Goal: Task Accomplishment & Management: Use online tool/utility

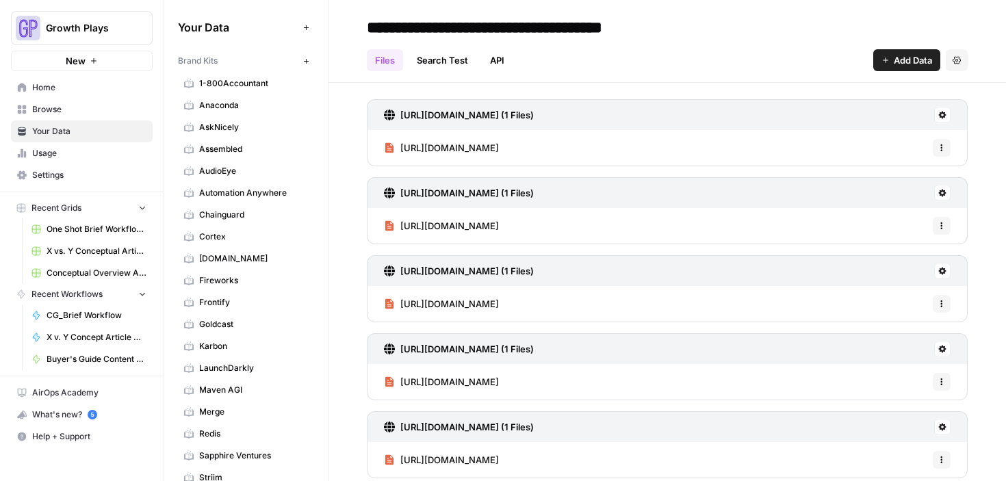
click at [64, 86] on span "Home" at bounding box center [89, 87] width 114 height 12
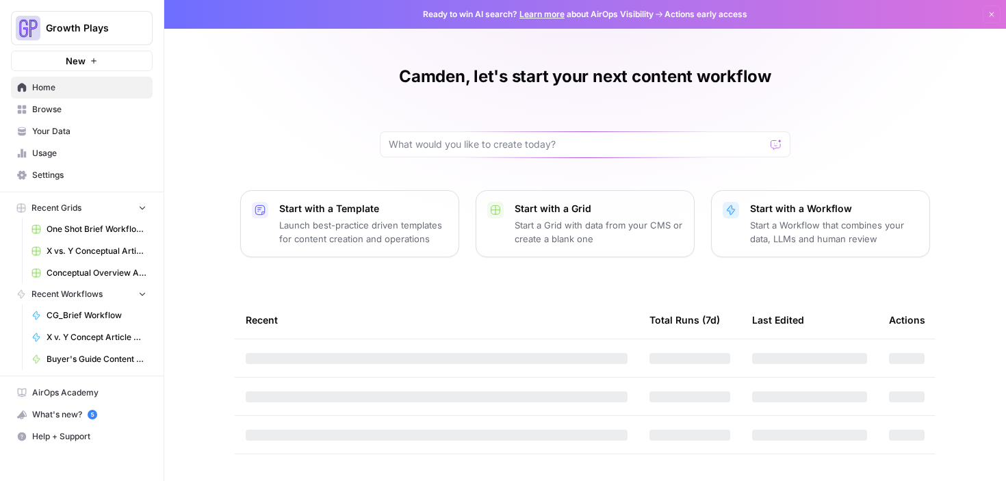
click at [74, 109] on span "Browse" at bounding box center [89, 109] width 114 height 12
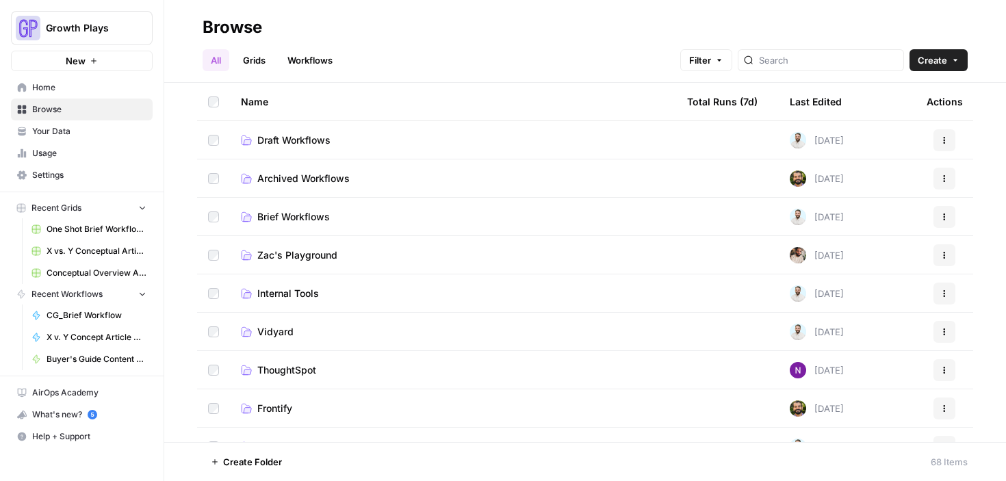
click at [317, 145] on span "Draft Workflows" at bounding box center [293, 140] width 73 height 14
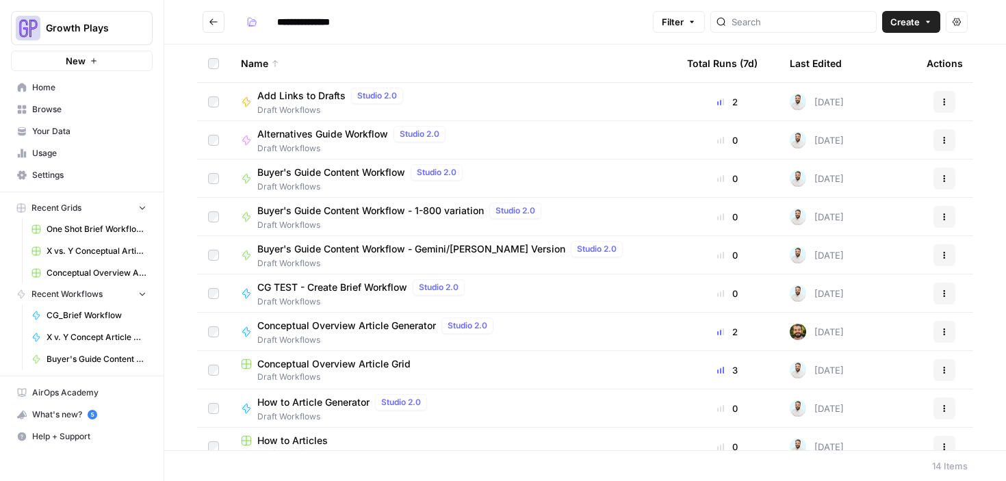
click at [209, 20] on icon "Go back" at bounding box center [214, 22] width 10 height 10
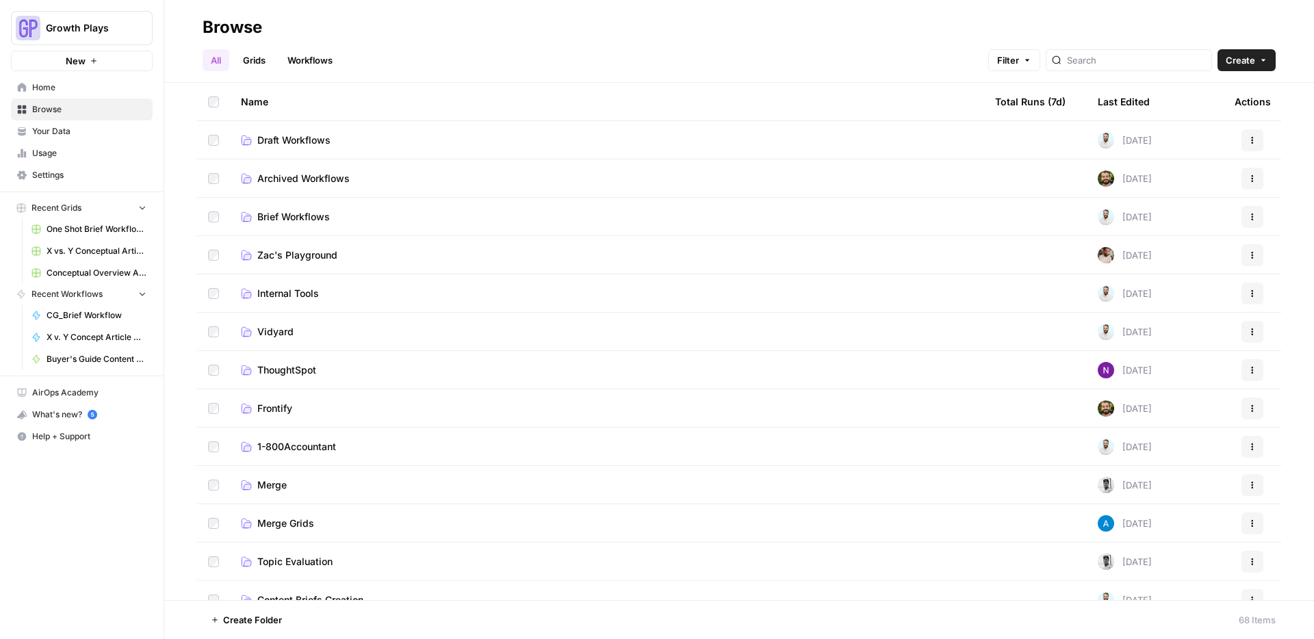
click at [80, 59] on span "New" at bounding box center [76, 61] width 20 height 14
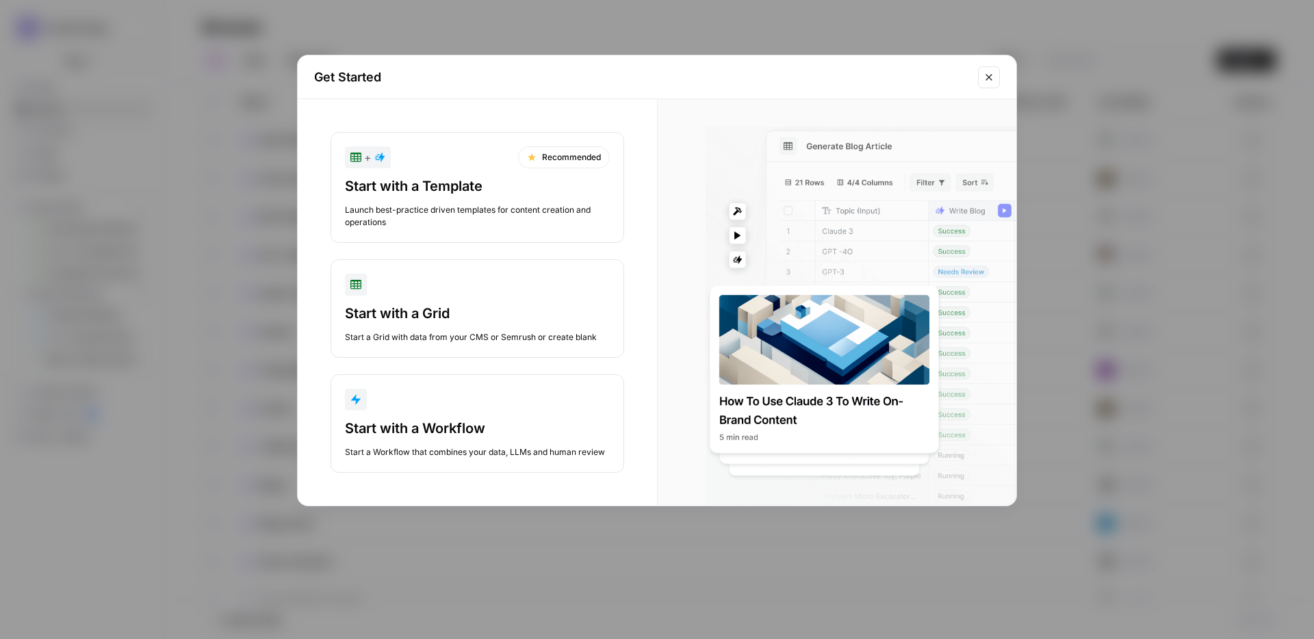
click at [985, 73] on icon "Close modal" at bounding box center [988, 77] width 11 height 11
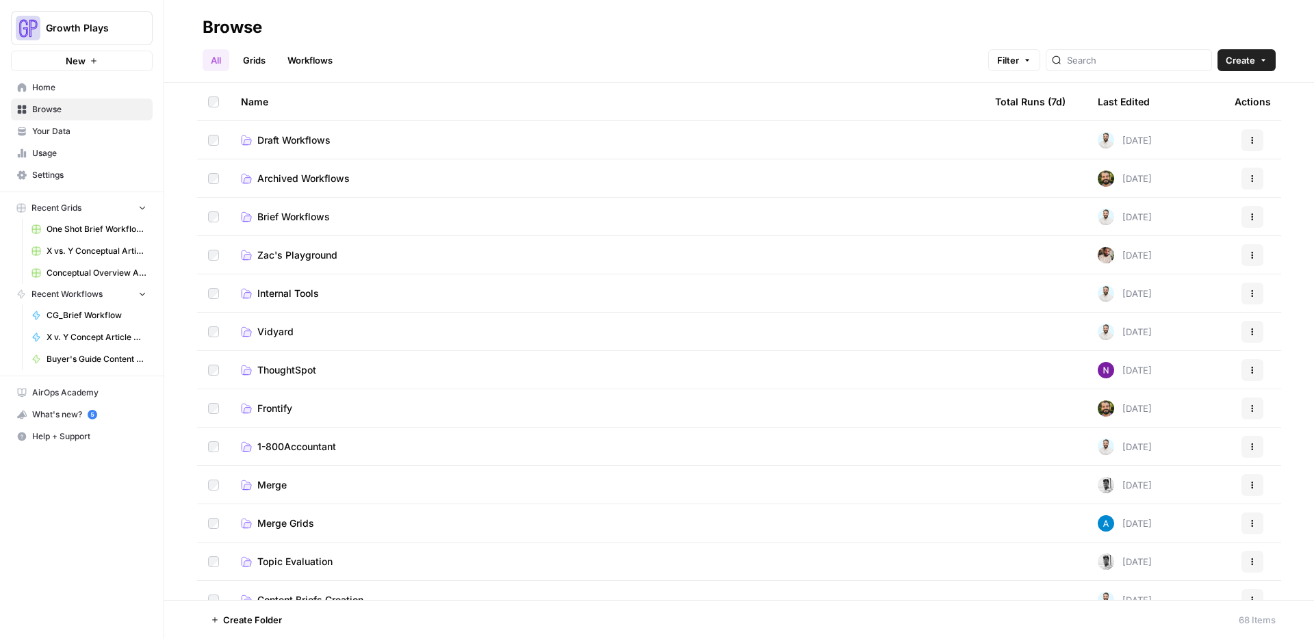
click at [71, 56] on span "New" at bounding box center [76, 61] width 20 height 14
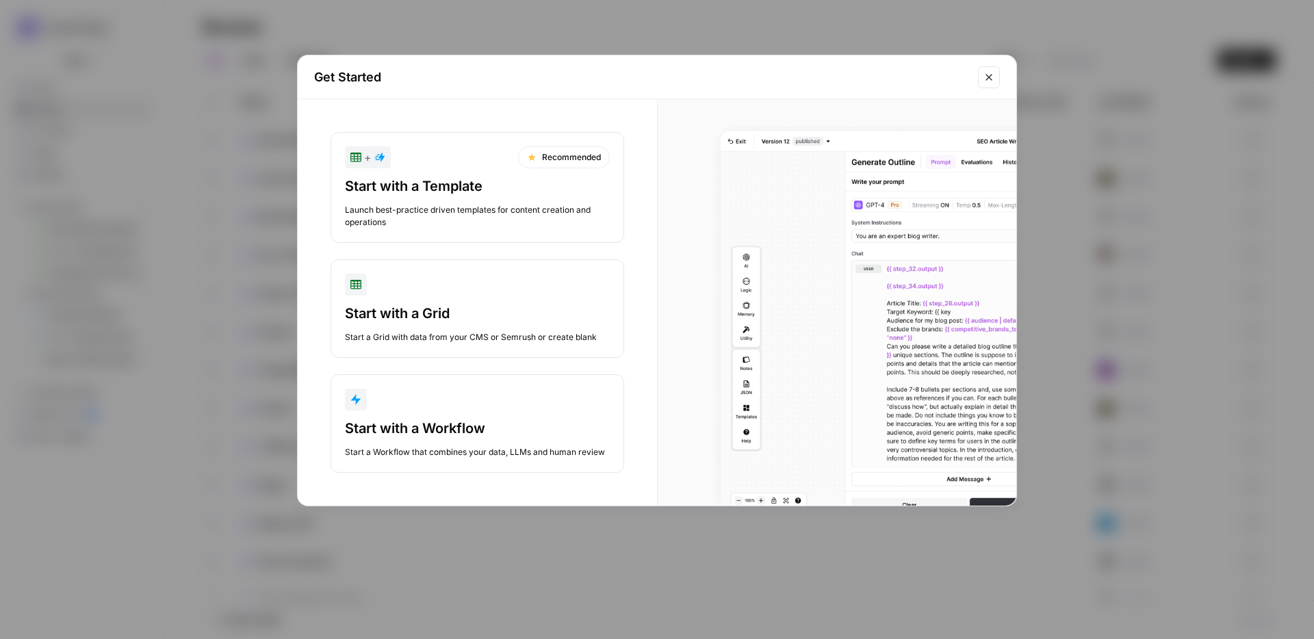
click at [424, 403] on div "button" at bounding box center [477, 400] width 265 height 22
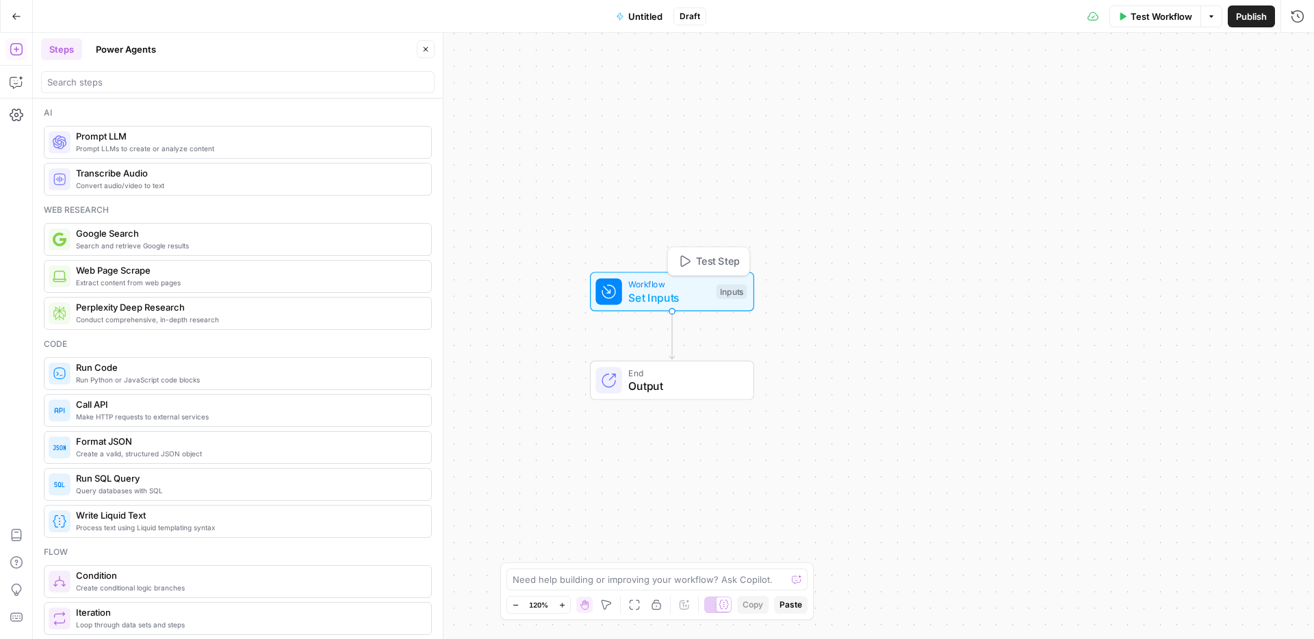
click at [657, 290] on span "Set Inputs" at bounding box center [668, 297] width 81 height 16
click at [1005, 86] on button "Add Field" at bounding box center [1117, 93] width 325 height 22
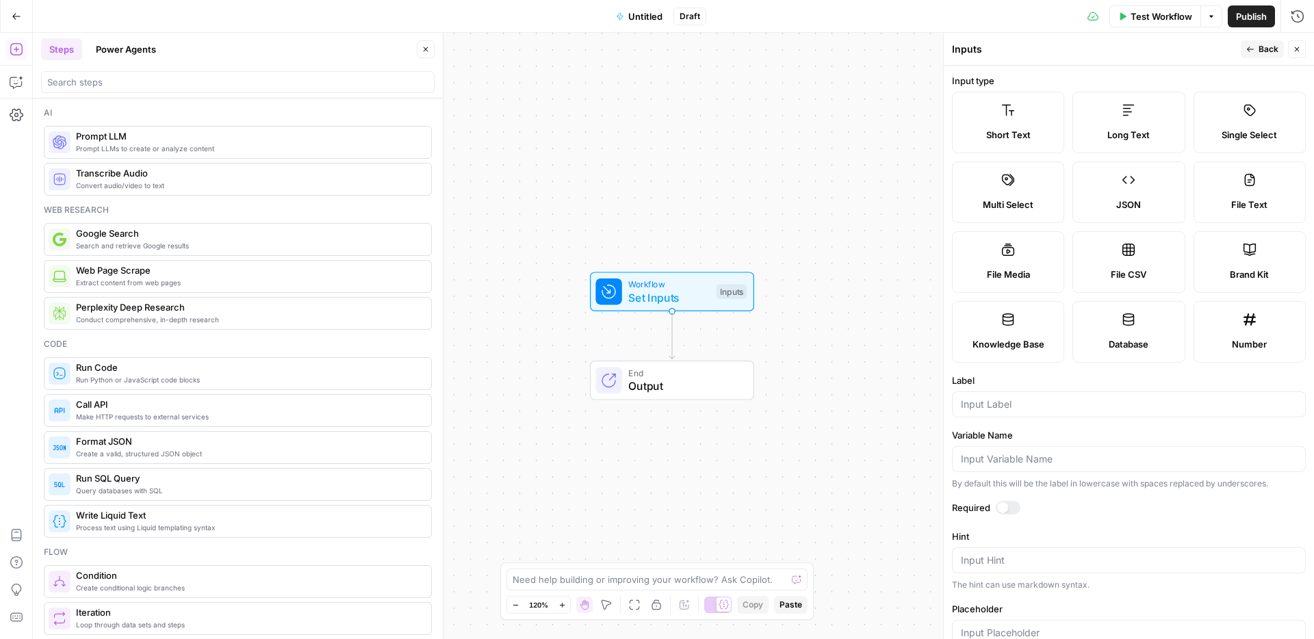
click at [1005, 112] on label "Short Text" at bounding box center [1008, 123] width 112 height 62
click at [1005, 411] on input "Label" at bounding box center [1129, 405] width 336 height 14
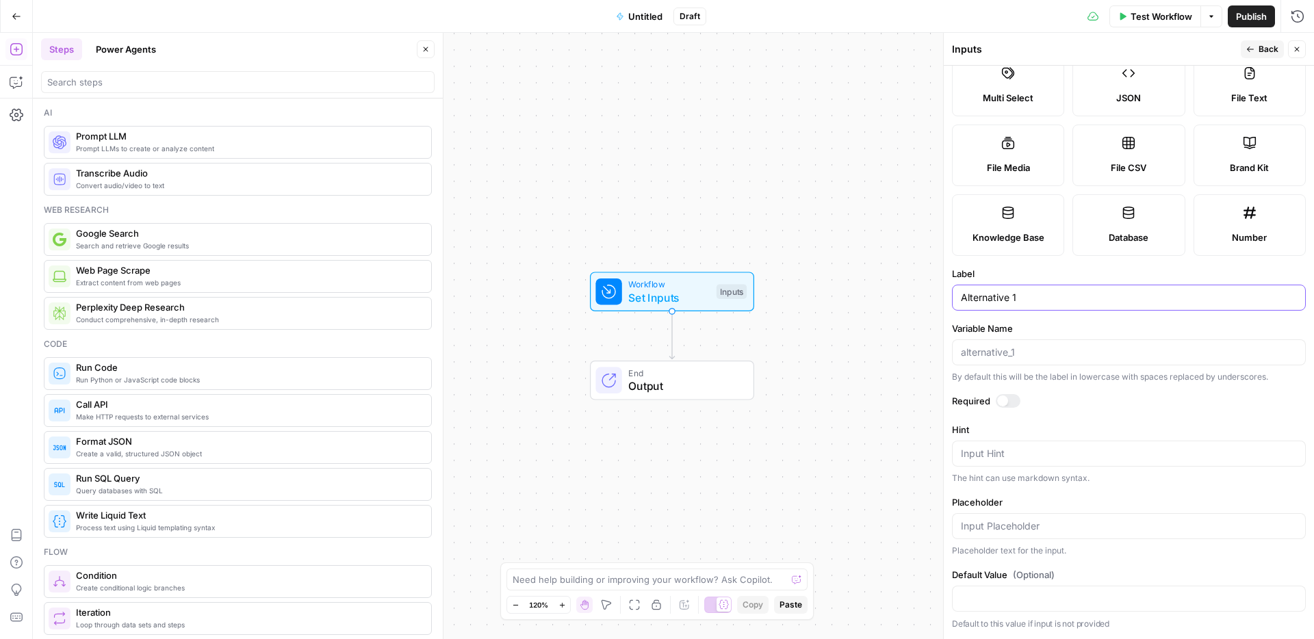
scroll to position [181, 0]
type input "Alternative 1"
click at [1005, 467] on div "Input Hint" at bounding box center [1129, 454] width 354 height 26
type textarea "This should always be the client."
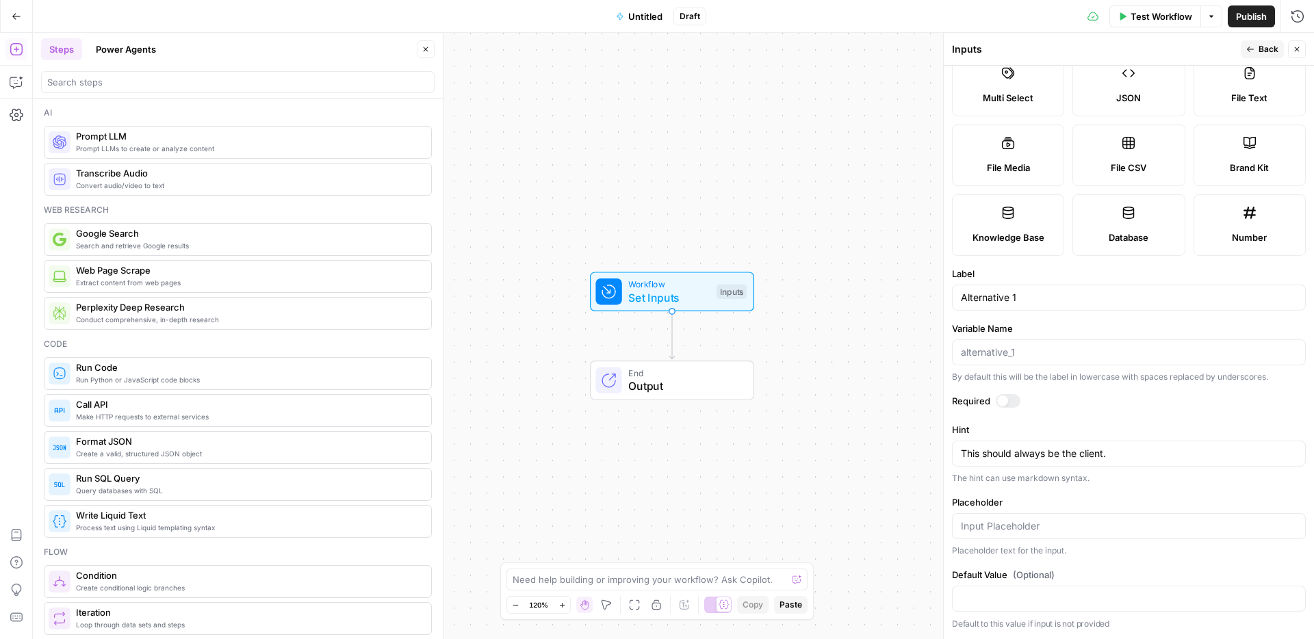
click at [1005, 51] on span "Back" at bounding box center [1268, 49] width 20 height 12
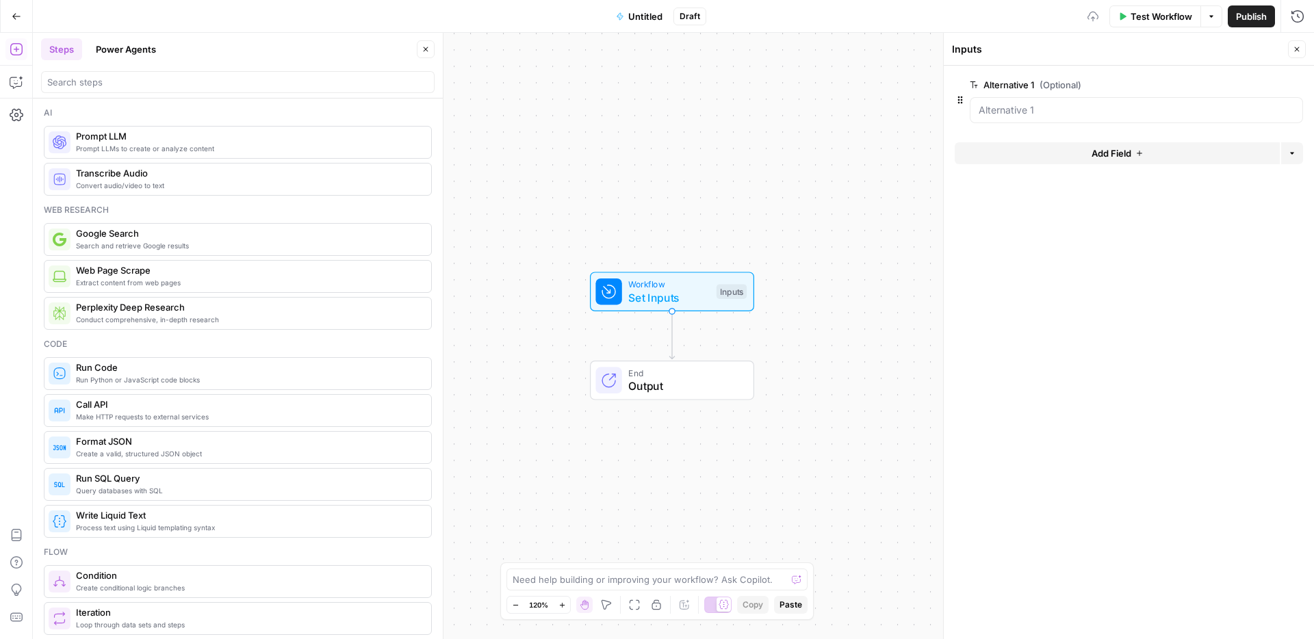
click at [1005, 159] on button "Add Field" at bounding box center [1117, 153] width 325 height 22
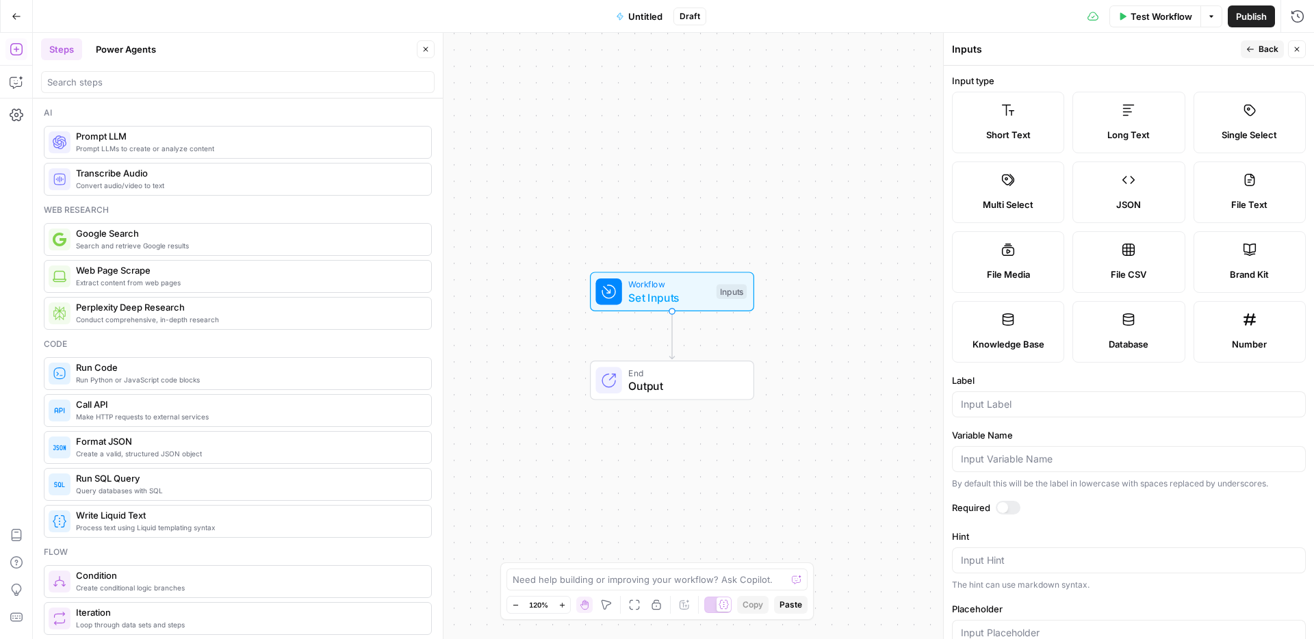
click at [1005, 136] on span "Short Text" at bounding box center [1008, 135] width 44 height 14
click at [1005, 411] on input "Label" at bounding box center [1129, 405] width 336 height 14
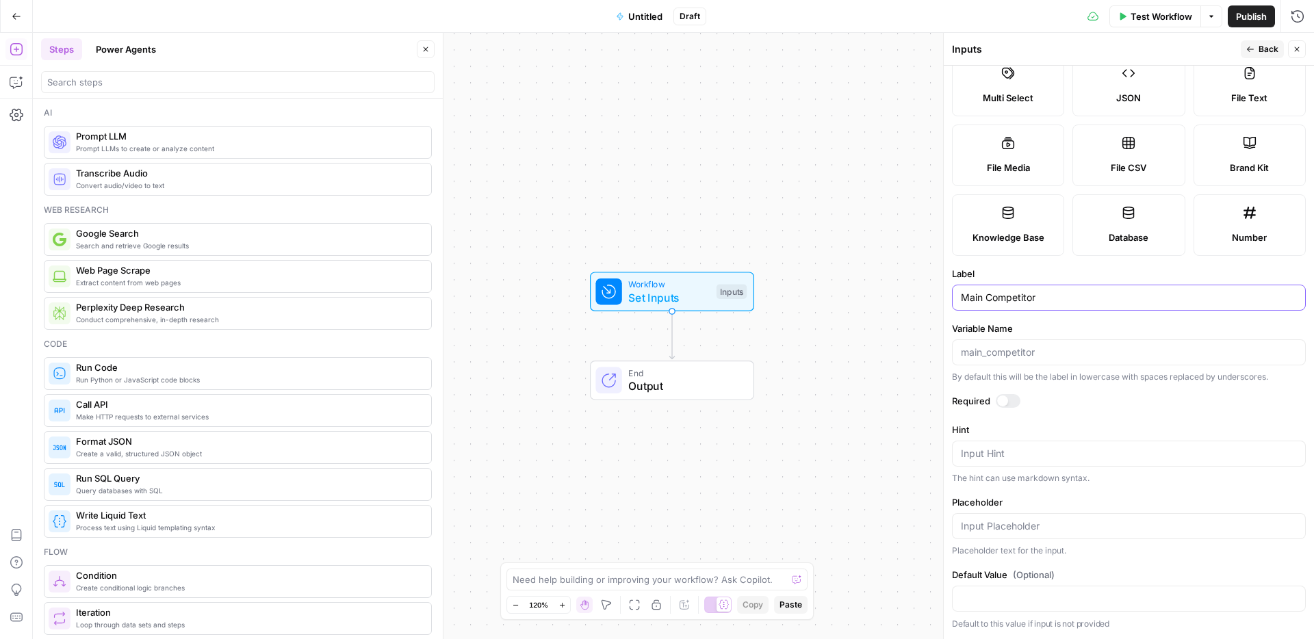
type input "Main Competitor"
click at [983, 450] on textarea "Hint" at bounding box center [1129, 454] width 336 height 14
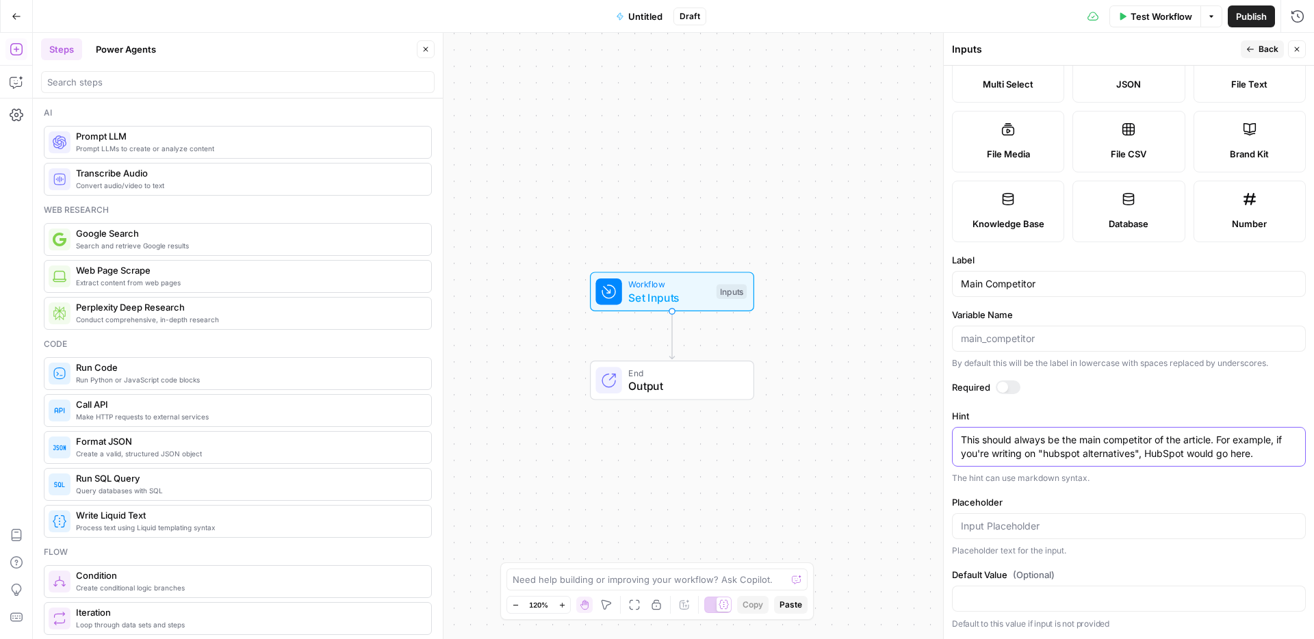
type textarea "This should always be the main competitor of the article. For example, if you'r…"
click at [1005, 394] on div at bounding box center [1008, 387] width 25 height 14
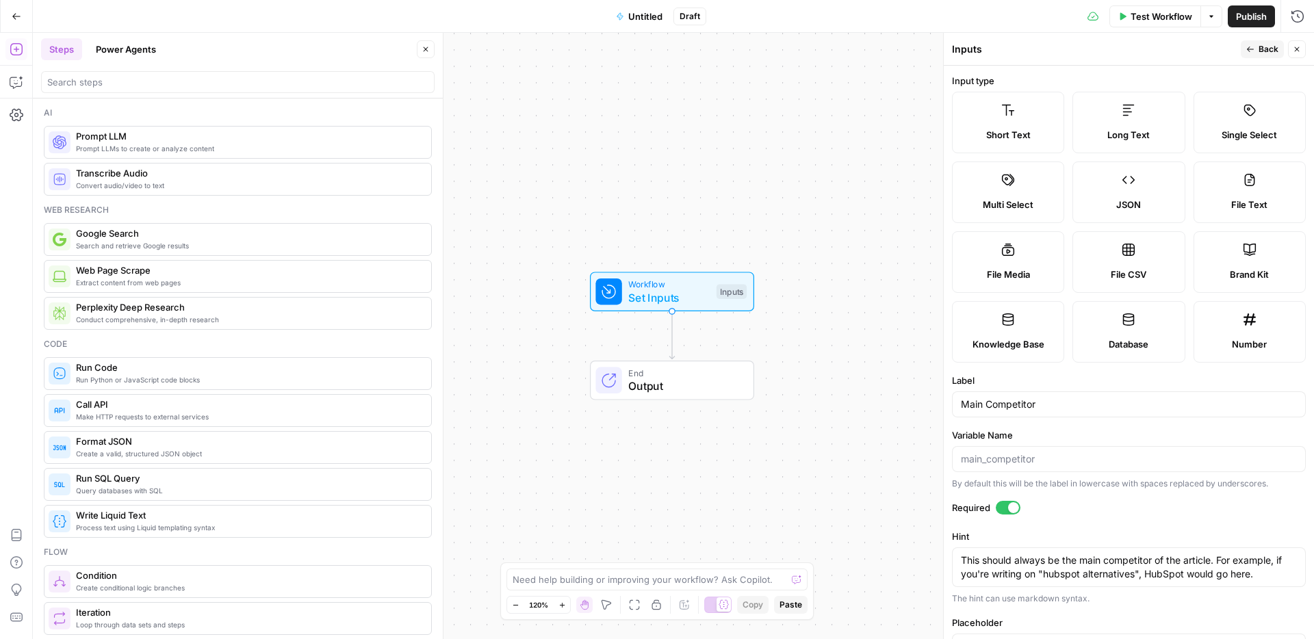
click at [1005, 53] on span "Back" at bounding box center [1268, 49] width 20 height 12
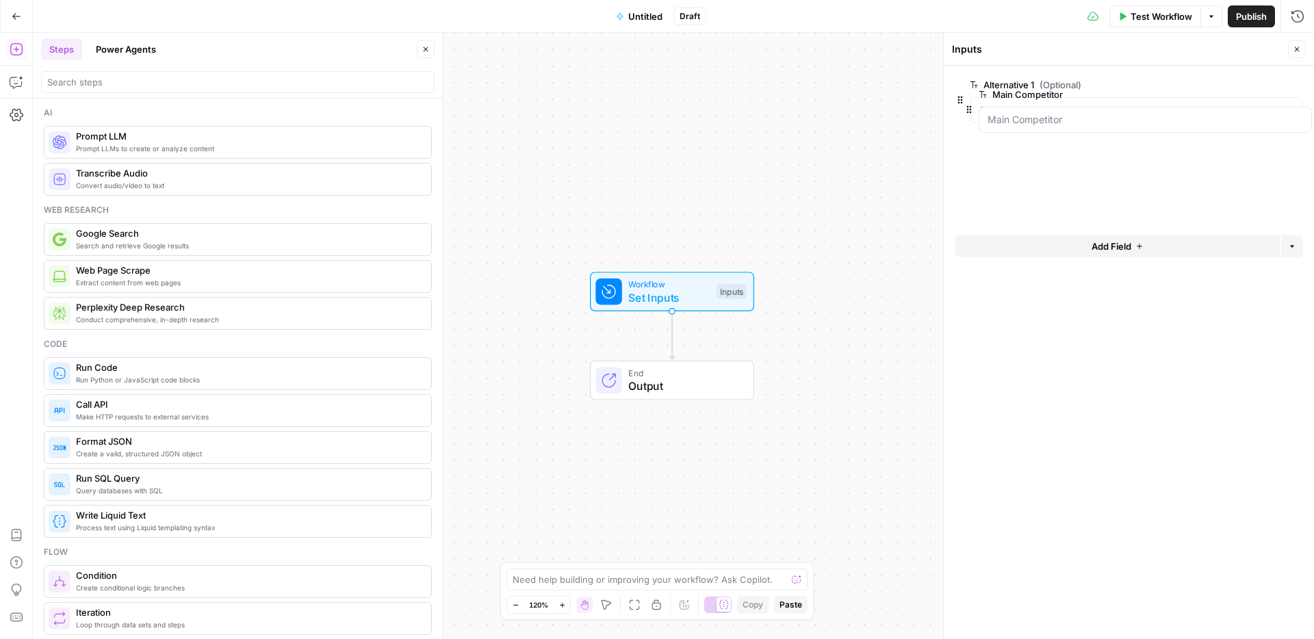
drag, startPoint x: 959, startPoint y: 156, endPoint x: 968, endPoint y: 88, distance: 69.0
click at [967, 83] on div at bounding box center [1129, 94] width 348 height 47
click at [1005, 200] on button "Add Field" at bounding box center [1117, 208] width 325 height 22
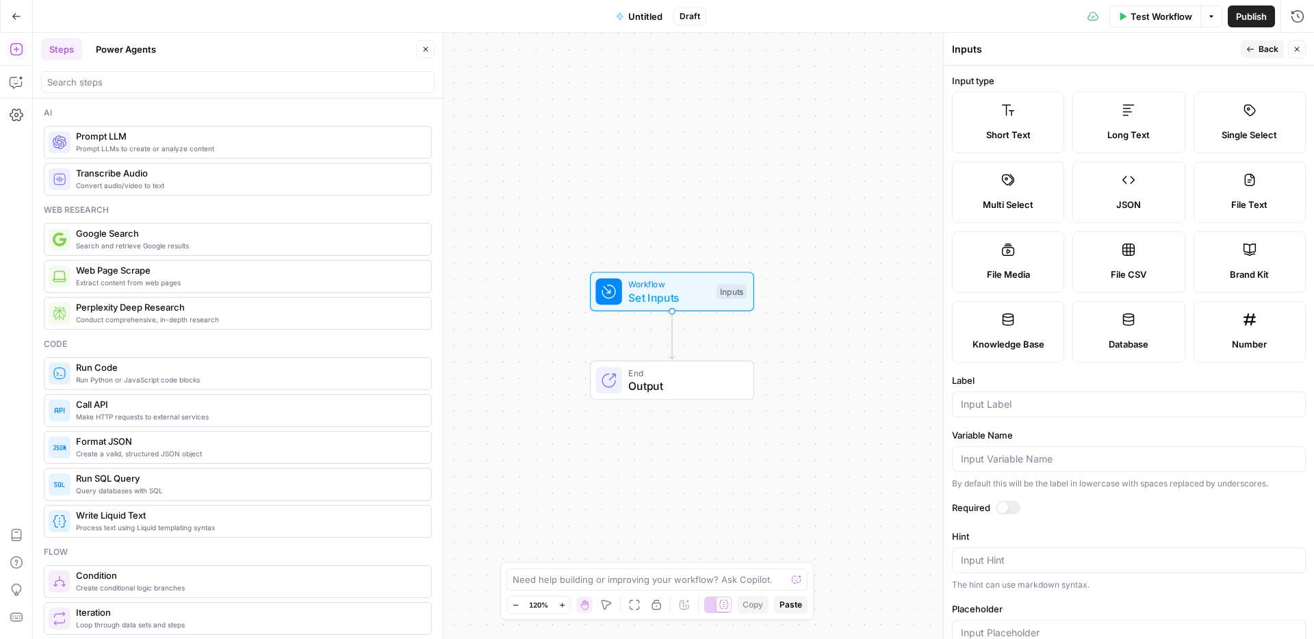
click at [1002, 128] on div "Short Text" at bounding box center [1007, 135] width 89 height 14
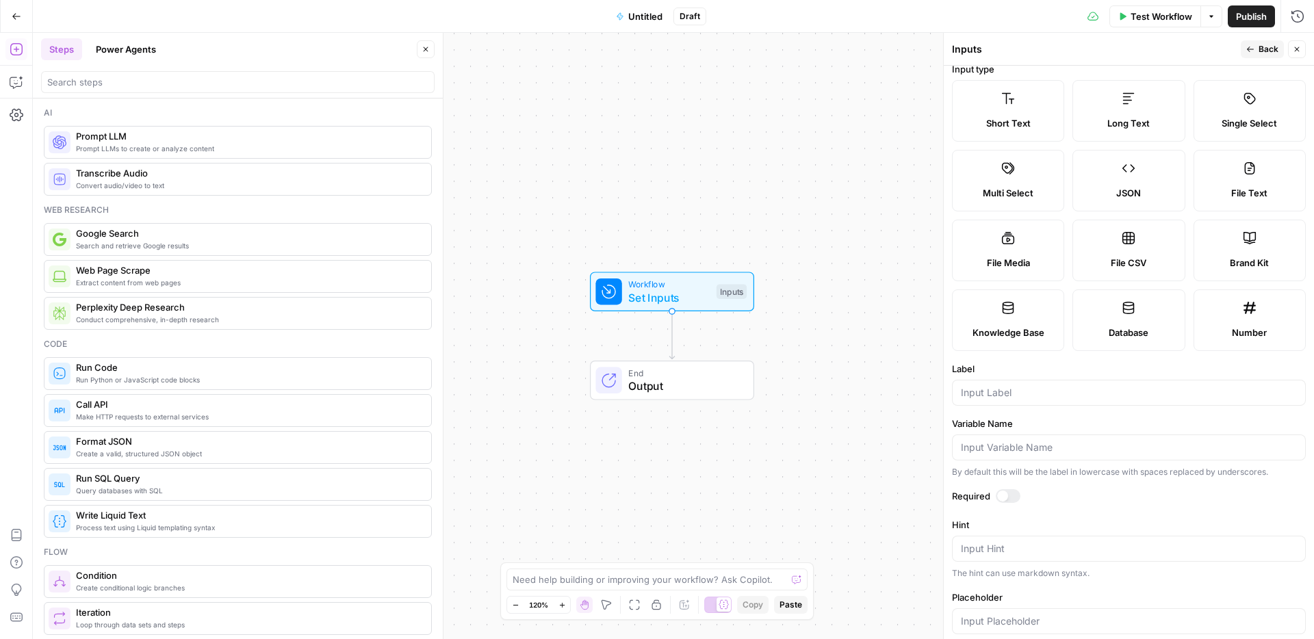
scroll to position [24, 0]
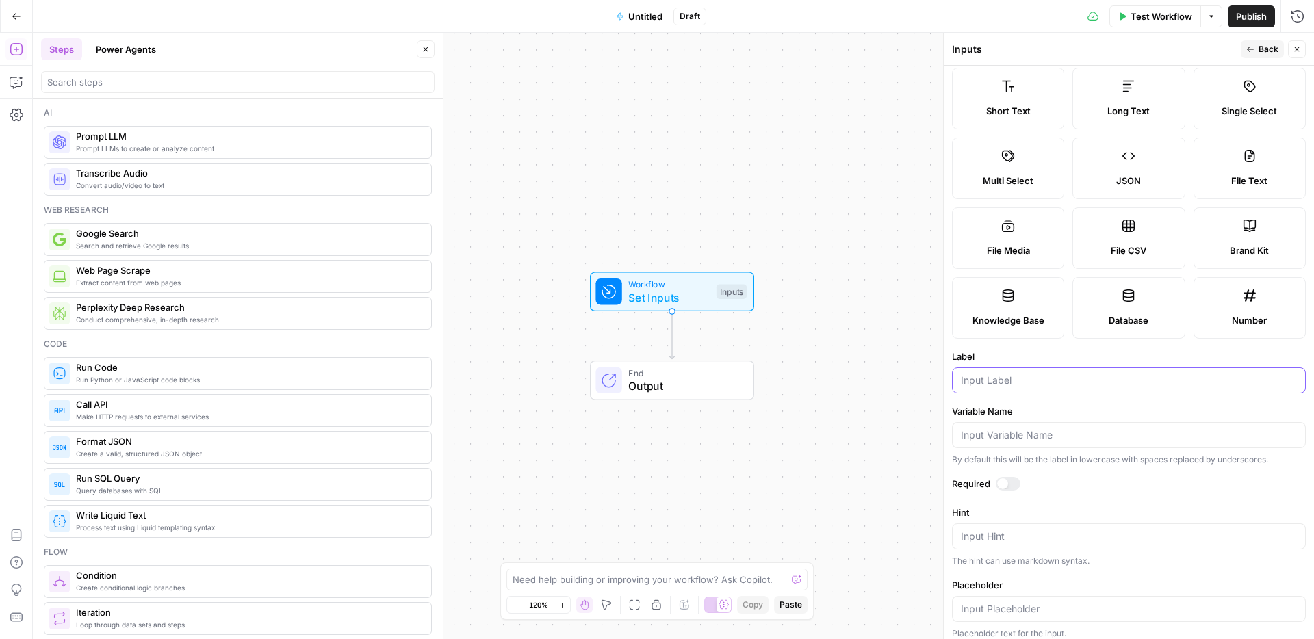
click at [1003, 387] on input "Label" at bounding box center [1129, 381] width 336 height 14
type input "Alternative 2"
click at [1005, 44] on span "Back" at bounding box center [1268, 49] width 20 height 12
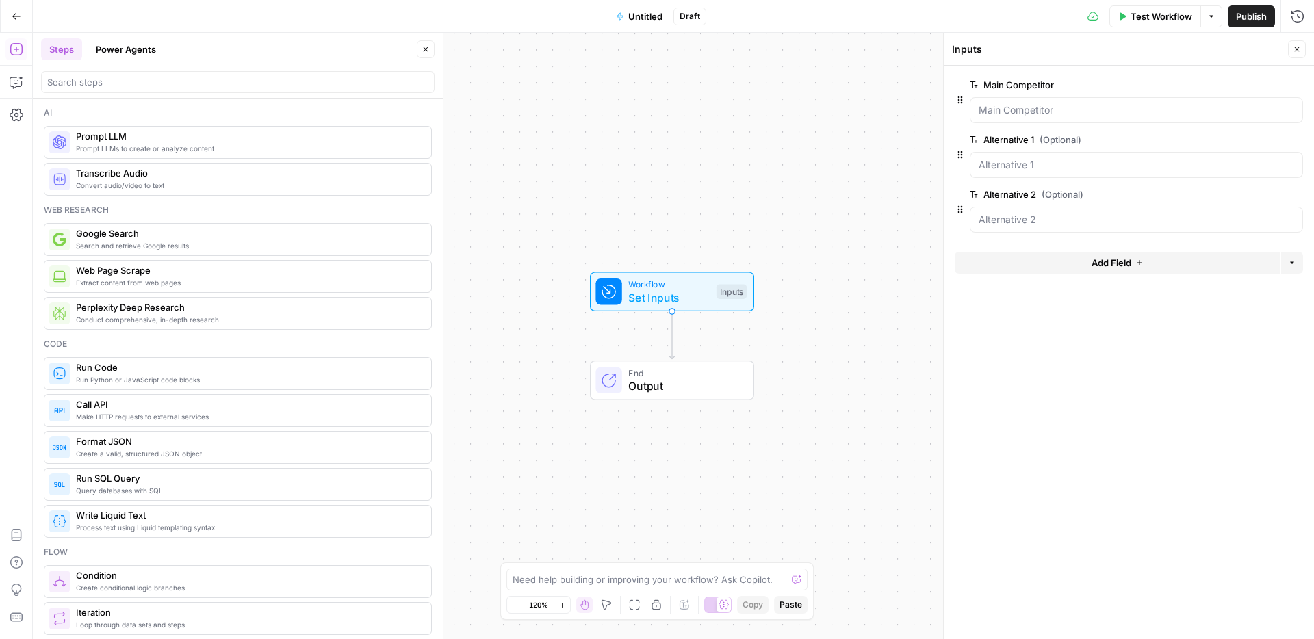
click at [1005, 258] on button "Add Field" at bounding box center [1117, 263] width 325 height 22
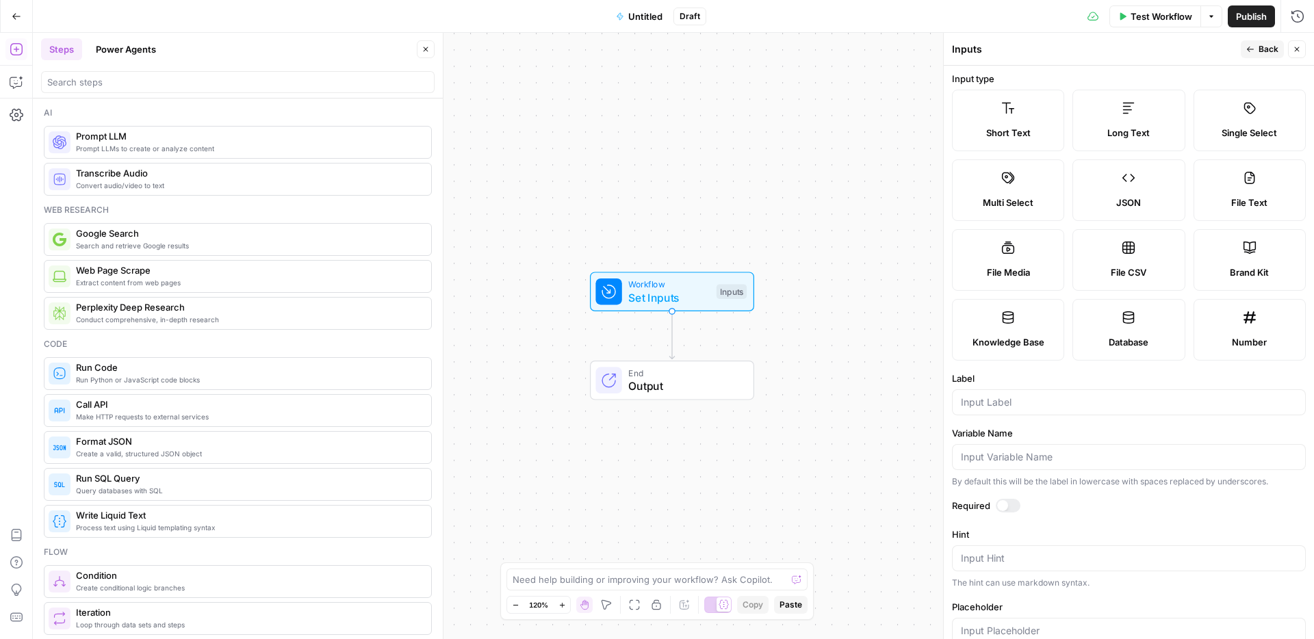
scroll to position [3, 0]
click at [1002, 408] on input "Label" at bounding box center [1129, 402] width 336 height 14
type input "Alternative 3"
click at [1005, 48] on span "Back" at bounding box center [1268, 49] width 20 height 12
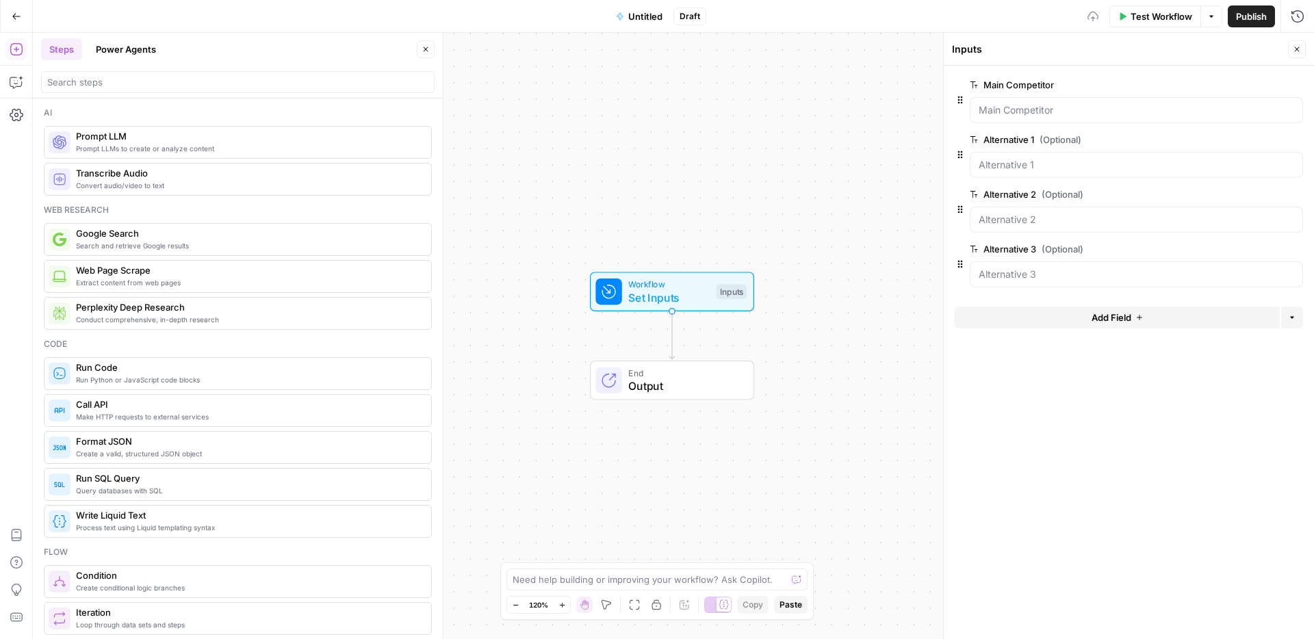
click at [1005, 314] on button "Add Field" at bounding box center [1117, 318] width 325 height 22
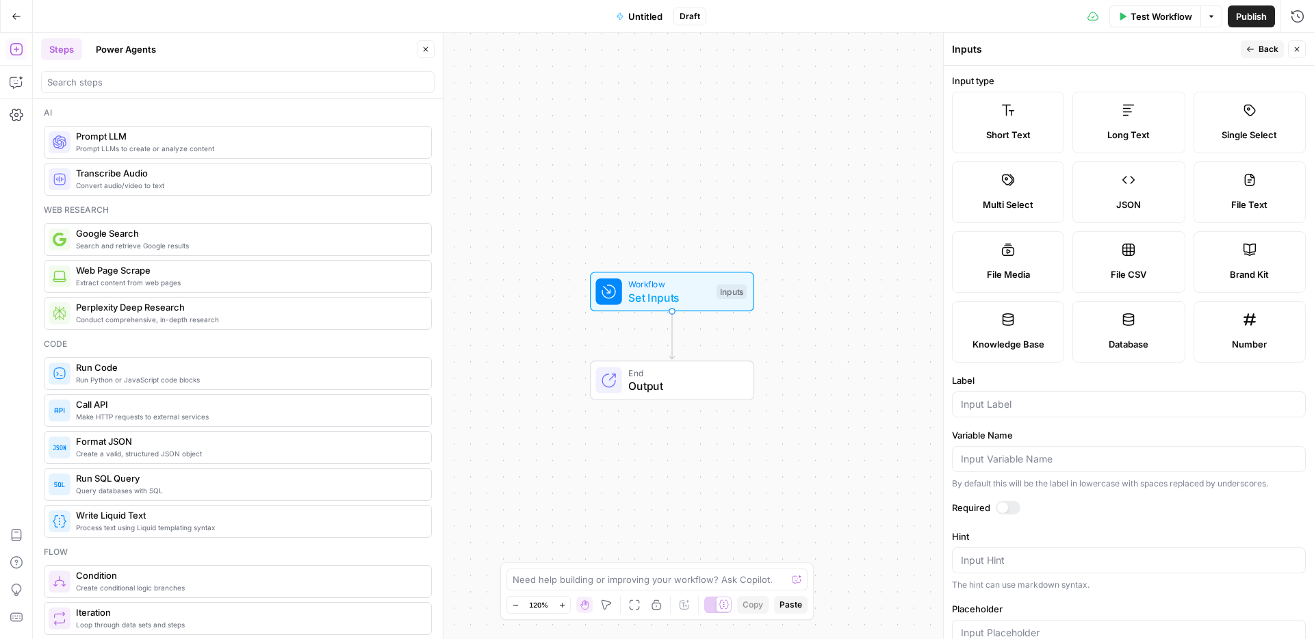
scroll to position [24, 0]
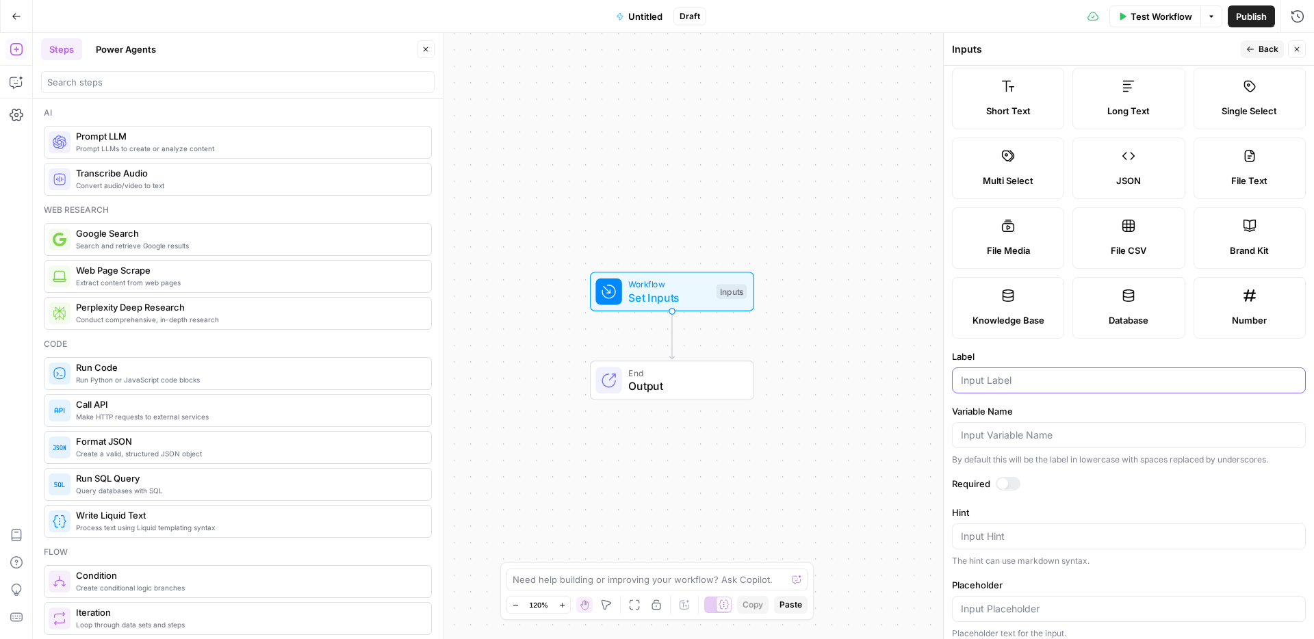
click at [999, 387] on input "Label" at bounding box center [1129, 381] width 336 height 14
type input "Alternative 4"
click at [1005, 46] on icon "button" at bounding box center [1250, 49] width 8 height 8
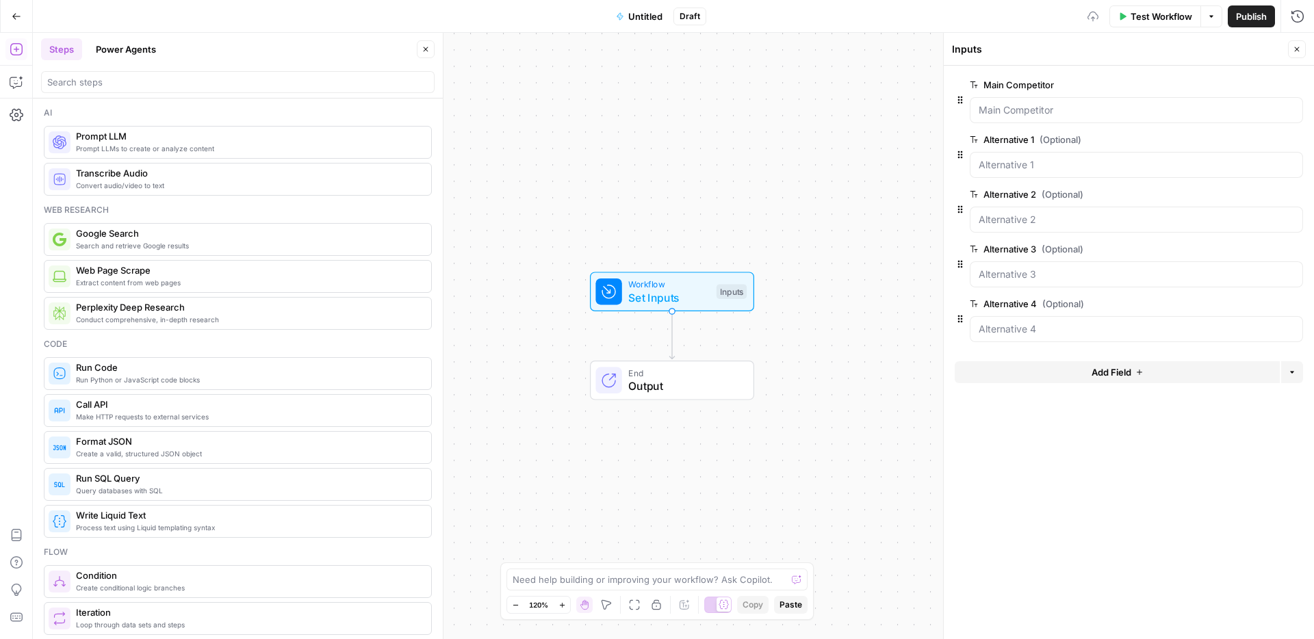
click at [1005, 374] on button "Add Field" at bounding box center [1117, 372] width 325 height 22
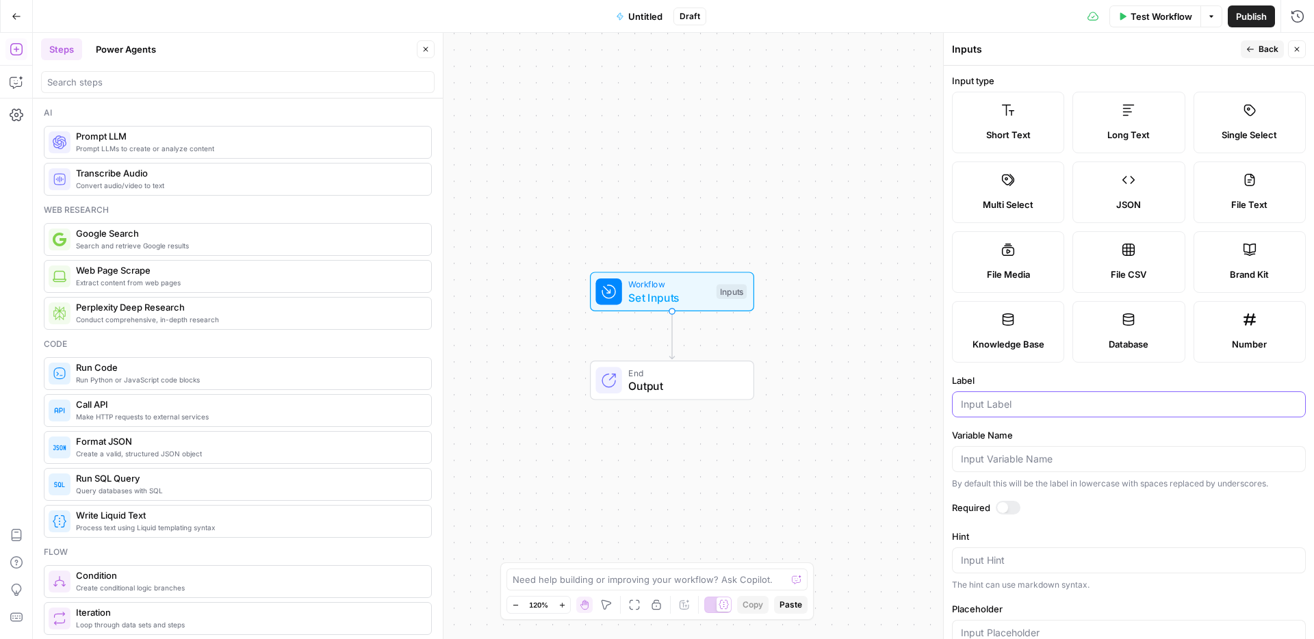
click at [1005, 411] on input "Label" at bounding box center [1129, 405] width 336 height 14
type input "Alternative 5"
click at [1005, 48] on icon "button" at bounding box center [1250, 49] width 8 height 8
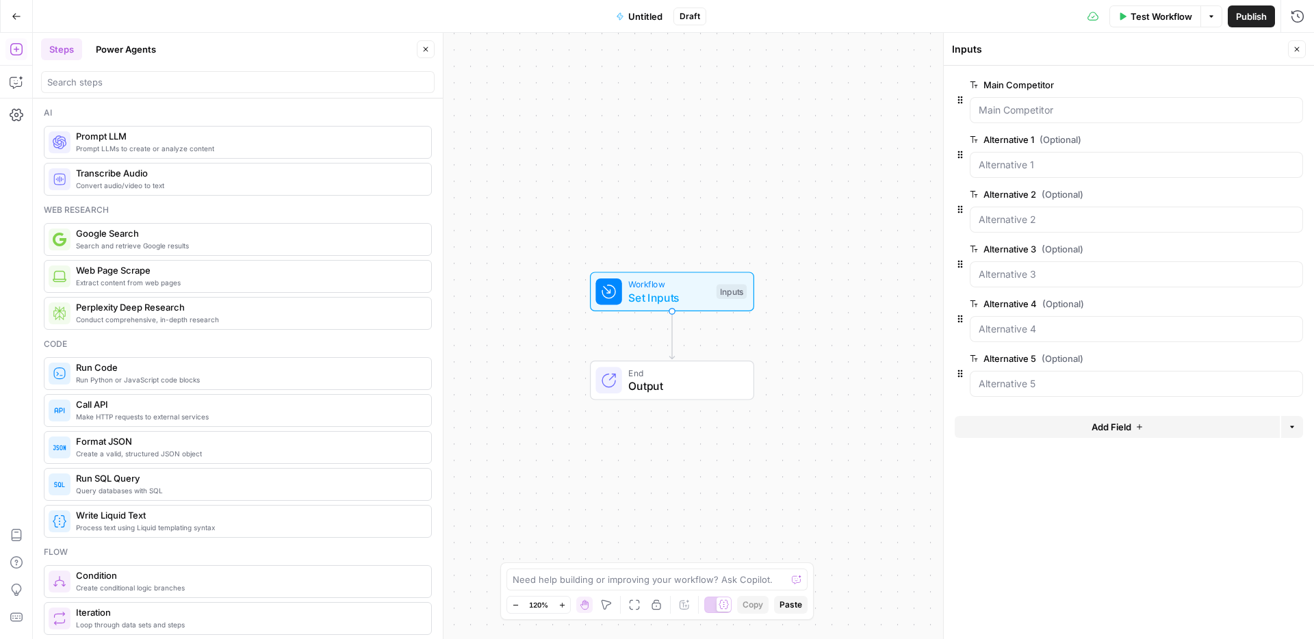
click at [1005, 430] on span "Add Field" at bounding box center [1111, 427] width 40 height 14
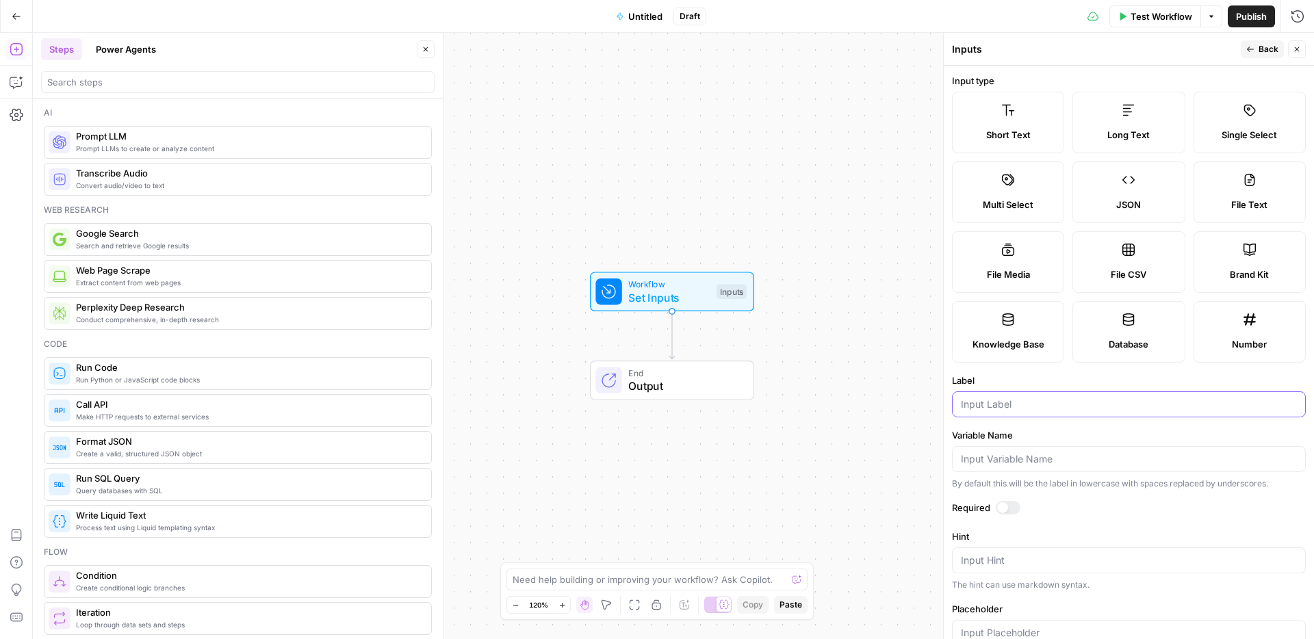
click at [978, 411] on input "Label" at bounding box center [1129, 405] width 336 height 14
type input "Keyword"
click at [1005, 49] on icon "button" at bounding box center [1250, 49] width 8 height 8
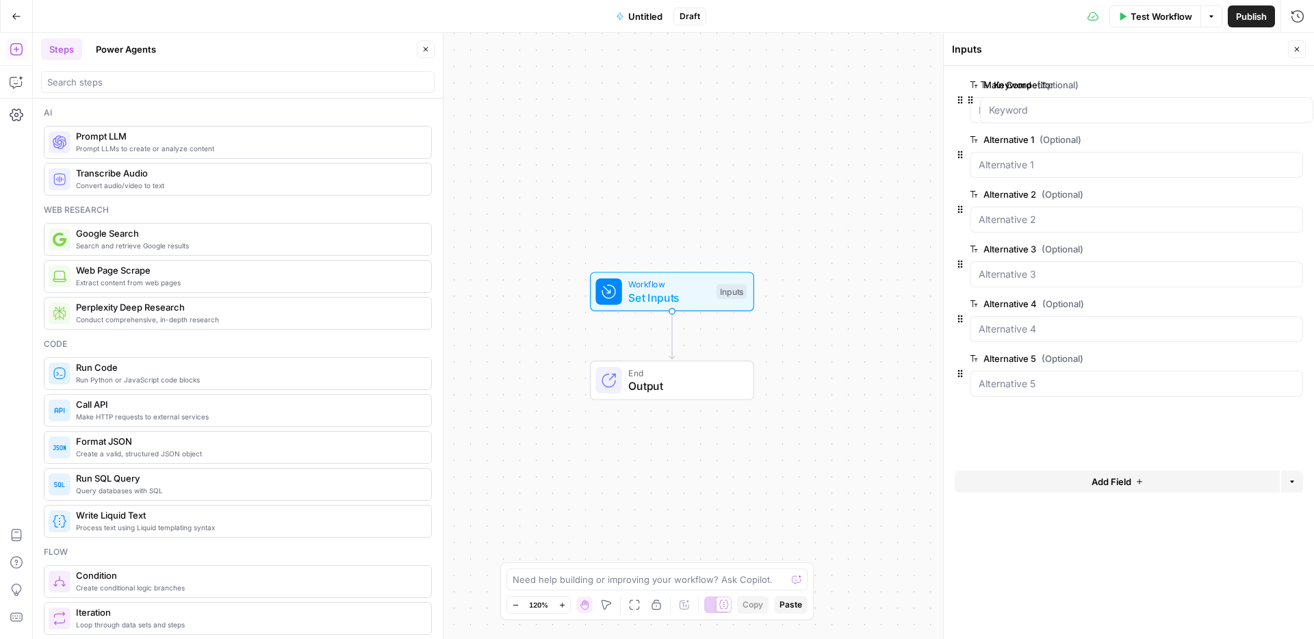
drag, startPoint x: 957, startPoint y: 429, endPoint x: 969, endPoint y: 88, distance: 341.6
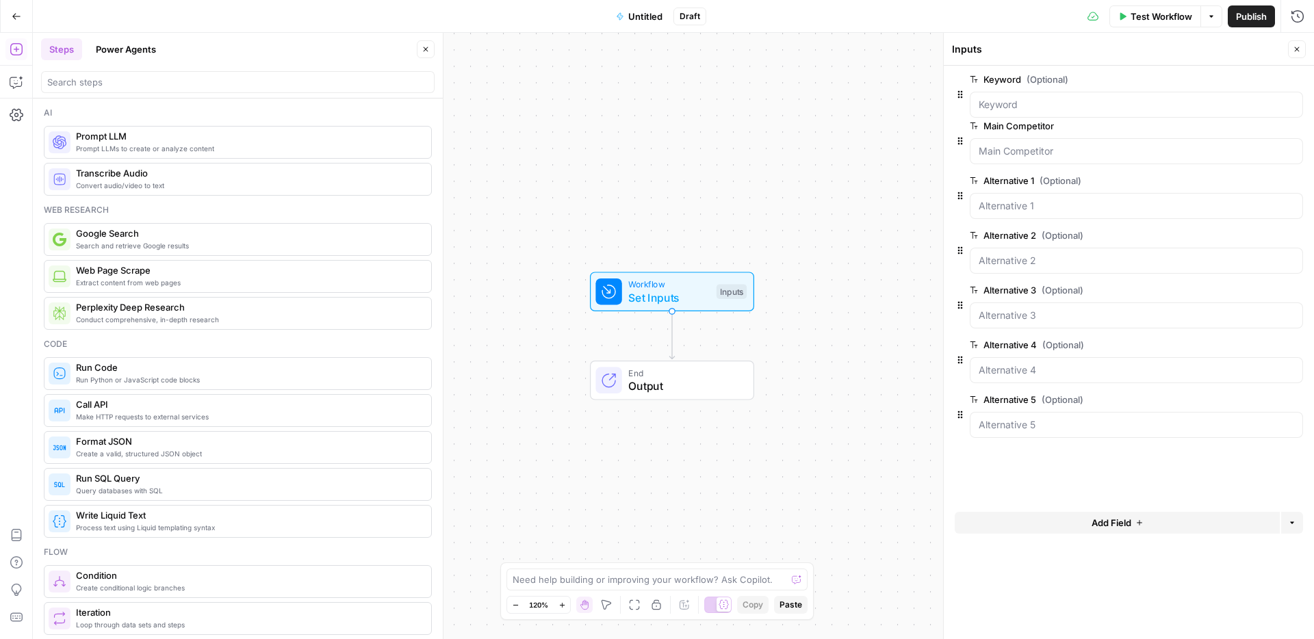
drag, startPoint x: 969, startPoint y: 88, endPoint x: 1010, endPoint y: 182, distance: 103.0
click at [969, 88] on div at bounding box center [1129, 94] width 348 height 47
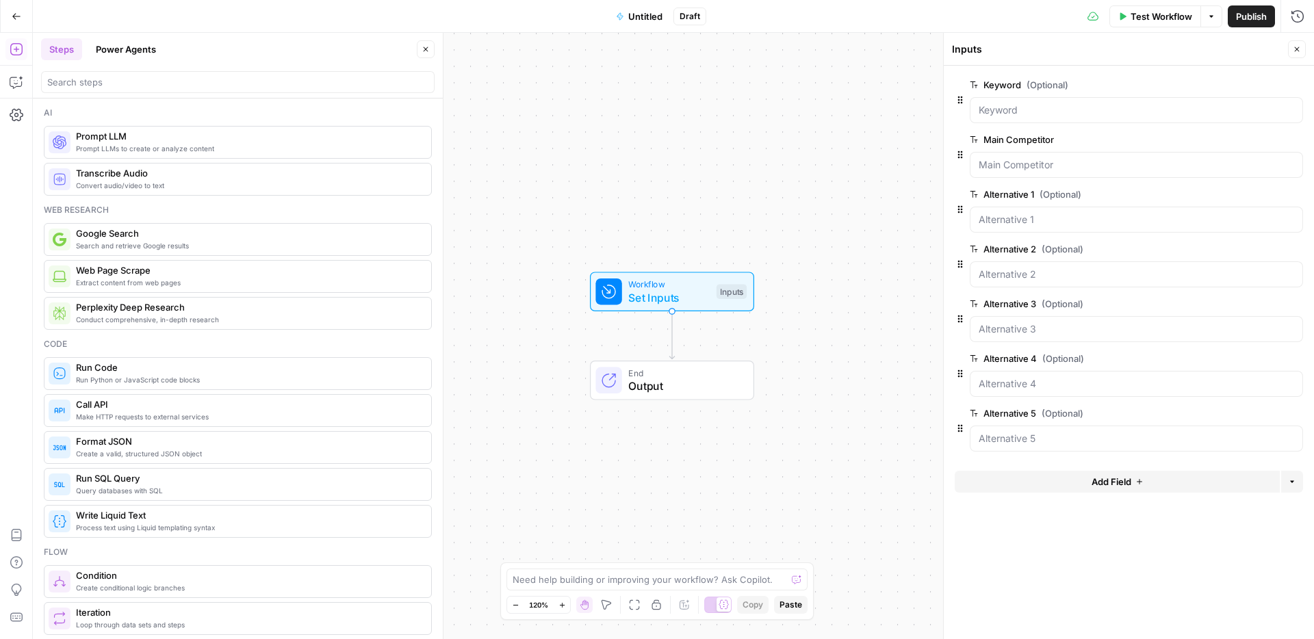
click at [1005, 83] on span "edit field" at bounding box center [1251, 84] width 30 height 11
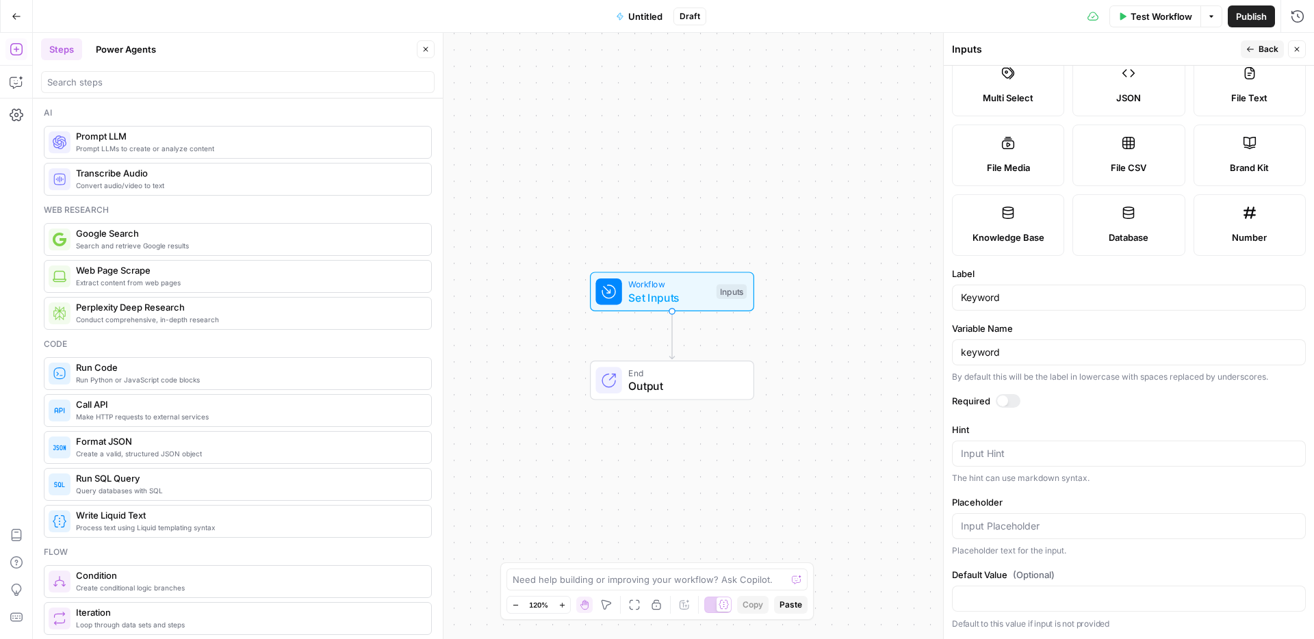
scroll to position [201, 0]
click at [1005, 406] on div at bounding box center [1002, 400] width 11 height 11
click at [1005, 46] on span "Back" at bounding box center [1268, 49] width 20 height 12
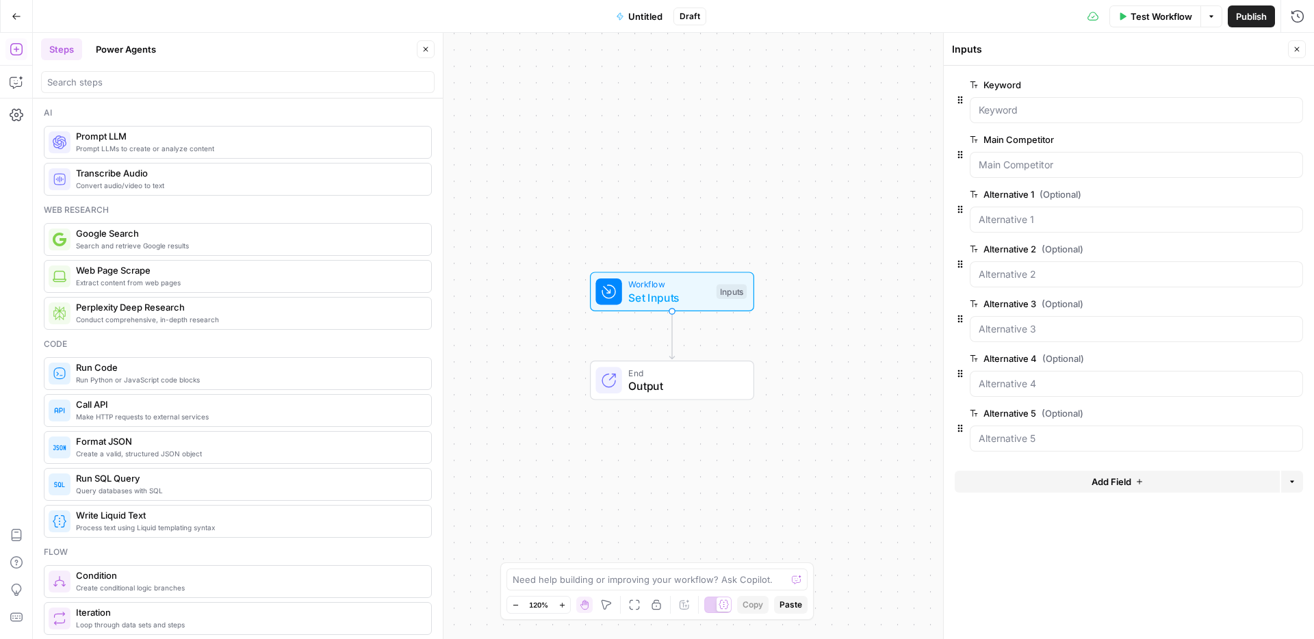
click at [1005, 480] on span "Add Field" at bounding box center [1111, 482] width 40 height 14
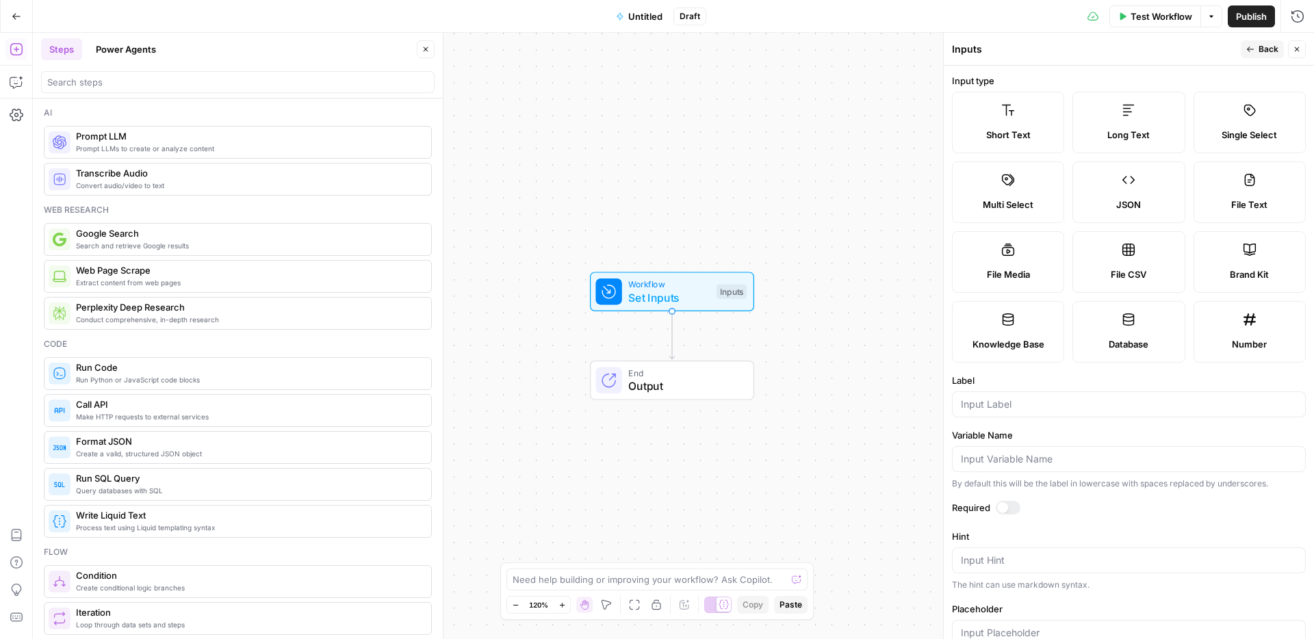
click at [1005, 293] on label "Brand Kit" at bounding box center [1249, 262] width 112 height 62
click at [1005, 411] on input "Label" at bounding box center [1129, 405] width 336 height 14
type input "Brand Kit"
click at [1005, 46] on icon "button" at bounding box center [1250, 49] width 8 height 8
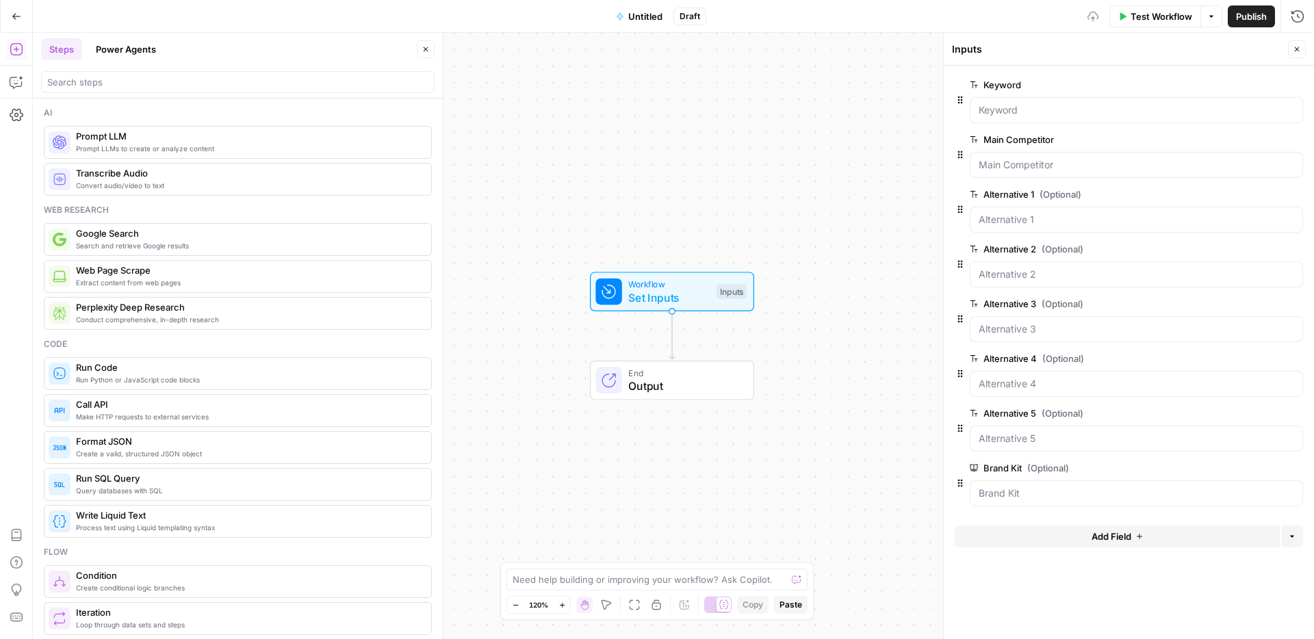
click at [1005, 480] on button "Add Field" at bounding box center [1117, 536] width 325 height 22
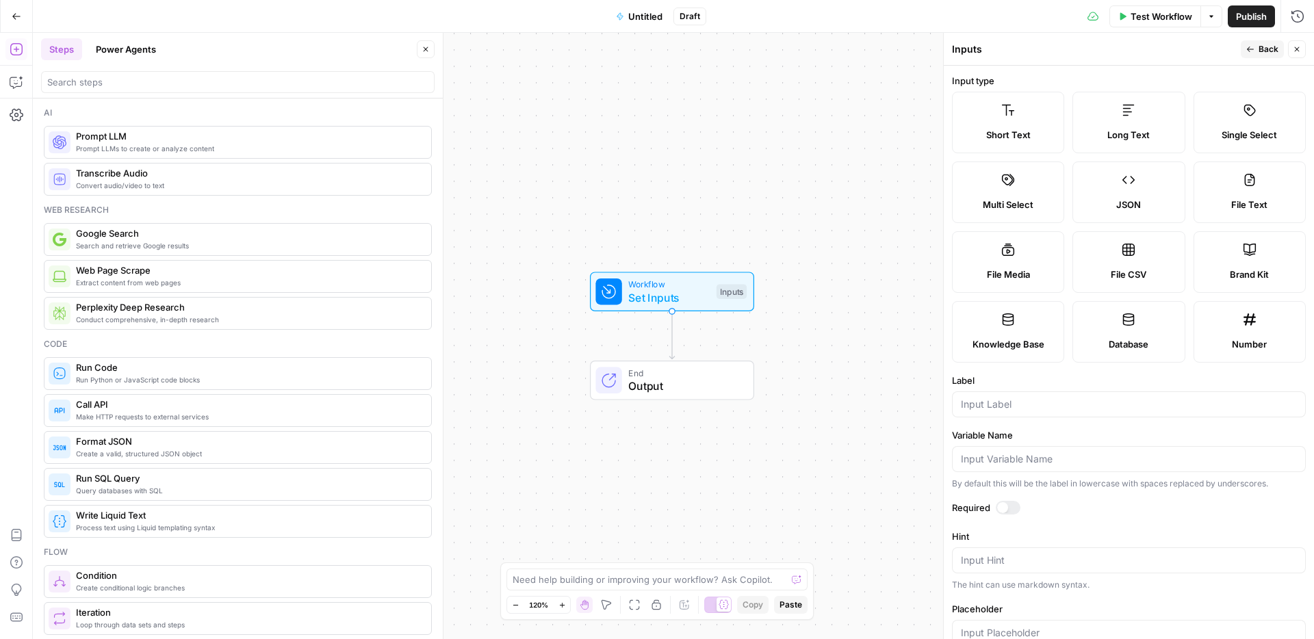
click at [1005, 112] on label "Long Text" at bounding box center [1128, 123] width 112 height 62
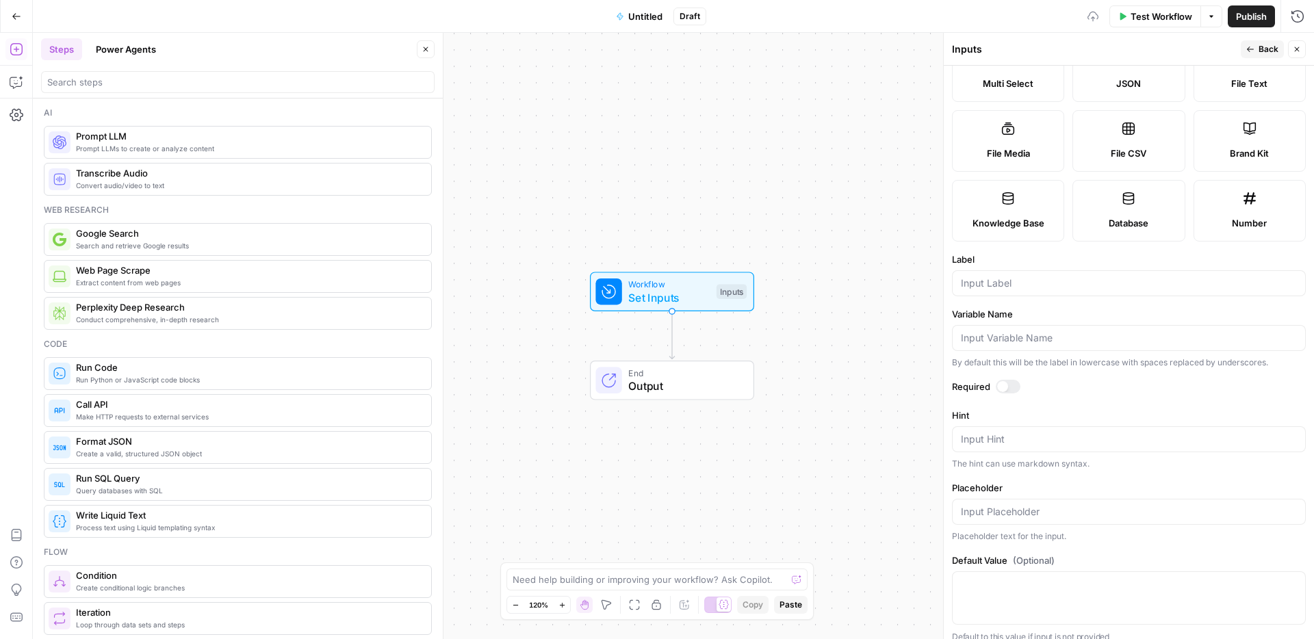
scroll to position [122, 0]
click at [1002, 289] on input "Label" at bounding box center [1129, 283] width 336 height 14
type input "Clearscope Subtopics"
click at [1005, 49] on icon "button" at bounding box center [1250, 49] width 8 height 8
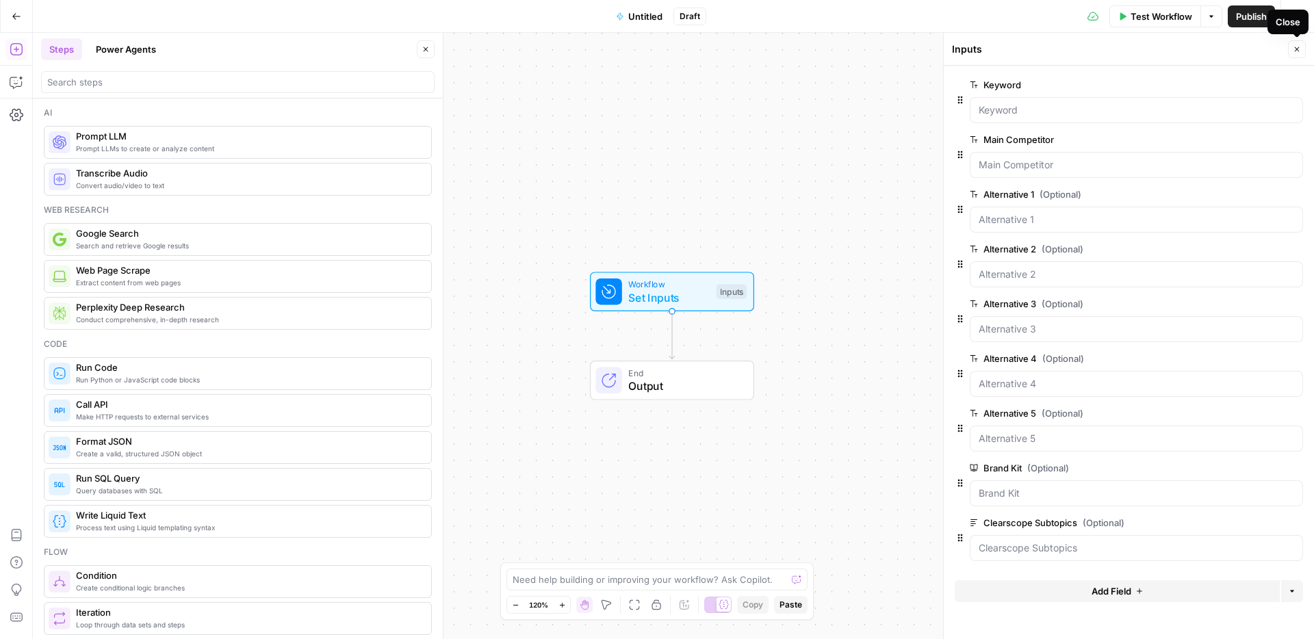
click at [1005, 43] on button "Close" at bounding box center [1297, 49] width 18 height 18
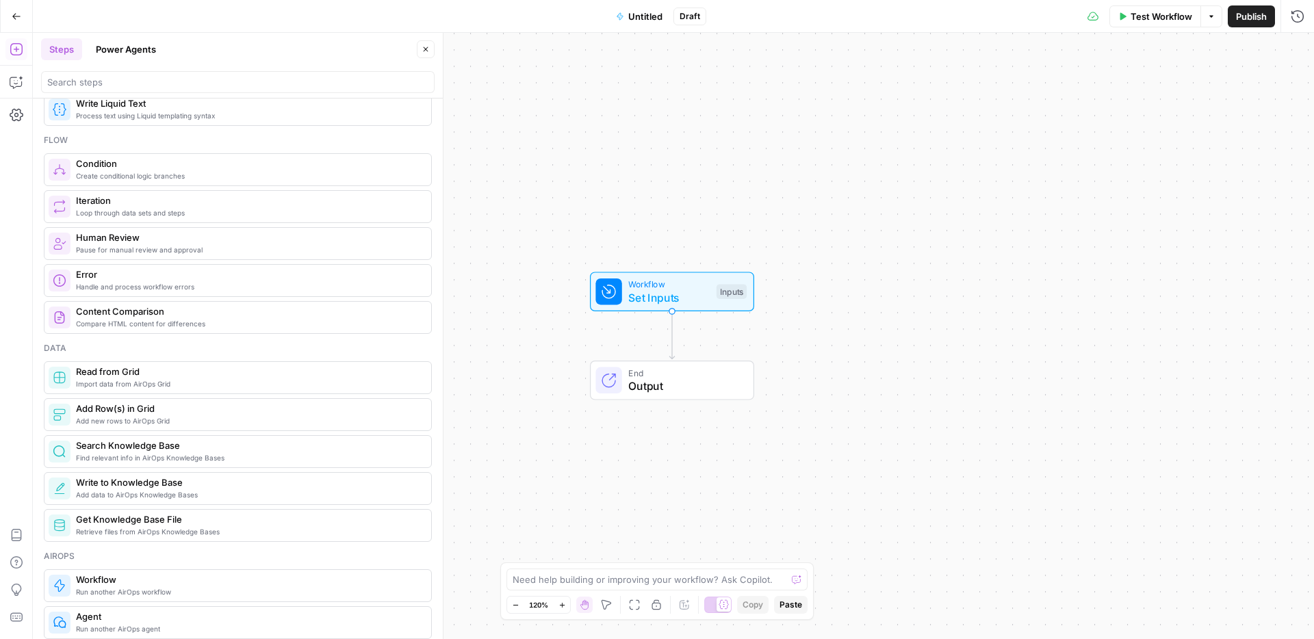
scroll to position [421, 0]
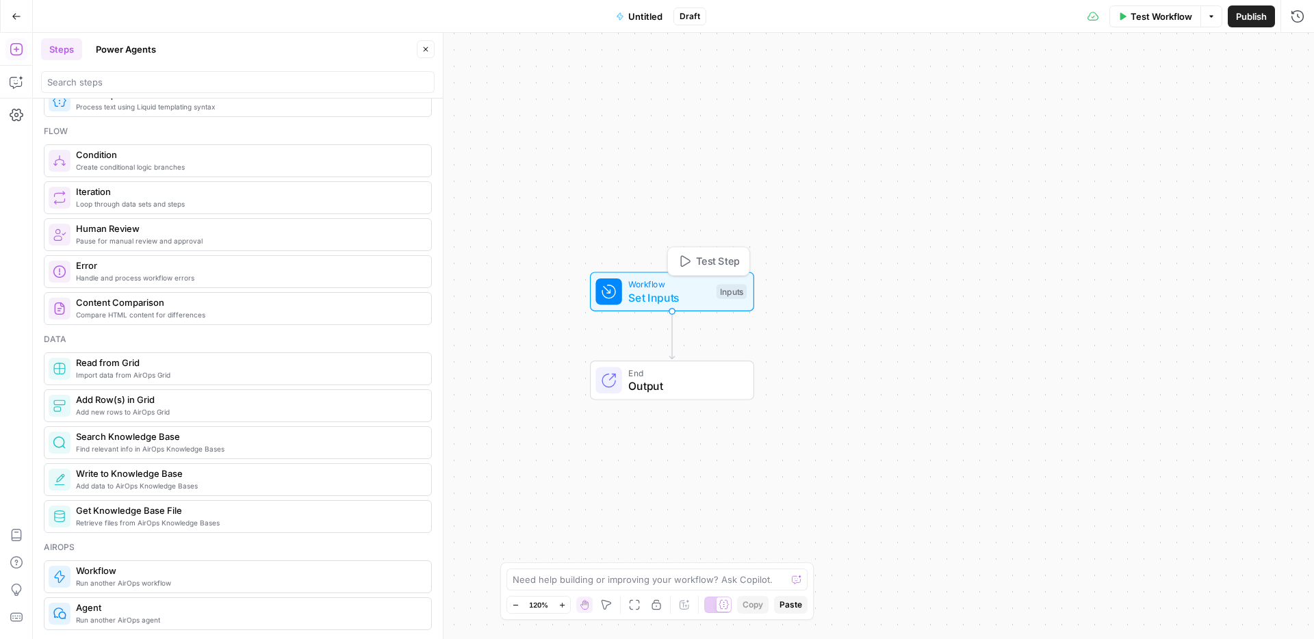
click at [658, 282] on span "Workflow" at bounding box center [668, 284] width 81 height 13
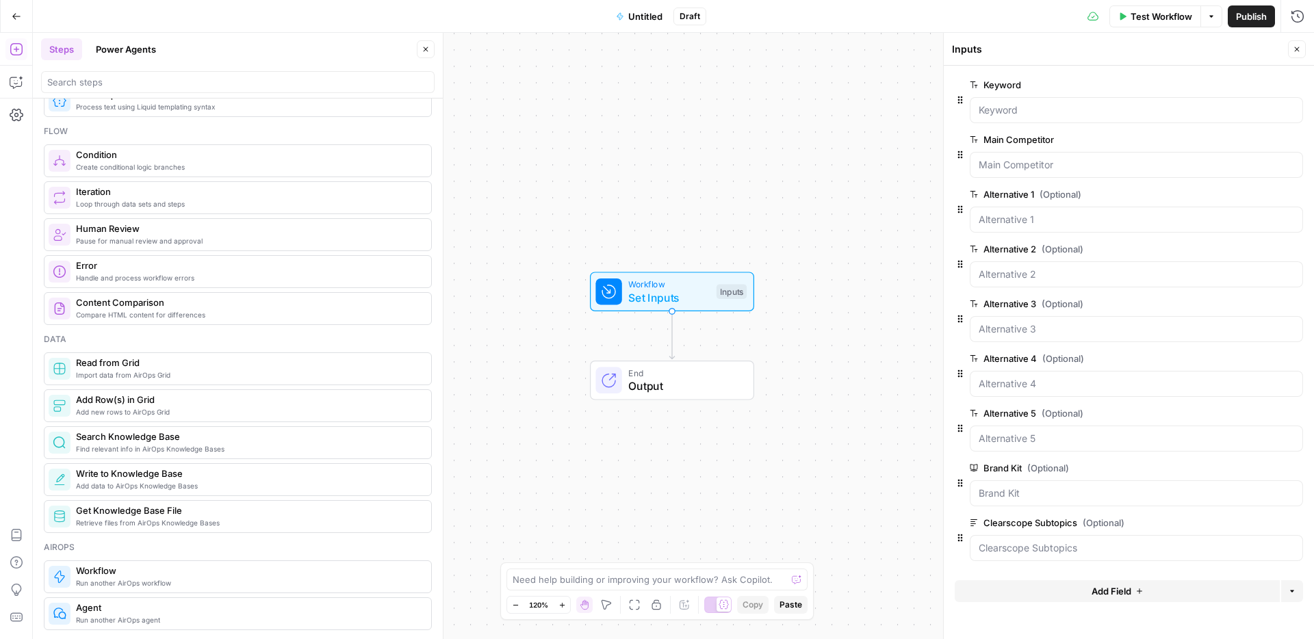
click at [1005, 480] on span "Add Field" at bounding box center [1111, 591] width 40 height 14
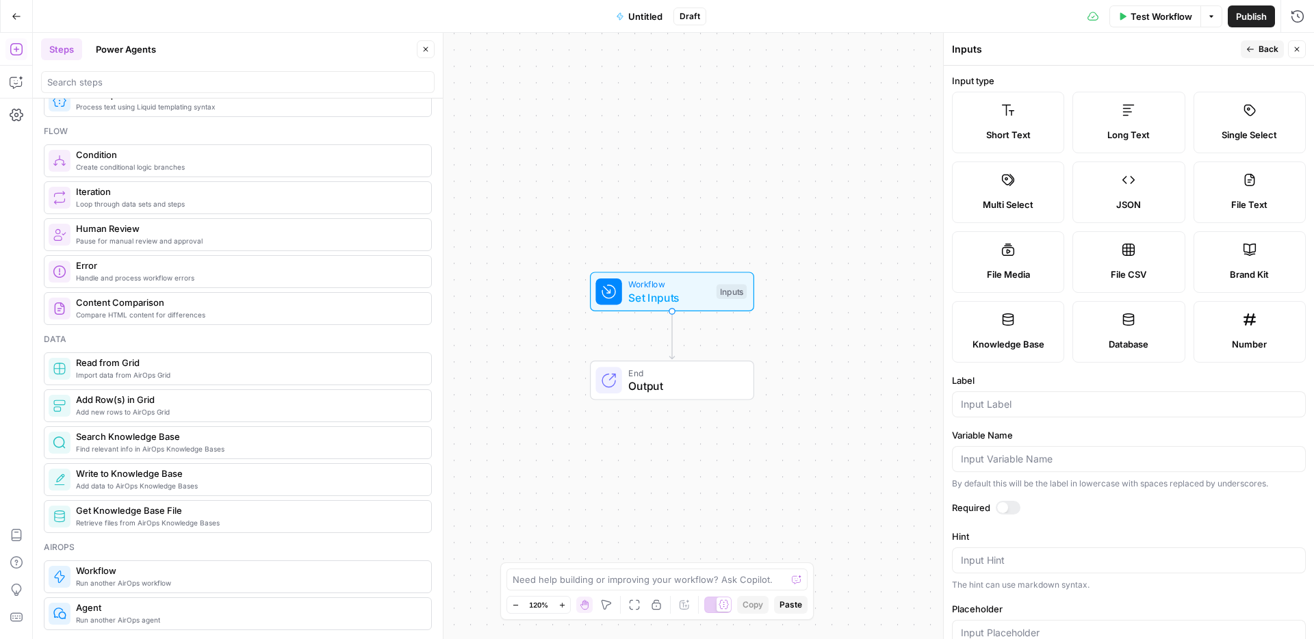
click at [1005, 326] on icon at bounding box center [1008, 320] width 14 height 14
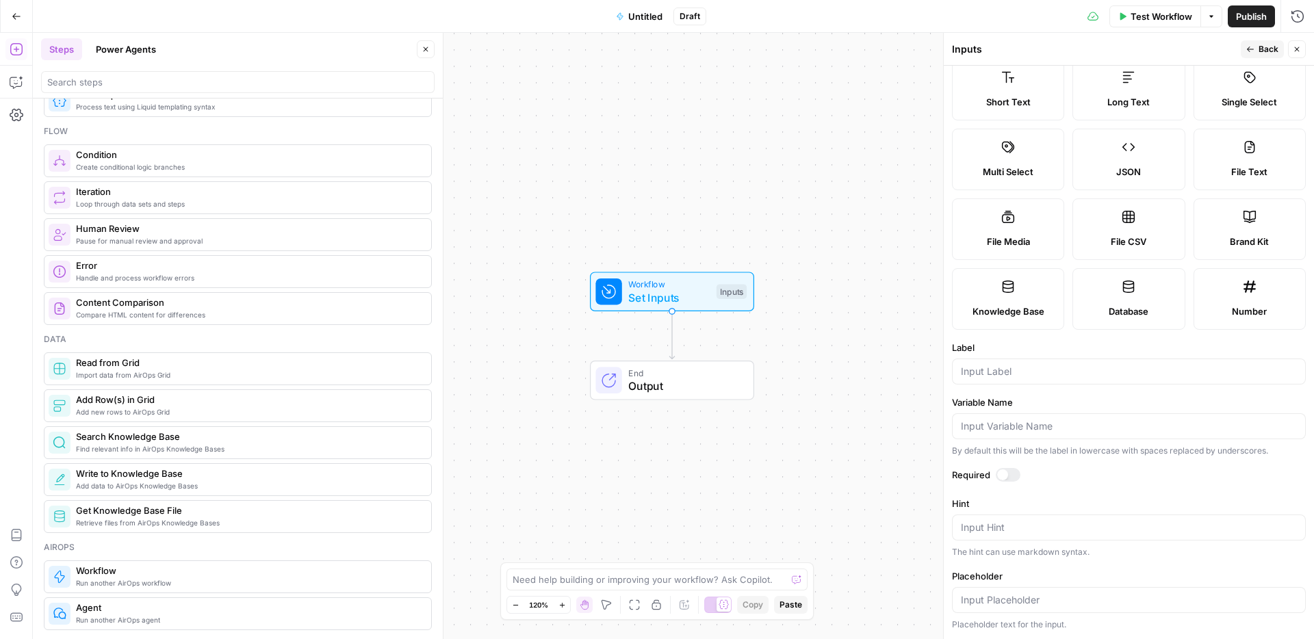
scroll to position [95, 0]
click at [974, 378] on input "Label" at bounding box center [1129, 372] width 336 height 14
click at [984, 378] on input "Label" at bounding box center [1129, 372] width 336 height 14
type input "C"
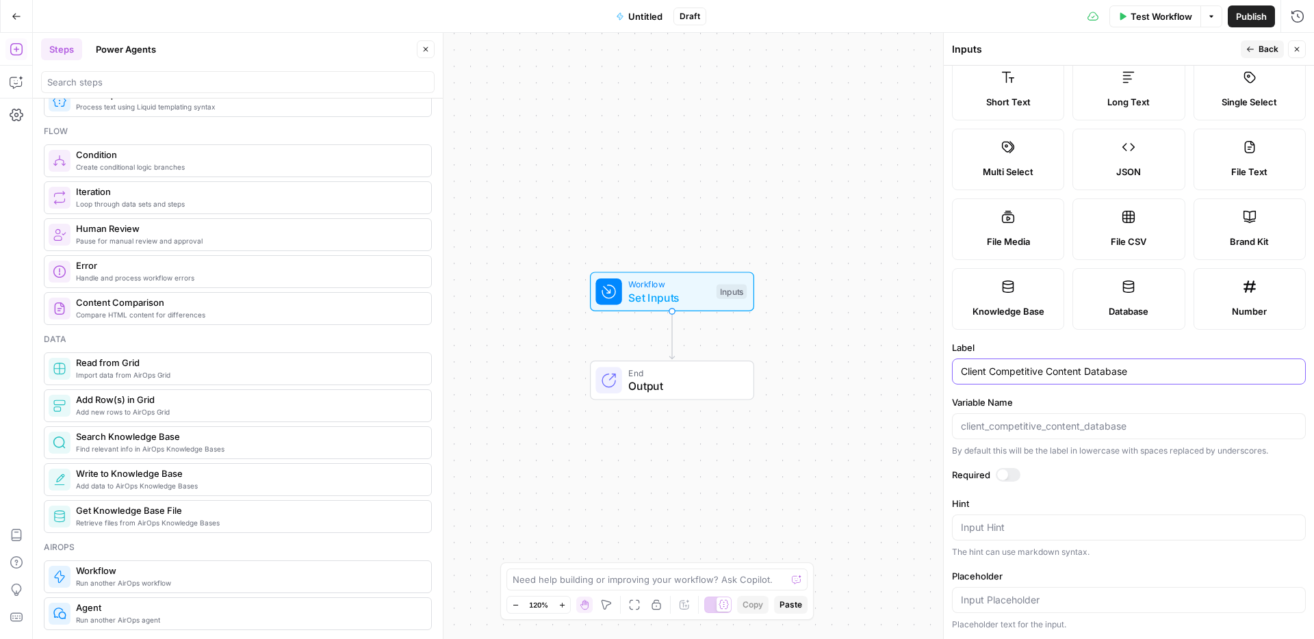
type input "Client Competitive Content Database"
click at [1005, 480] on div at bounding box center [1002, 474] width 11 height 11
click at [1005, 41] on button "Back" at bounding box center [1262, 49] width 43 height 18
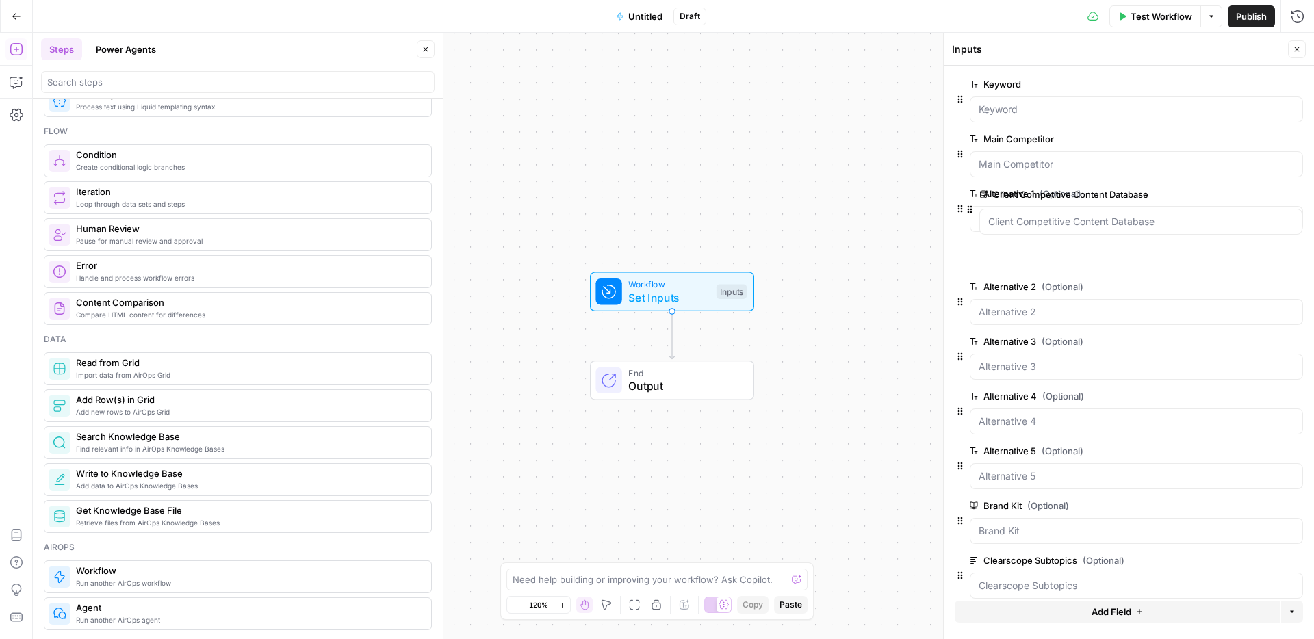
scroll to position [0, 0]
drag, startPoint x: 962, startPoint y: 591, endPoint x: 971, endPoint y: 190, distance: 401.1
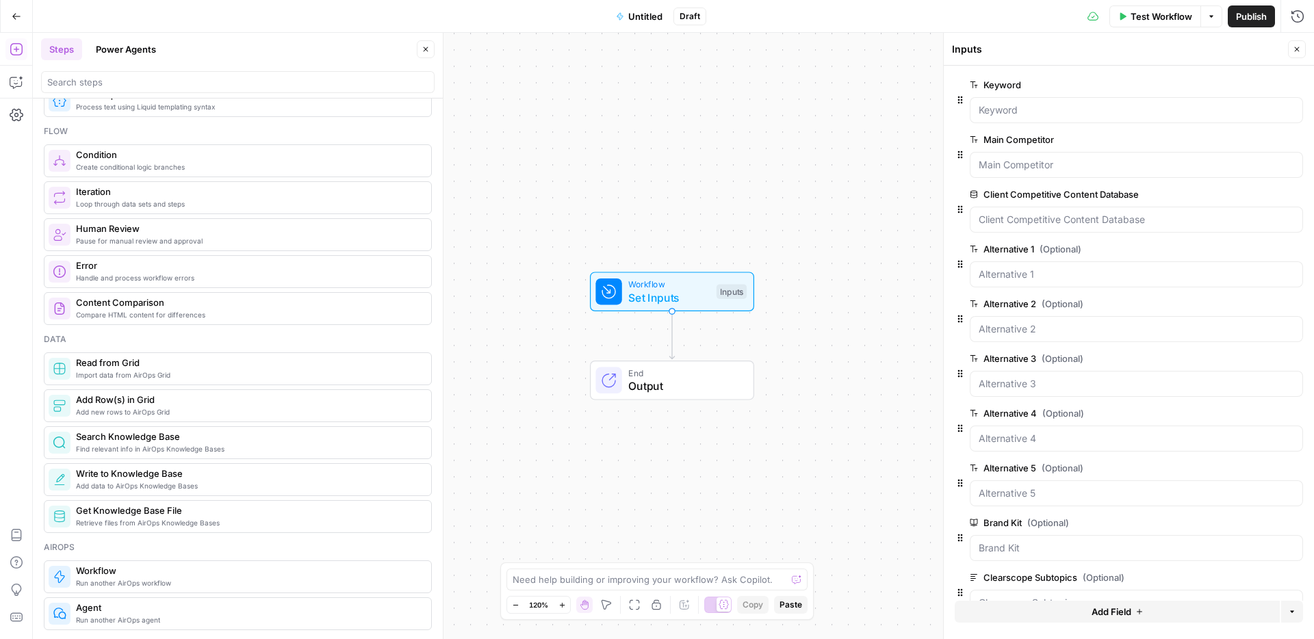
click at [1005, 46] on button "Close" at bounding box center [1297, 49] width 18 height 18
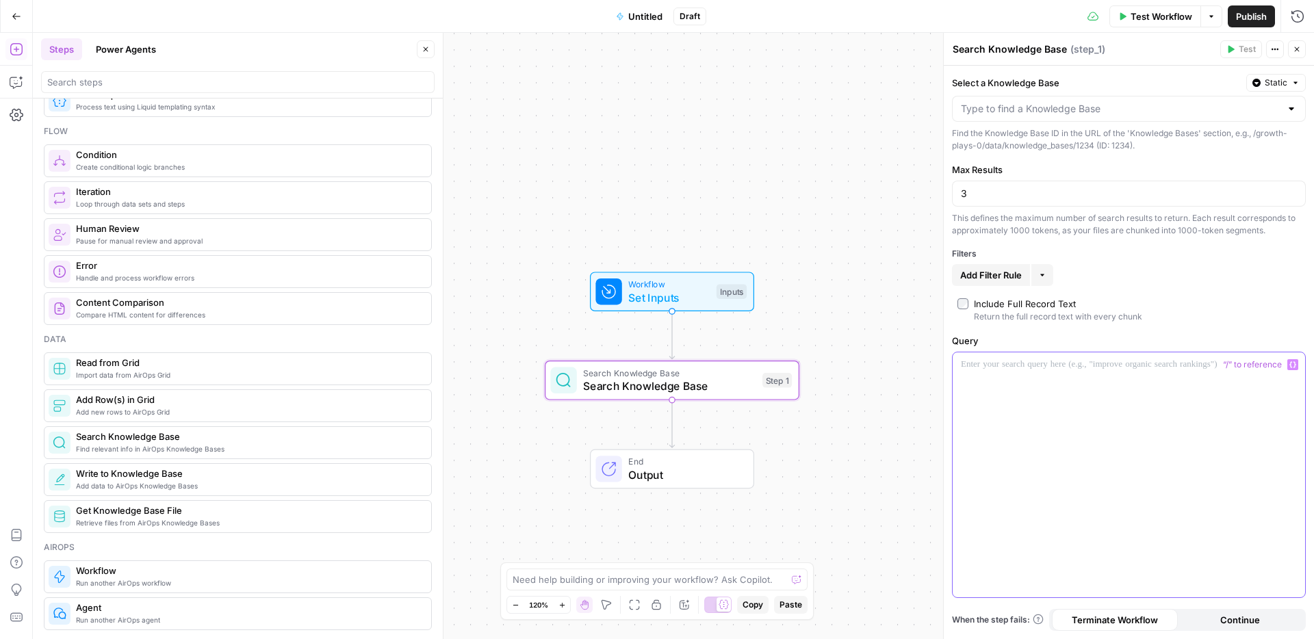
click at [1005, 374] on div at bounding box center [1128, 474] width 352 height 245
click at [1005, 366] on icon "button" at bounding box center [1292, 364] width 7 height 7
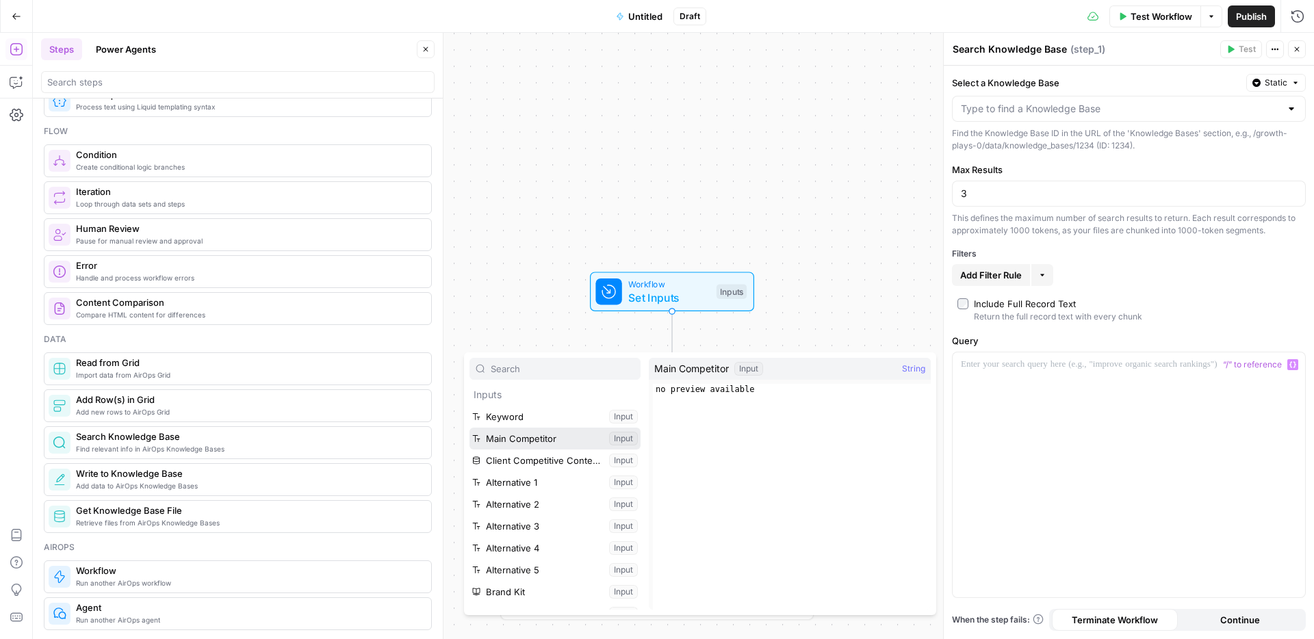
click at [532, 434] on button "Select variable Main Competitor" at bounding box center [554, 439] width 171 height 22
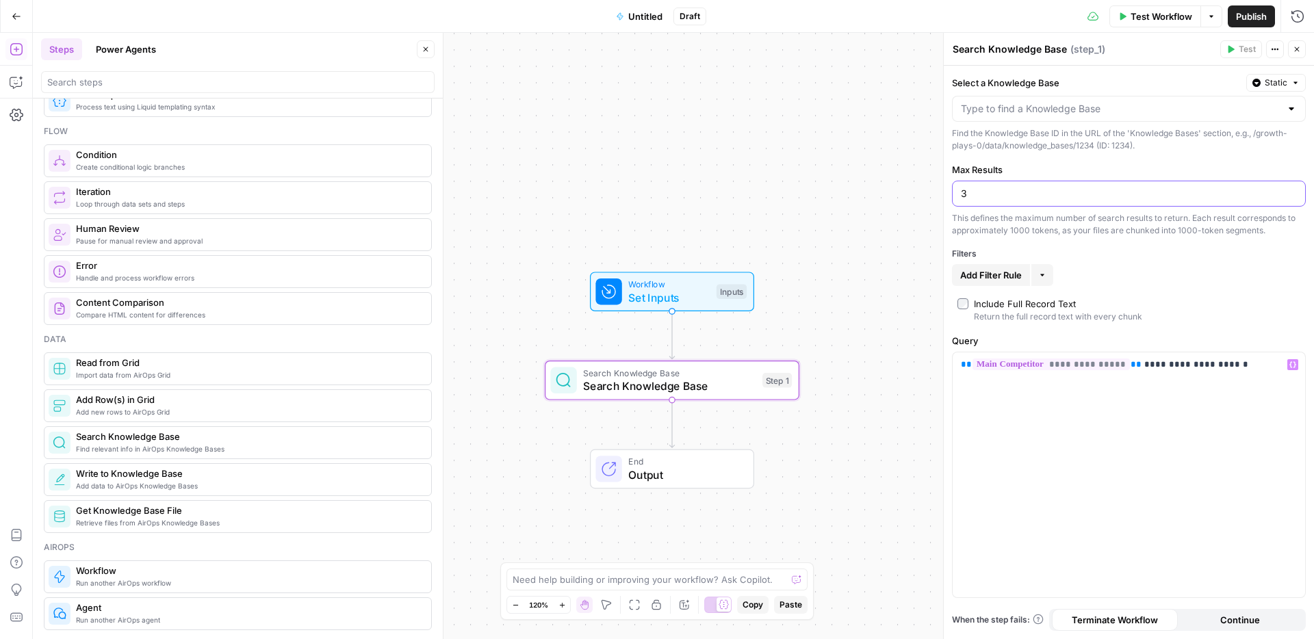
click at [1004, 198] on input "3" at bounding box center [1129, 194] width 336 height 14
type input "10"
click at [1005, 81] on span "Static" at bounding box center [1275, 83] width 23 height 12
click at [1005, 151] on div "Set value with Liquid" at bounding box center [1244, 156] width 98 height 12
click at [1005, 112] on div "“/” to reference Variables Menu" at bounding box center [1128, 109] width 352 height 27
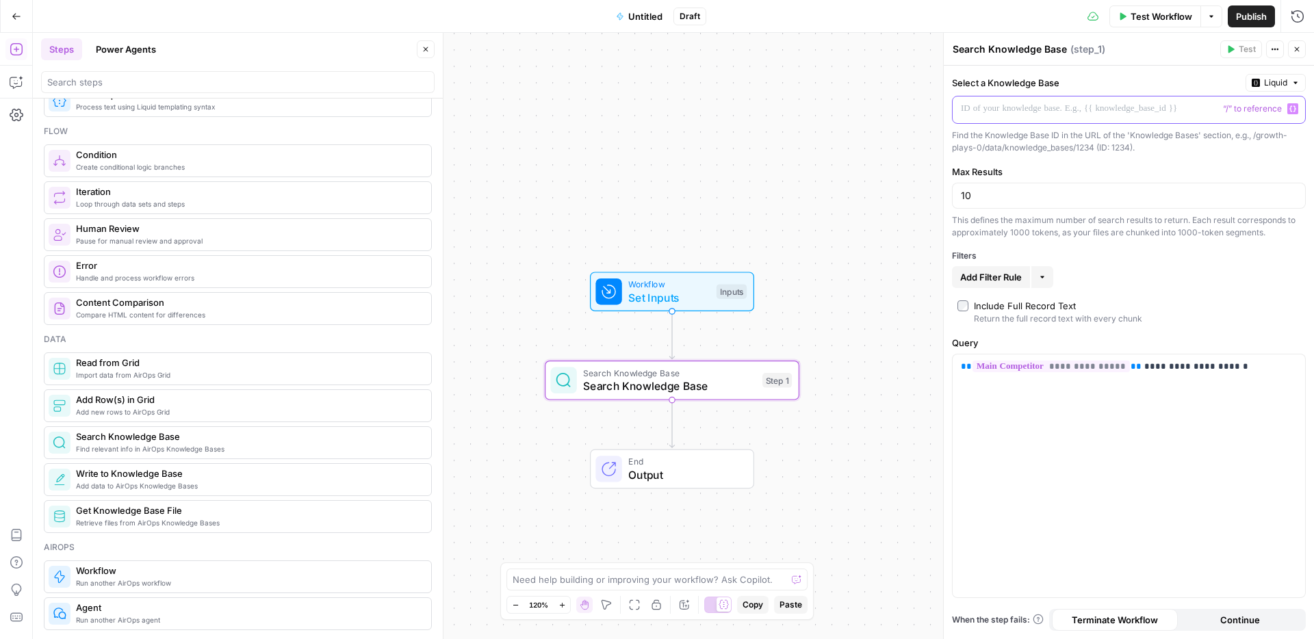
click at [1005, 109] on icon "button" at bounding box center [1292, 108] width 7 height 7
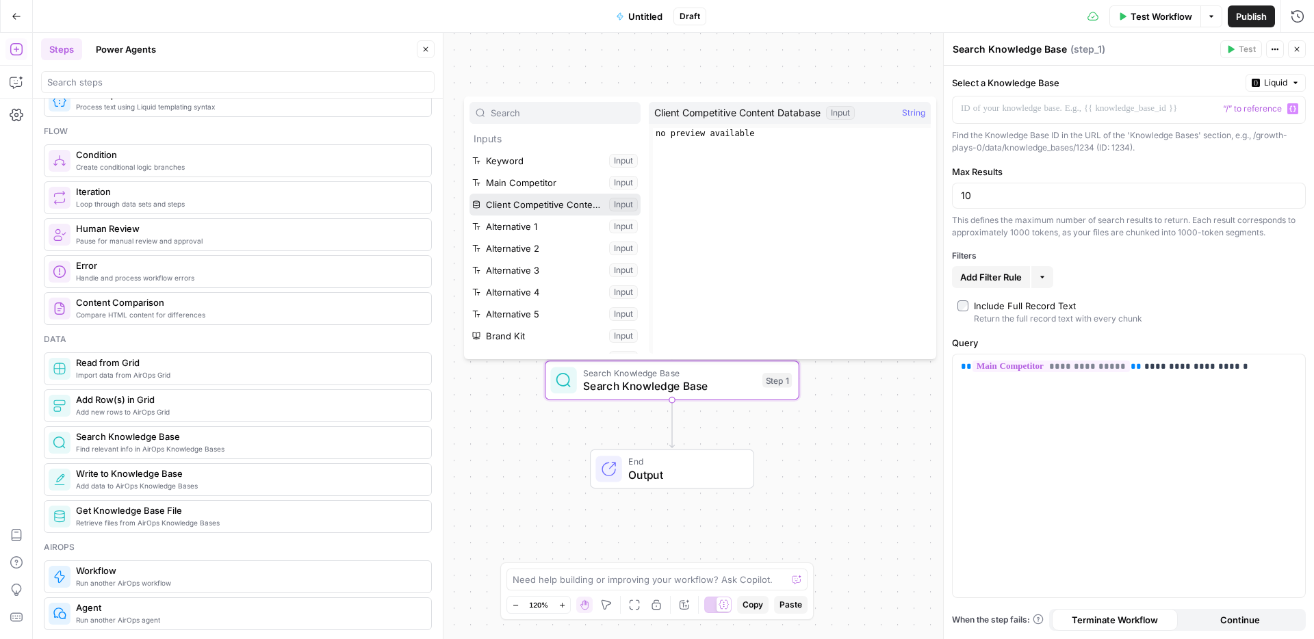
drag, startPoint x: 548, startPoint y: 200, endPoint x: 606, endPoint y: 202, distance: 57.5
click at [558, 200] on button "Select variable Client Competitive Content Database" at bounding box center [554, 205] width 171 height 22
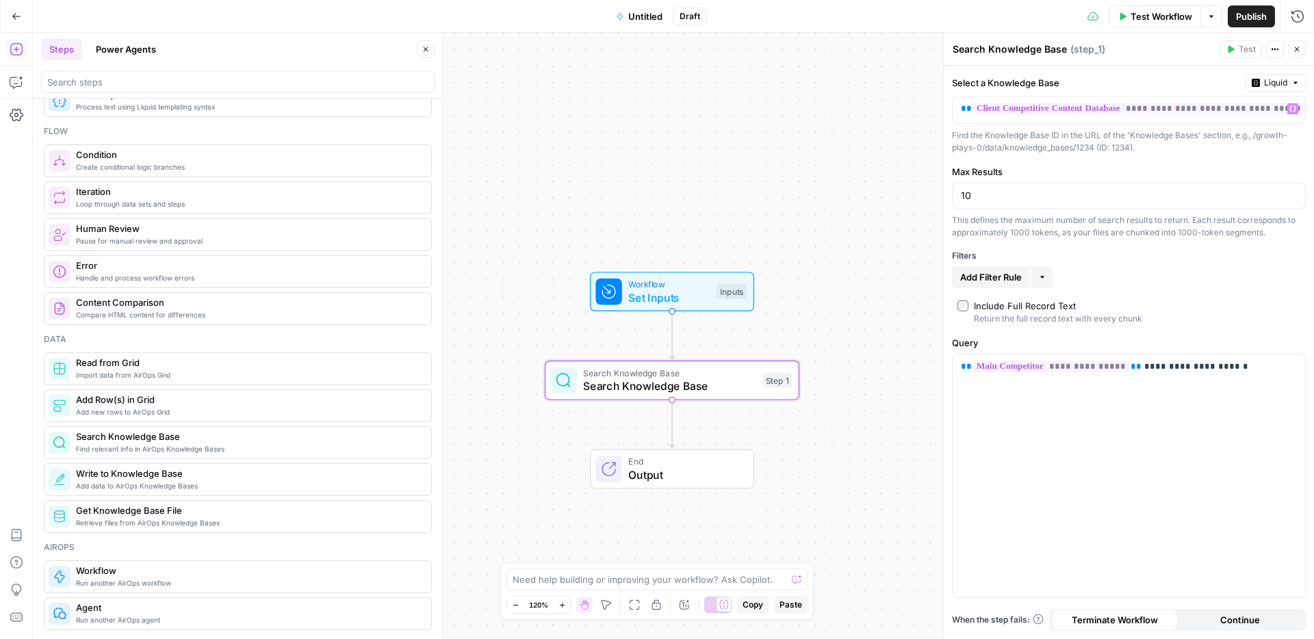
click at [1005, 53] on textarea "Search Knowledge Base" at bounding box center [1009, 49] width 114 height 14
type textarea "Get Features and Products"
click at [1005, 47] on div "Get Features and Products Get Features and Products ( step_1 )" at bounding box center [1084, 49] width 264 height 15
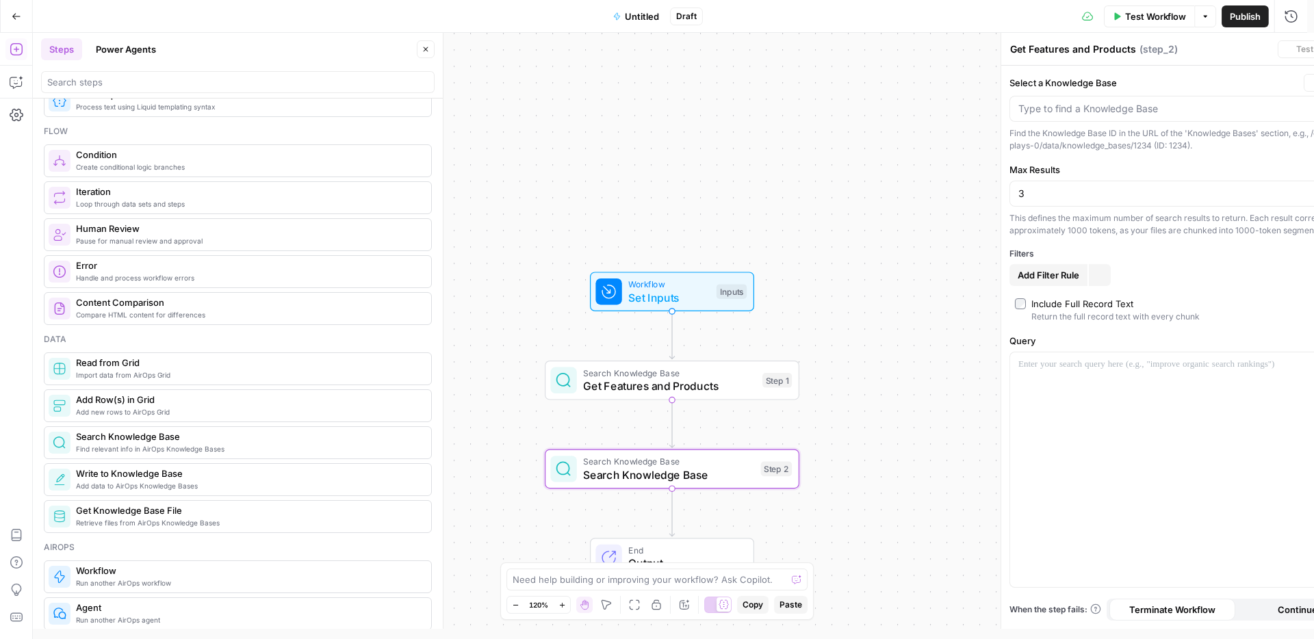
type textarea "Search Knowledge Base"
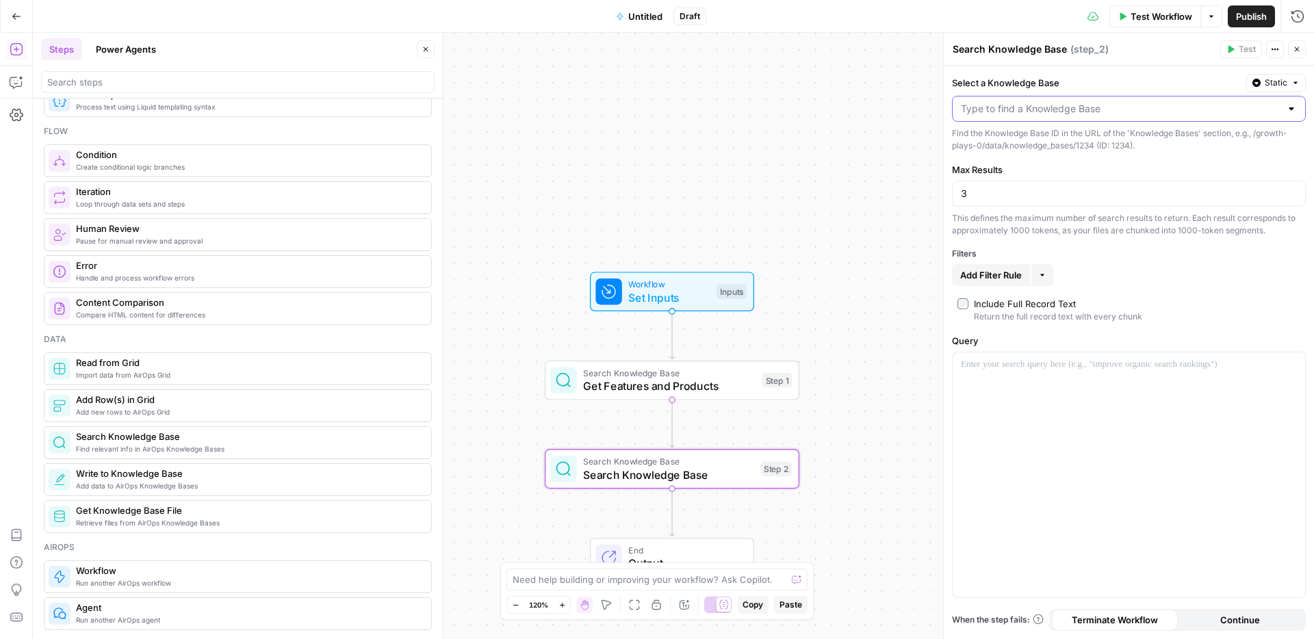
click at [1005, 109] on input "Select a Knowledge Base" at bounding box center [1121, 109] width 320 height 14
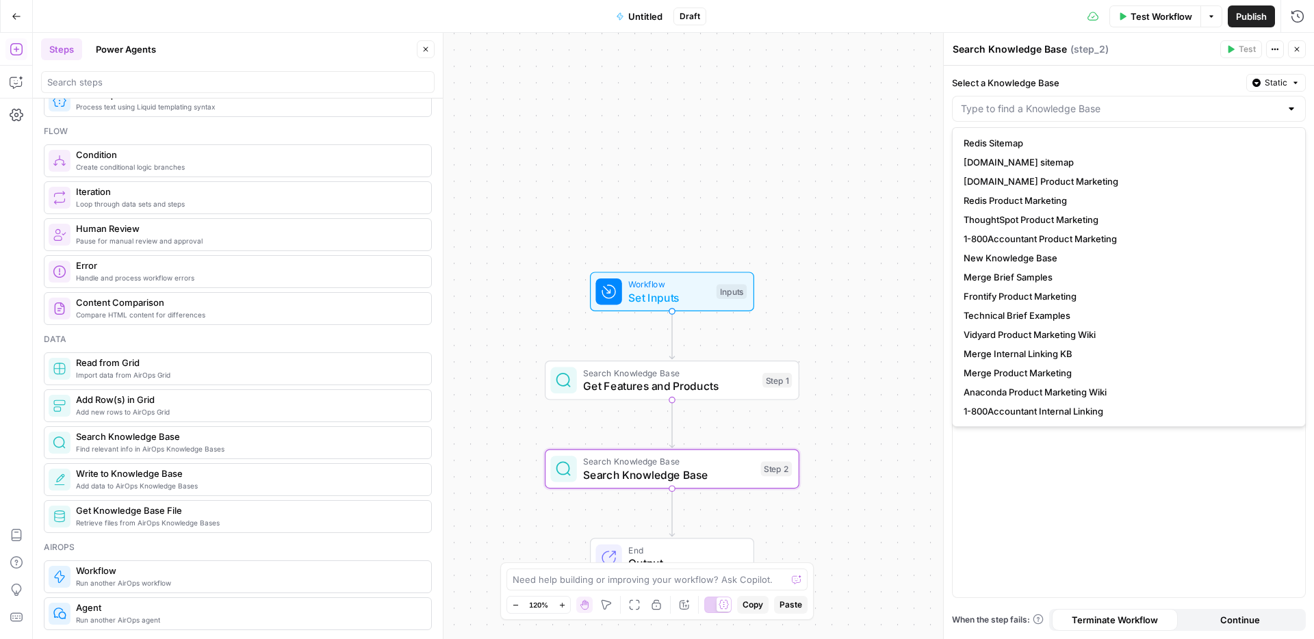
click at [1005, 82] on span "Static" at bounding box center [1275, 83] width 23 height 12
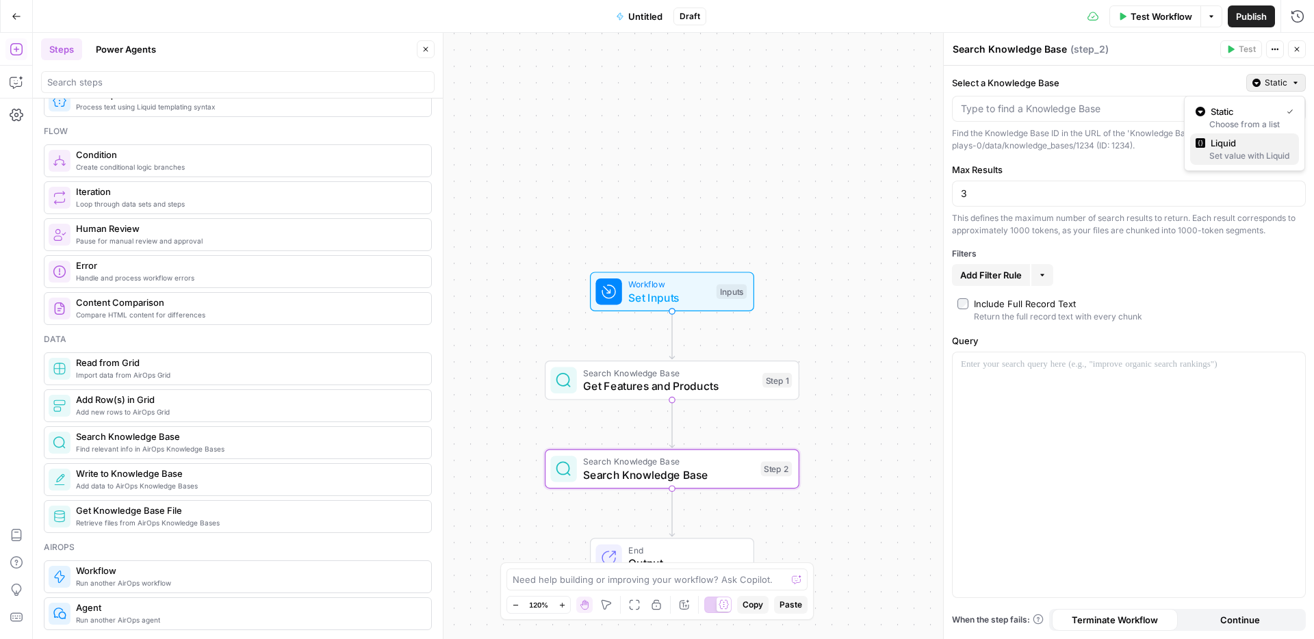
click at [1005, 143] on span "Liquid" at bounding box center [1248, 143] width 77 height 14
click at [1005, 199] on input "3" at bounding box center [1129, 196] width 336 height 14
type input "10"
click at [1005, 103] on p at bounding box center [1118, 109] width 314 height 14
click at [1005, 112] on button "Variables Menu" at bounding box center [1292, 108] width 11 height 11
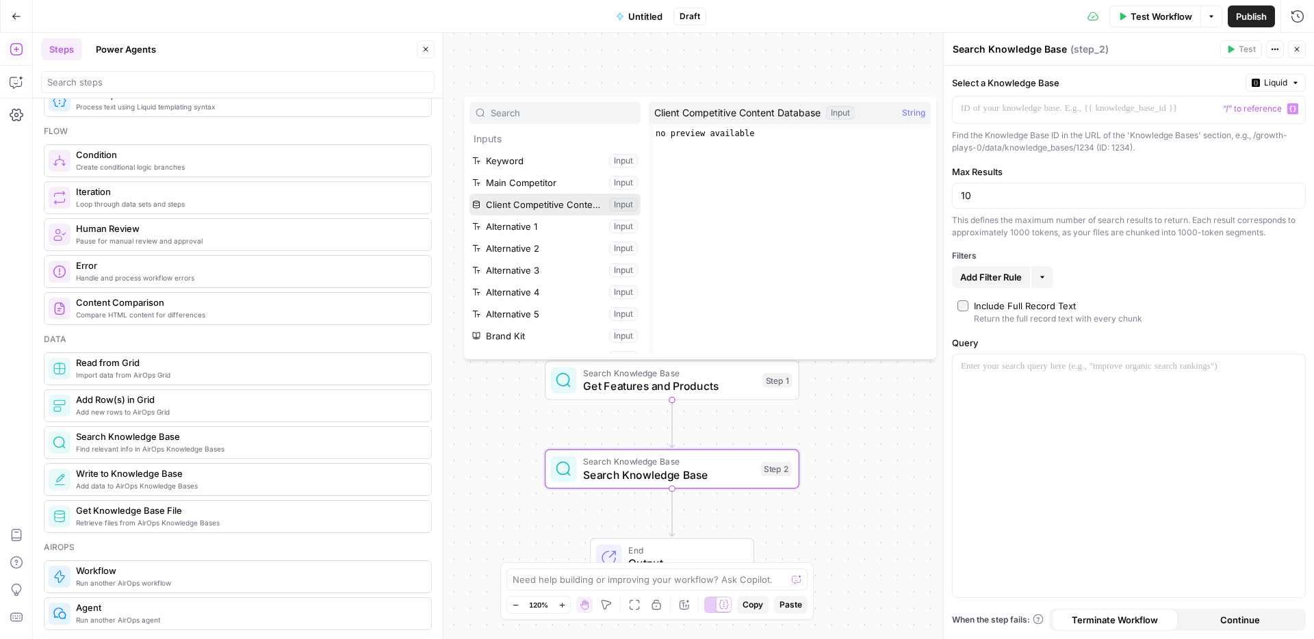
click at [547, 198] on button "Select variable Client Competitive Content Database" at bounding box center [554, 205] width 171 height 22
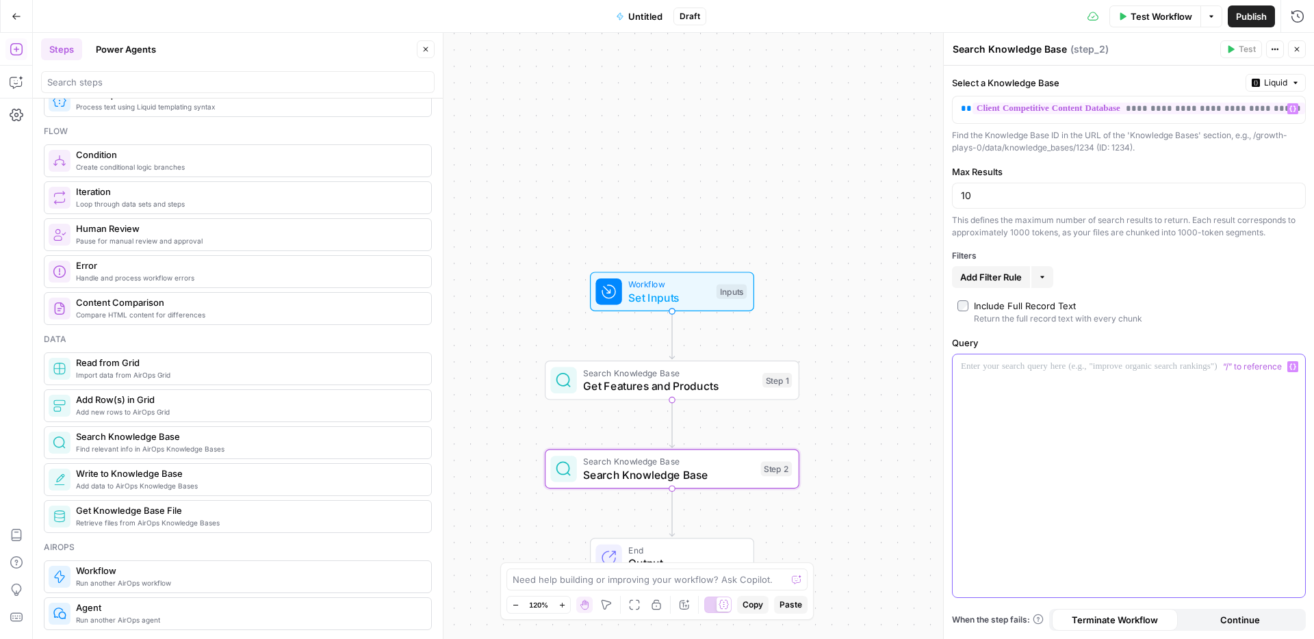
click at [1005, 380] on div at bounding box center [1128, 475] width 352 height 243
click at [1005, 366] on button "Variables Menu" at bounding box center [1292, 366] width 11 height 11
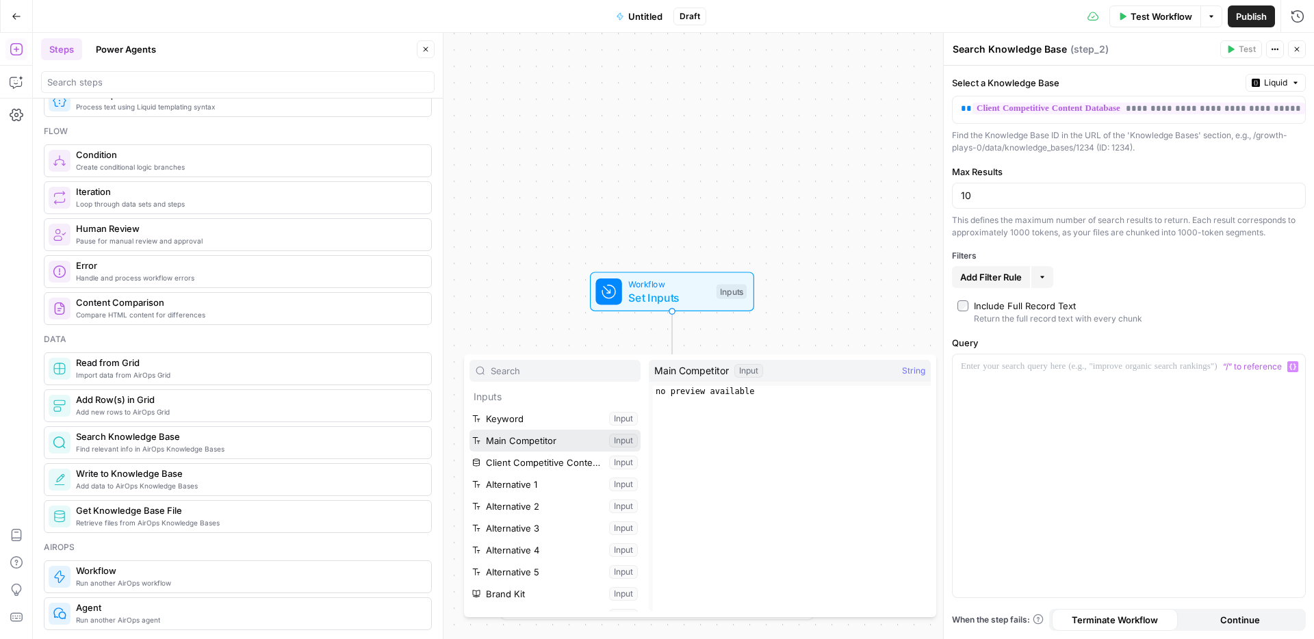
click at [577, 439] on button "Select variable Main Competitor" at bounding box center [554, 441] width 171 height 22
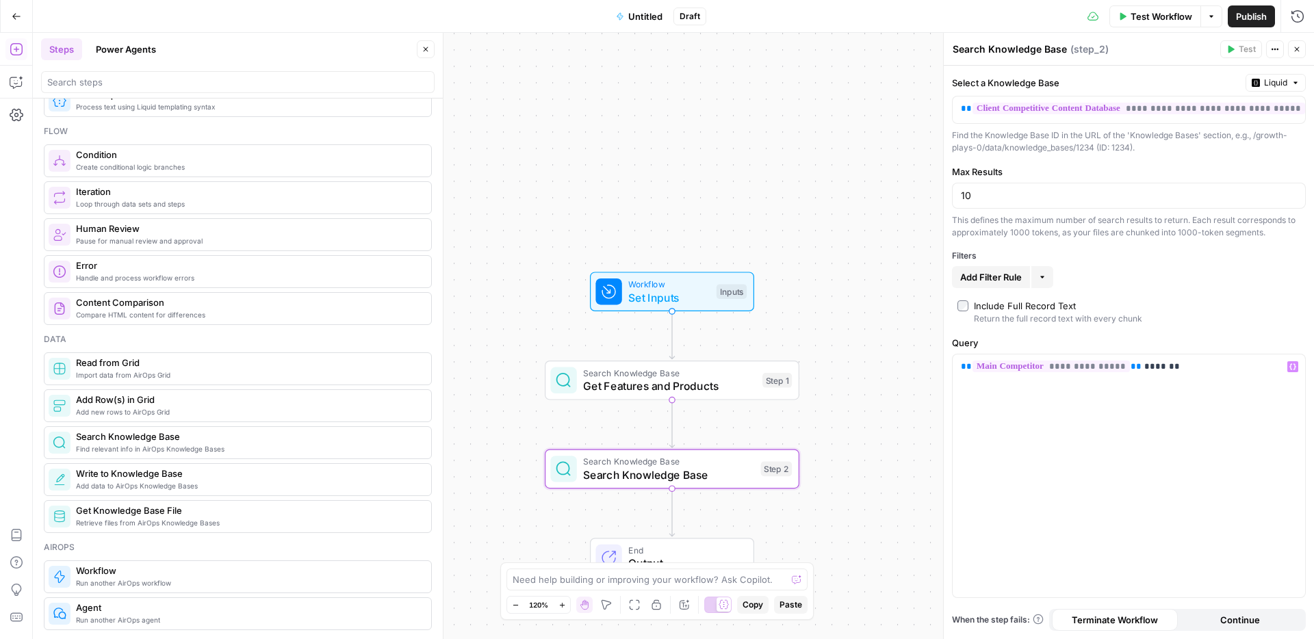
click at [1005, 48] on textarea "Search Knowledge Base" at bounding box center [1009, 49] width 114 height 14
type textarea "Get Pricing"
click at [1005, 49] on icon "button" at bounding box center [1297, 49] width 8 height 8
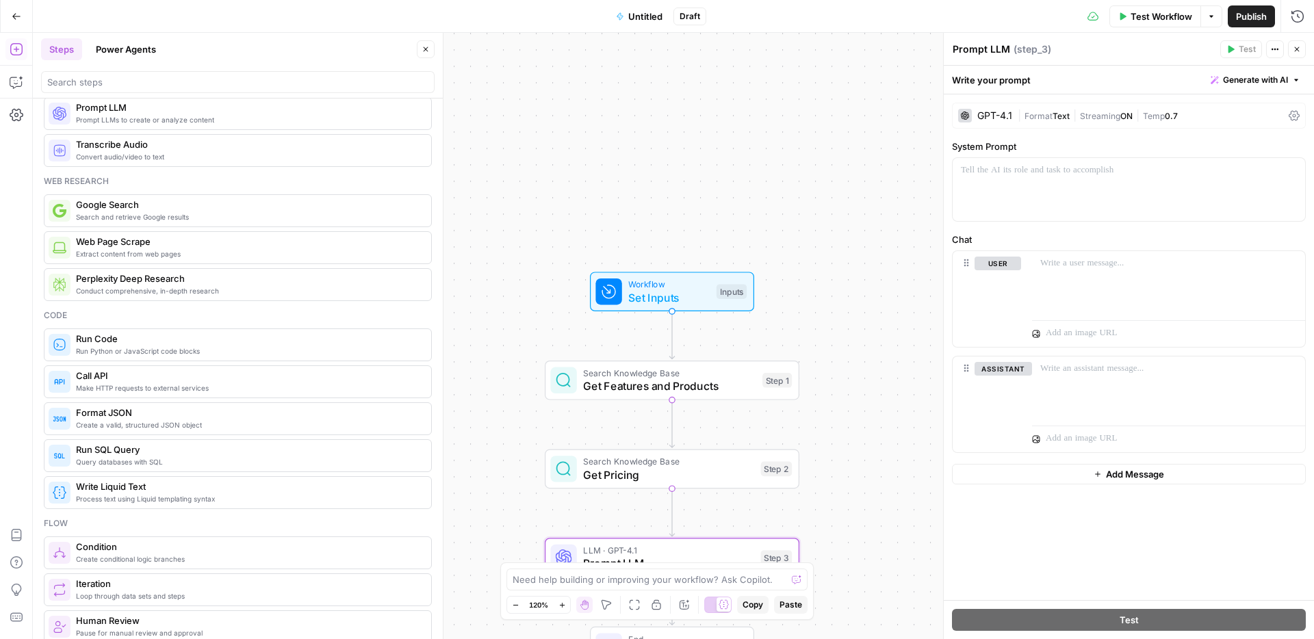
scroll to position [51, 0]
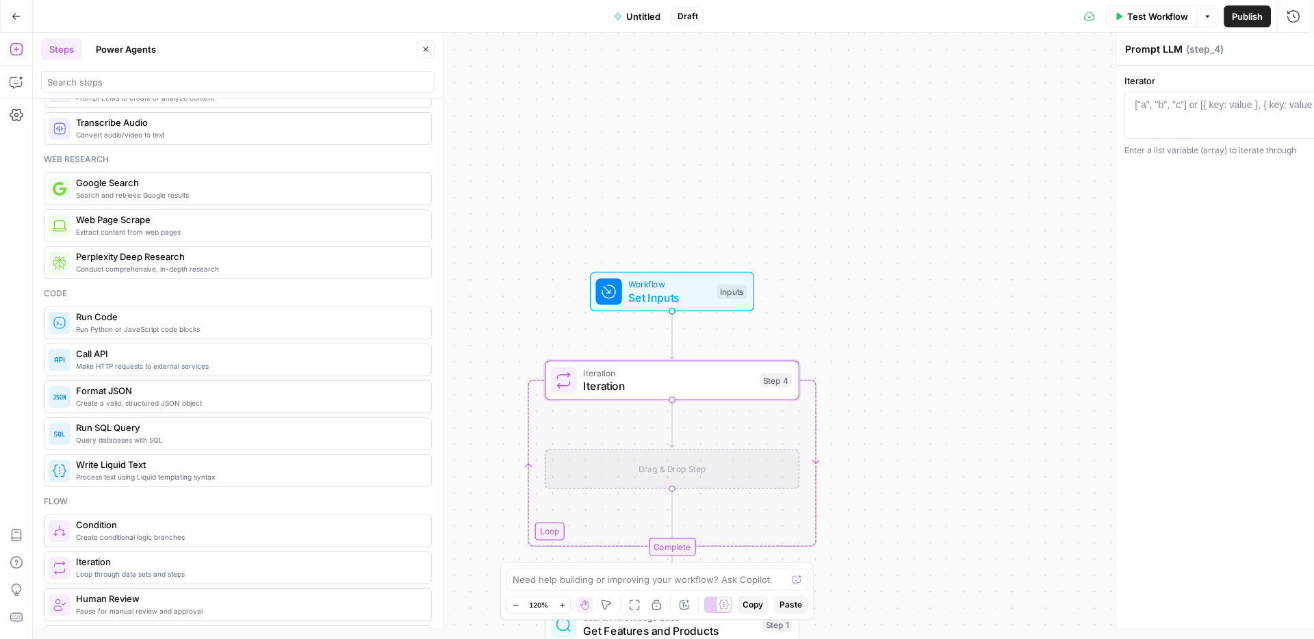
type textarea "Iteration"
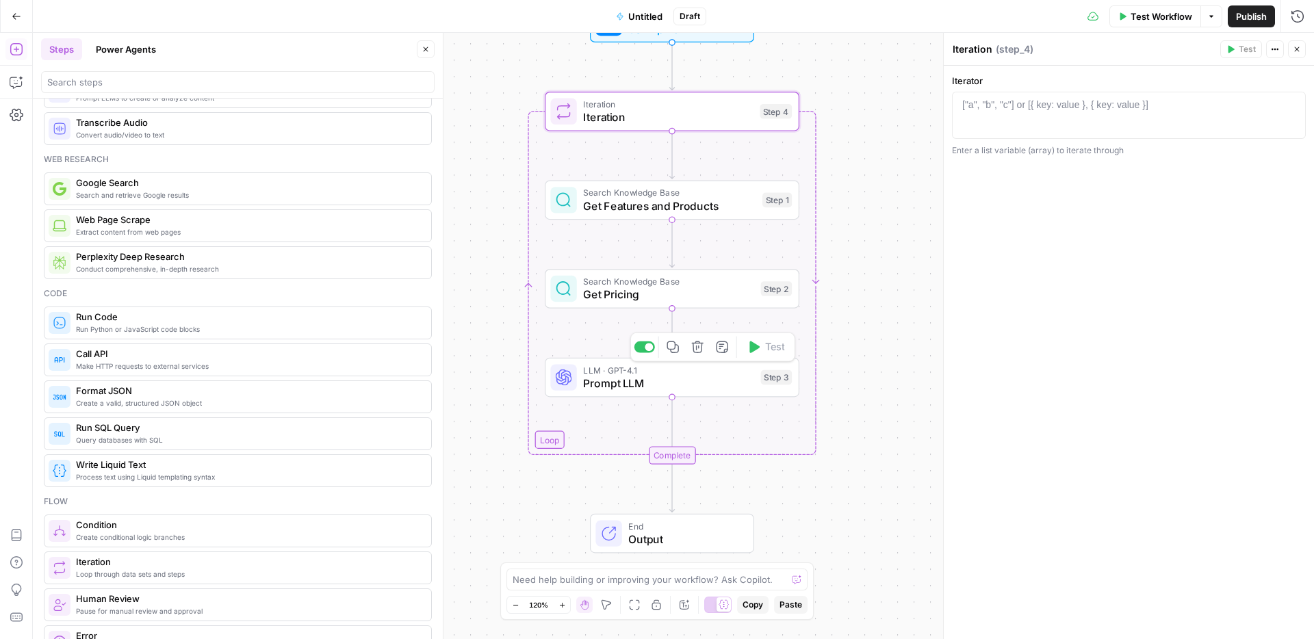
click at [617, 385] on span "Prompt LLM" at bounding box center [668, 383] width 171 height 16
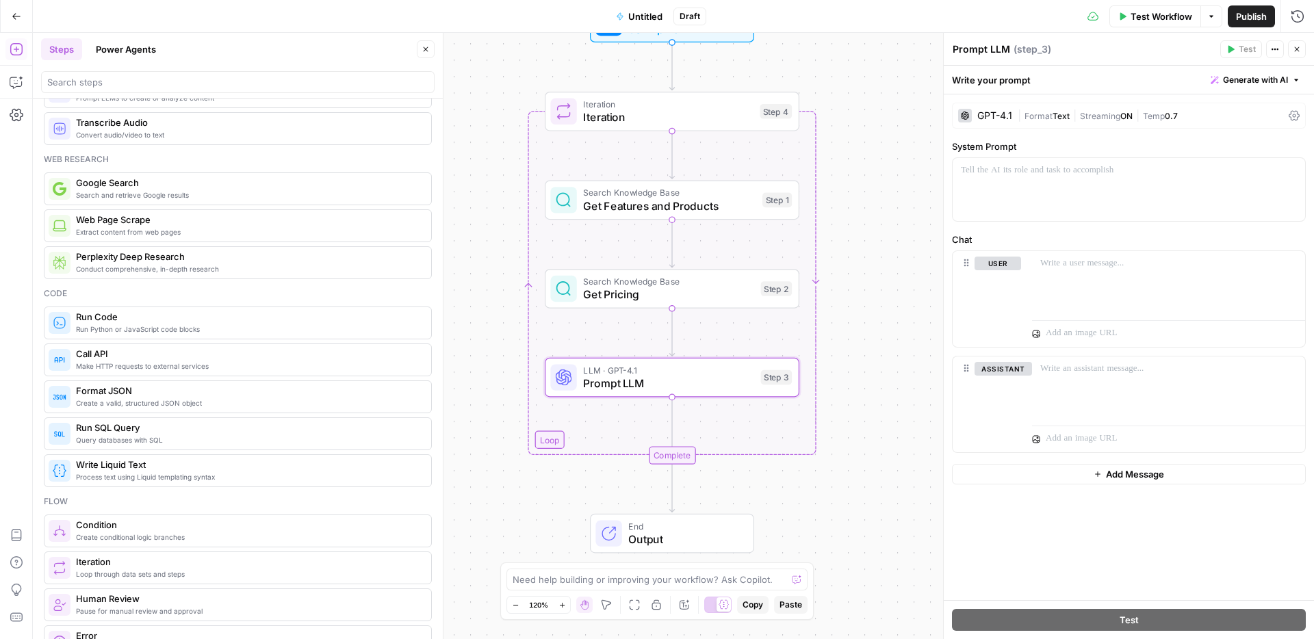
click at [985, 42] on textarea "Prompt LLM" at bounding box center [980, 49] width 57 height 14
click at [992, 105] on div "GPT-4.1 | Format Text | Streaming ON | Temp 0.7" at bounding box center [1129, 116] width 354 height 26
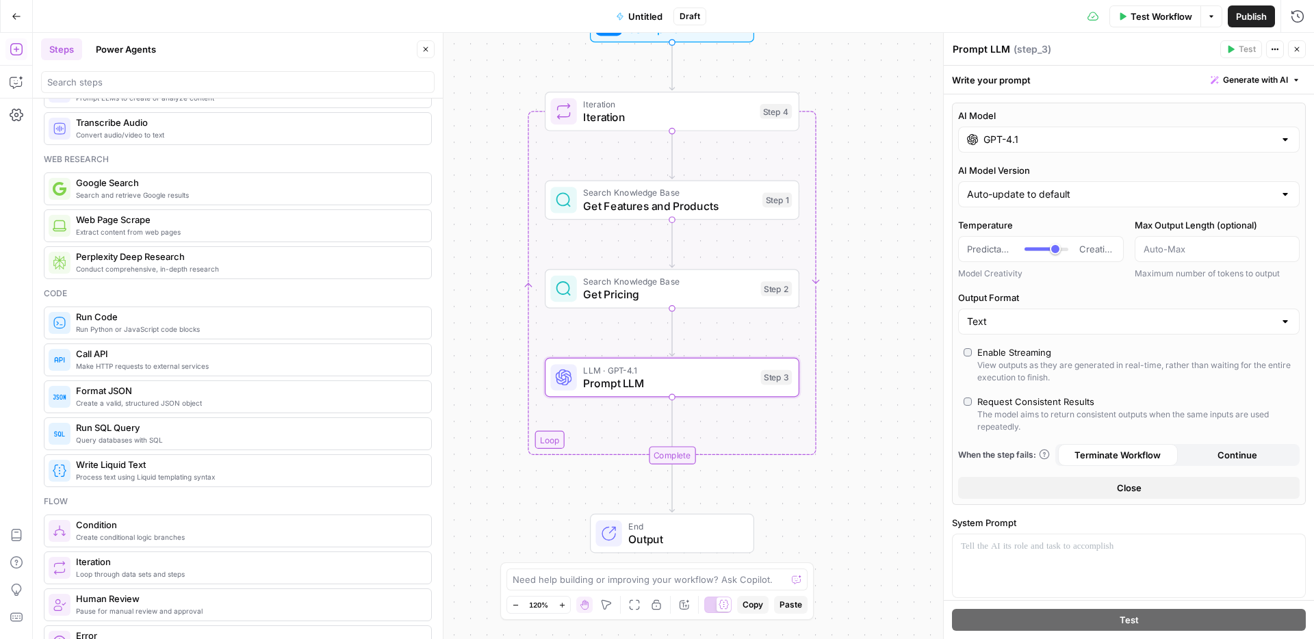
click at [1002, 144] on input "GPT-4.1" at bounding box center [1128, 140] width 291 height 14
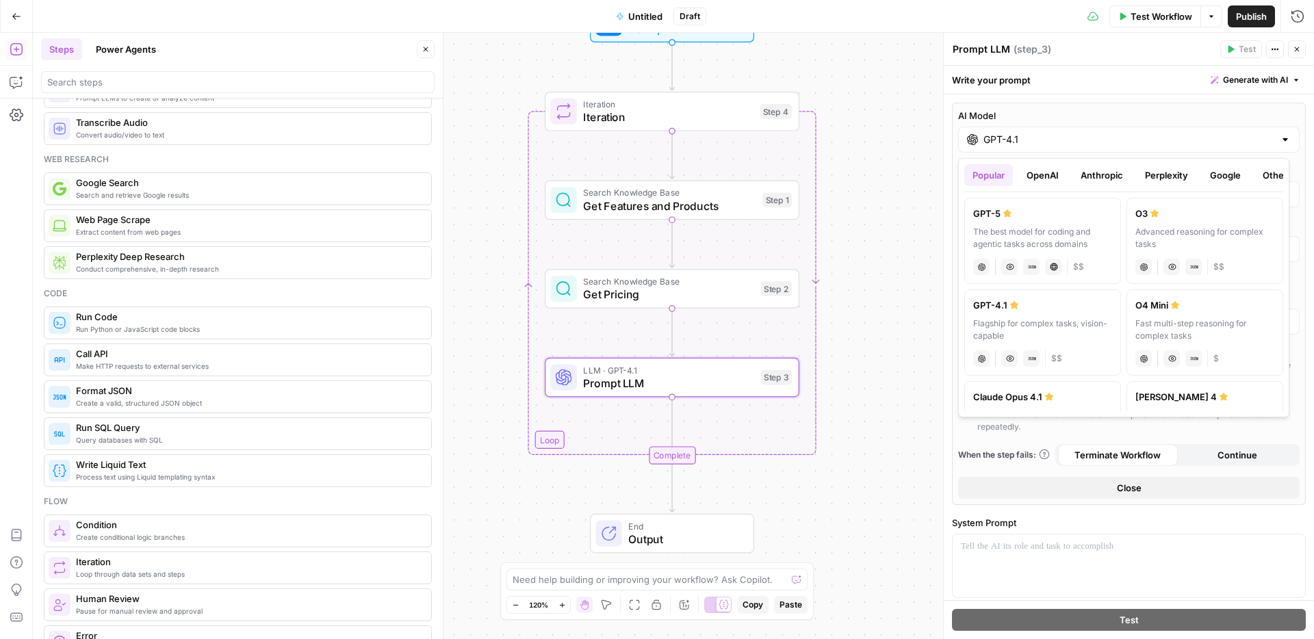
click at [1005, 174] on button "Google" at bounding box center [1225, 175] width 47 height 22
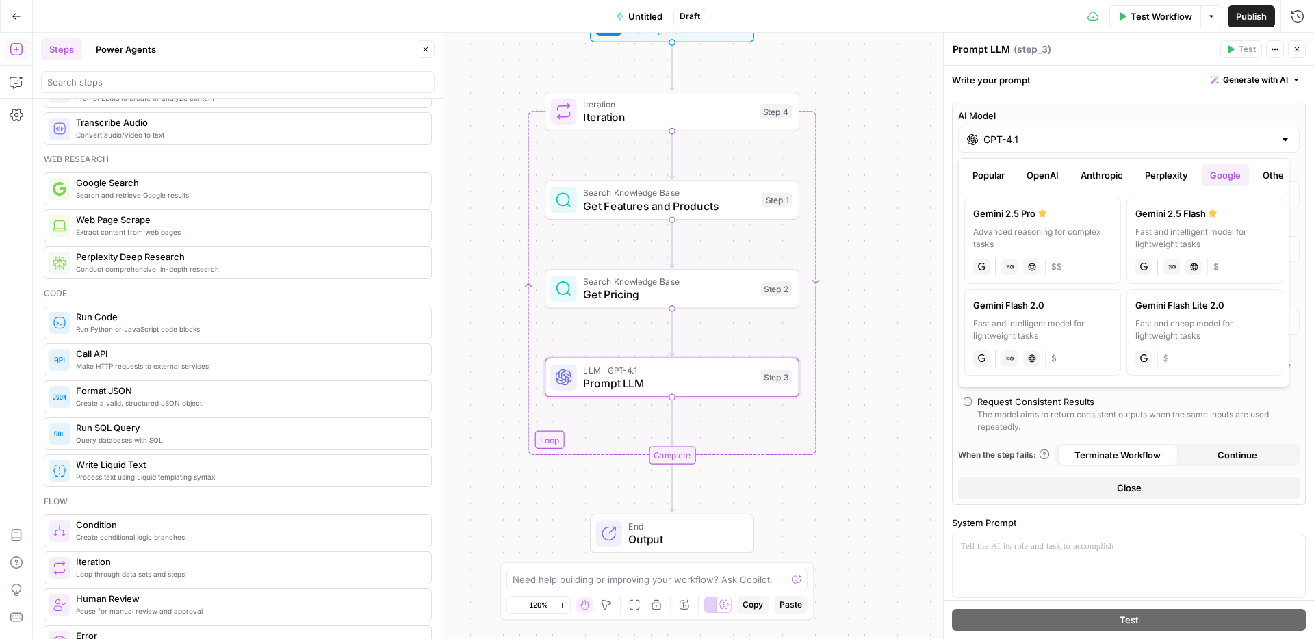
click at [1005, 174] on button "Anthropic" at bounding box center [1101, 175] width 59 height 22
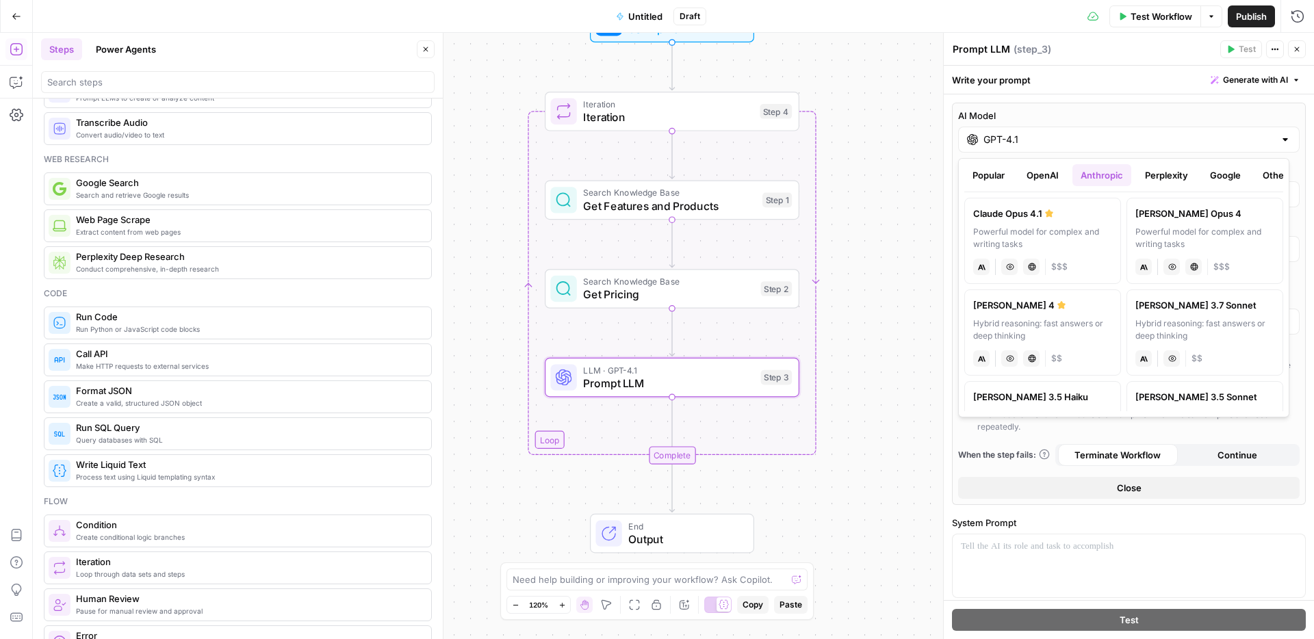
click at [1005, 219] on div "Claude Opus 4.1" at bounding box center [1042, 214] width 139 height 14
type input "Claude Opus 4.1"
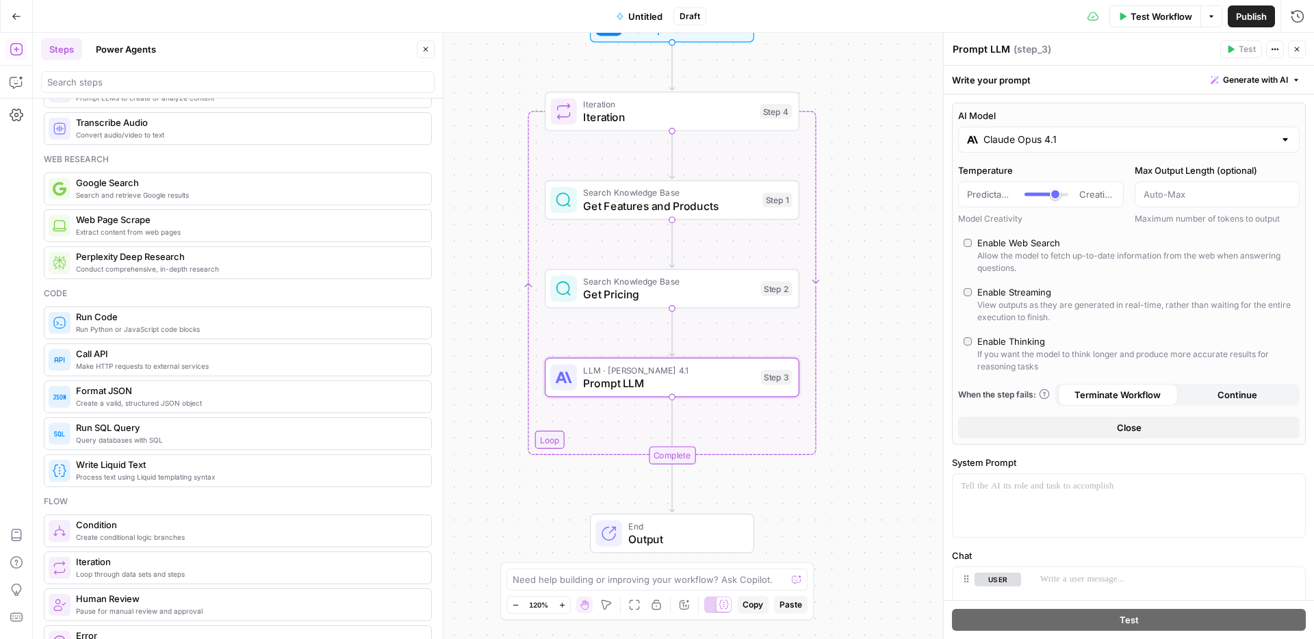
click at [1005, 85] on div "Write your prompt Generate with AI" at bounding box center [1129, 80] width 370 height 28
click at [1000, 55] on textarea "Prompt LLM" at bounding box center [980, 49] width 57 height 14
type textarea "W"
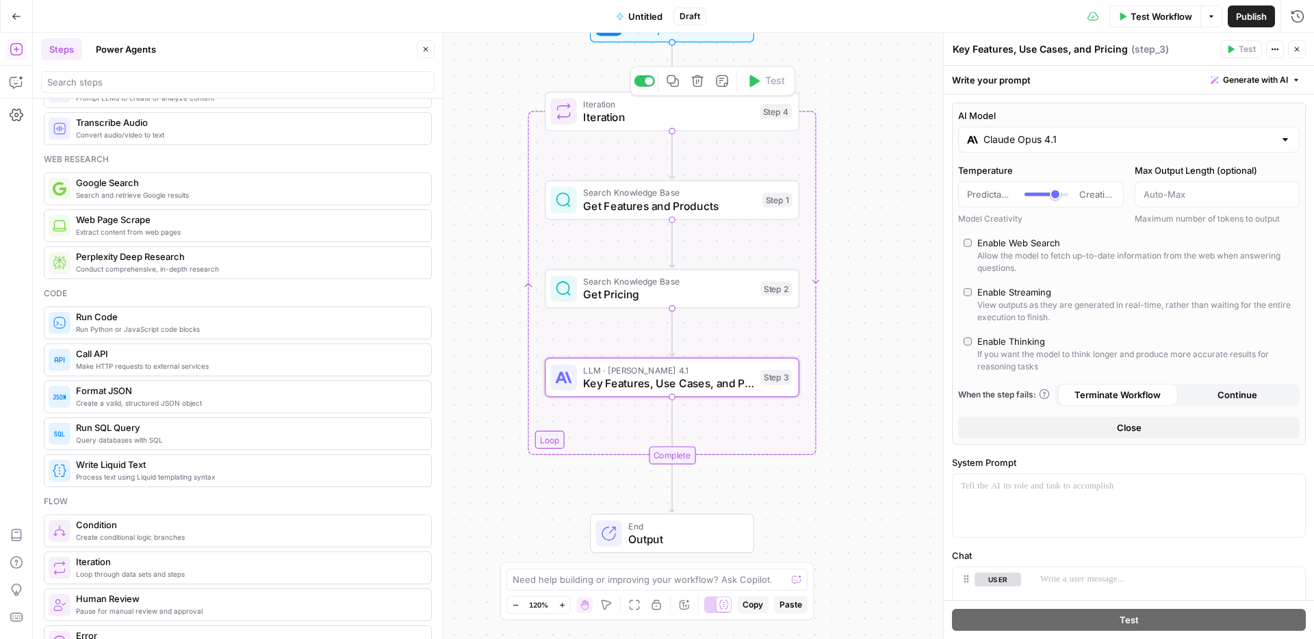
type textarea "Key Features, Use Cases, and Pricing"
click at [589, 123] on span "Iteration" at bounding box center [668, 117] width 170 height 16
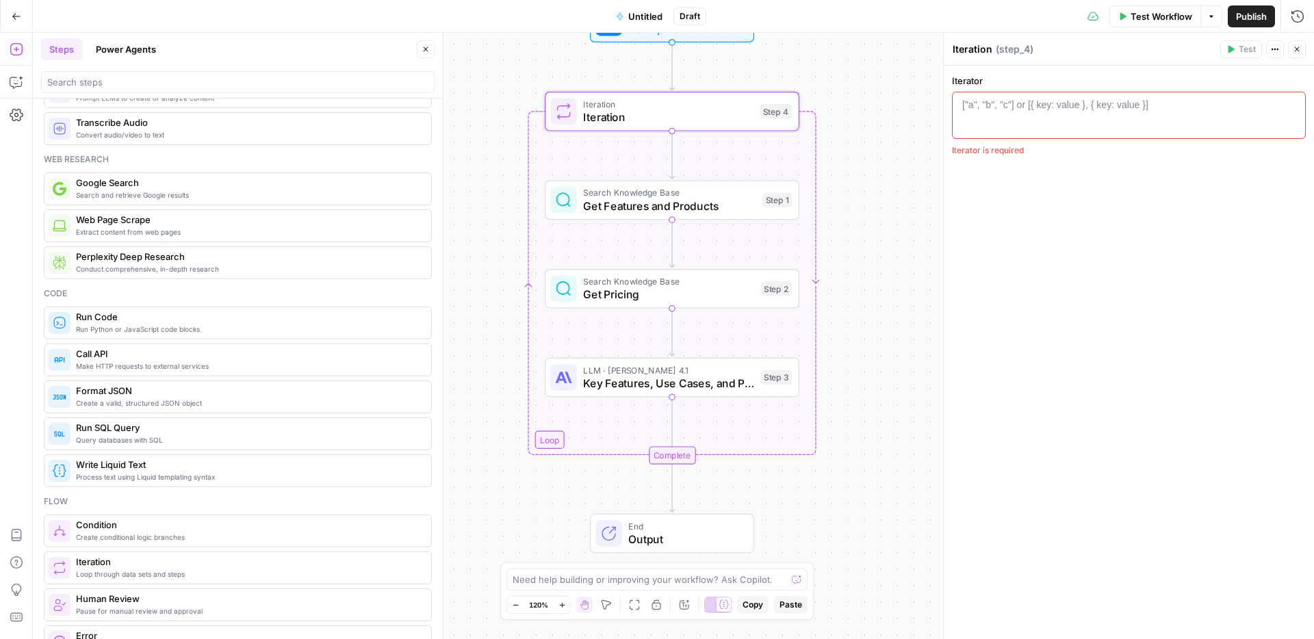
click at [966, 114] on div at bounding box center [1128, 127] width 341 height 58
click at [1005, 103] on icon "button" at bounding box center [1291, 104] width 7 height 7
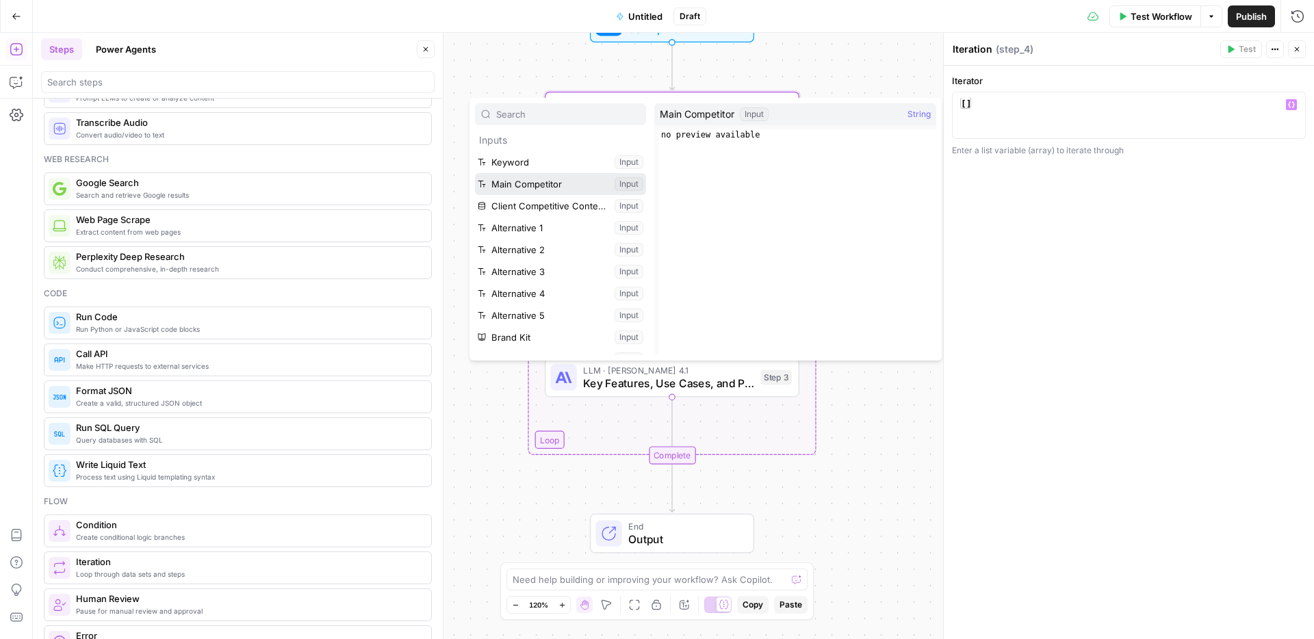
click at [551, 181] on button "Select variable Main Competitor" at bounding box center [560, 184] width 171 height 22
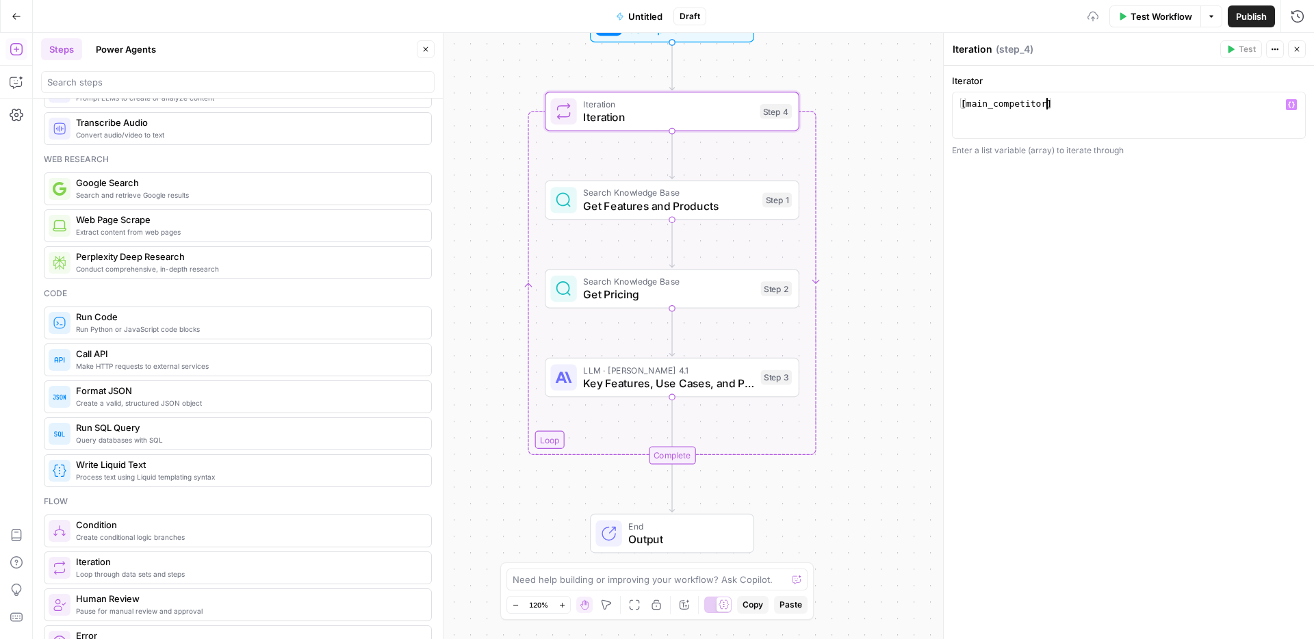
scroll to position [0, 6]
click at [1005, 103] on icon "button" at bounding box center [1291, 104] width 7 height 7
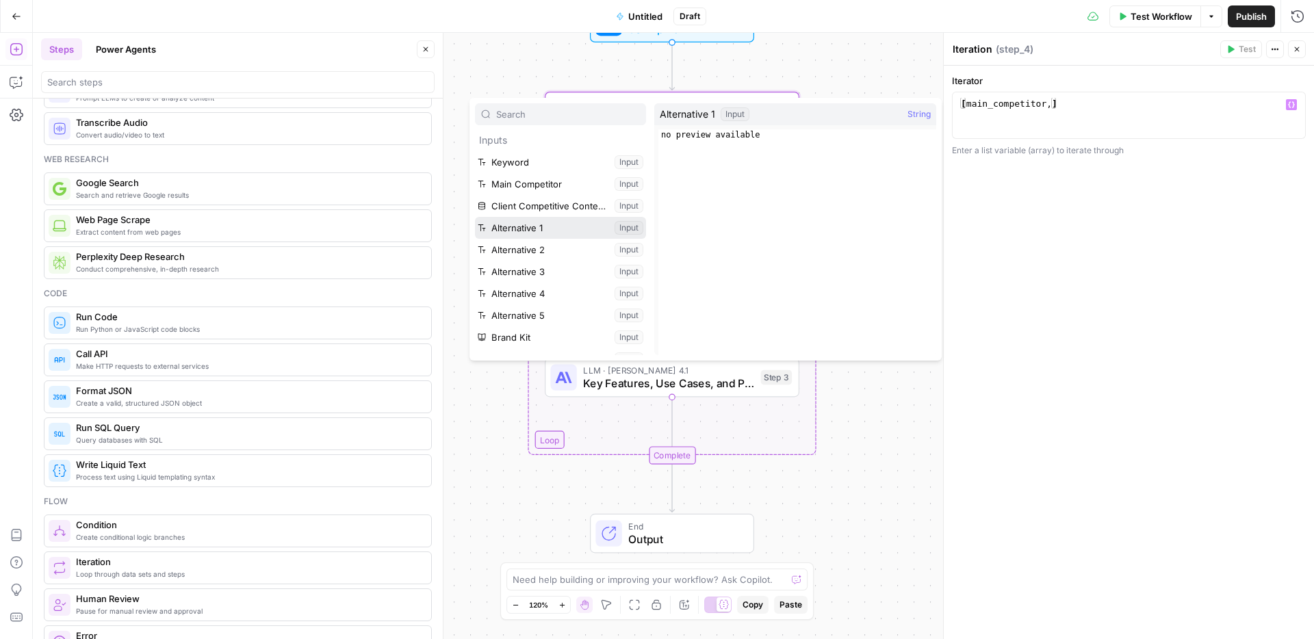
click at [530, 229] on button "Select variable Alternative 1" at bounding box center [560, 228] width 171 height 22
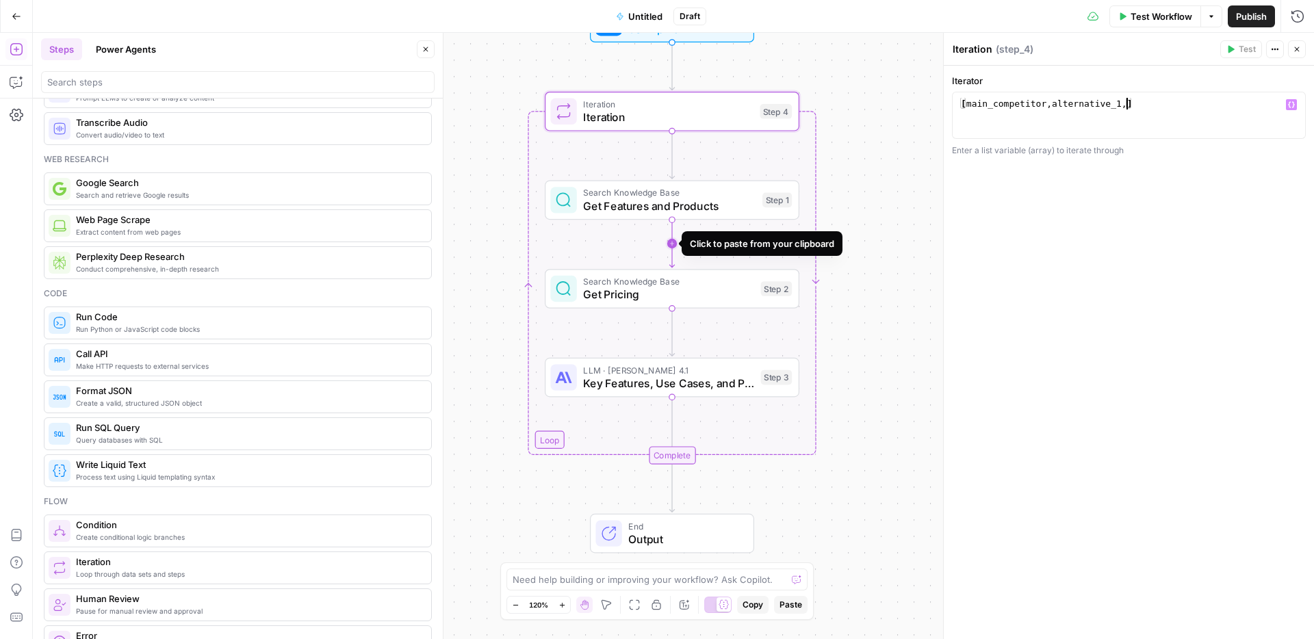
scroll to position [0, 12]
click at [1005, 101] on button "Variables Menu" at bounding box center [1291, 104] width 11 height 11
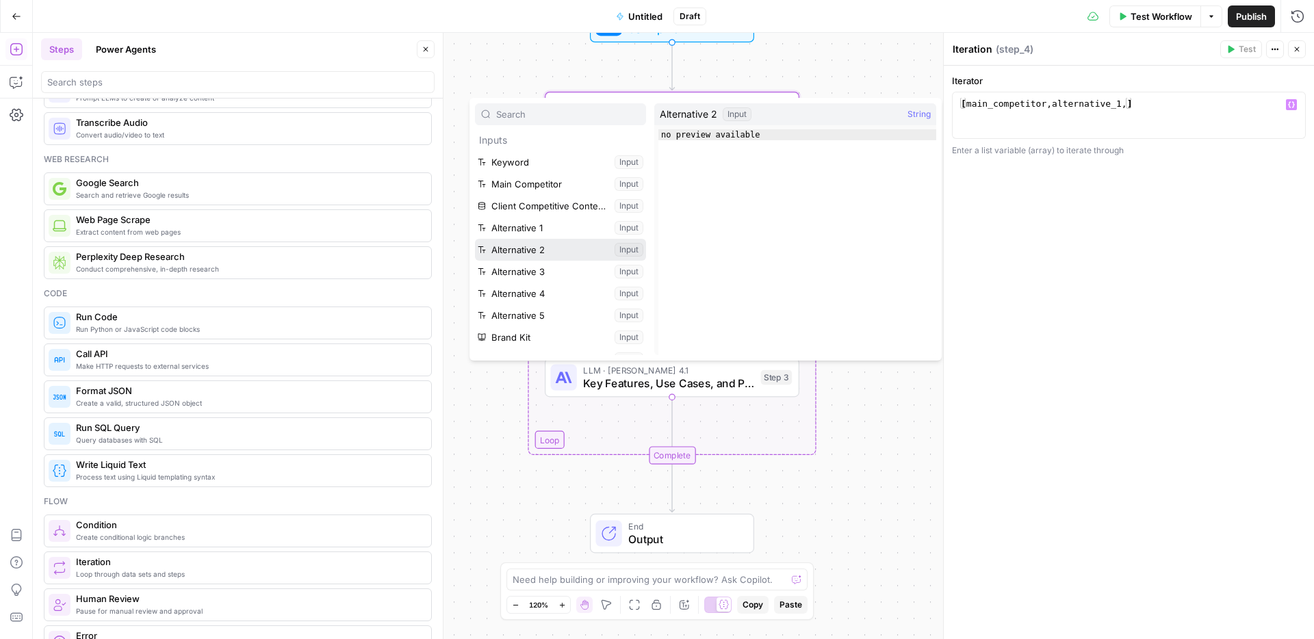
click at [513, 251] on button "Select variable Alternative 2" at bounding box center [560, 250] width 171 height 22
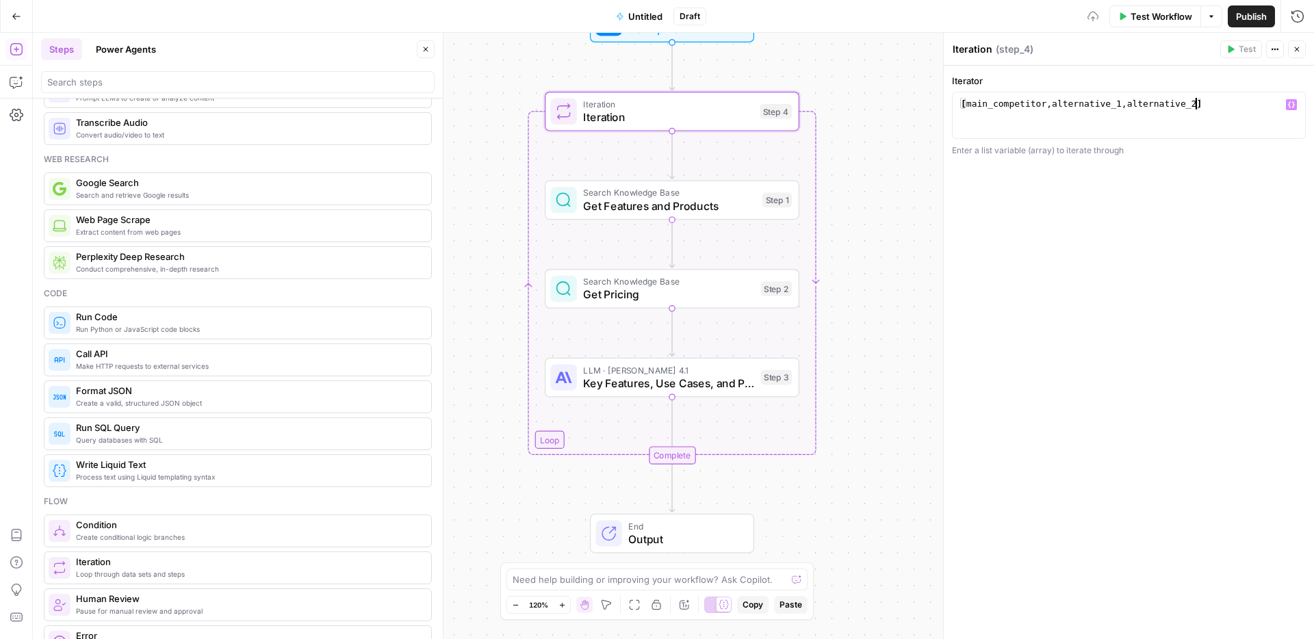
scroll to position [0, 18]
click at [1005, 107] on icon "button" at bounding box center [1291, 104] width 7 height 7
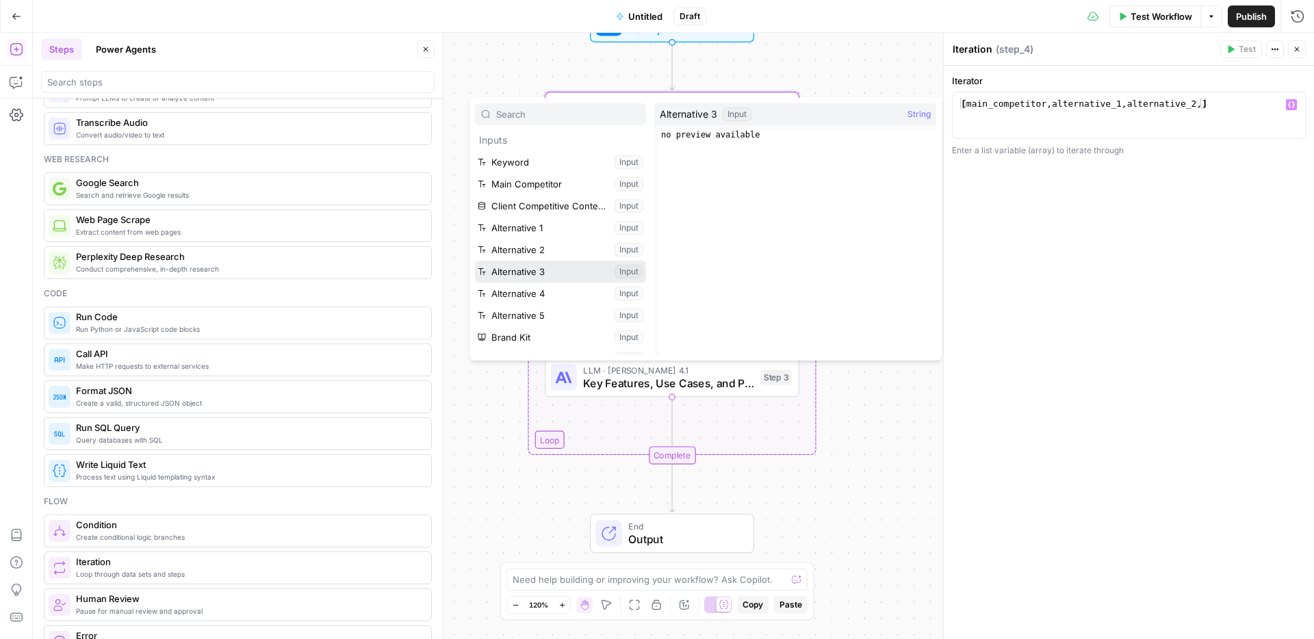
click at [541, 278] on button "Select variable Alternative 3" at bounding box center [560, 272] width 171 height 22
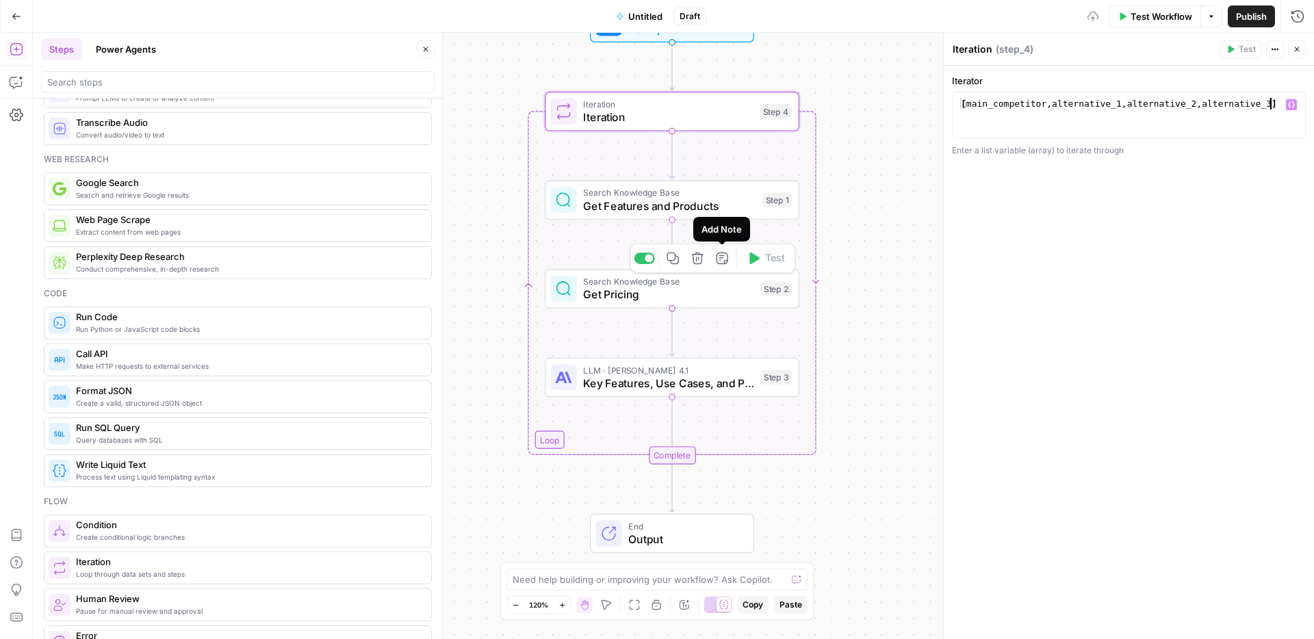
scroll to position [0, 24]
click at [1005, 102] on button "Variables Menu" at bounding box center [1291, 104] width 11 height 11
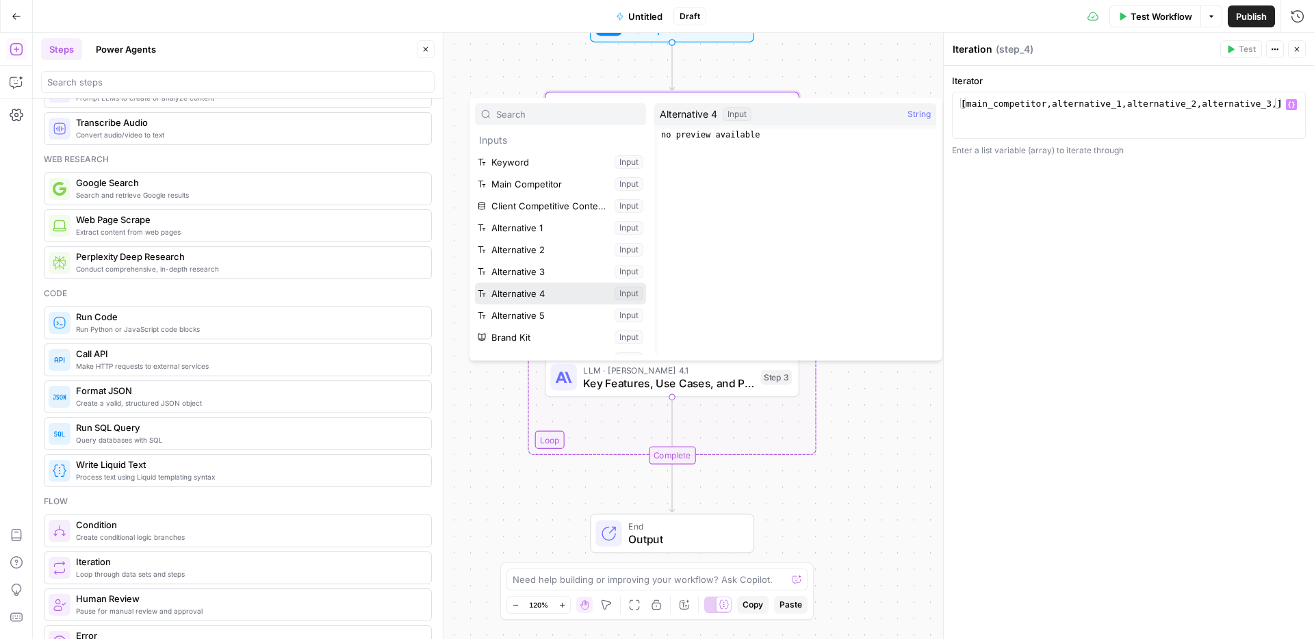
click at [525, 297] on button "Select variable Alternative 4" at bounding box center [560, 294] width 171 height 22
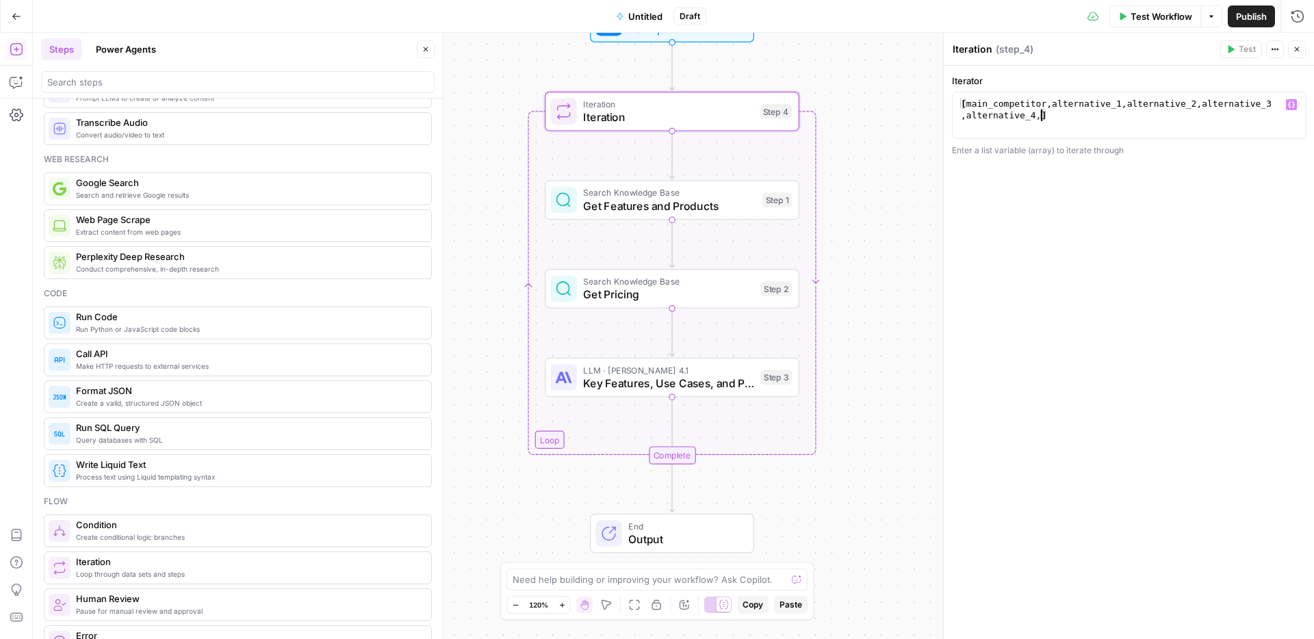
scroll to position [0, 29]
click at [1005, 105] on icon "button" at bounding box center [1291, 104] width 7 height 7
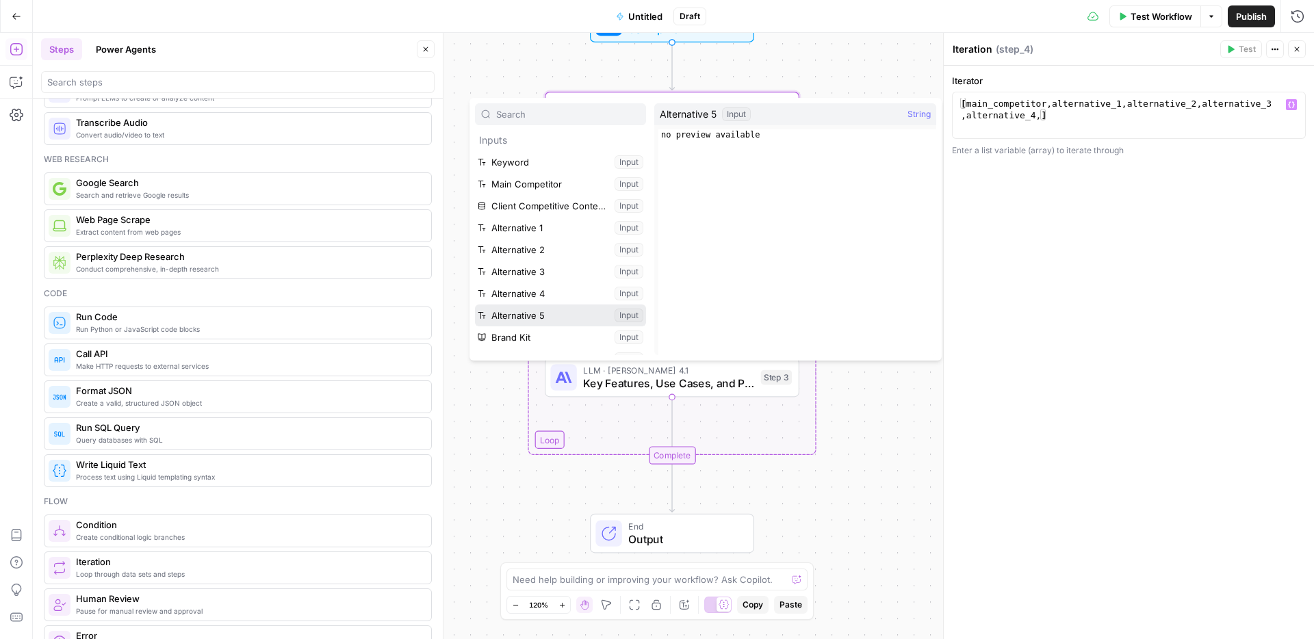
click at [512, 307] on button "Select variable Alternative 5" at bounding box center [560, 315] width 171 height 22
type textarea "**********"
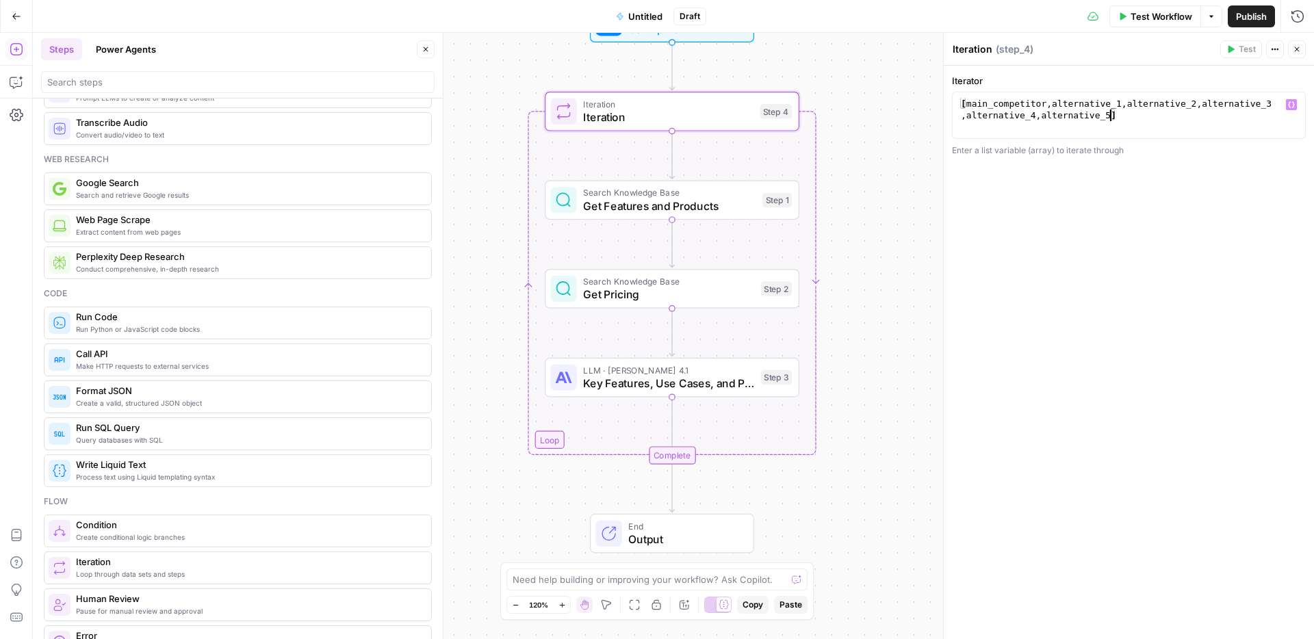
click at [1005, 52] on button "Close" at bounding box center [1297, 49] width 18 height 18
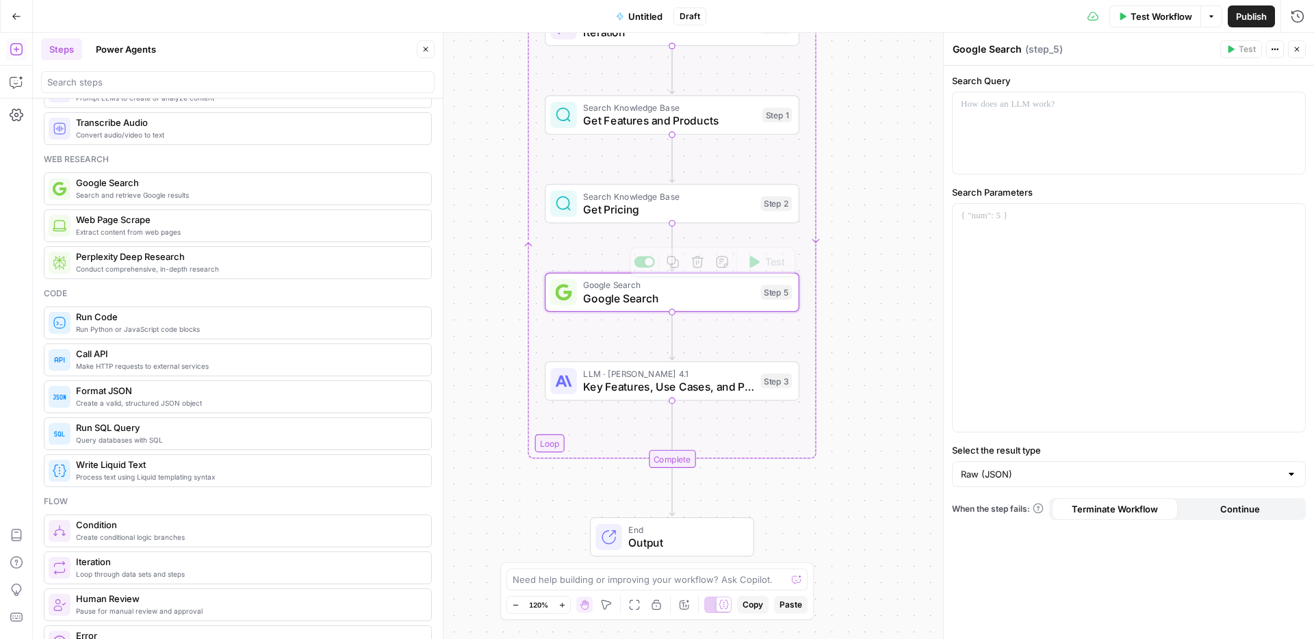
click at [680, 377] on span "LLM · [PERSON_NAME] 4.1" at bounding box center [668, 373] width 171 height 13
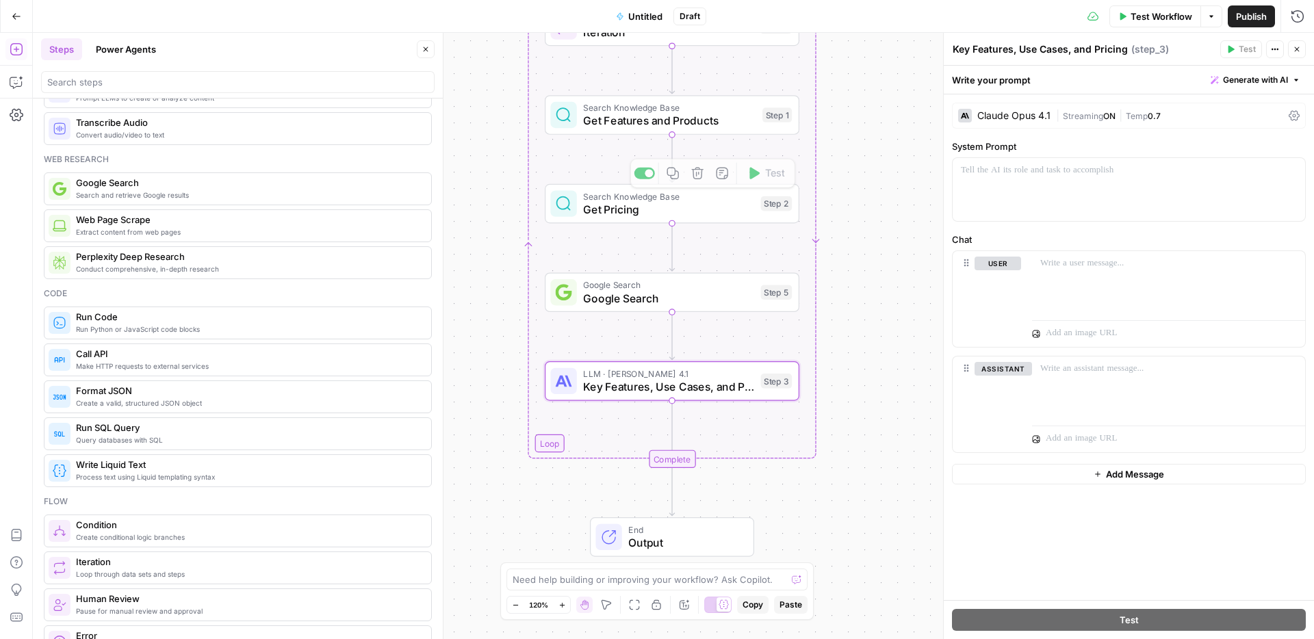
click at [699, 286] on span "Google Search" at bounding box center [668, 284] width 171 height 13
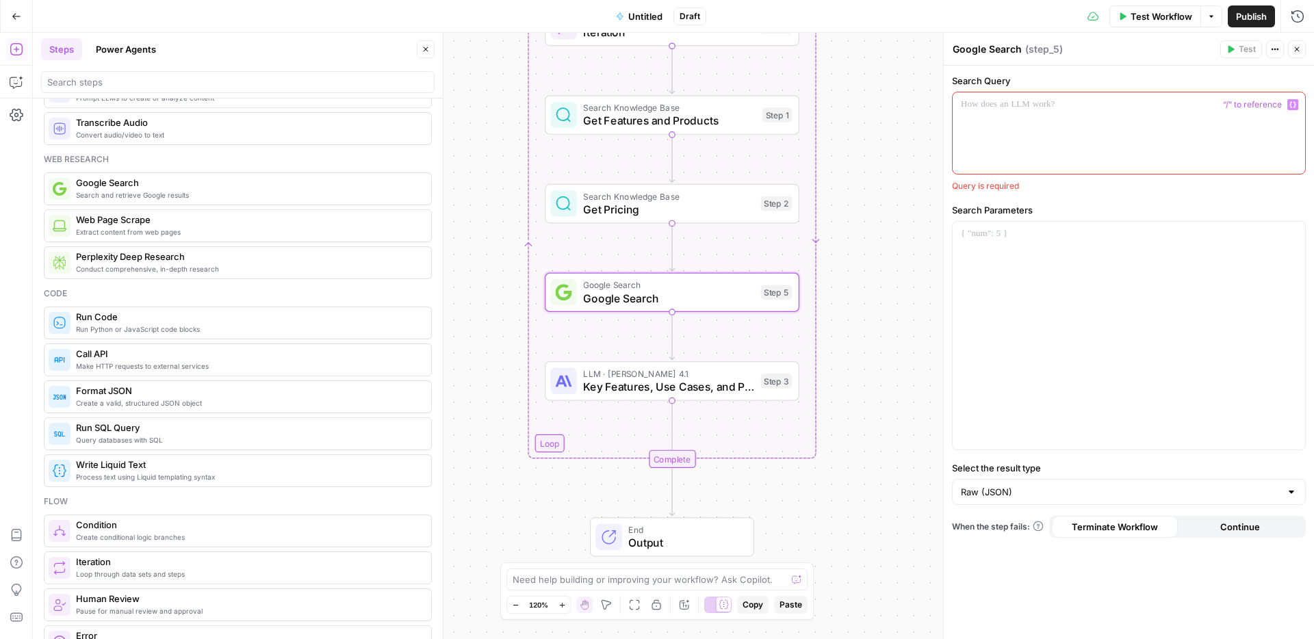
click at [1005, 123] on div at bounding box center [1128, 132] width 352 height 81
click at [990, 209] on label "Search Parameters" at bounding box center [1129, 210] width 354 height 14
click at [1005, 480] on input "Select the result type" at bounding box center [1121, 492] width 320 height 14
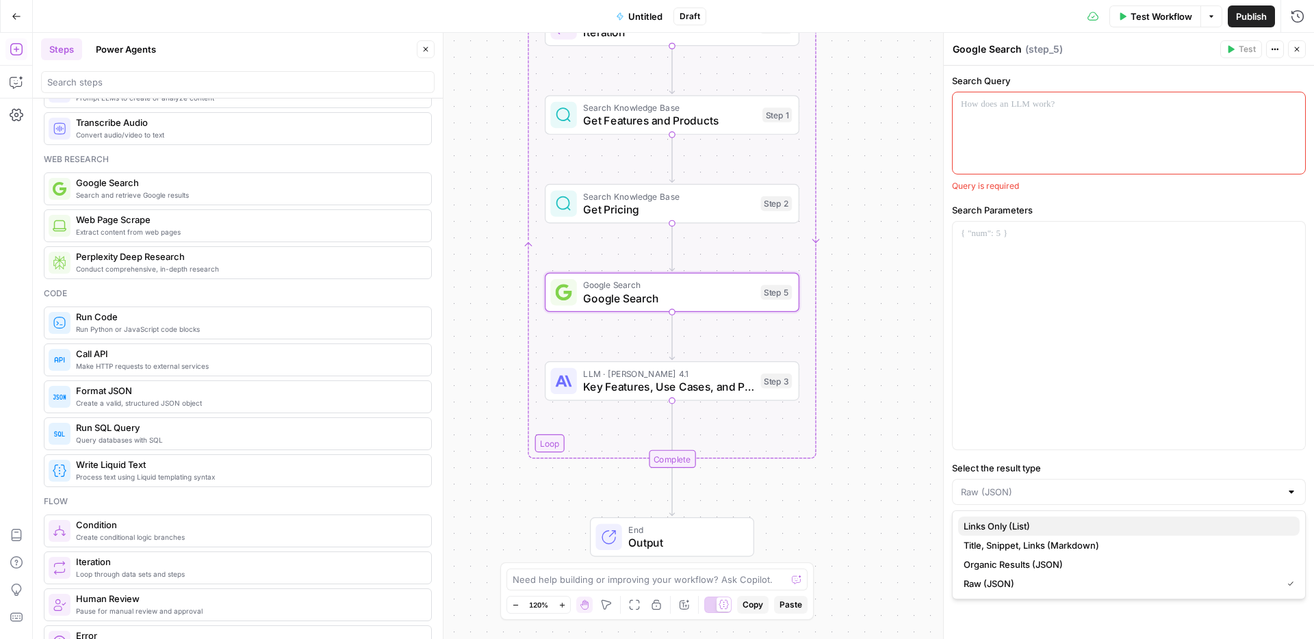
click at [1005, 480] on span "Links Only (List)" at bounding box center [1125, 526] width 325 height 14
type input "Links Only (List)"
click at [1005, 480] on input "Select the result type" at bounding box center [1121, 492] width 320 height 14
click at [1005, 480] on span "Organic Results (JSON)" at bounding box center [1125, 565] width 325 height 14
type input "Organic Results (JSON)"
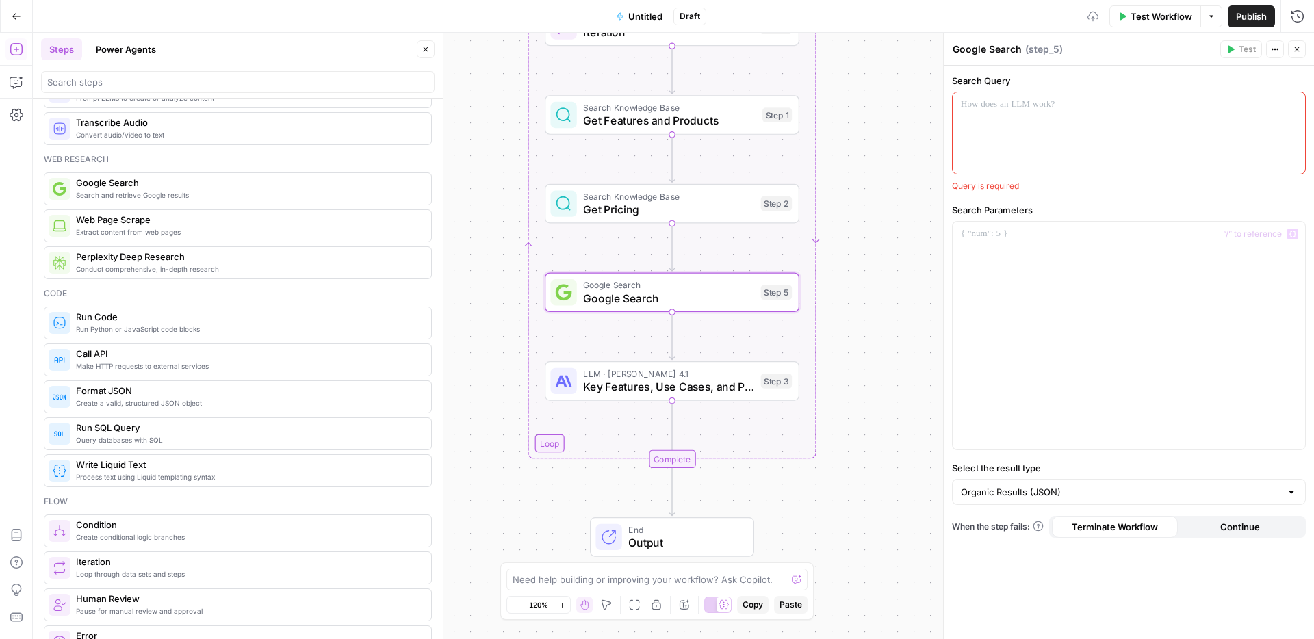
click at [1005, 114] on div at bounding box center [1128, 132] width 352 height 81
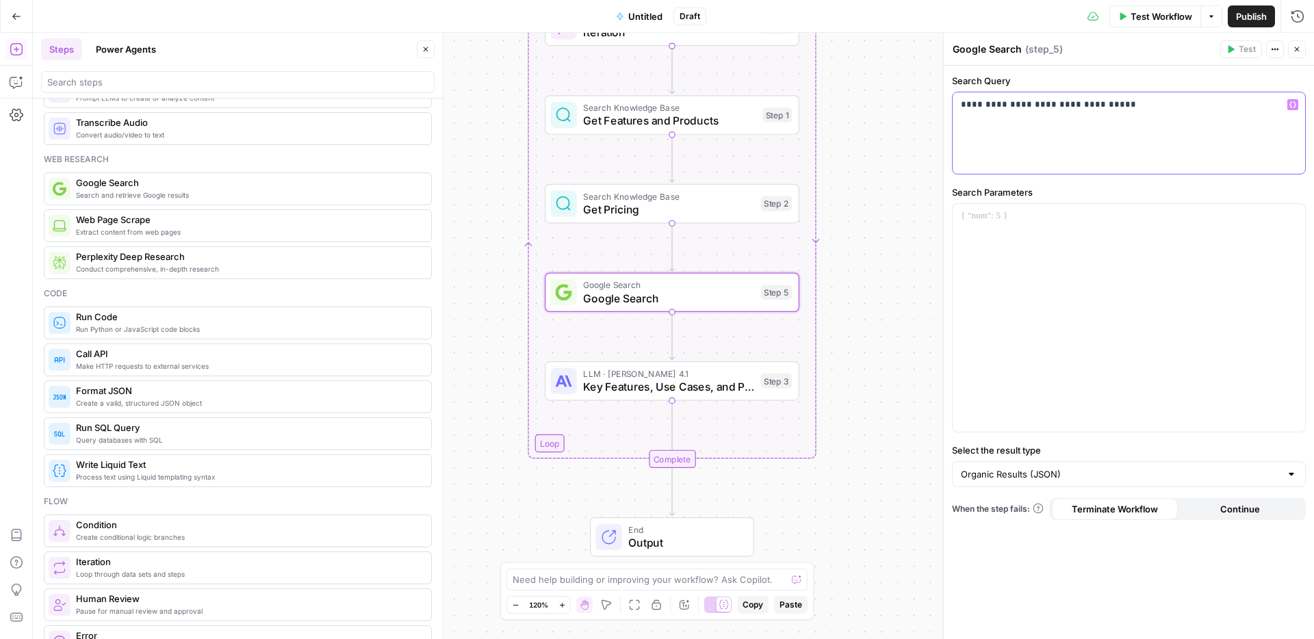
click at [1005, 100] on p "**********" at bounding box center [1129, 105] width 336 height 14
click at [959, 105] on div "**********" at bounding box center [1128, 132] width 352 height 81
click at [1005, 105] on icon "button" at bounding box center [1292, 104] width 7 height 7
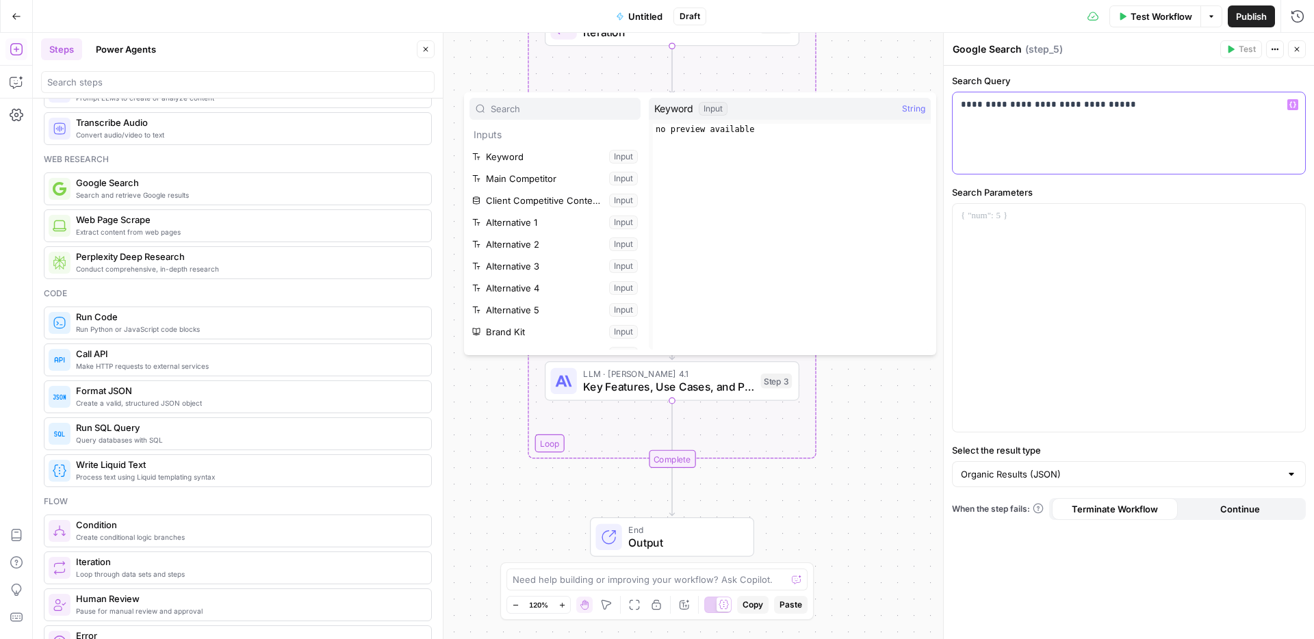
click at [961, 106] on p "**********" at bounding box center [1129, 105] width 336 height 14
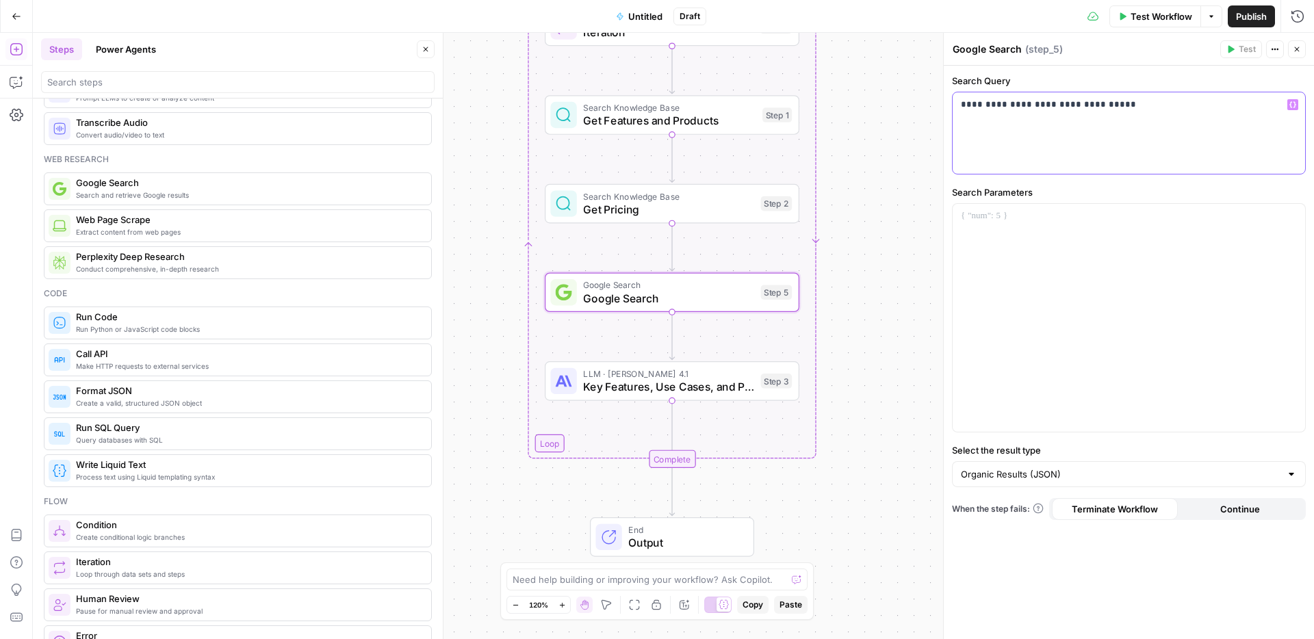
click at [1005, 103] on button "Variables Menu" at bounding box center [1292, 104] width 11 height 11
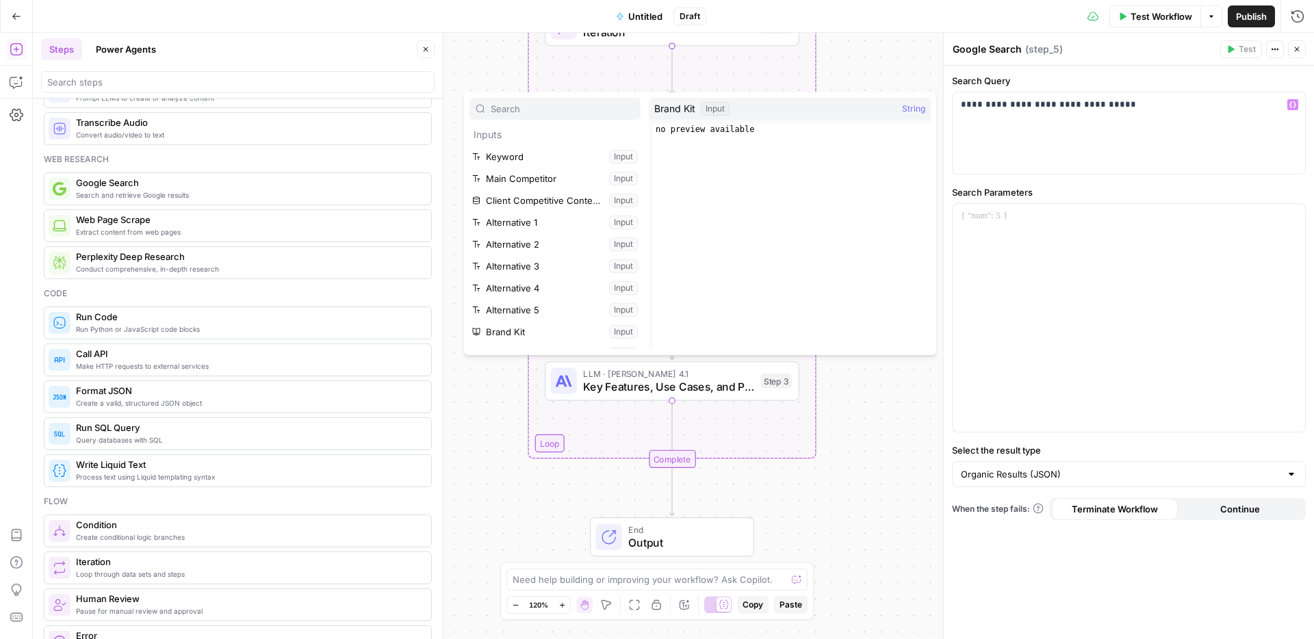
scroll to position [103, 0]
click at [530, 294] on icon "button" at bounding box center [532, 295] width 8 height 8
click at [518, 339] on button "Select variable Element" at bounding box center [561, 339] width 157 height 22
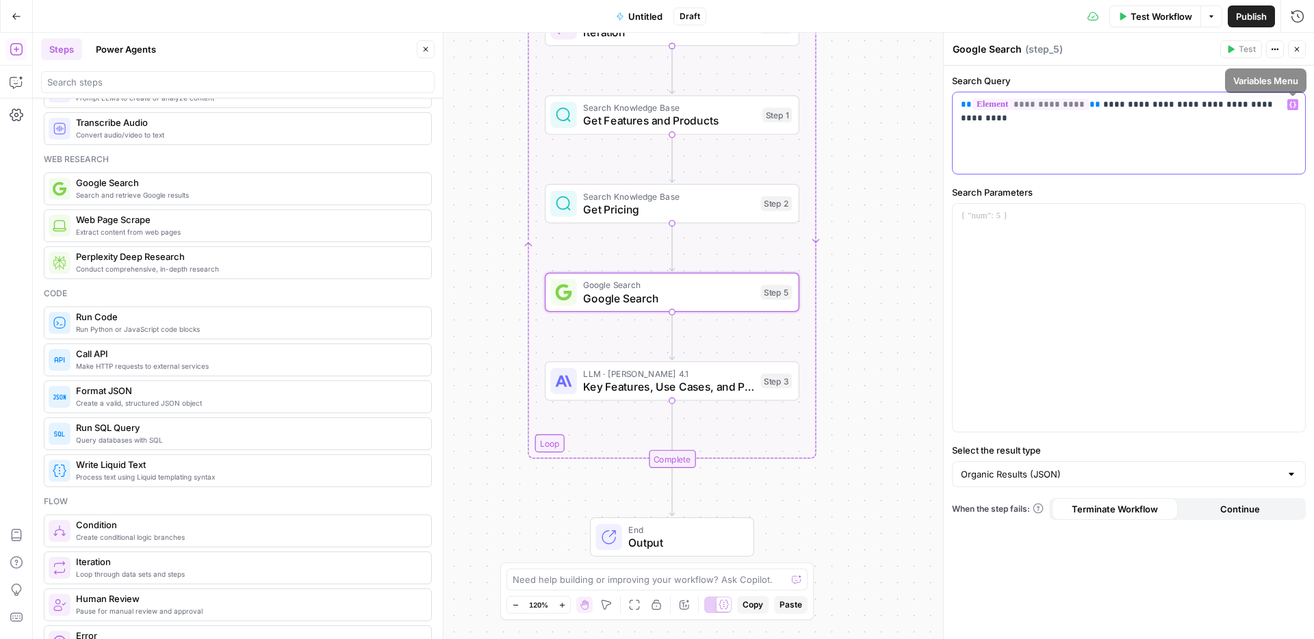
drag, startPoint x: 1277, startPoint y: 103, endPoint x: 1289, endPoint y: 103, distance: 12.3
click at [1005, 103] on p "**********" at bounding box center [1129, 105] width 336 height 14
click at [1005, 212] on p at bounding box center [1129, 216] width 336 height 14
click at [989, 45] on textarea "Google Search" at bounding box center [986, 49] width 69 height 14
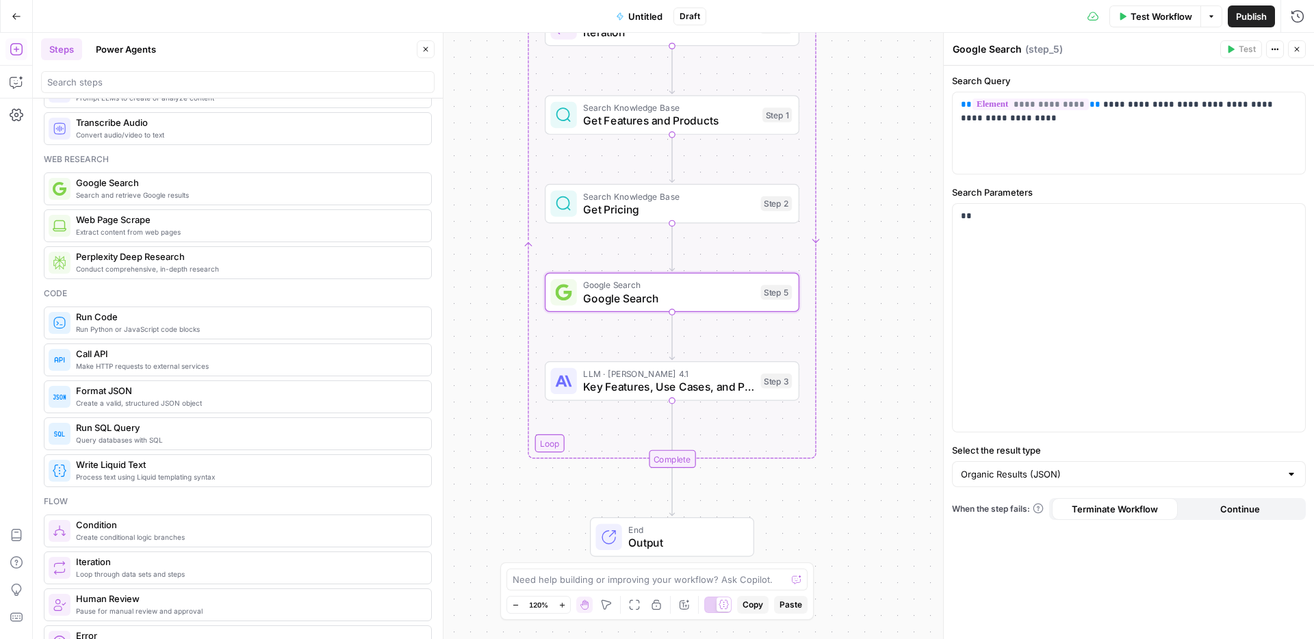
click at [989, 45] on textarea "Google Search" at bounding box center [986, 49] width 69 height 14
type textarea "Search for Reviews"
drag, startPoint x: 1126, startPoint y: 107, endPoint x: 1092, endPoint y: 105, distance: 34.3
click at [1005, 105] on p "**********" at bounding box center [1129, 111] width 336 height 27
click at [1005, 116] on p "**********" at bounding box center [1129, 111] width 336 height 27
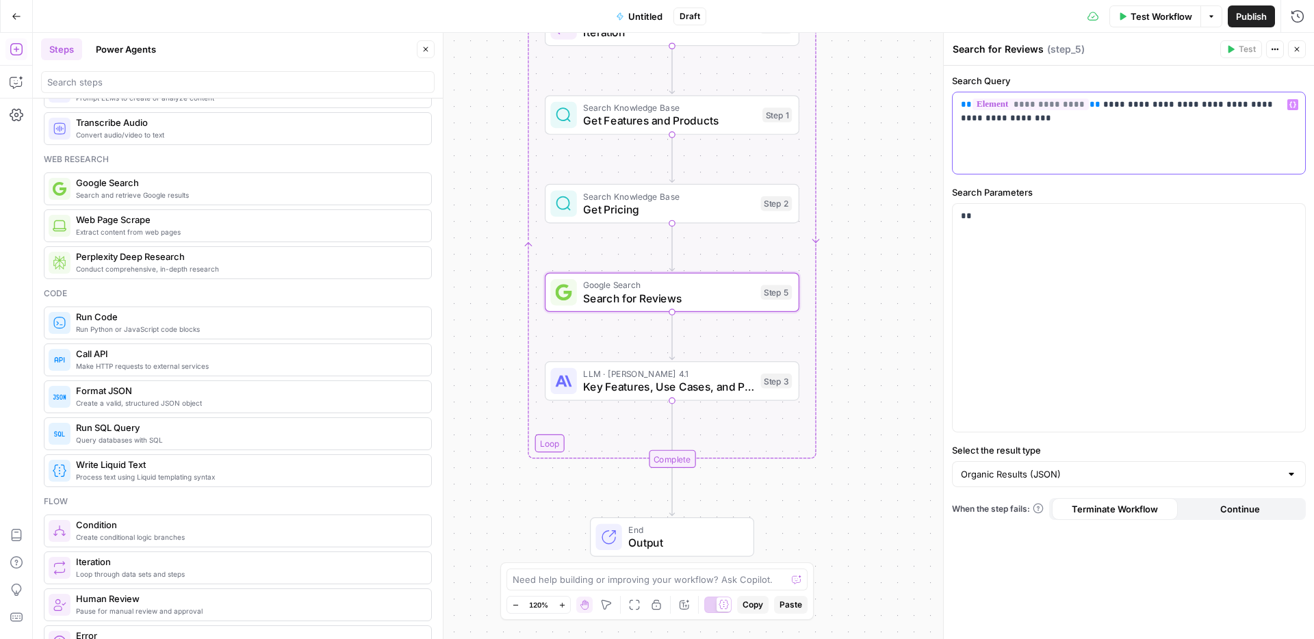
click at [1005, 100] on p "**********" at bounding box center [1129, 111] width 336 height 27
click at [1005, 109] on p "**********" at bounding box center [1129, 111] width 336 height 27
click at [1005, 115] on p "**********" at bounding box center [1129, 111] width 336 height 27
drag, startPoint x: 1087, startPoint y: 120, endPoint x: 1061, endPoint y: 120, distance: 25.3
click at [1005, 120] on p "**********" at bounding box center [1129, 111] width 336 height 27
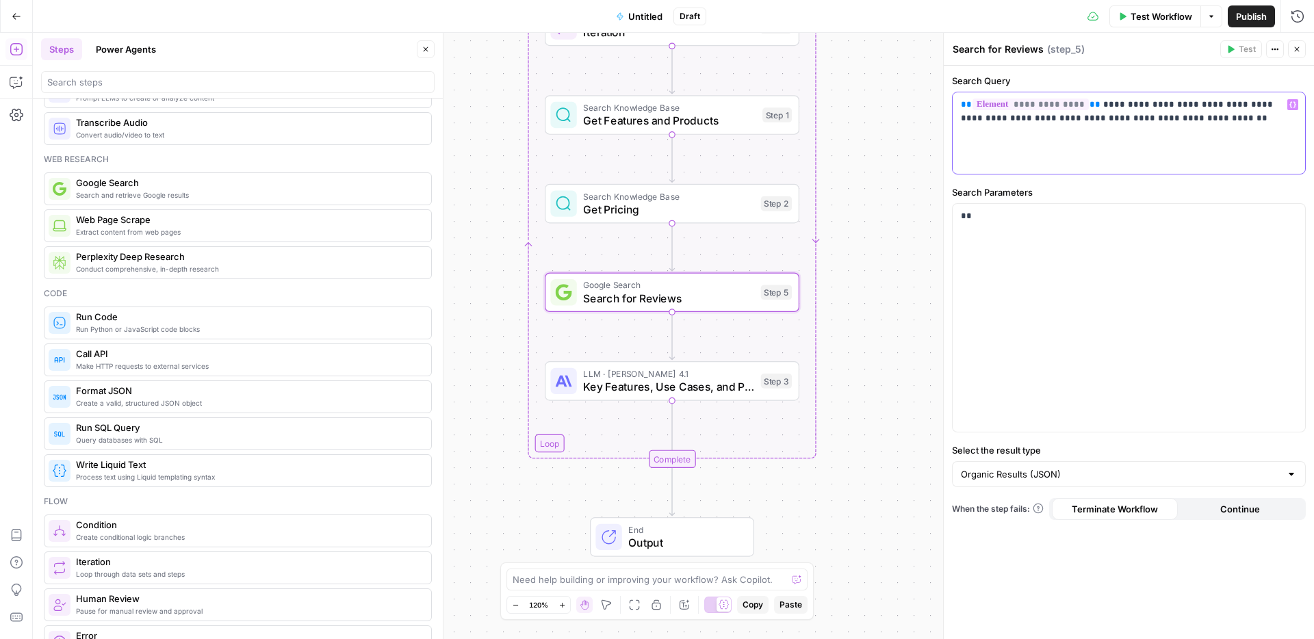
click at [1005, 120] on p "**********" at bounding box center [1129, 111] width 336 height 27
drag, startPoint x: 1089, startPoint y: 118, endPoint x: 1060, endPoint y: 120, distance: 28.8
click at [1005, 120] on p "**********" at bounding box center [1129, 111] width 336 height 27
click at [1005, 118] on p "**********" at bounding box center [1129, 111] width 336 height 27
drag, startPoint x: 1009, startPoint y: 133, endPoint x: 980, endPoint y: 129, distance: 28.9
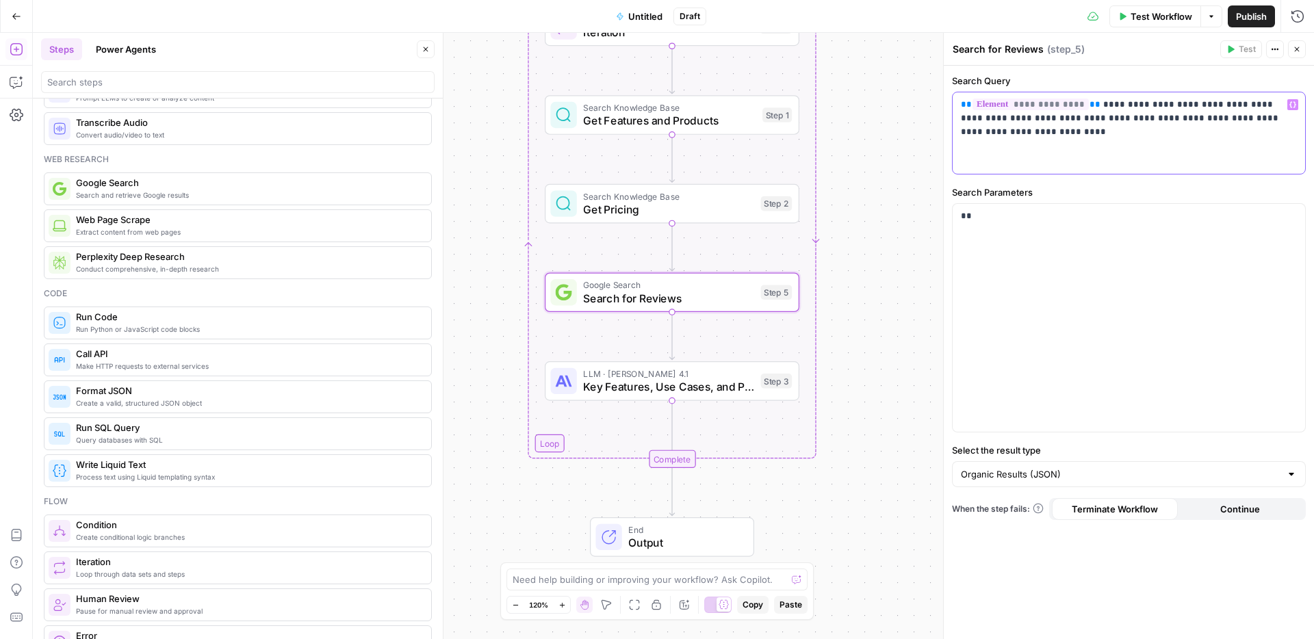
click at [980, 129] on p "**********" at bounding box center [1129, 118] width 336 height 41
click at [1005, 217] on p "**" at bounding box center [1129, 216] width 336 height 14
click at [1005, 197] on label "Search Parameters" at bounding box center [1129, 192] width 354 height 14
click at [1005, 195] on label "Search Parameters" at bounding box center [1129, 192] width 354 height 14
click at [645, 389] on span "Key Features, Use Cases, and Pricing" at bounding box center [668, 386] width 171 height 16
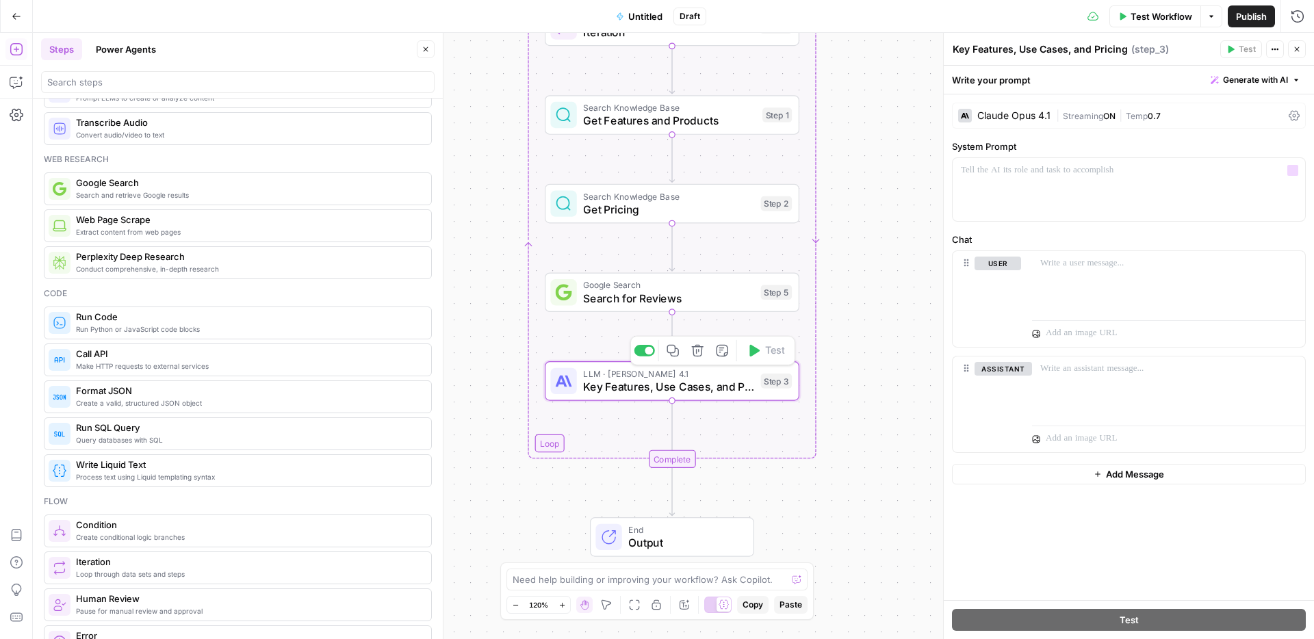
click at [1005, 114] on div "Claude Opus 4.1" at bounding box center [1013, 116] width 73 height 10
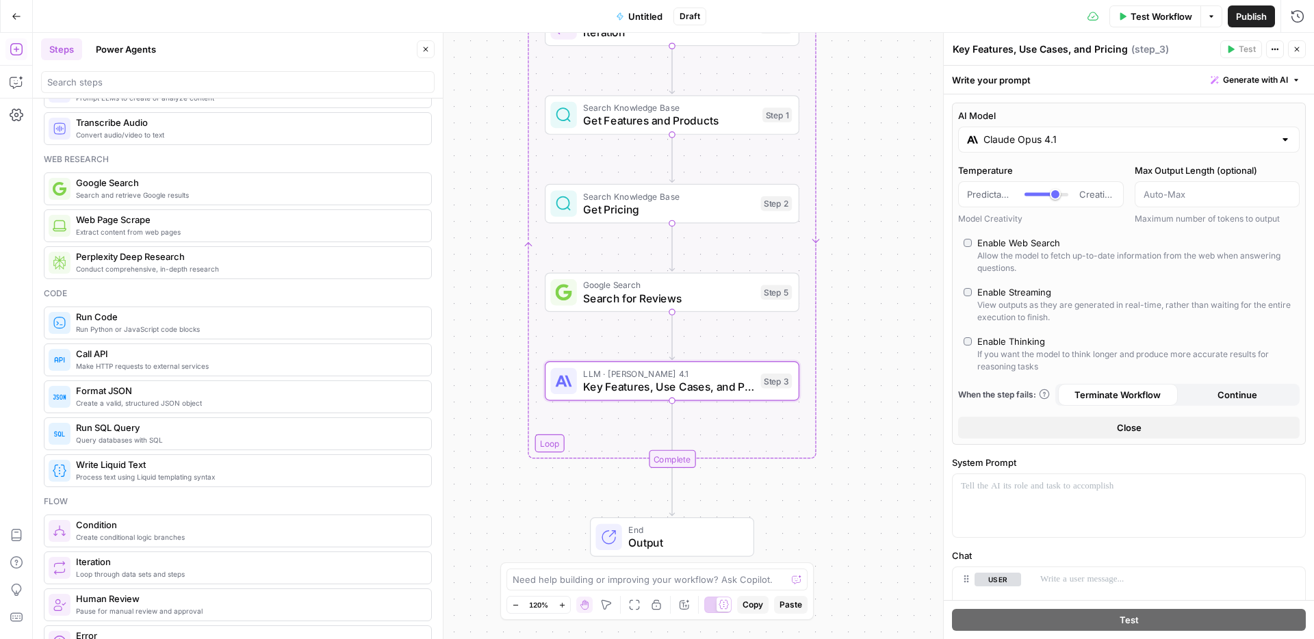
click at [1005, 92] on div "Write your prompt Generate with AI" at bounding box center [1129, 80] width 370 height 28
click at [1005, 49] on textarea "Key Features, Use Cases, and Pricing" at bounding box center [1039, 49] width 175 height 14
click at [1005, 50] on textarea "Key Features, Use Cases, and Pricing" at bounding box center [1039, 49] width 175 height 14
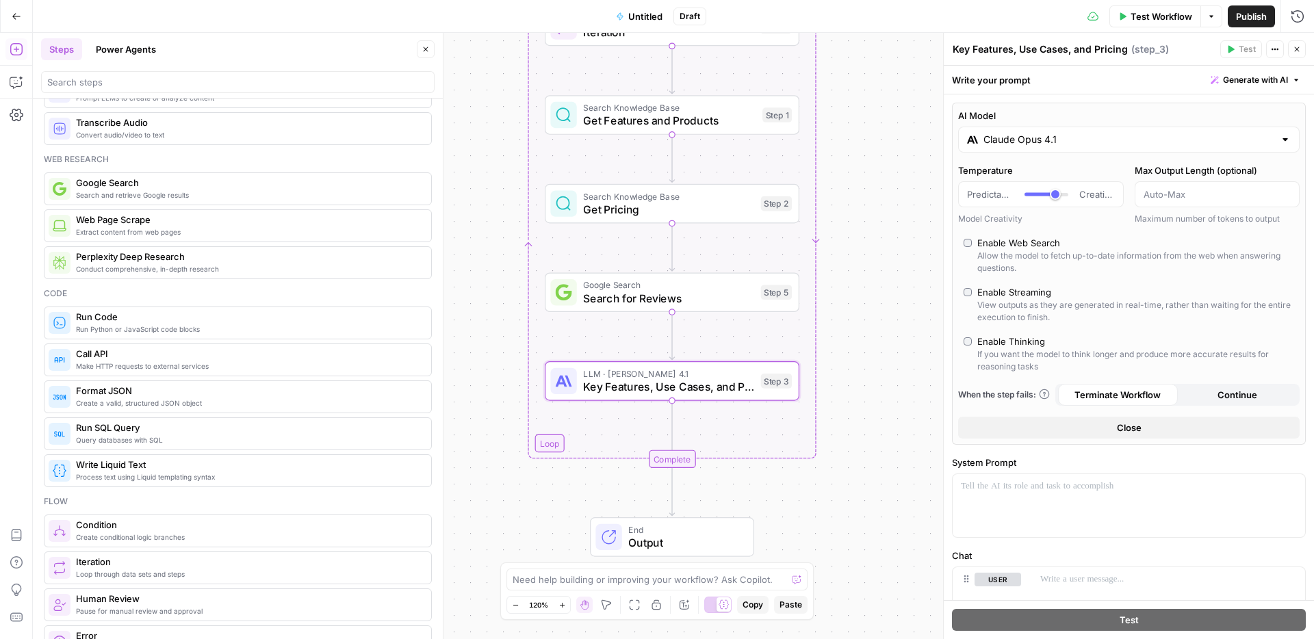
click at [1005, 51] on textarea "Key Features, Use Cases, and Pricing" at bounding box center [1039, 49] width 175 height 14
click at [1004, 53] on textarea "Key Features, Use Cases, and Pricing" at bounding box center [1039, 49] width 175 height 14
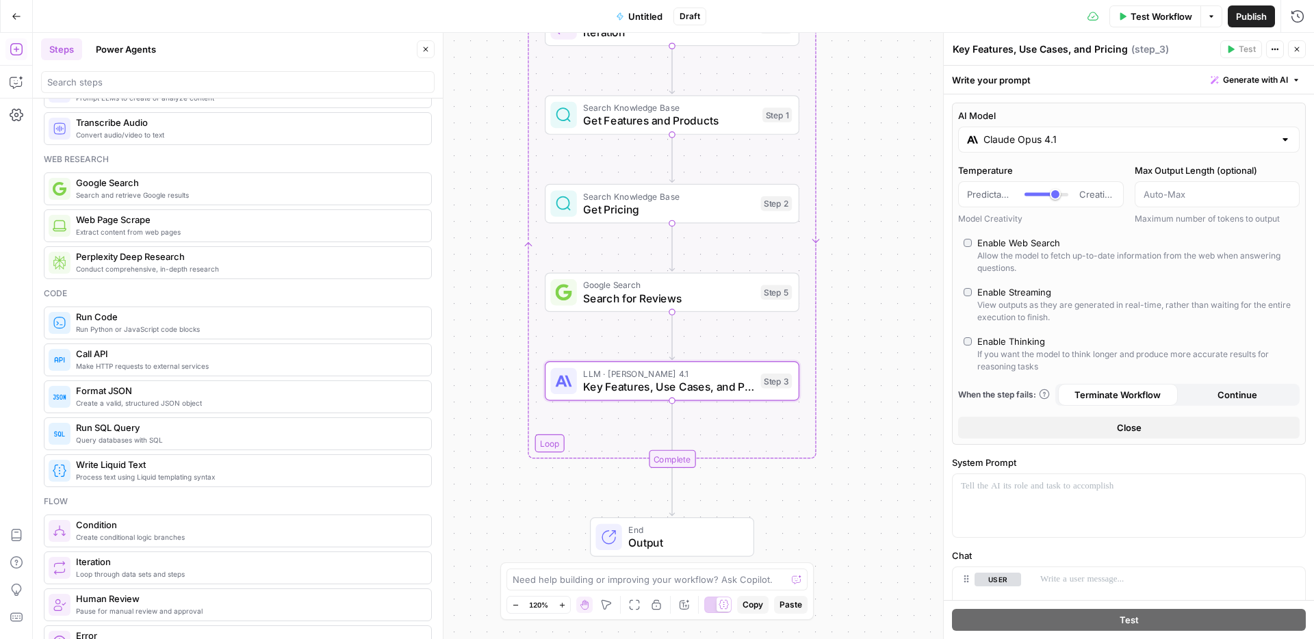
click at [1004, 53] on textarea "Key Features, Use Cases, and Pricing" at bounding box center [1039, 49] width 175 height 14
type textarea "Buyer's Guide Section"
click at [1003, 26] on div "Test Workflow Options Publish Run History" at bounding box center [1010, 16] width 608 height 32
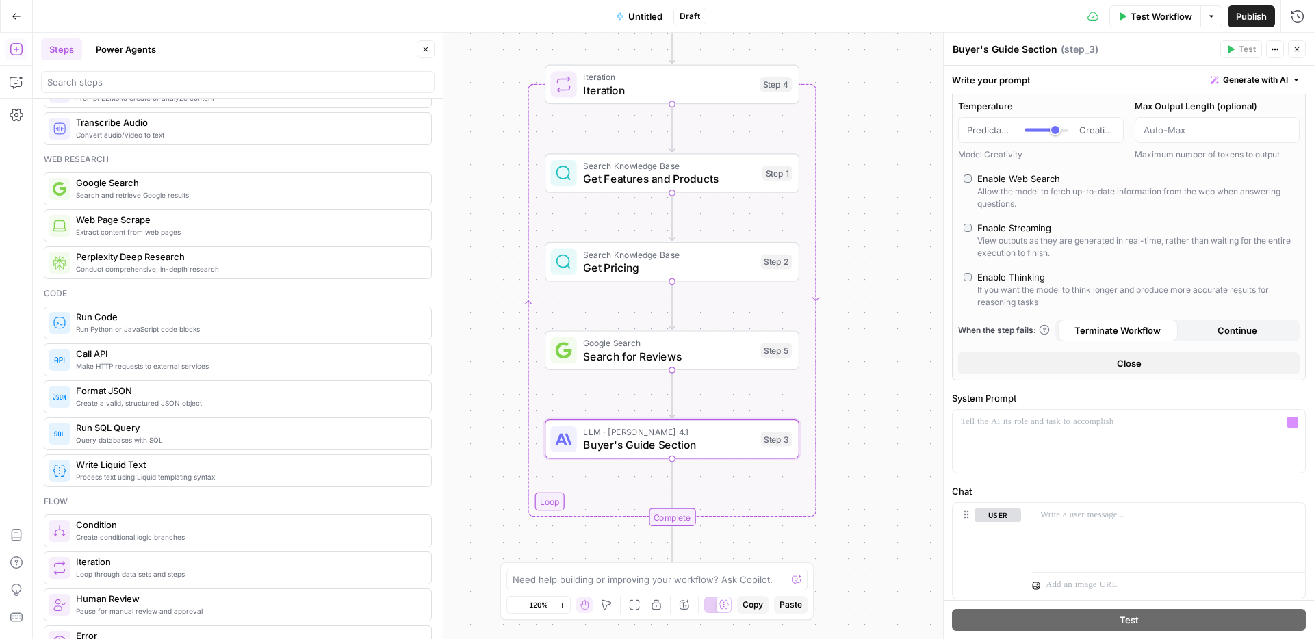
scroll to position [209, 0]
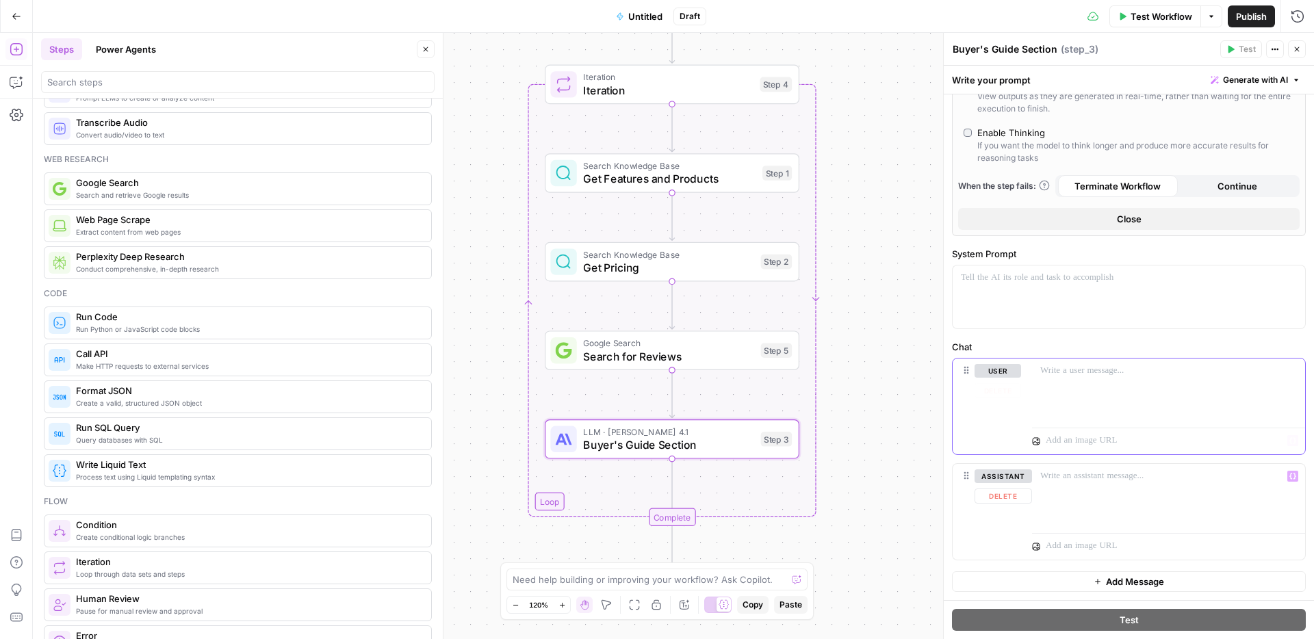
click at [1005, 389] on div at bounding box center [1168, 390] width 273 height 63
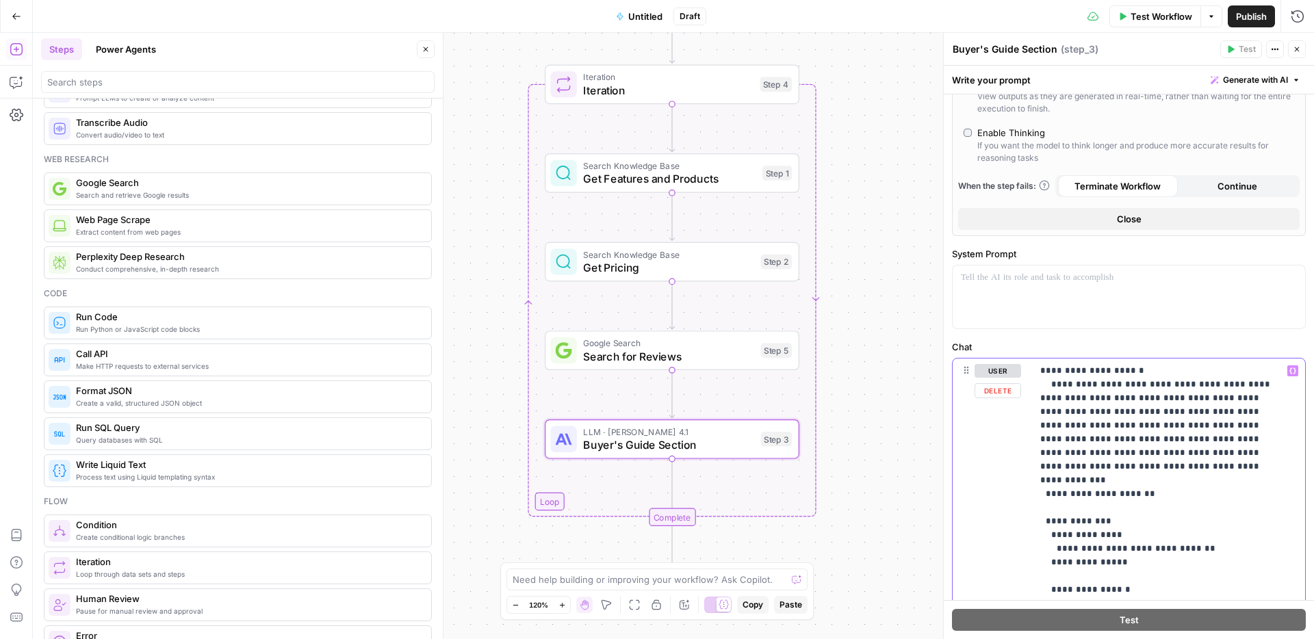
drag, startPoint x: 1142, startPoint y: 480, endPoint x: 1043, endPoint y: 374, distance: 145.2
click at [1005, 291] on div at bounding box center [1128, 296] width 352 height 63
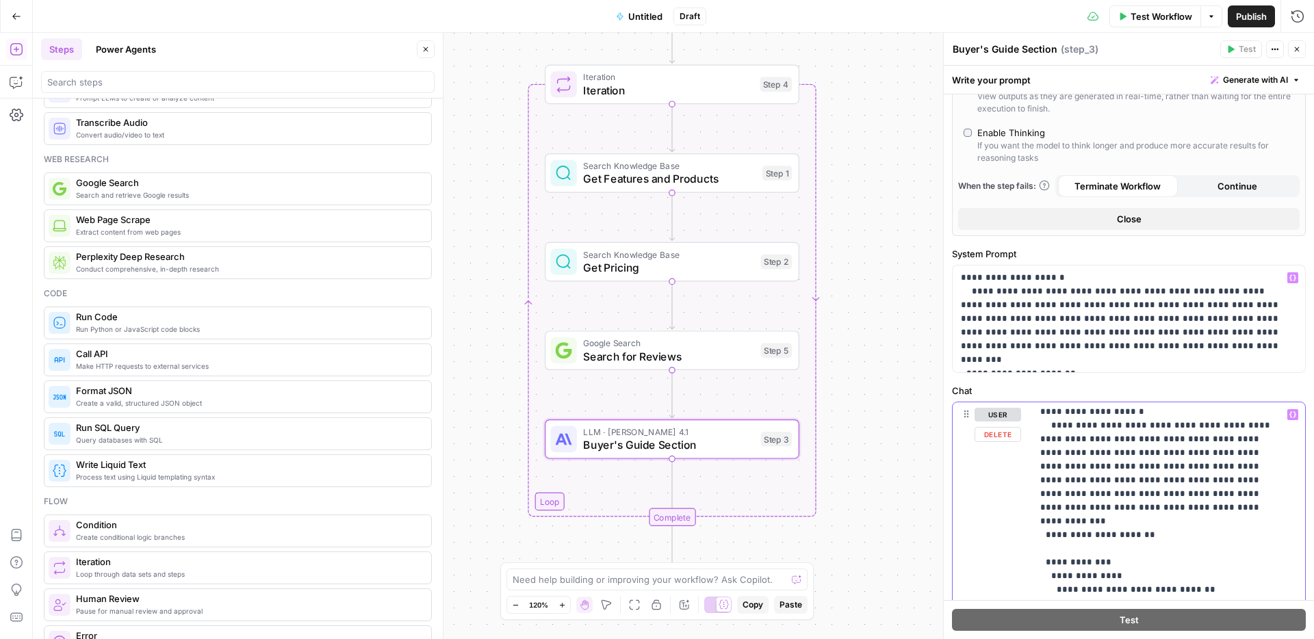
scroll to position [0, 0]
drag, startPoint x: 1134, startPoint y: 517, endPoint x: 1039, endPoint y: 408, distance: 144.4
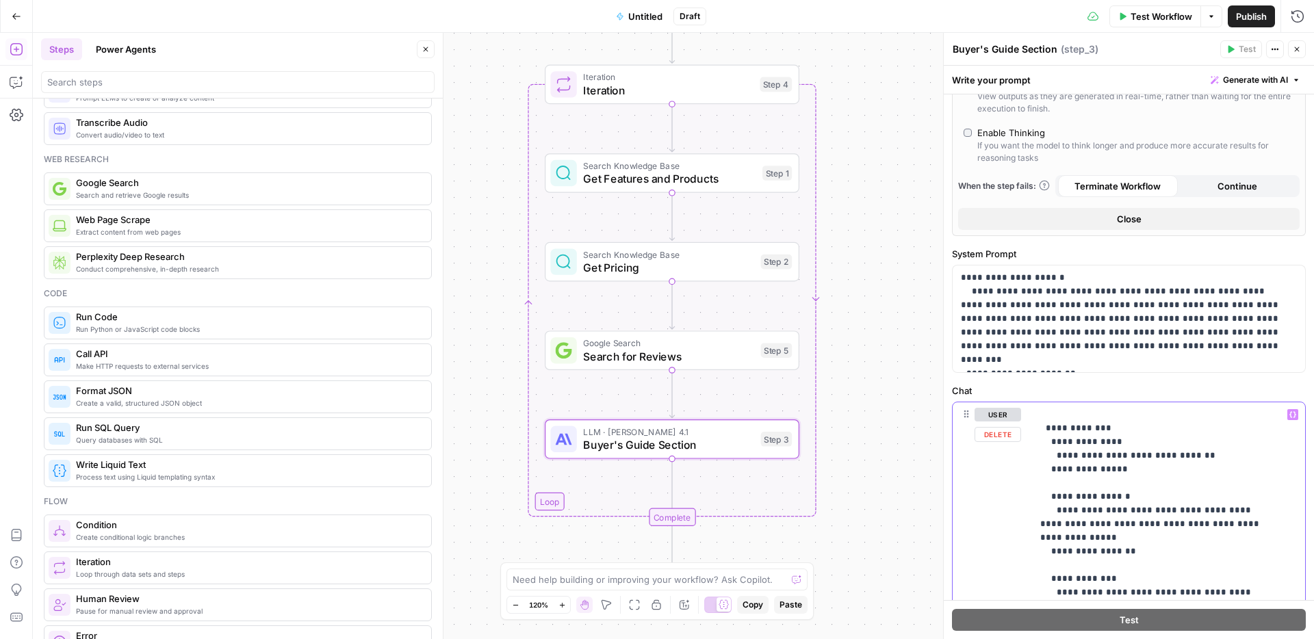
drag, startPoint x: 1207, startPoint y: 456, endPoint x: 1054, endPoint y: 456, distance: 152.6
drag, startPoint x: 1191, startPoint y: 458, endPoint x: 1060, endPoint y: 456, distance: 130.7
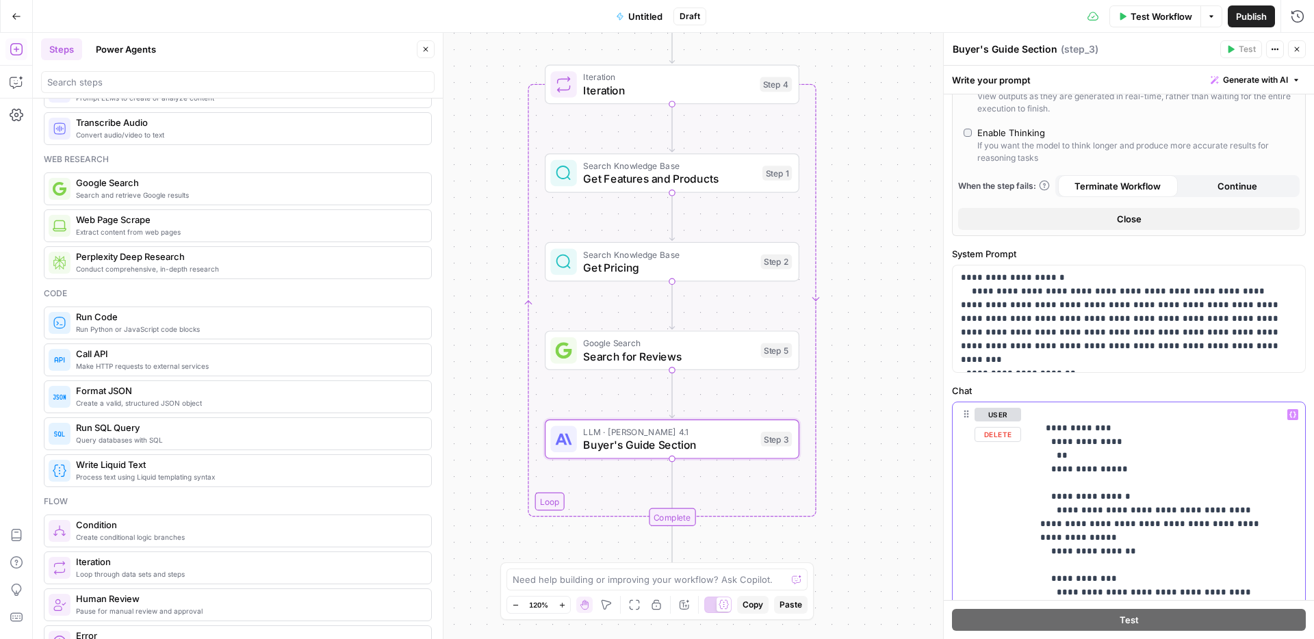
click at [1005, 413] on icon "button" at bounding box center [1292, 414] width 7 height 7
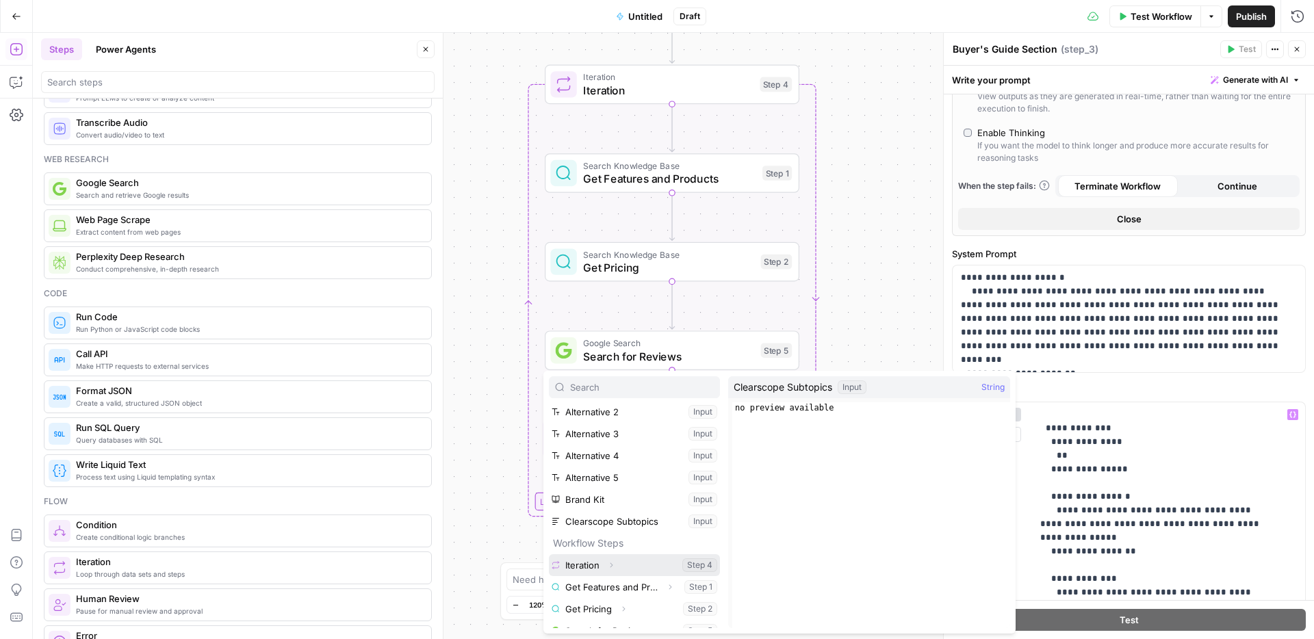
click at [609, 480] on icon "button" at bounding box center [611, 565] width 8 height 8
click at [591, 480] on button "Select variable Element" at bounding box center [640, 585] width 157 height 22
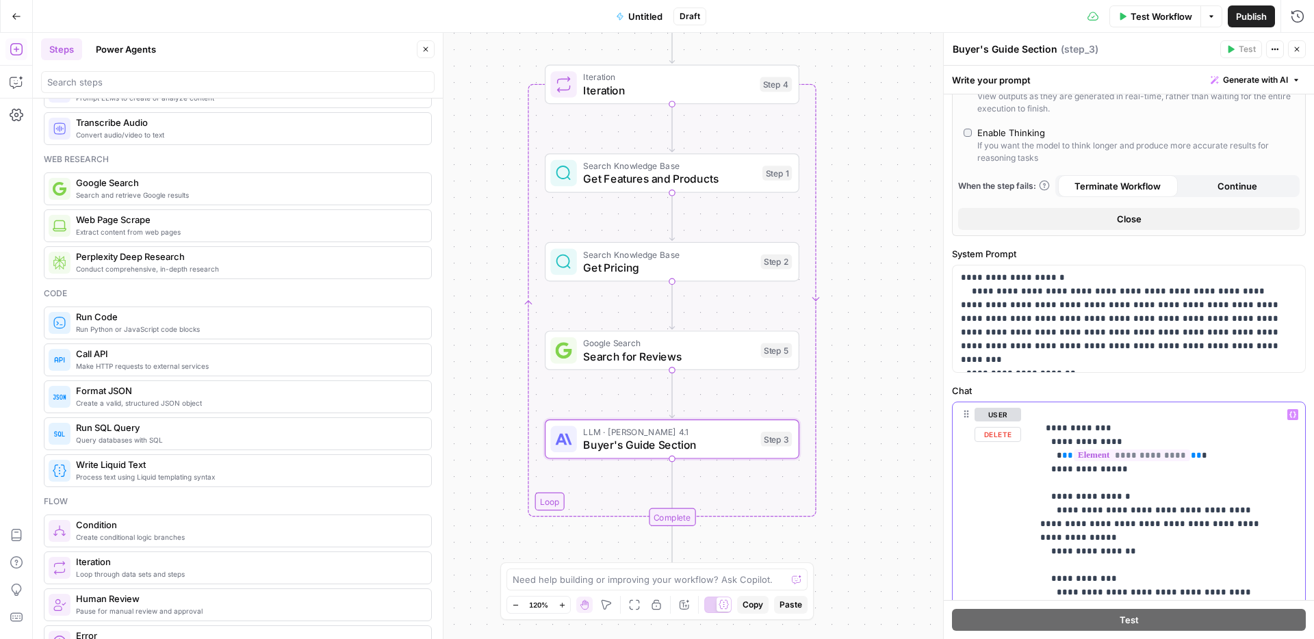
drag, startPoint x: 1085, startPoint y: 536, endPoint x: 1059, endPoint y: 516, distance: 33.1
click at [1005, 414] on icon "button" at bounding box center [1292, 414] width 7 height 7
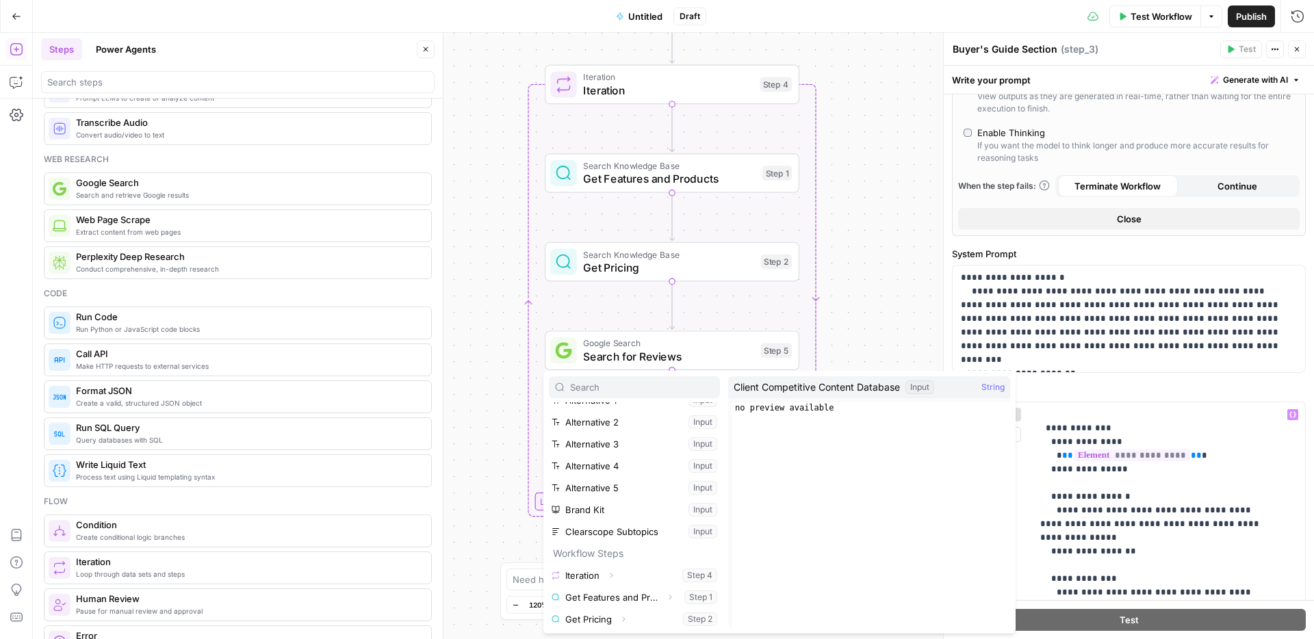
scroll to position [125, 0]
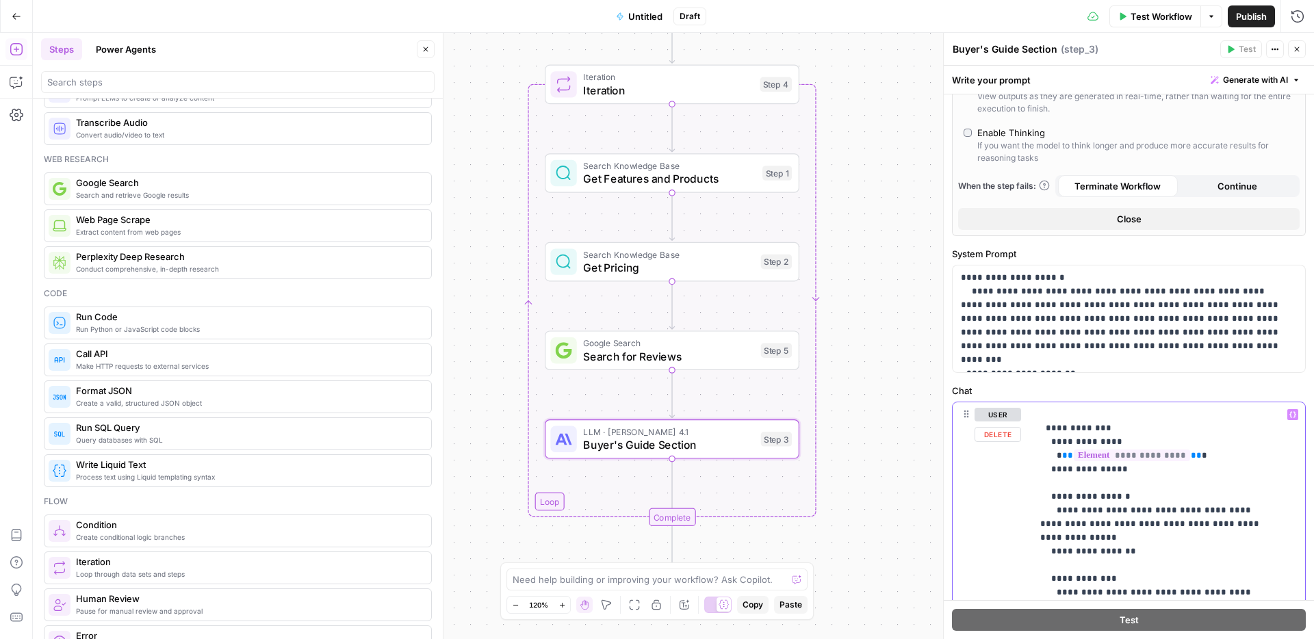
drag, startPoint x: 1088, startPoint y: 537, endPoint x: 1060, endPoint y: 513, distance: 36.9
click at [1005, 413] on icon "button" at bounding box center [1292, 414] width 7 height 7
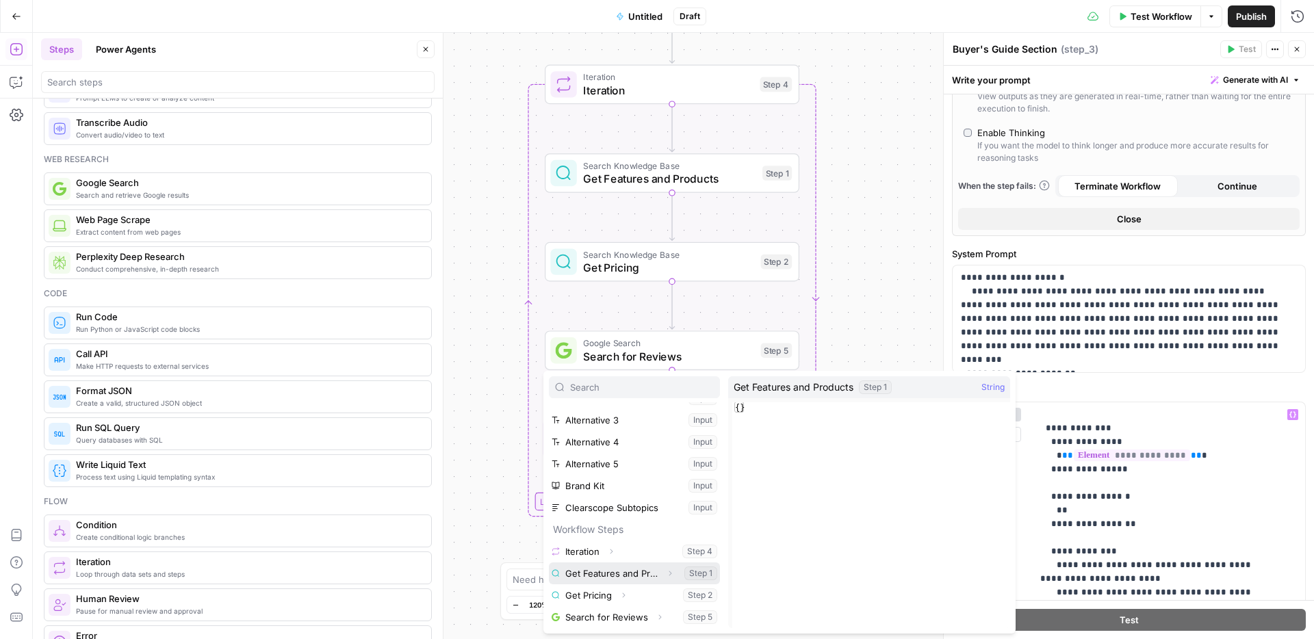
click at [601, 480] on button "Select variable Get Features and Products" at bounding box center [634, 573] width 171 height 22
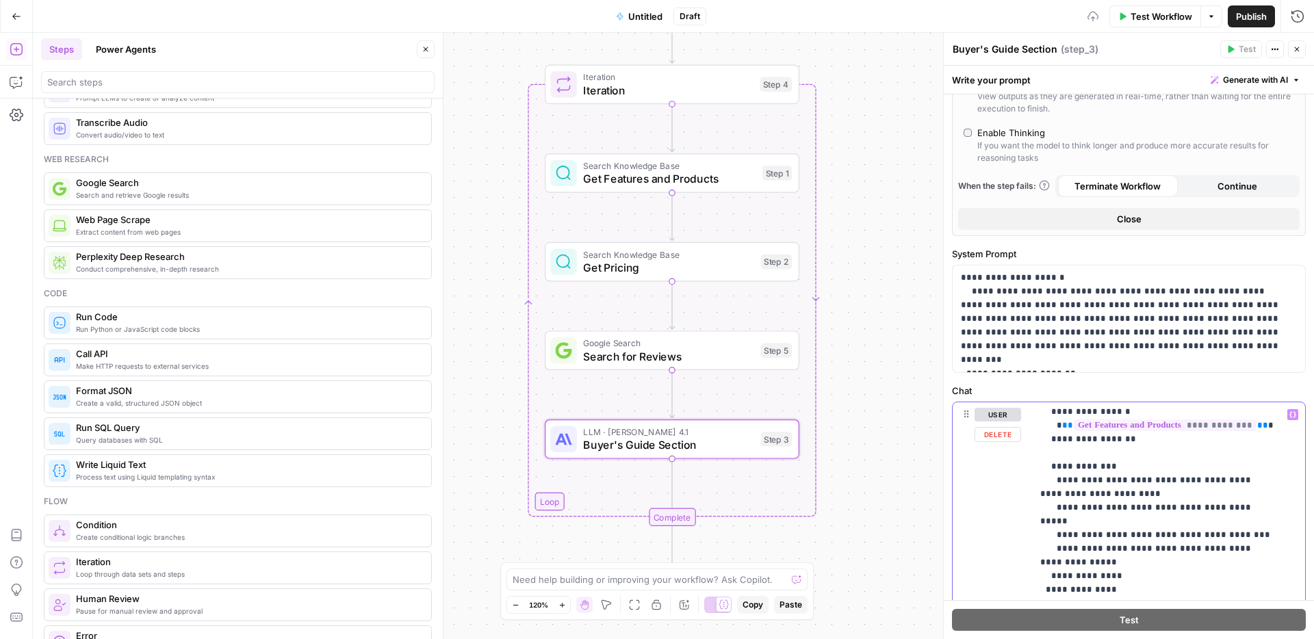
scroll to position [87, 0]
drag, startPoint x: 1041, startPoint y: 555, endPoint x: 1061, endPoint y: 482, distance: 75.9
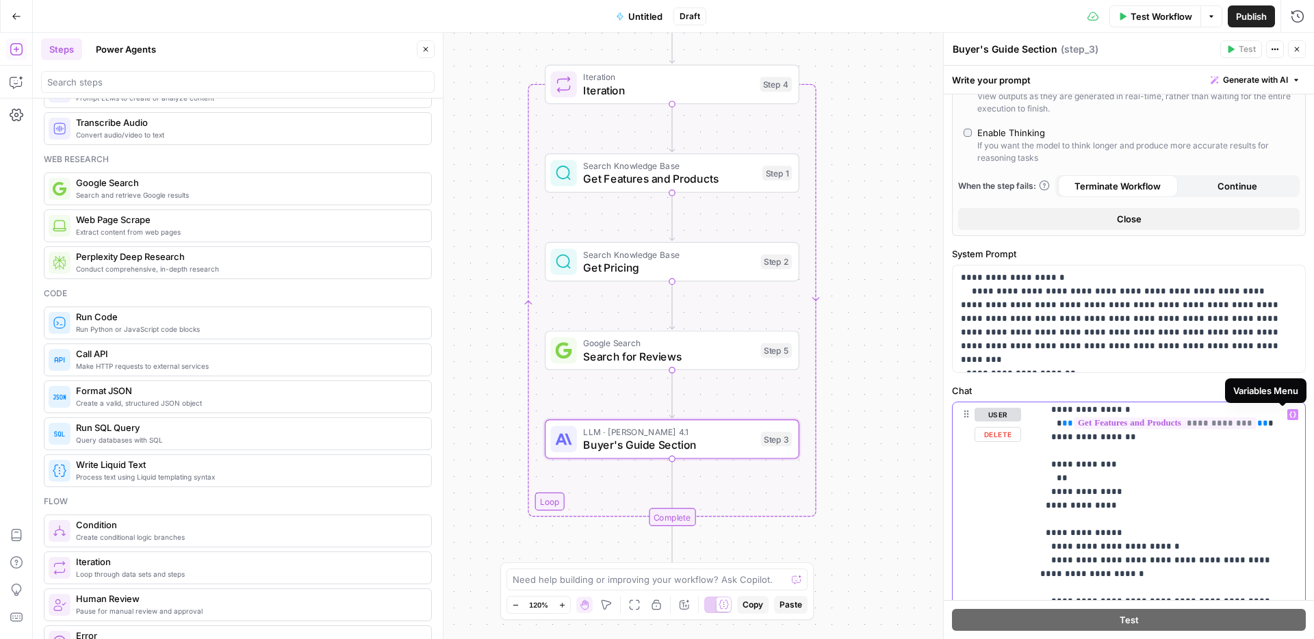
click at [1005, 415] on icon "button" at bounding box center [1292, 414] width 7 height 7
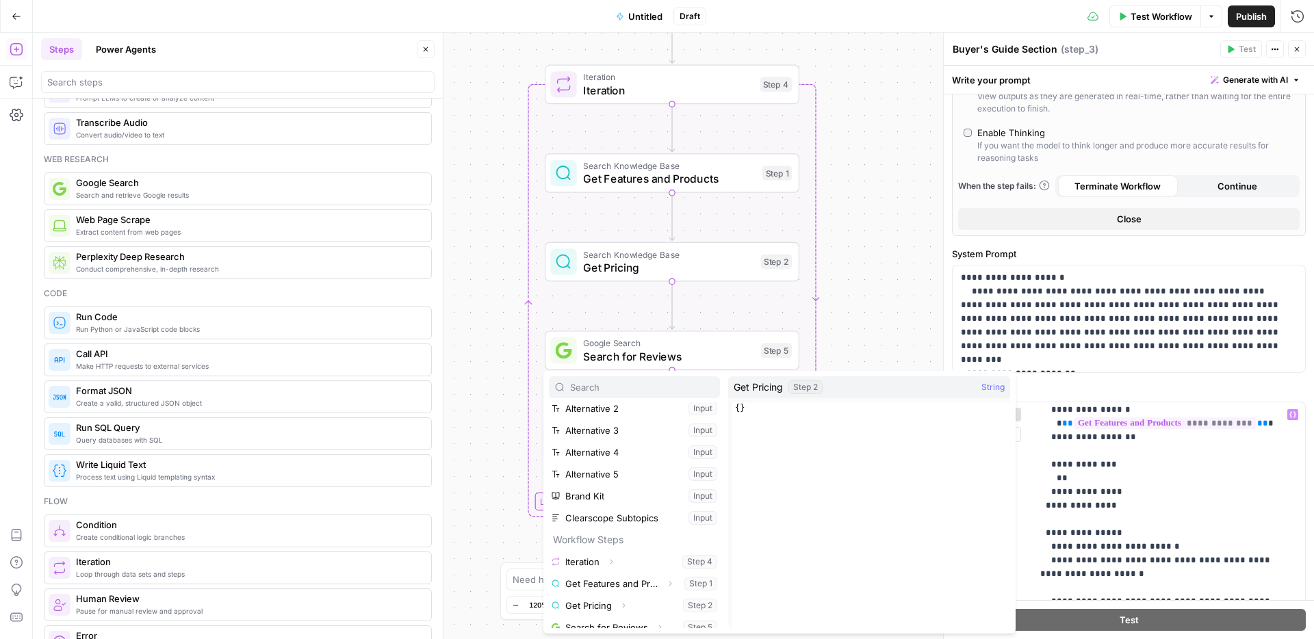
scroll to position [125, 0]
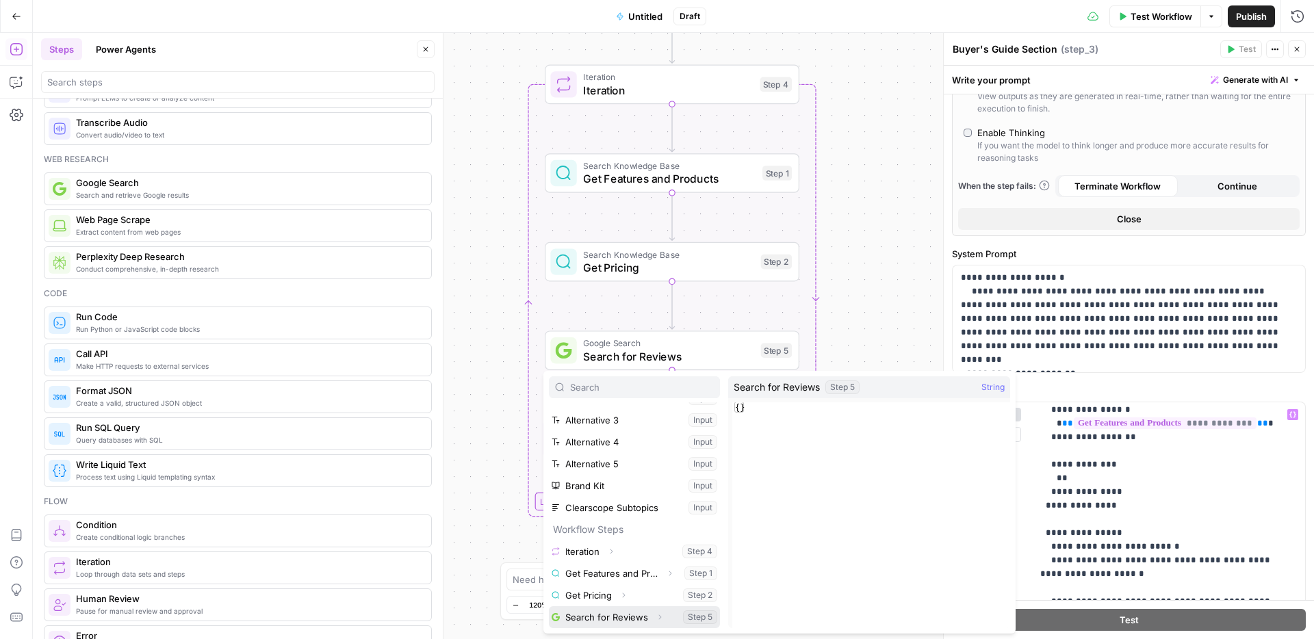
click at [595, 480] on button "Select variable Search for Reviews" at bounding box center [634, 617] width 171 height 22
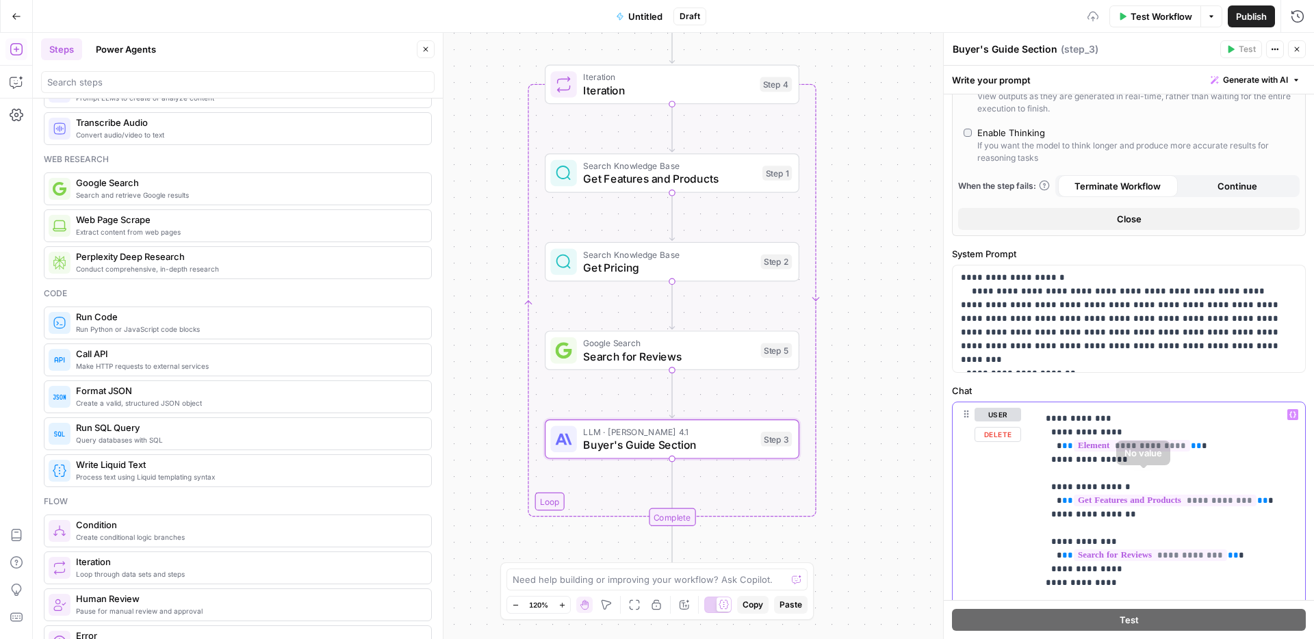
scroll to position [0, 0]
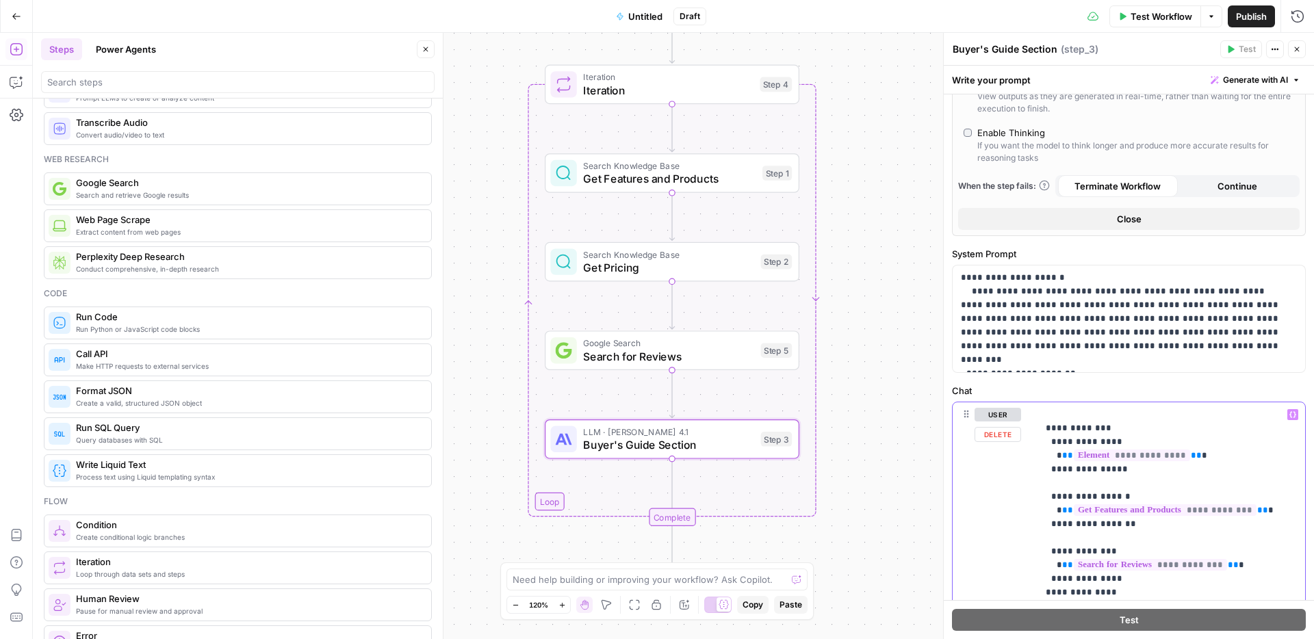
click at [1005, 409] on button "Variables Menu" at bounding box center [1292, 414] width 11 height 11
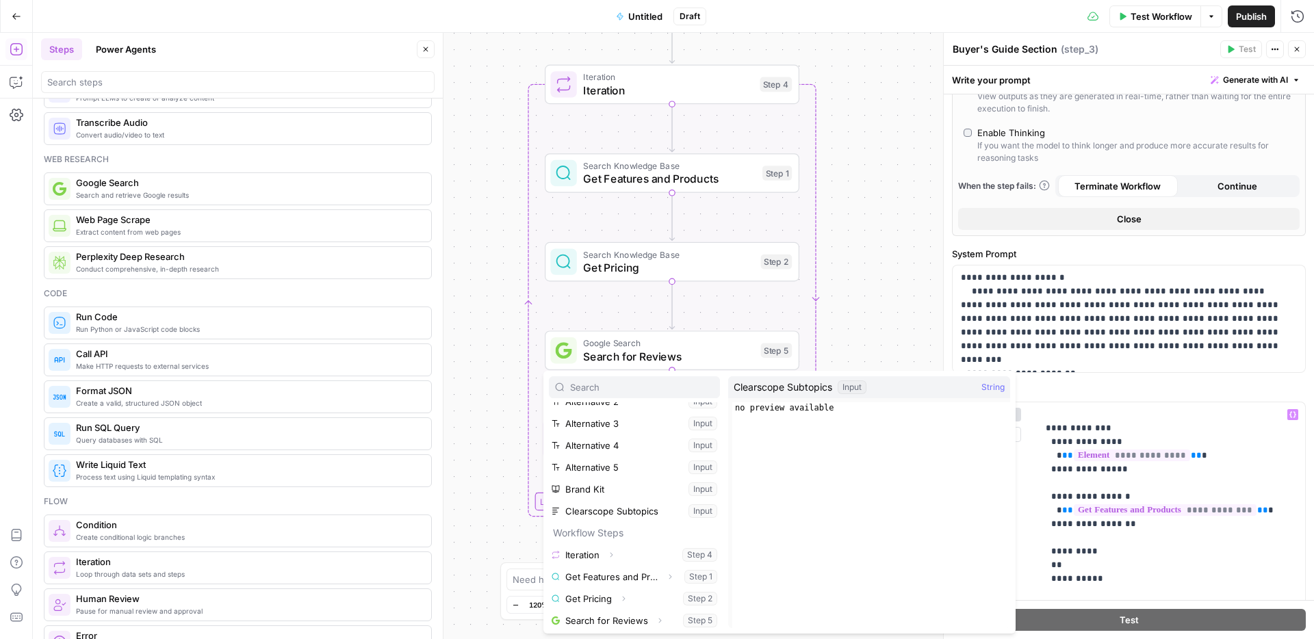
scroll to position [125, 0]
click at [597, 480] on button "Select variable Get Pricing" at bounding box center [634, 595] width 171 height 22
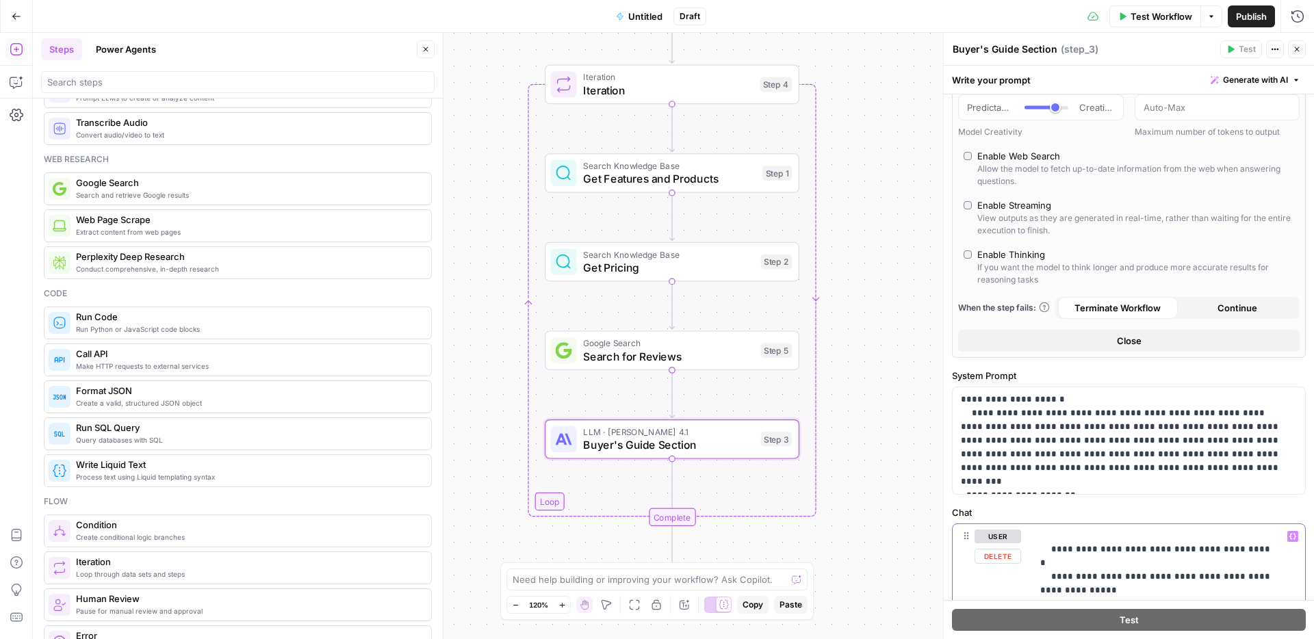
scroll to position [0, 0]
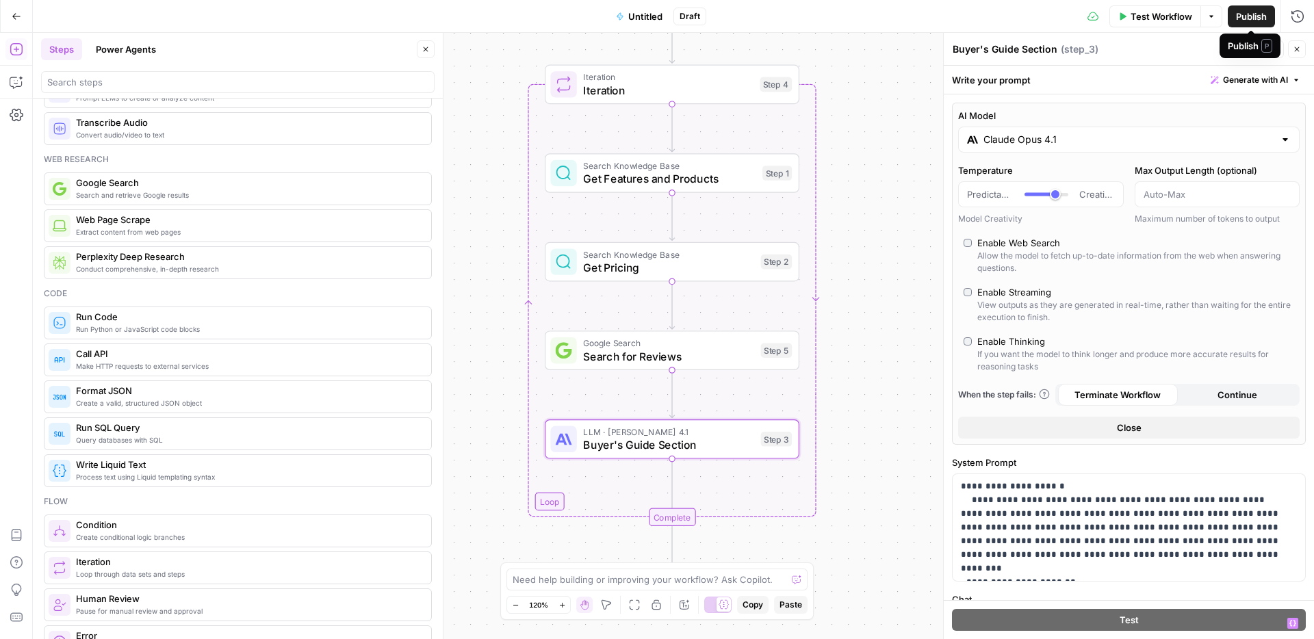
click at [1005, 15] on span "Publish" at bounding box center [1251, 17] width 31 height 14
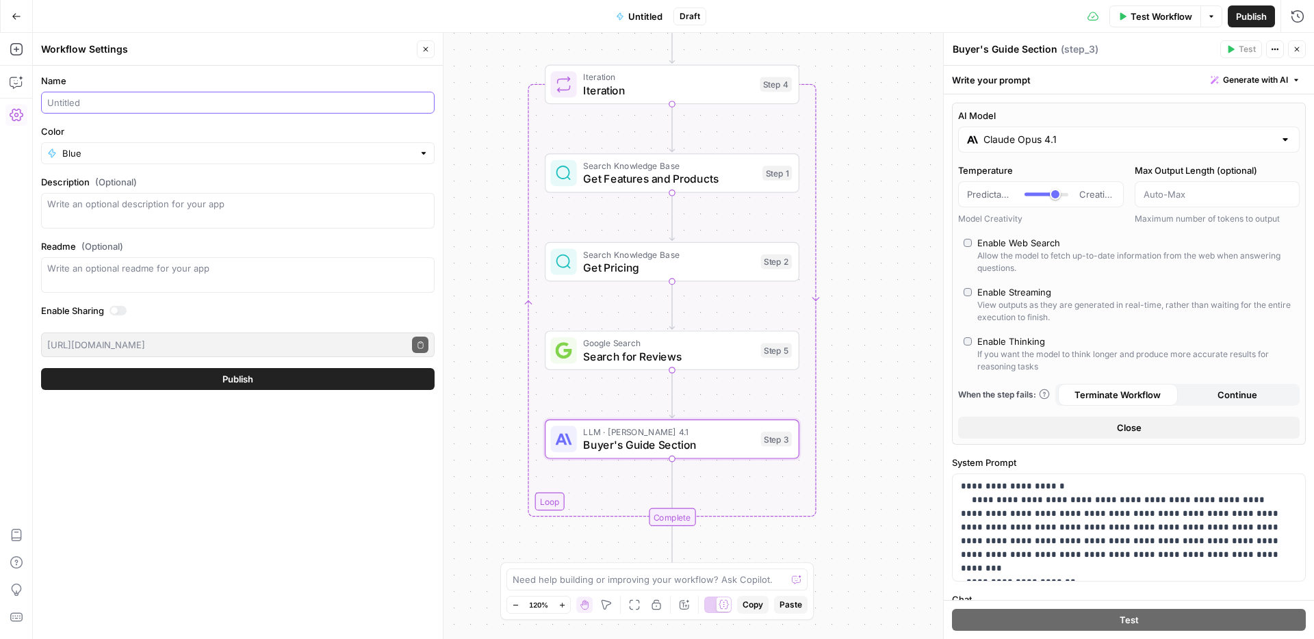
click at [161, 104] on input "Name" at bounding box center [237, 103] width 381 height 14
type input "Test Alternatives"
click at [223, 378] on span "Publish" at bounding box center [237, 379] width 31 height 14
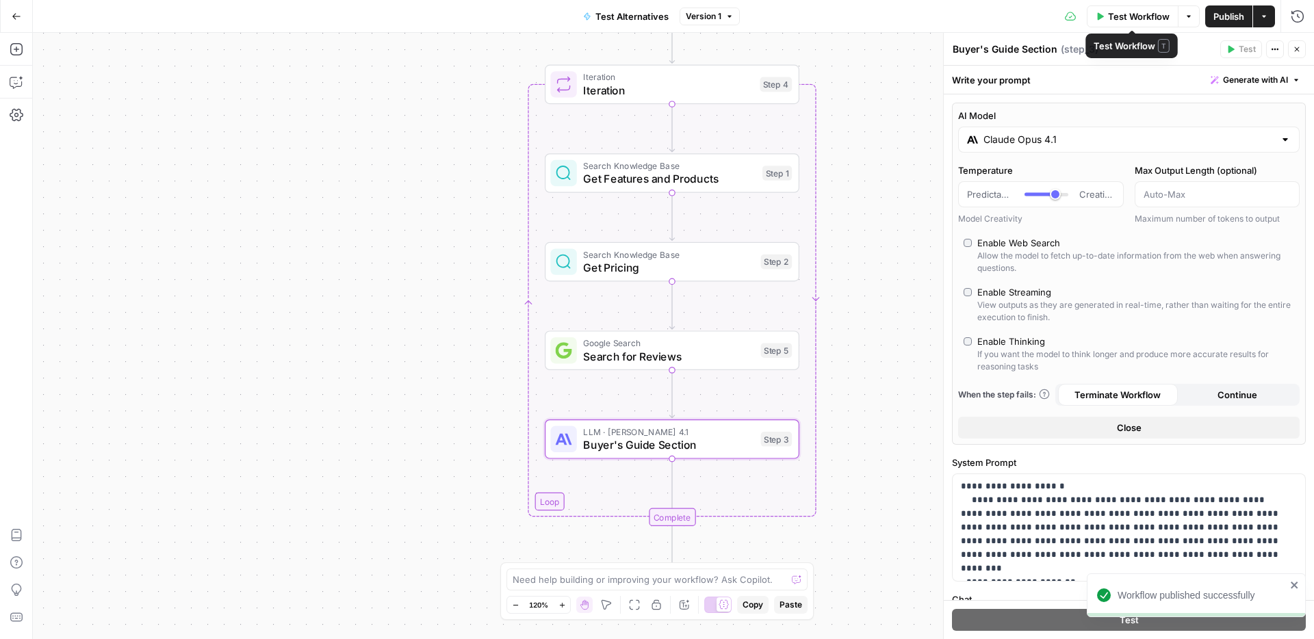
click at [1005, 10] on span "Test Workflow" at bounding box center [1139, 17] width 62 height 14
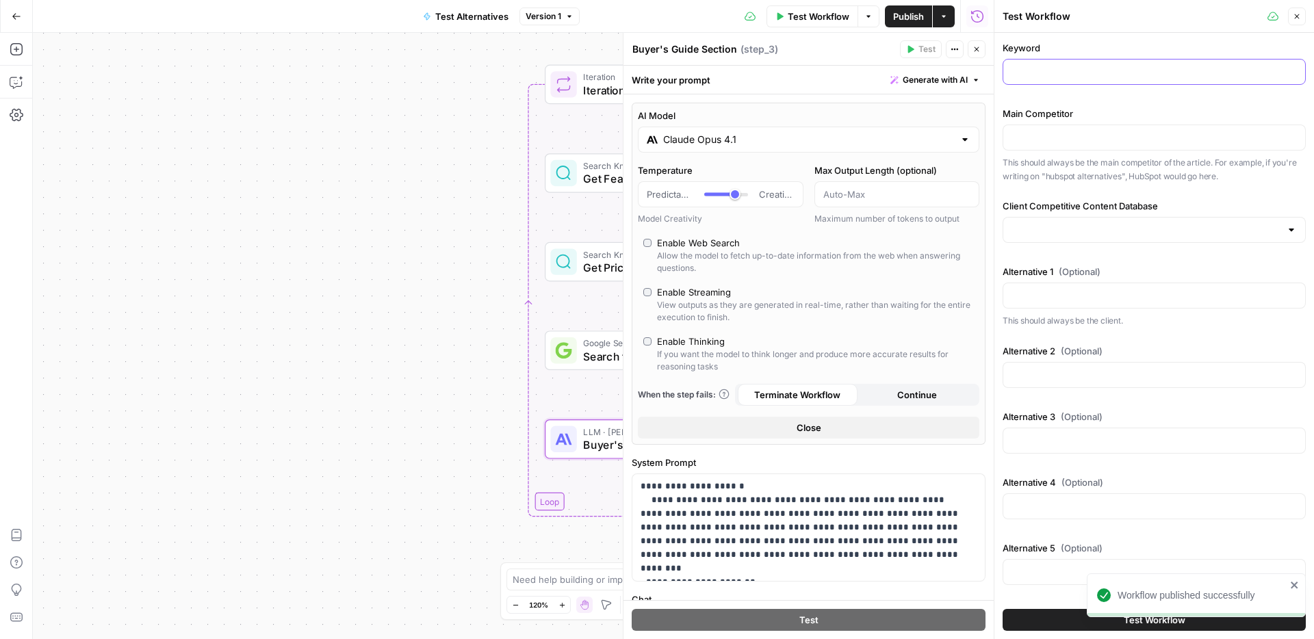
click at [1005, 66] on input "Keyword" at bounding box center [1153, 72] width 285 height 14
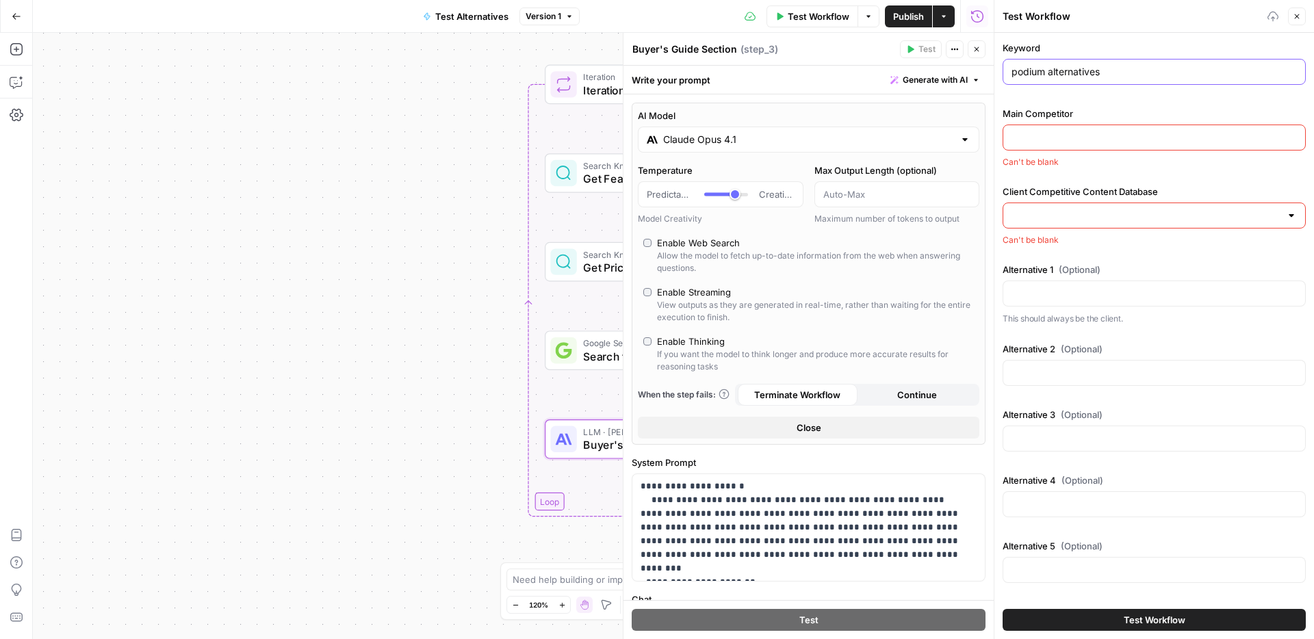
type input "podium alternatives"
click at [1005, 133] on input "Main Competitor" at bounding box center [1153, 138] width 285 height 14
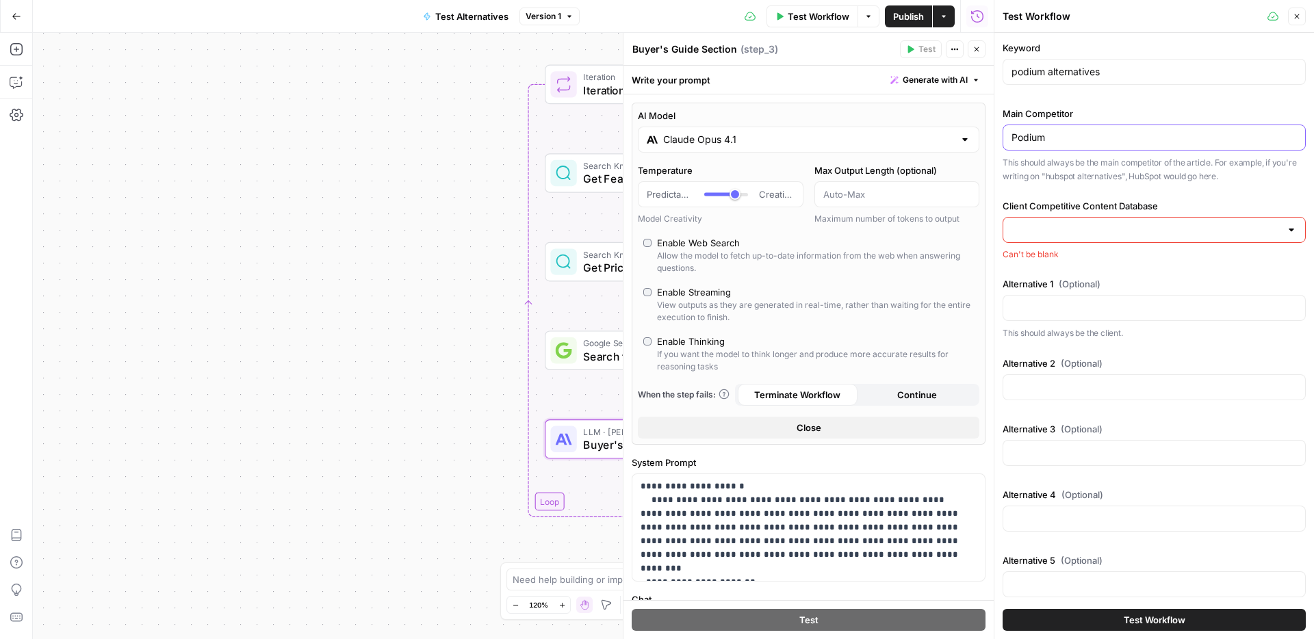
type input "Podium"
click at [1005, 224] on input "Client Competitive Content Database" at bounding box center [1145, 230] width 269 height 14
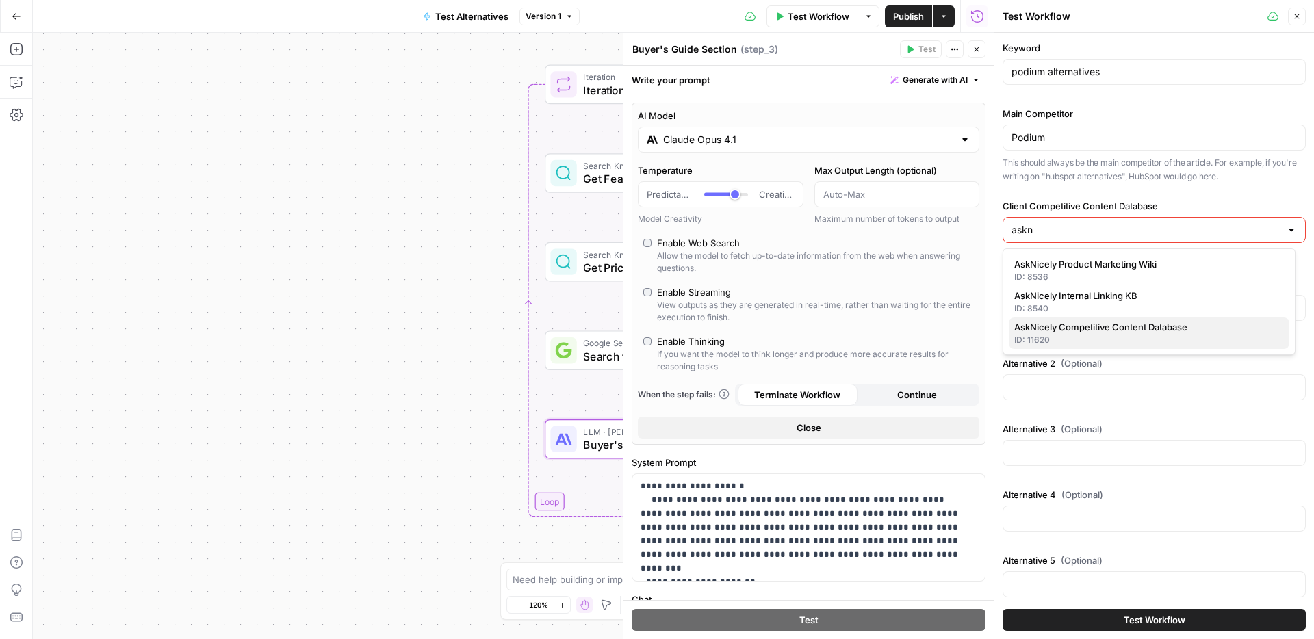
click at [1005, 322] on span "AskNicely Competitive Content Database" at bounding box center [1146, 327] width 264 height 14
type input "AskNicely Competitive Content Database"
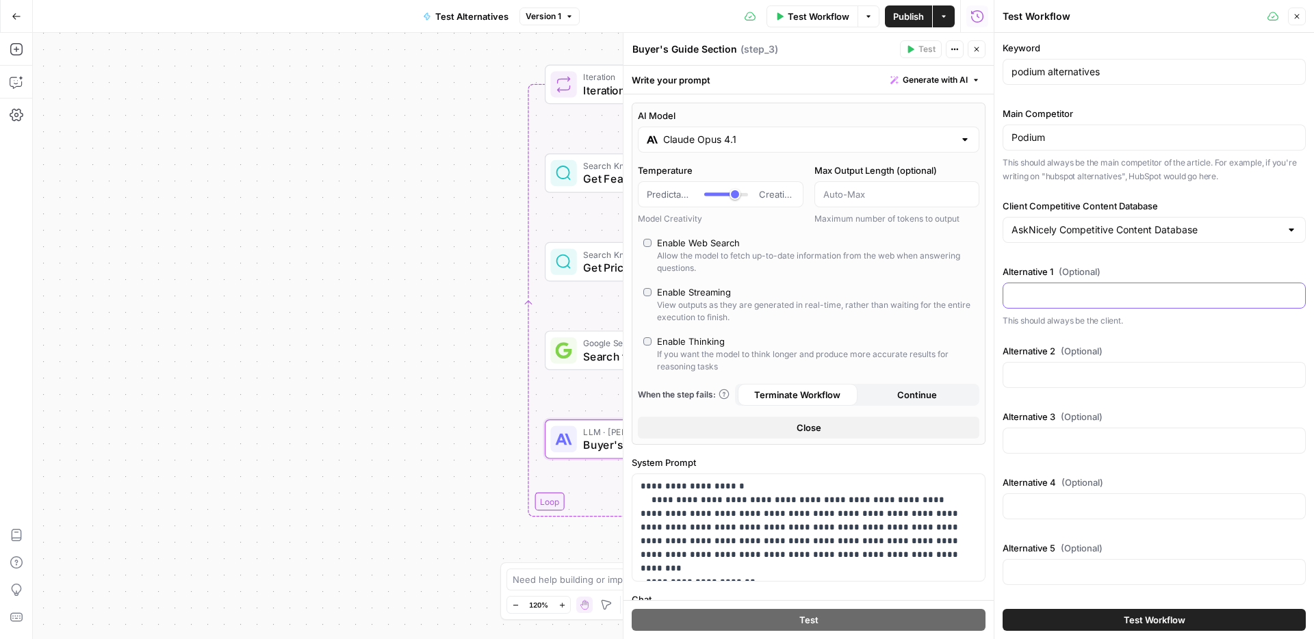
click at [1005, 301] on input "Alternative 1 (Optional)" at bounding box center [1153, 296] width 285 height 14
type input "AskNicely"
click at [1005, 372] on input "Alternative 2 (Optional)" at bounding box center [1153, 375] width 285 height 14
type input "Birdeye"
click at [1005, 449] on div at bounding box center [1153, 441] width 303 height 26
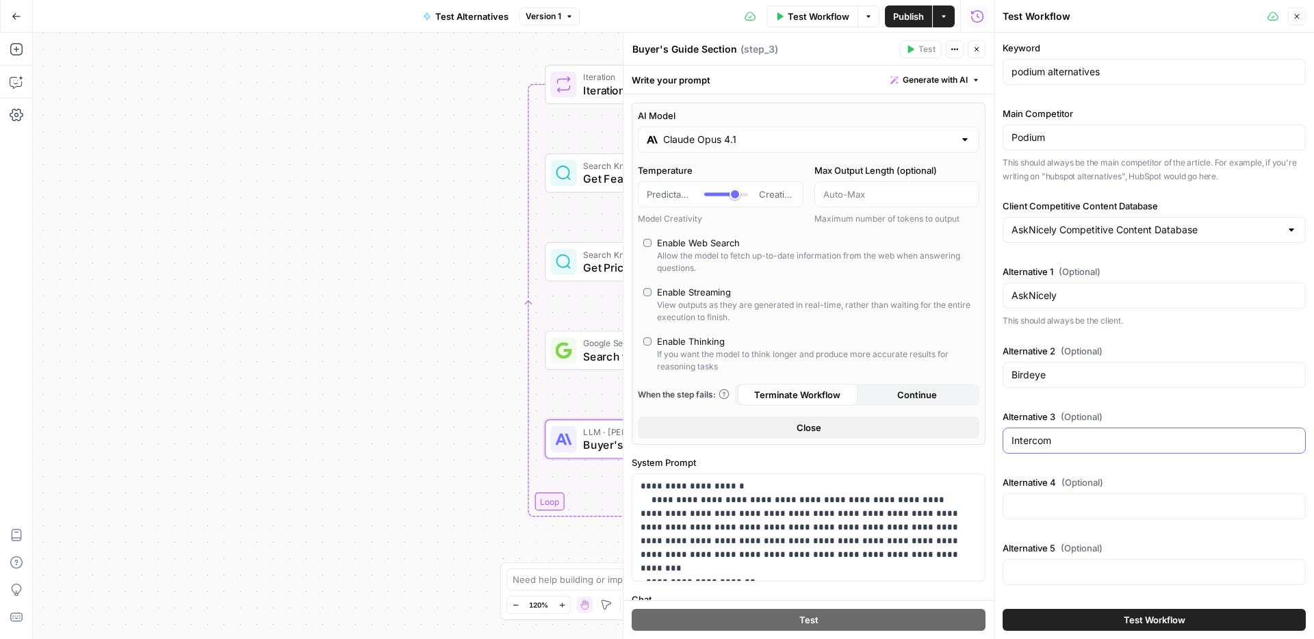
type input "Intercom"
type input "MessageDesk"
click at [1005, 480] on span "Test Workflow" at bounding box center [1155, 620] width 62 height 14
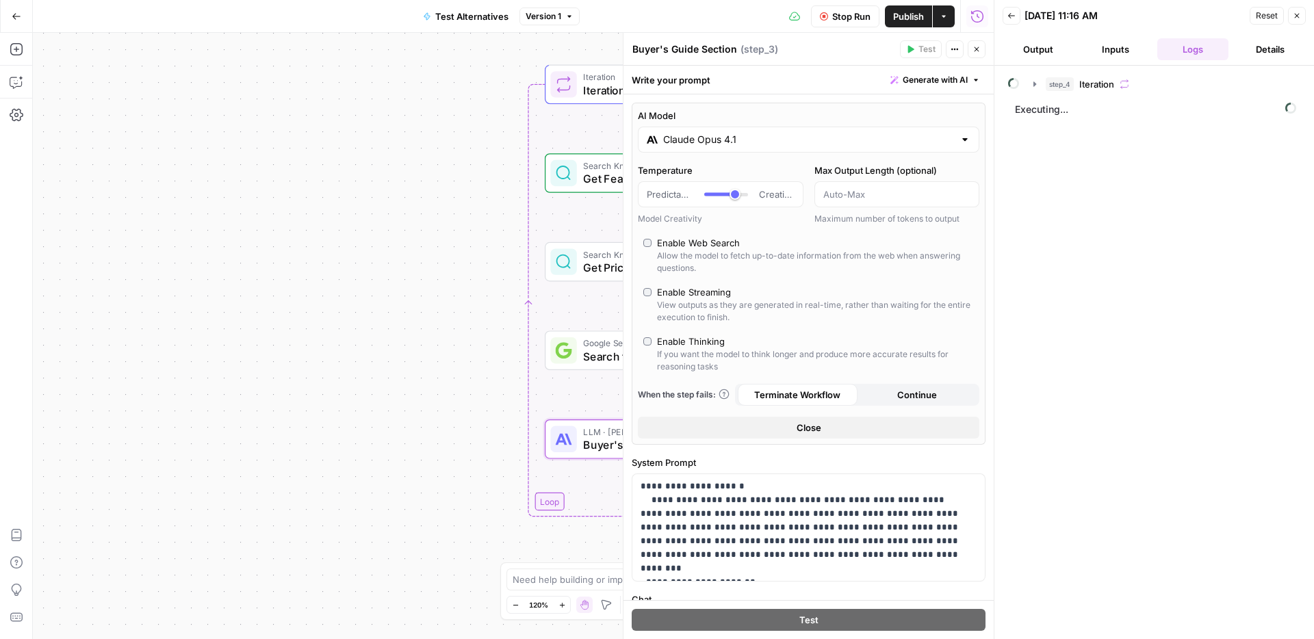
click at [973, 52] on icon "button" at bounding box center [976, 49] width 8 height 8
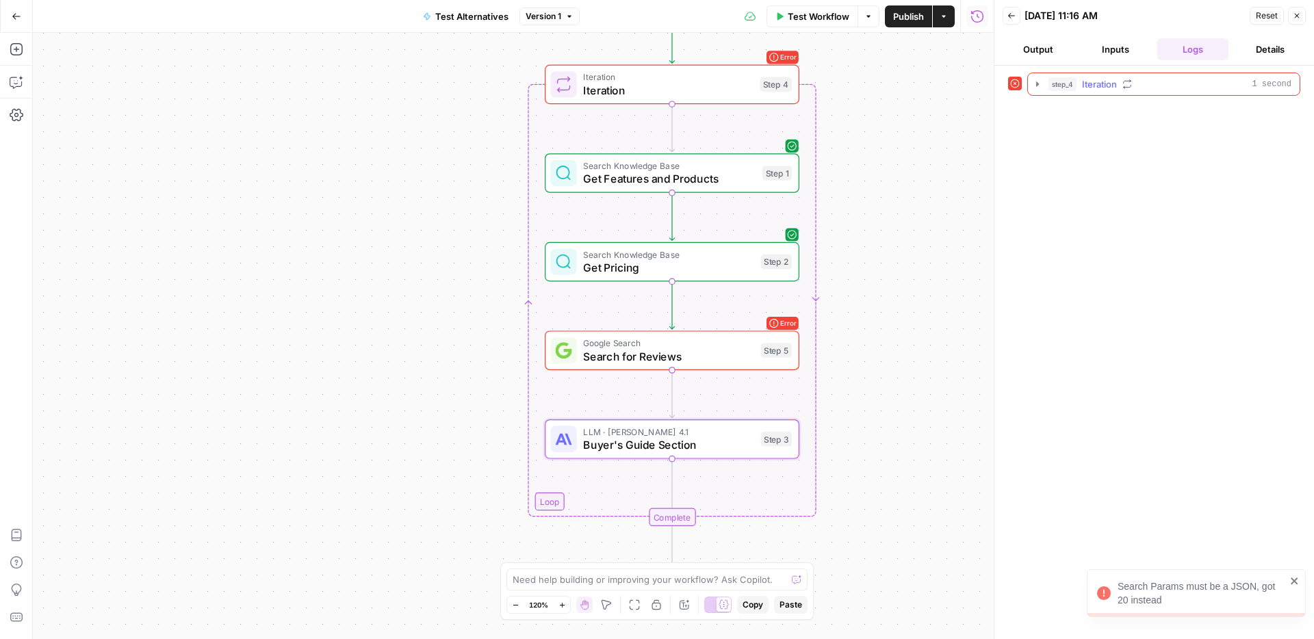
click at [1005, 78] on button "step_4 Iteration 1 second" at bounding box center [1164, 84] width 272 height 22
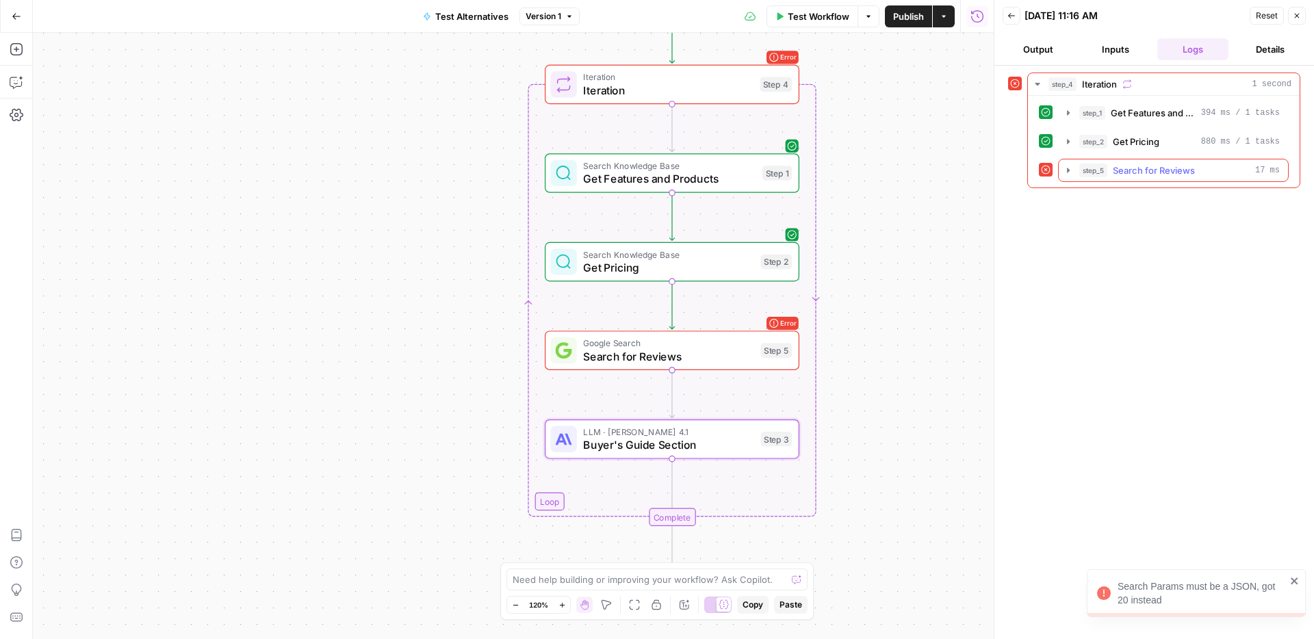
click at [1005, 166] on icon "button" at bounding box center [1068, 170] width 11 height 11
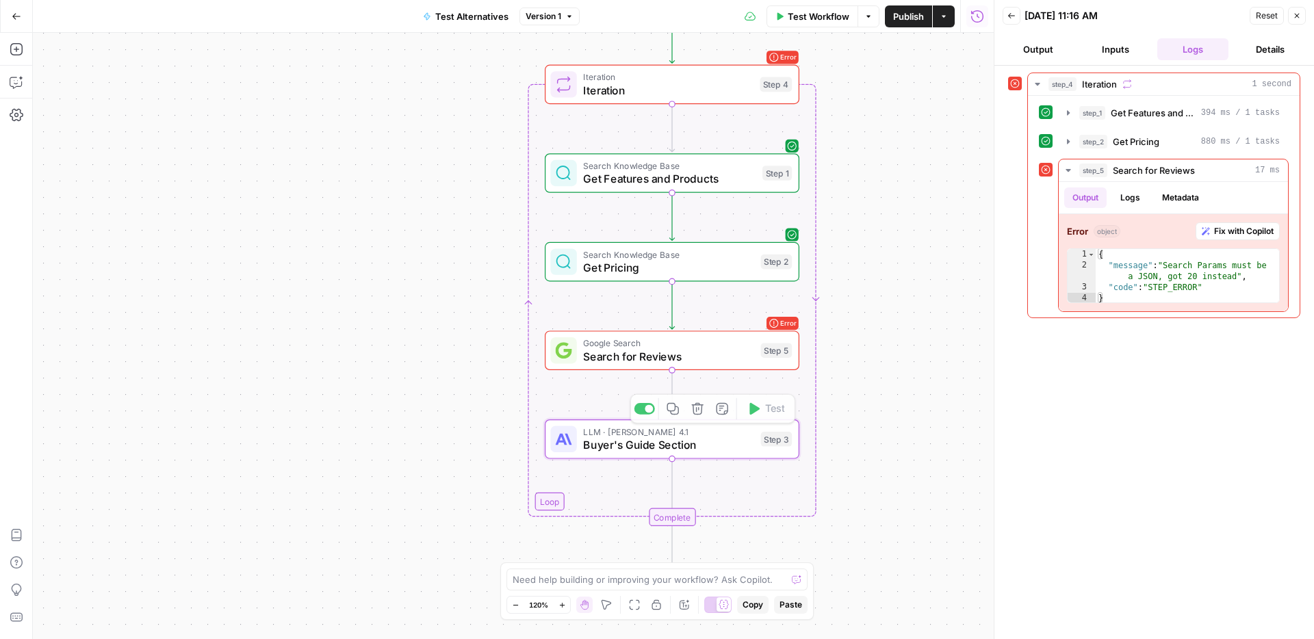
click at [721, 366] on div "Error Google Search Search for Reviews Step 5 Copy step Delete step Add Note Te…" at bounding box center [672, 350] width 255 height 40
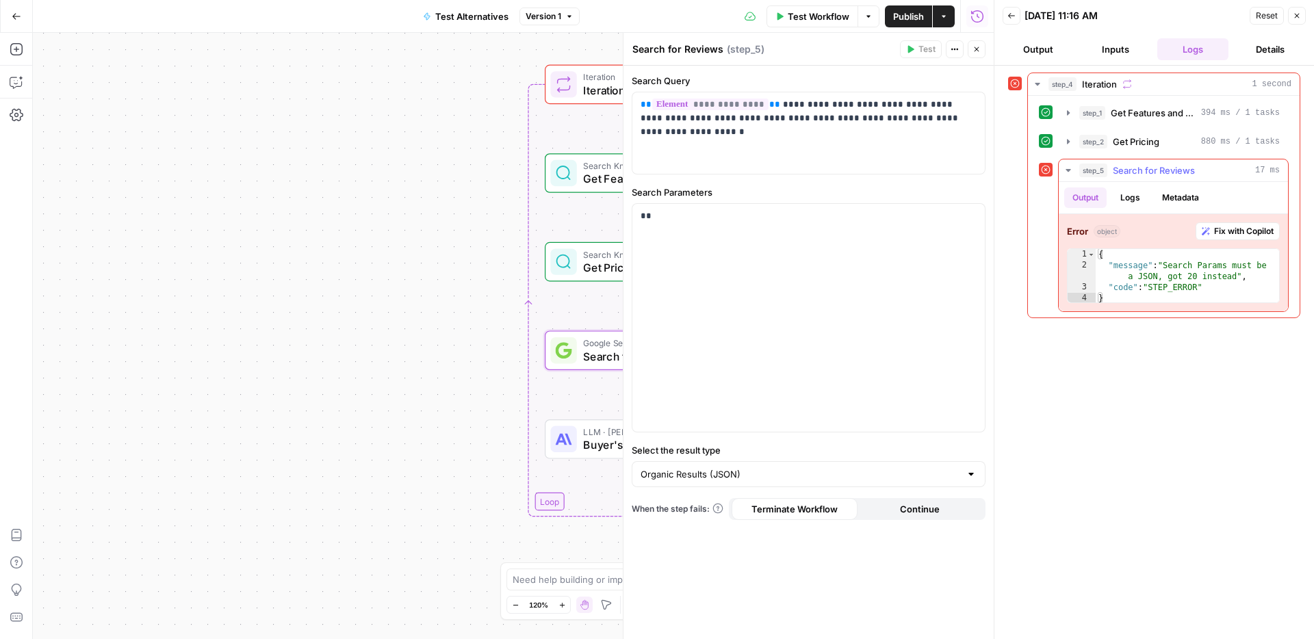
click at [1005, 231] on span "Fix with Copilot" at bounding box center [1244, 231] width 60 height 12
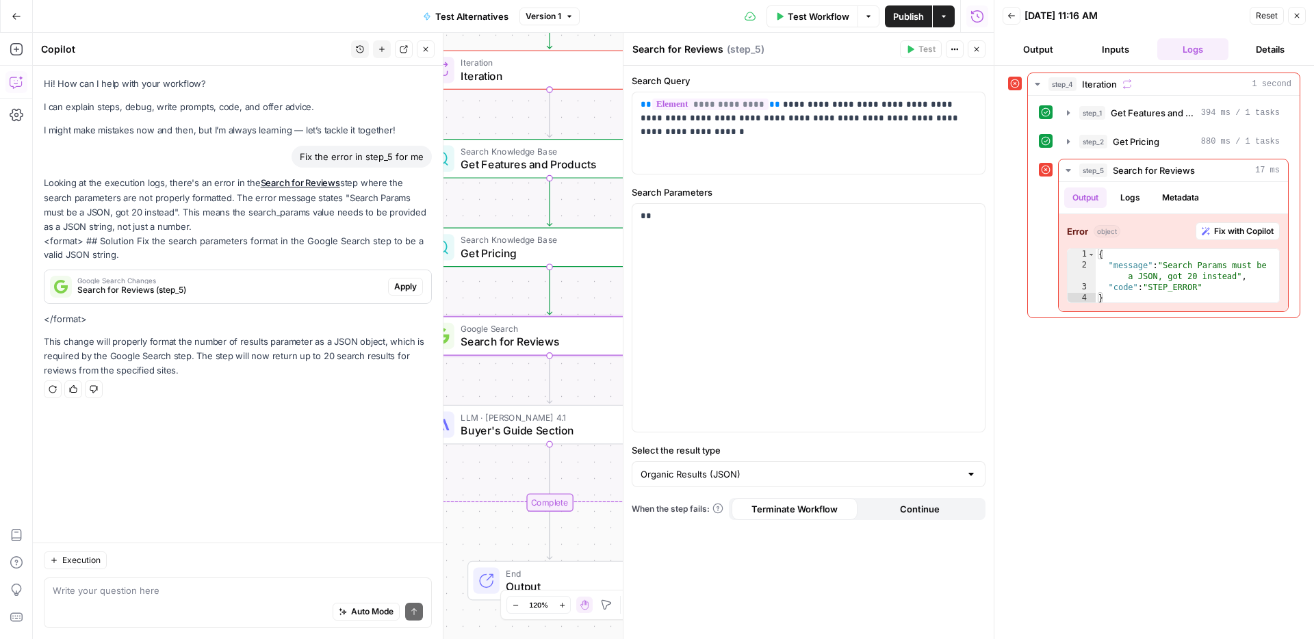
click at [406, 285] on span "Apply" at bounding box center [405, 287] width 23 height 12
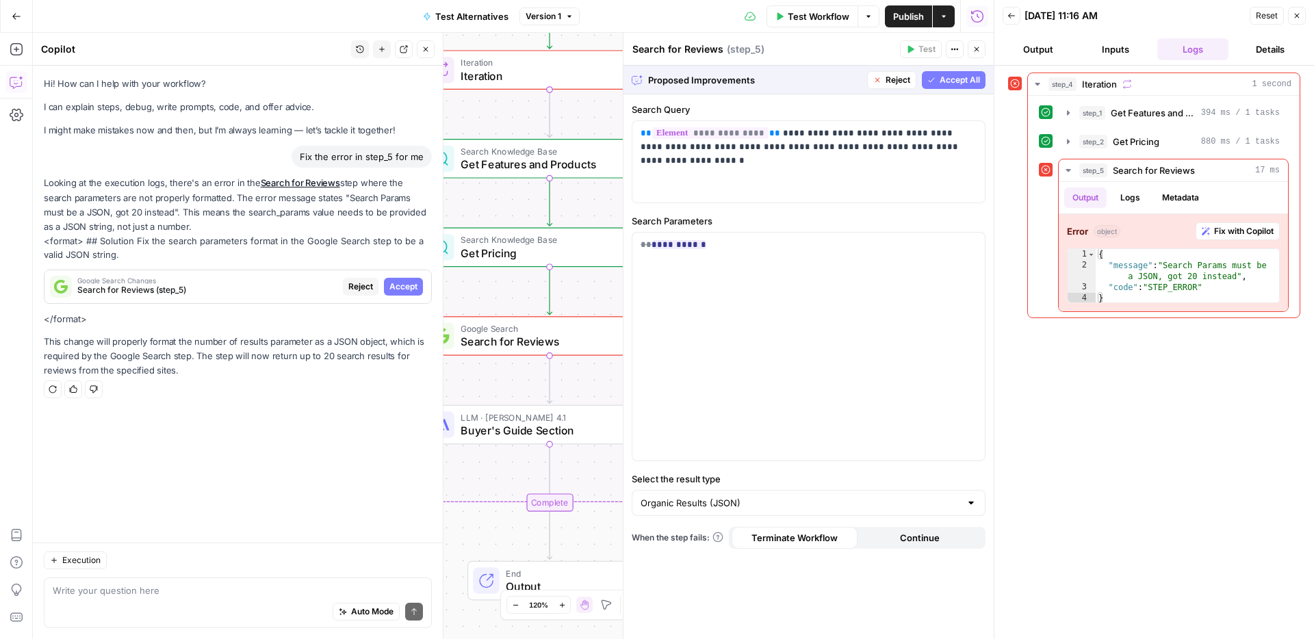
click at [957, 81] on span "Accept All" at bounding box center [959, 80] width 40 height 12
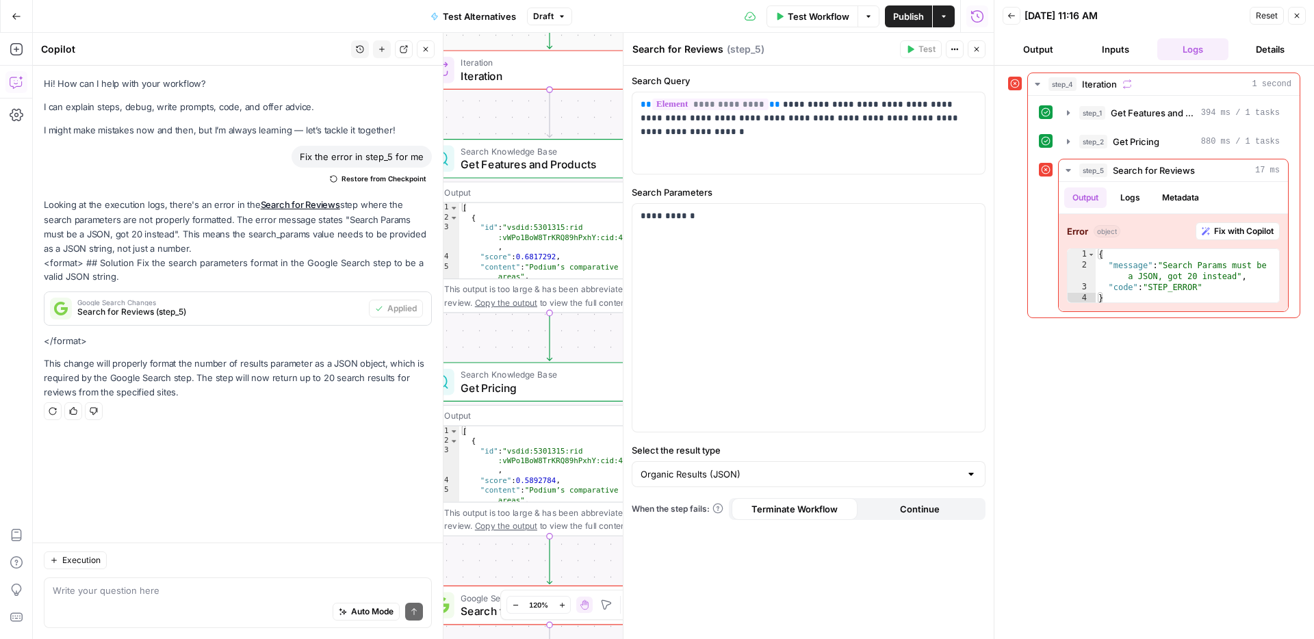
click at [429, 51] on icon "button" at bounding box center [425, 49] width 8 height 8
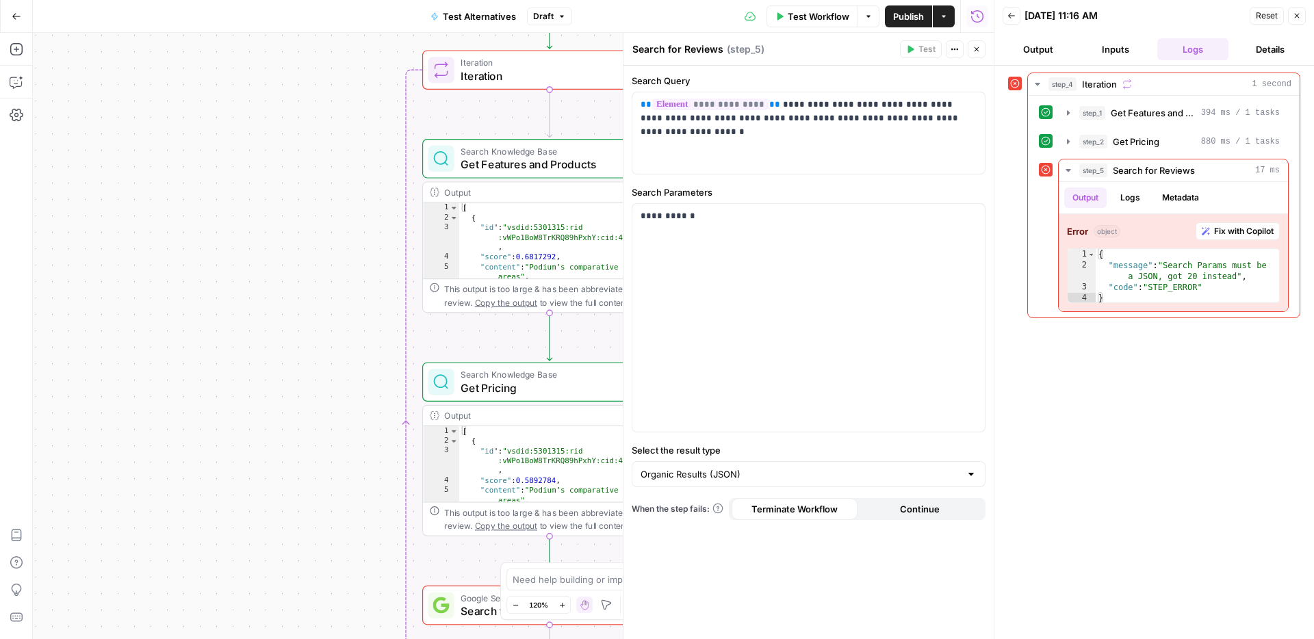
click at [818, 23] on span "Test Workflow" at bounding box center [819, 17] width 62 height 14
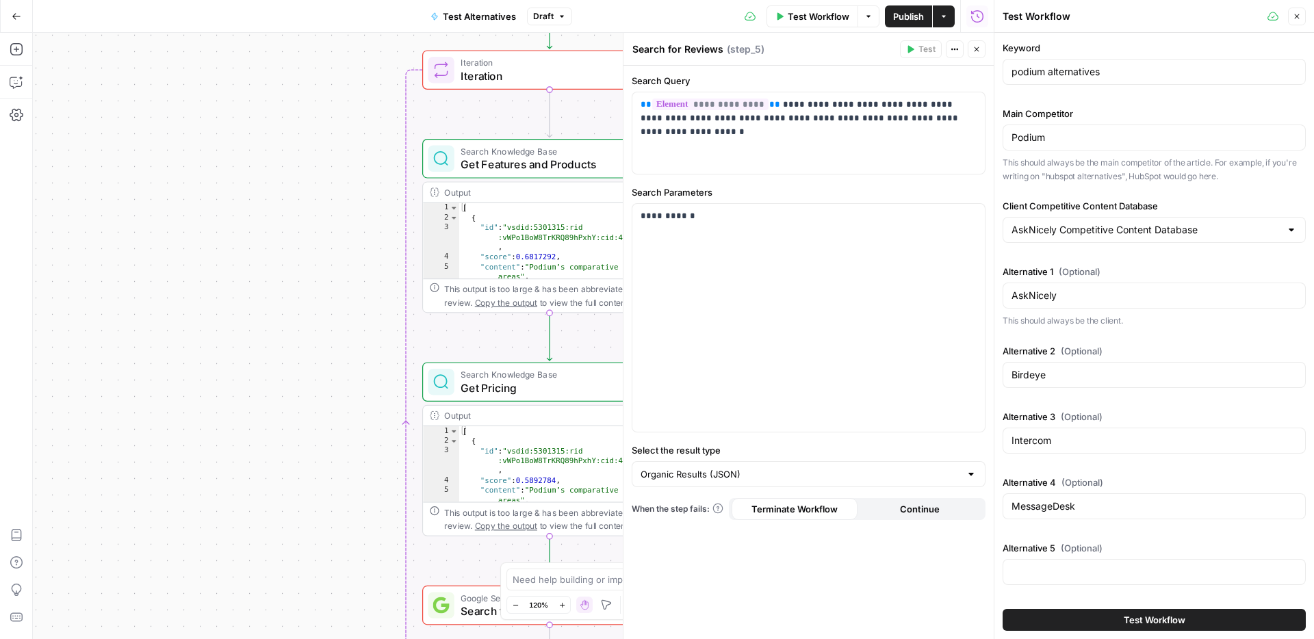
click at [1005, 480] on span "Test Workflow" at bounding box center [1155, 620] width 62 height 14
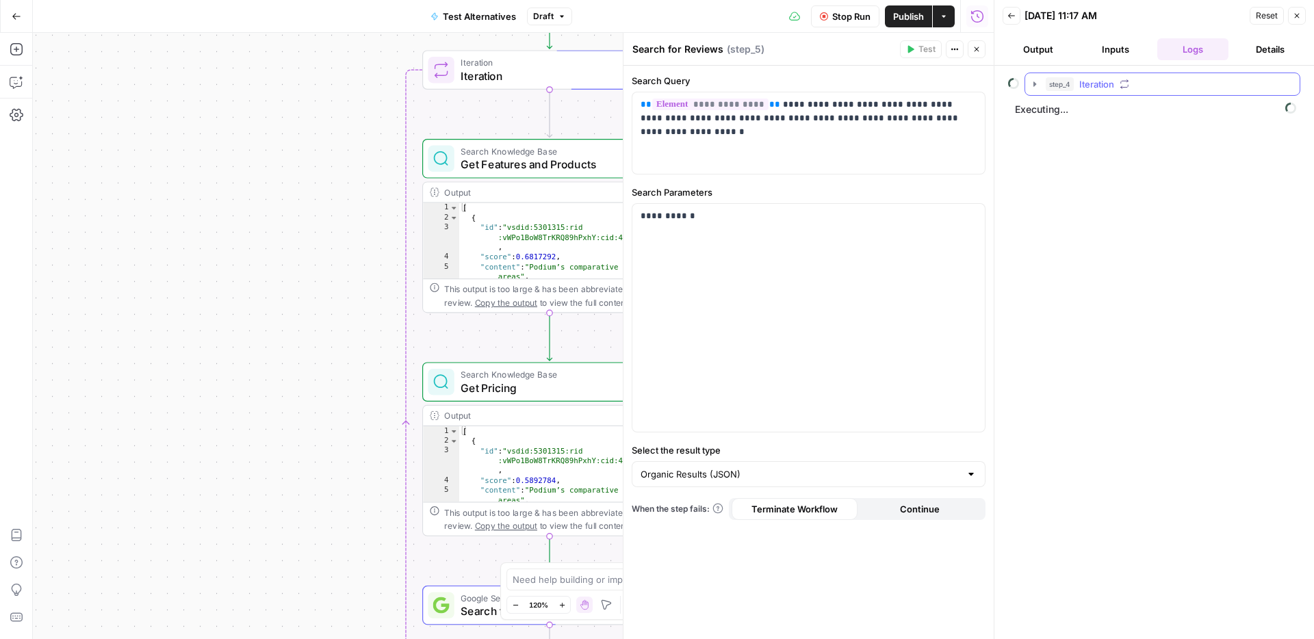
click at [1005, 85] on icon "button" at bounding box center [1034, 84] width 11 height 11
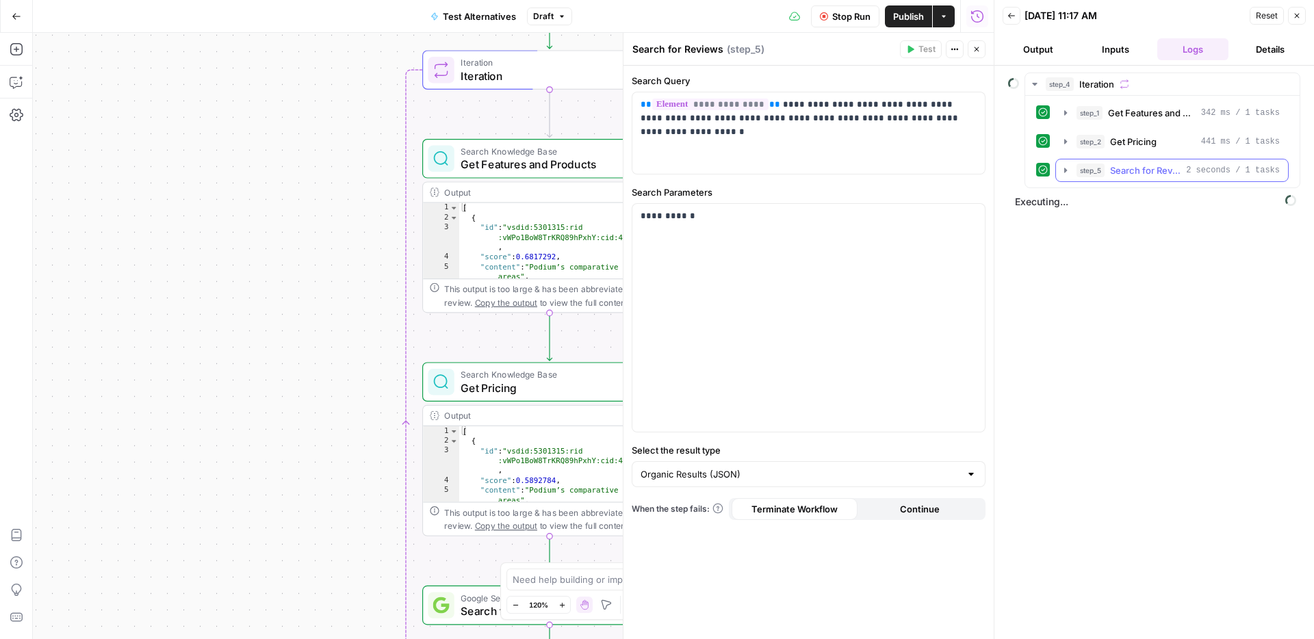
click at [1005, 168] on icon "button" at bounding box center [1065, 170] width 11 height 11
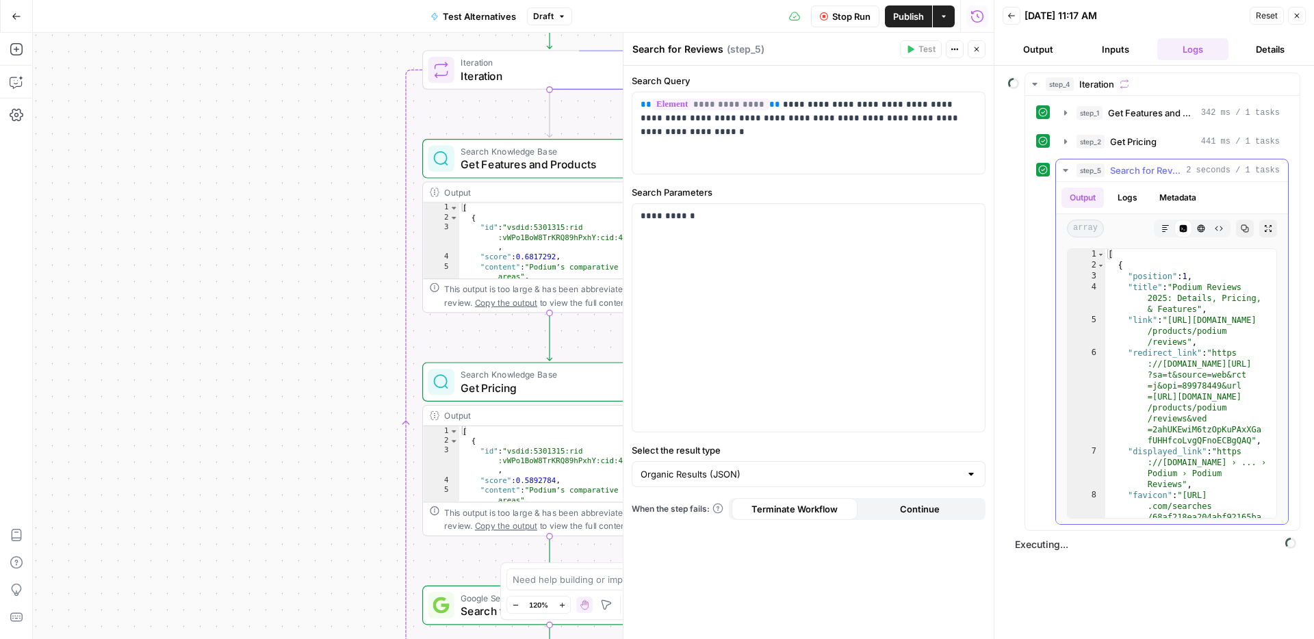
click at [1005, 168] on icon "button" at bounding box center [1065, 170] width 11 height 11
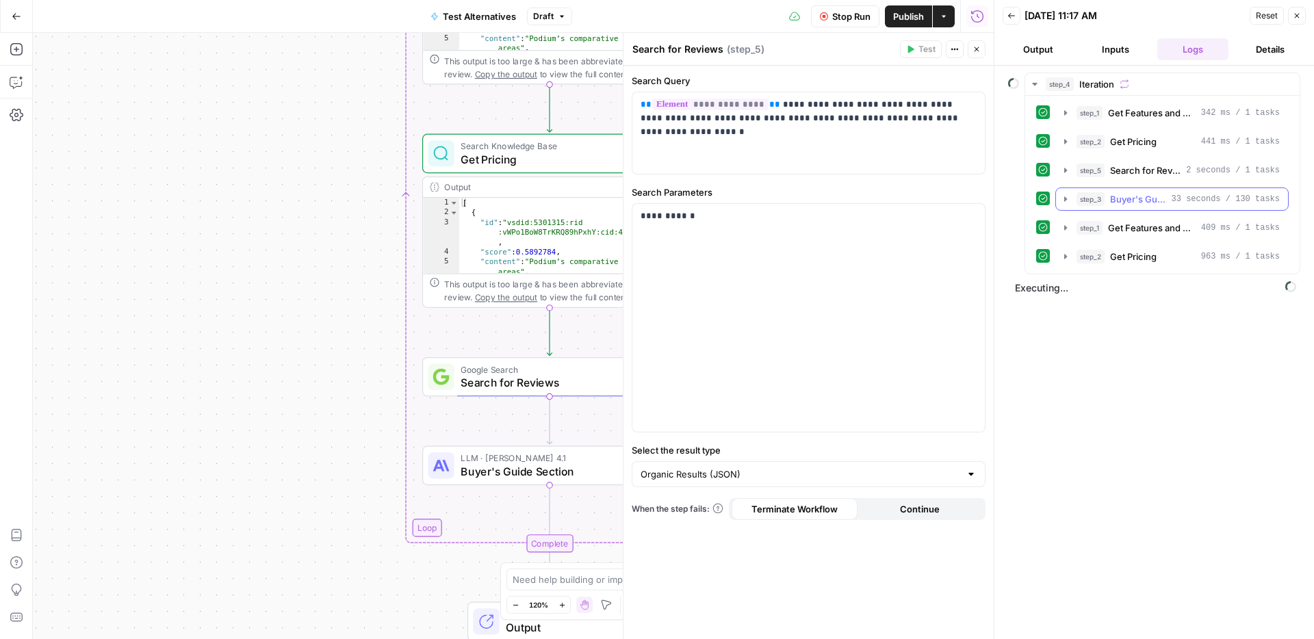
click at [1005, 199] on icon "button" at bounding box center [1065, 198] width 3 height 5
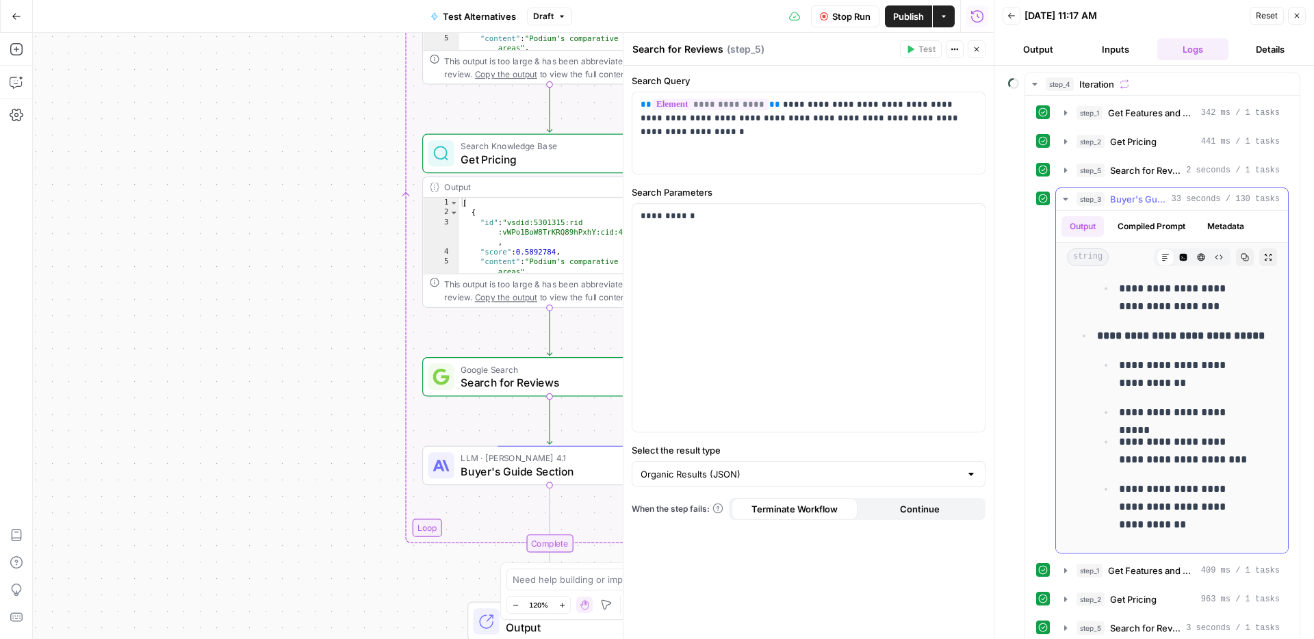
scroll to position [5185, 0]
click at [1005, 192] on button "step_3 Buyer's Guide Section 33 seconds / 130 tasks" at bounding box center [1172, 199] width 232 height 22
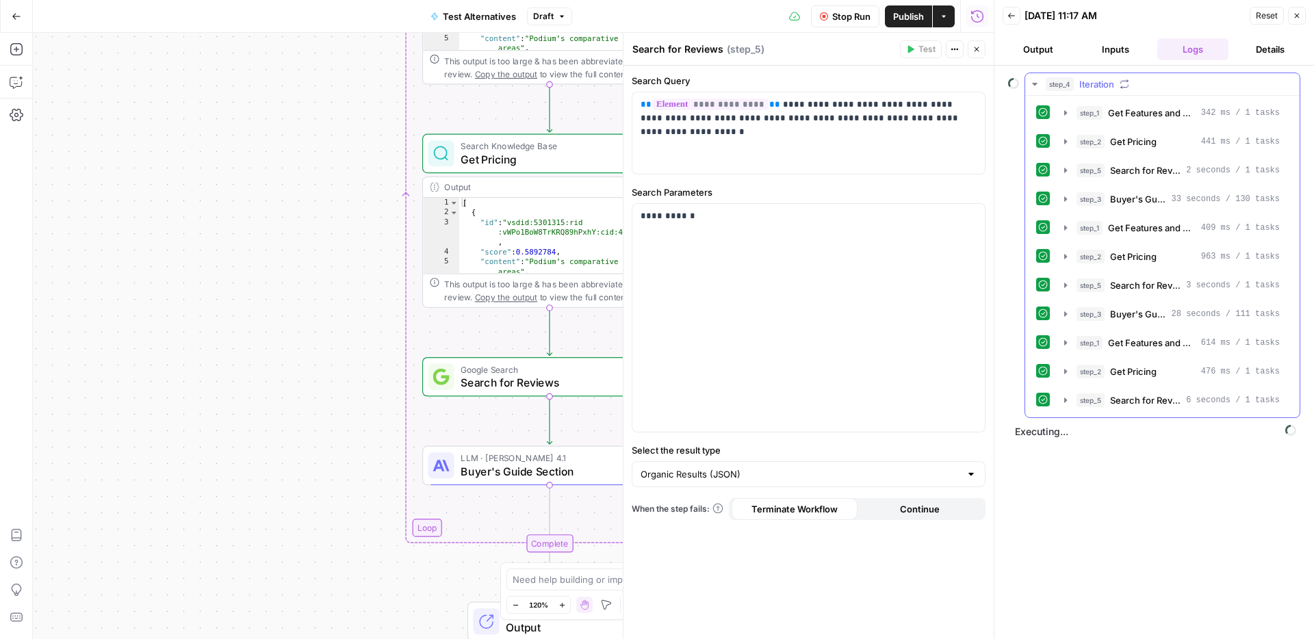
click at [1005, 79] on icon "button" at bounding box center [1034, 84] width 11 height 11
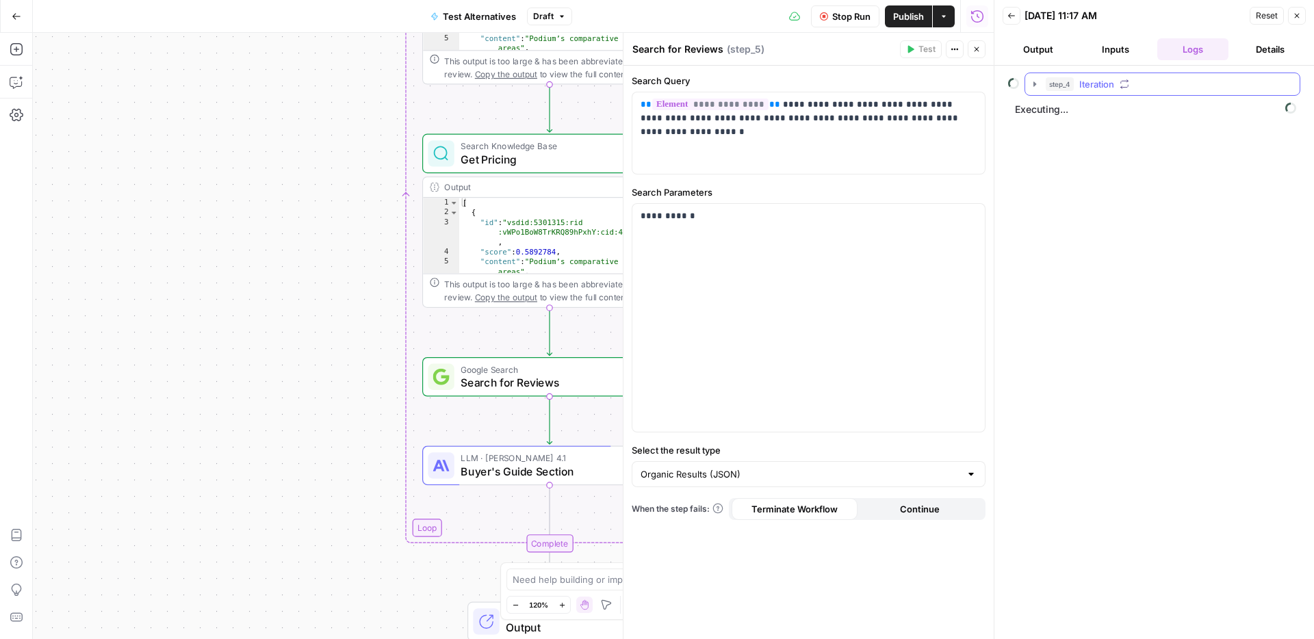
click at [1005, 83] on icon "button" at bounding box center [1034, 84] width 11 height 11
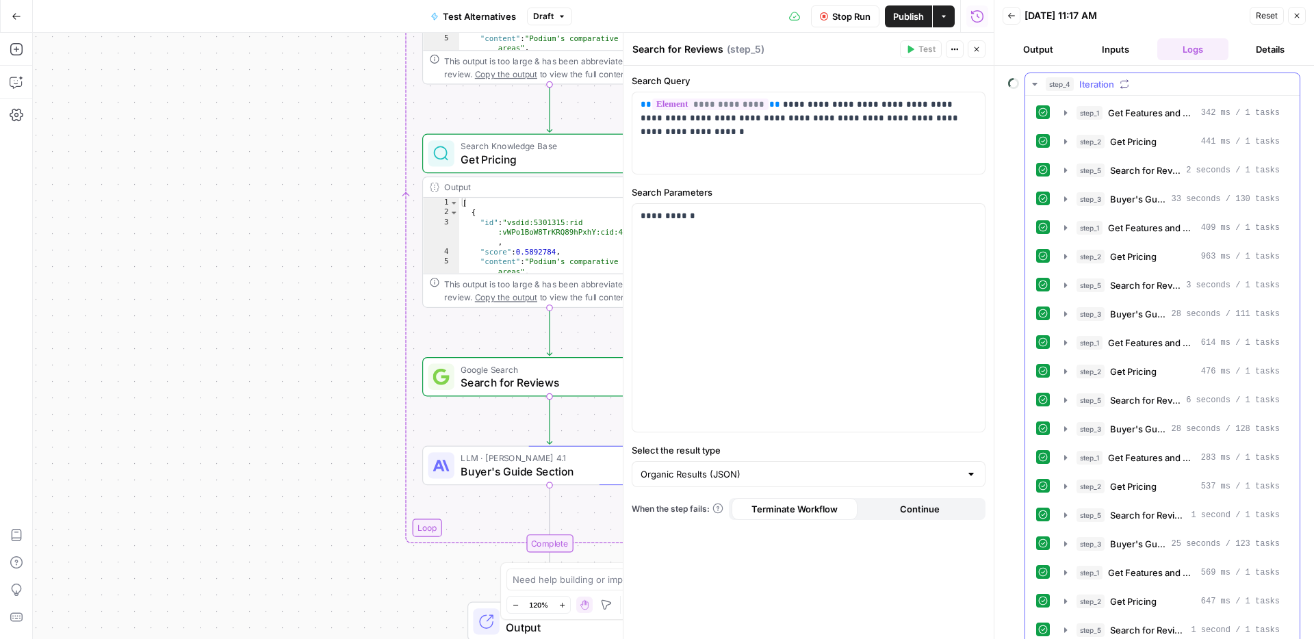
click at [1005, 84] on icon "button" at bounding box center [1034, 84] width 11 height 11
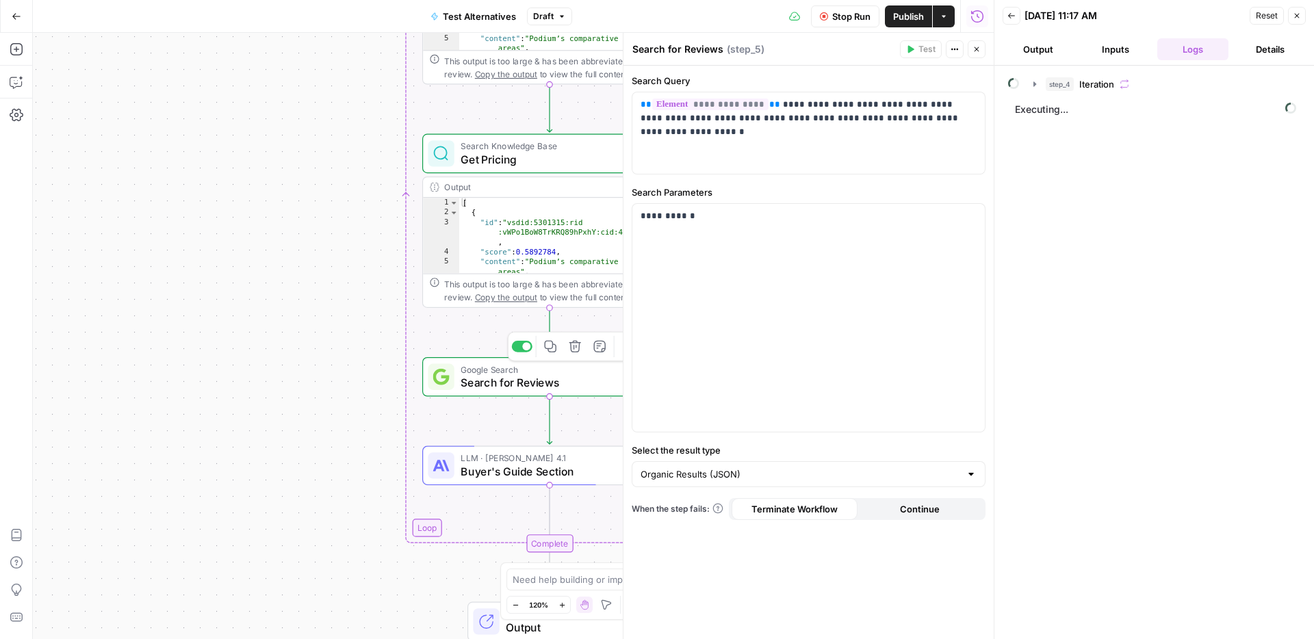
click at [510, 378] on span "Search for Reviews" at bounding box center [545, 382] width 171 height 16
click at [1005, 82] on icon "button" at bounding box center [1034, 84] width 11 height 11
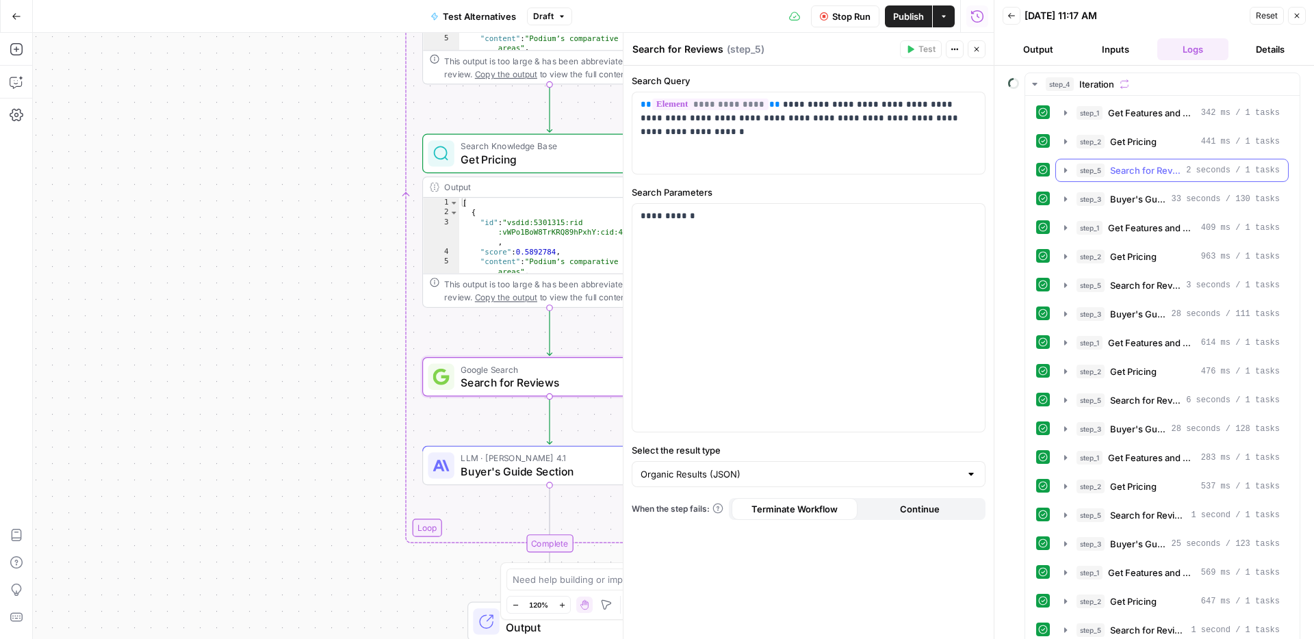
click at [1005, 174] on icon "button" at bounding box center [1065, 170] width 11 height 11
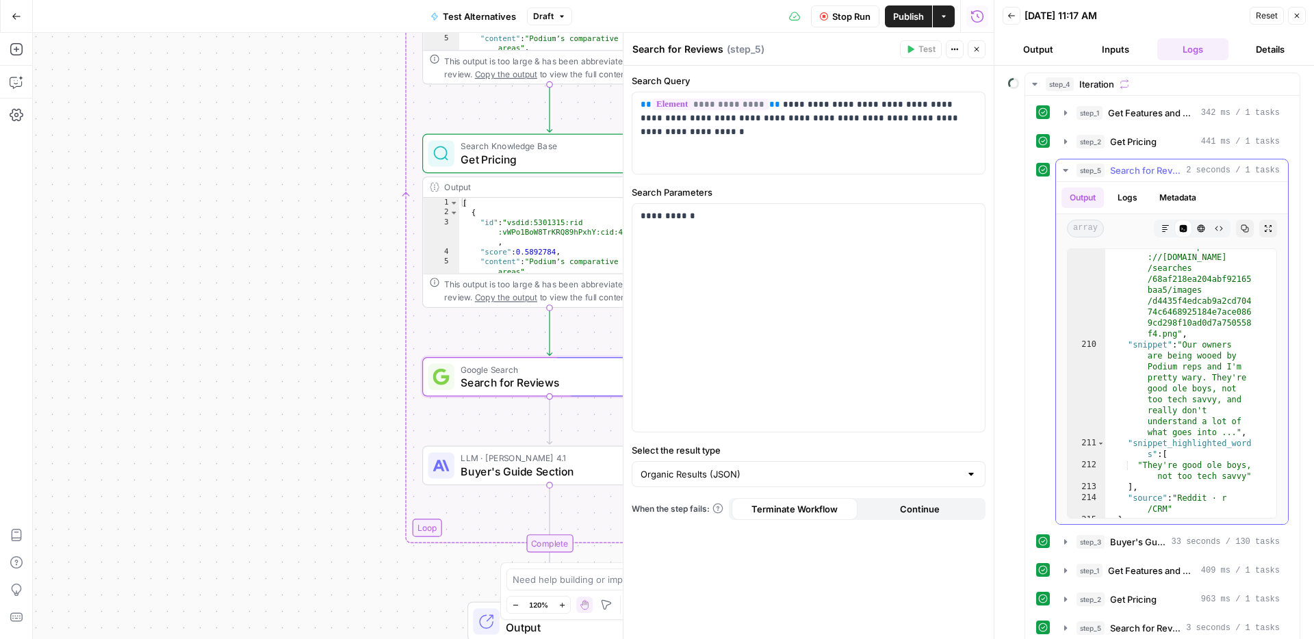
scroll to position [7584, 0]
click at [1005, 167] on icon "button" at bounding box center [1065, 170] width 11 height 11
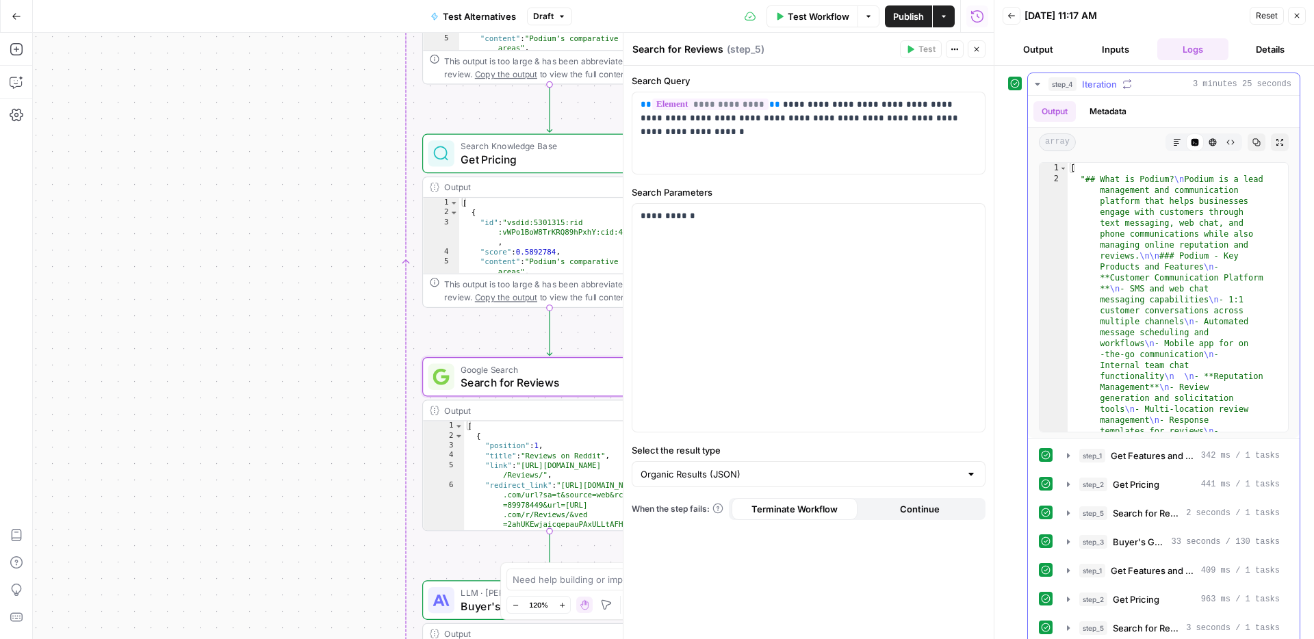
click at [1005, 85] on icon "button" at bounding box center [1037, 84] width 11 height 11
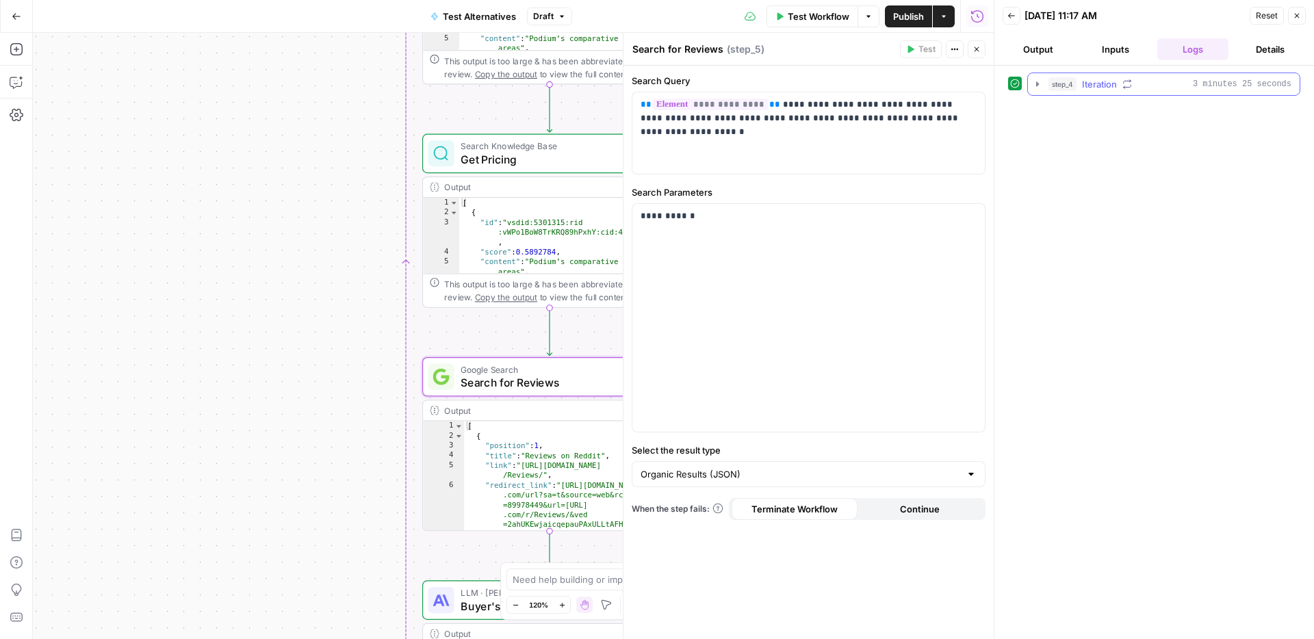
click at [1005, 85] on icon "button" at bounding box center [1037, 84] width 11 height 11
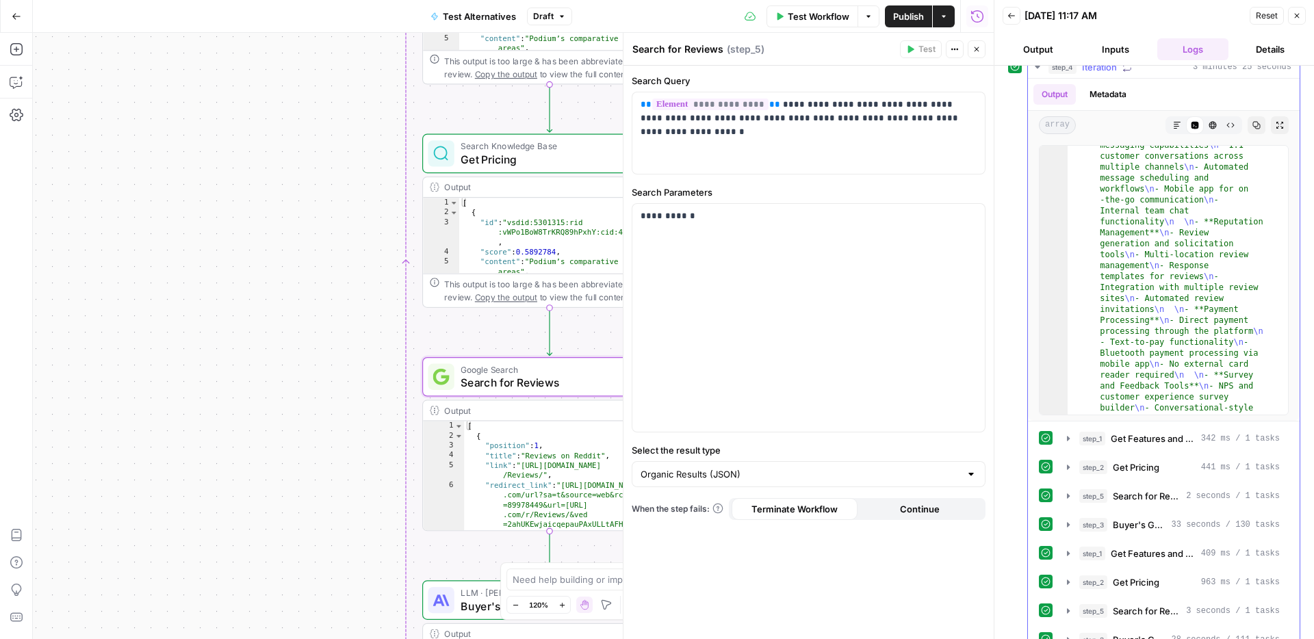
scroll to position [0, 0]
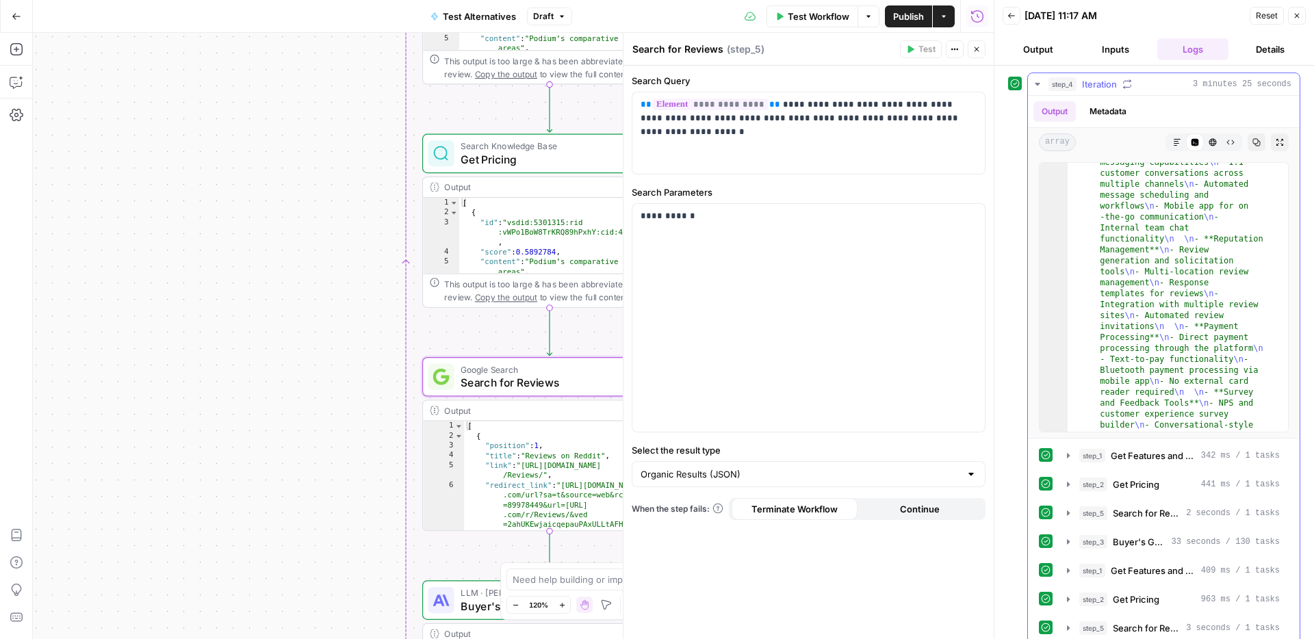
click at [1005, 111] on button "Metadata" at bounding box center [1107, 111] width 53 height 21
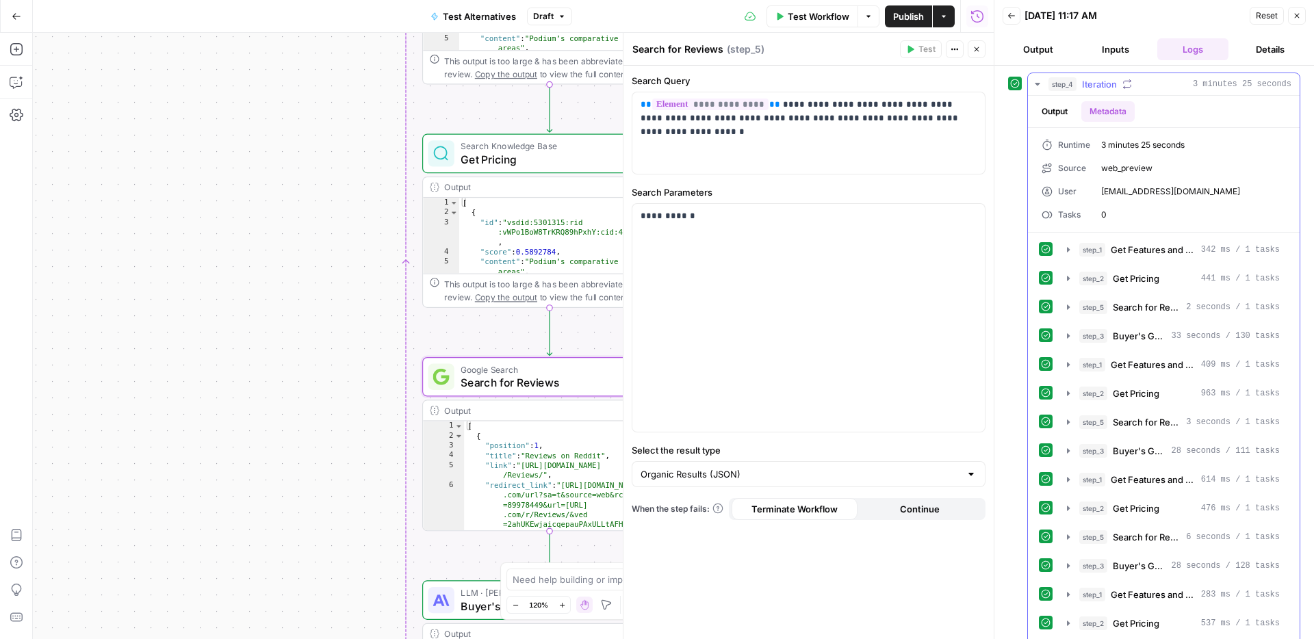
click at [1005, 112] on ul "Output Metadata" at bounding box center [1083, 111] width 101 height 21
click at [1005, 112] on button "Output" at bounding box center [1054, 111] width 42 height 21
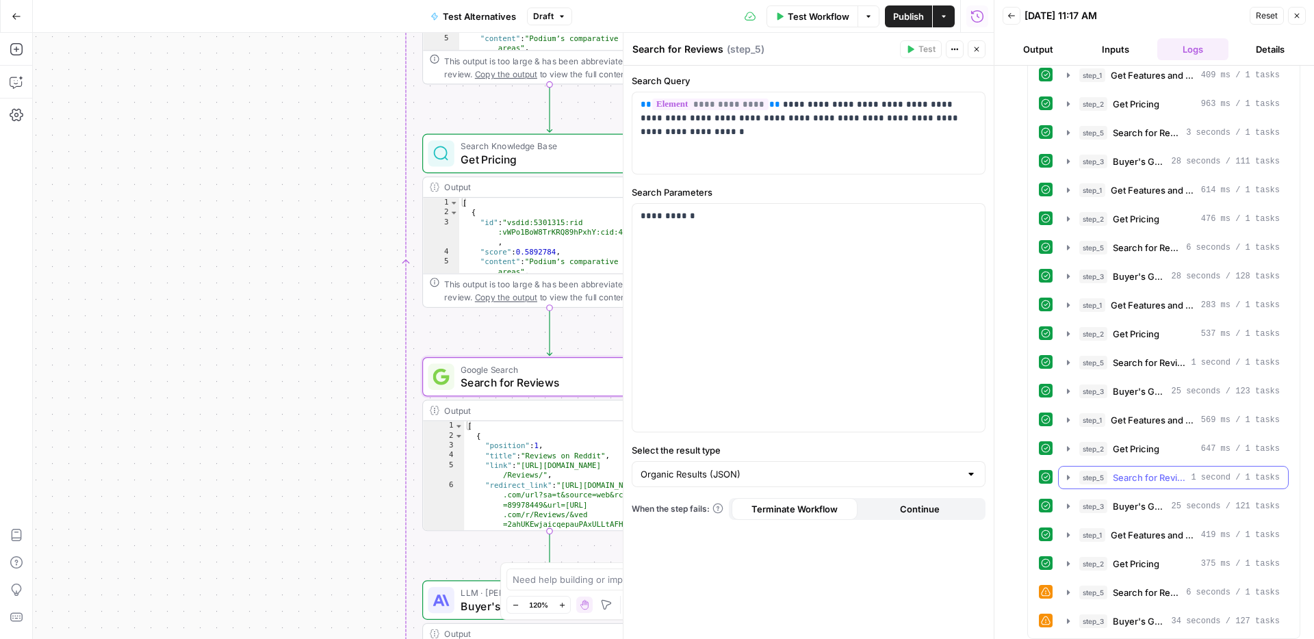
scroll to position [502, 0]
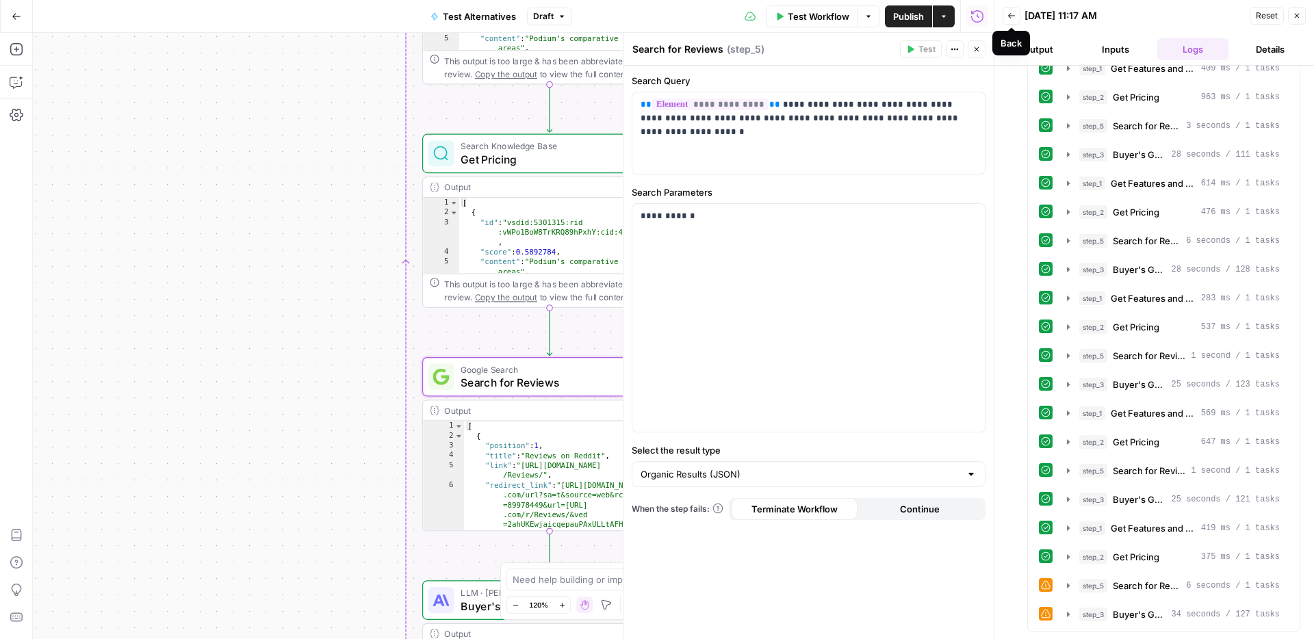
click at [1005, 15] on button "Back" at bounding box center [1011, 16] width 18 height 18
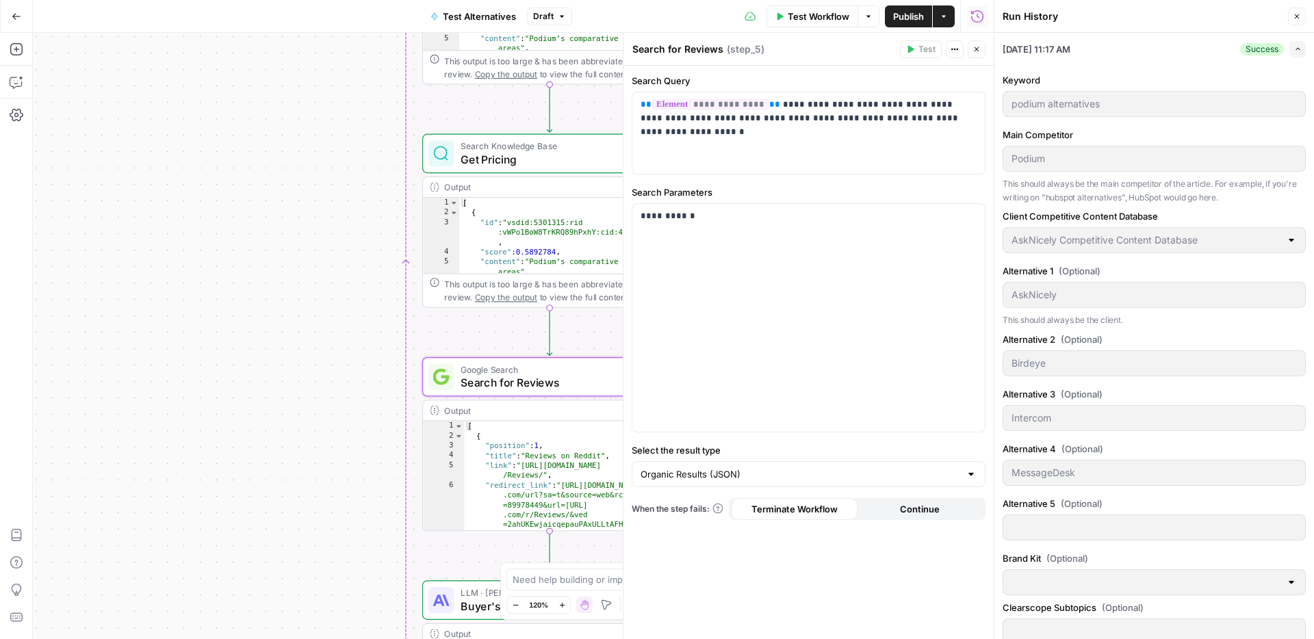
click at [1005, 15] on icon "button" at bounding box center [1297, 16] width 8 height 8
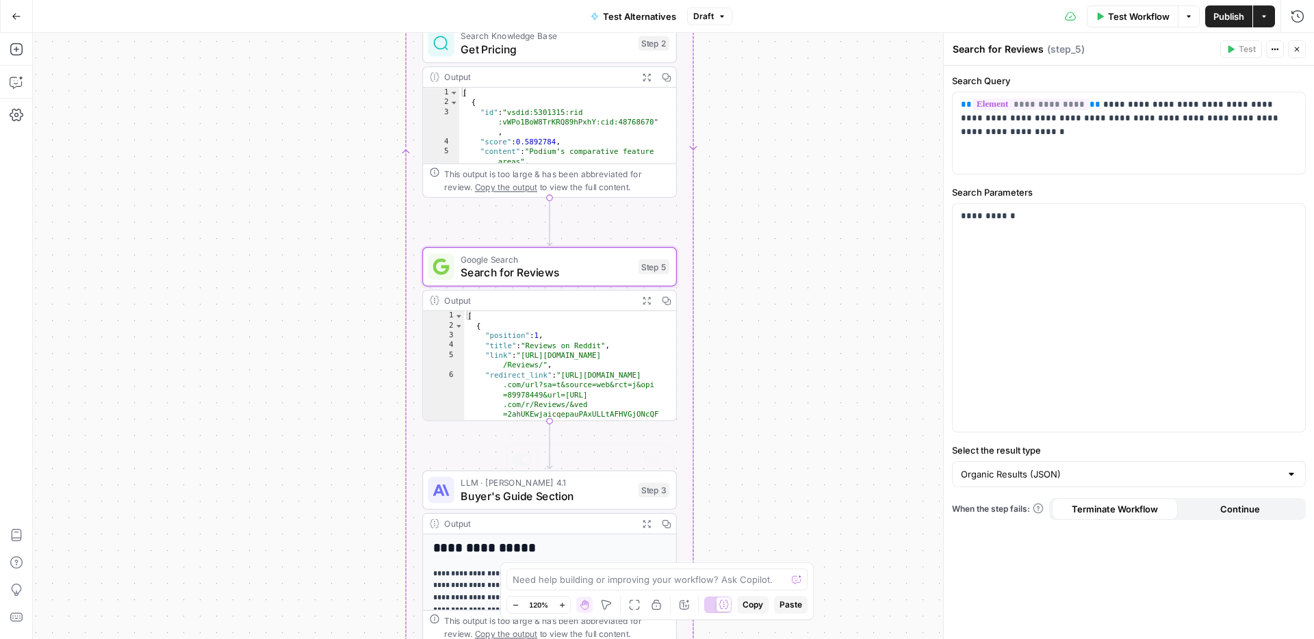
click at [478, 480] on span "Buyer's Guide Section" at bounding box center [545, 496] width 171 height 16
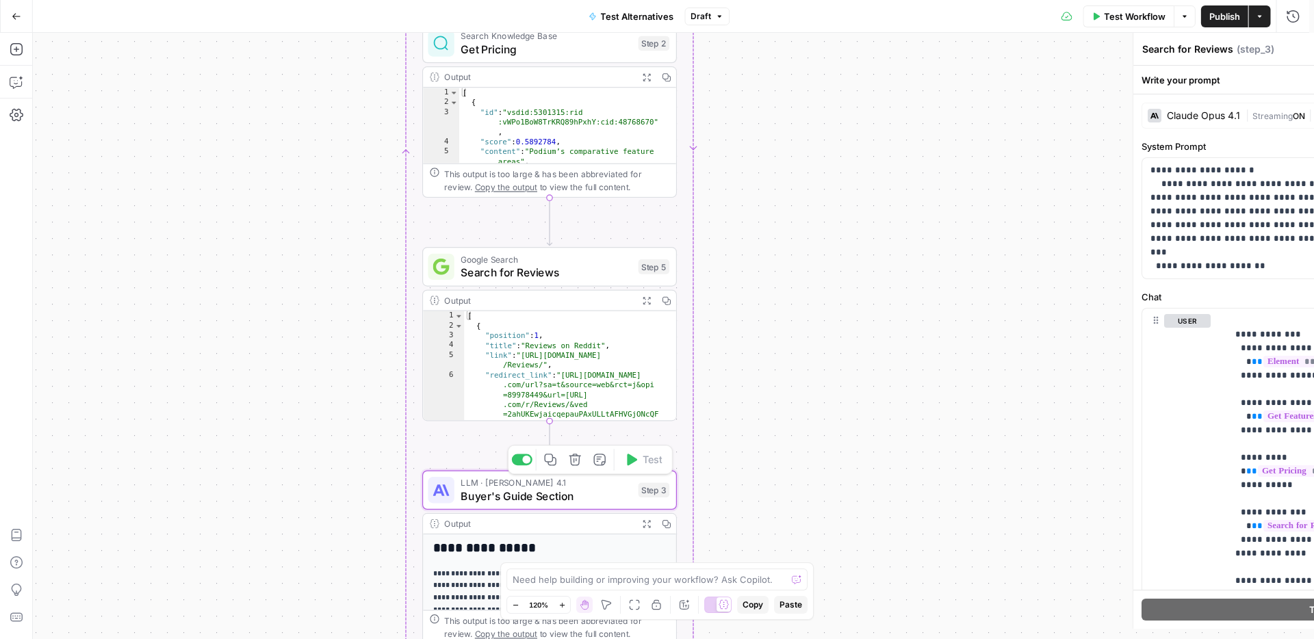
type textarea "Buyer's Guide Section"
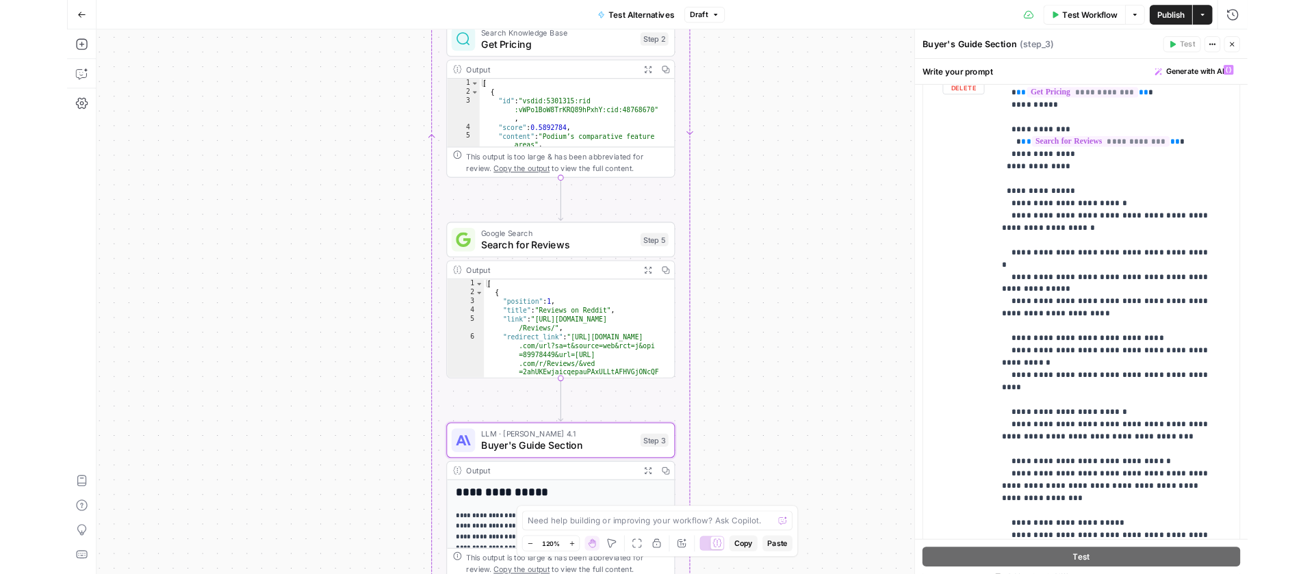
scroll to position [0, 0]
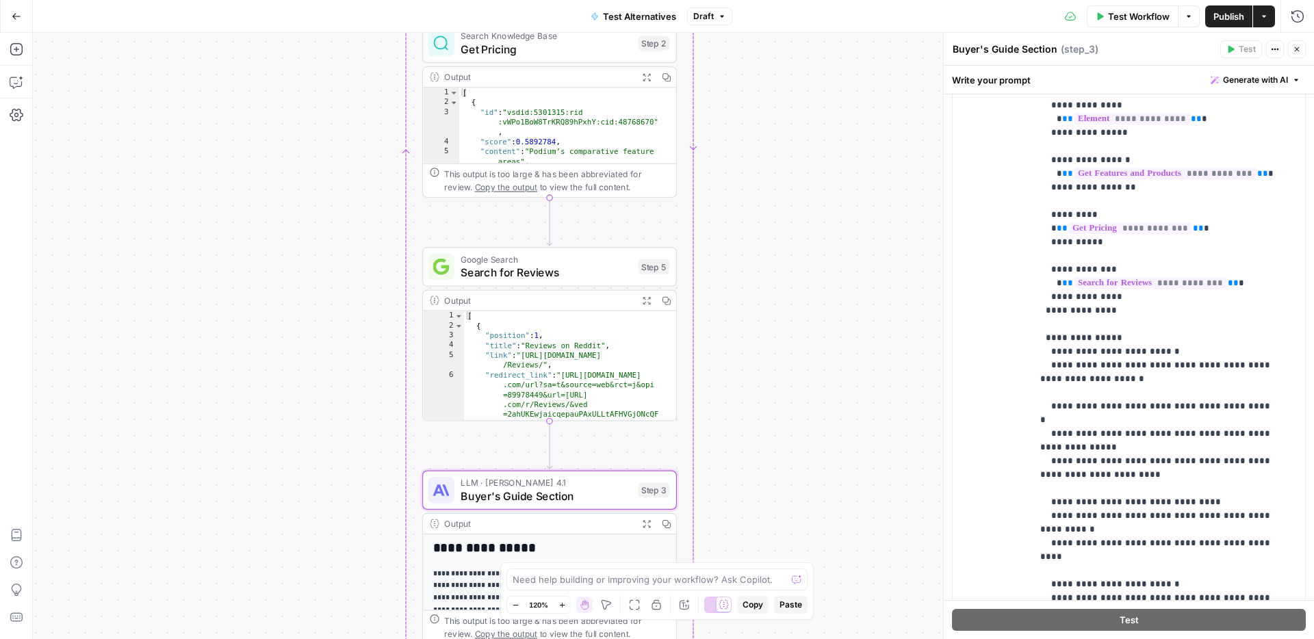
click at [1005, 45] on icon "button" at bounding box center [1297, 49] width 8 height 8
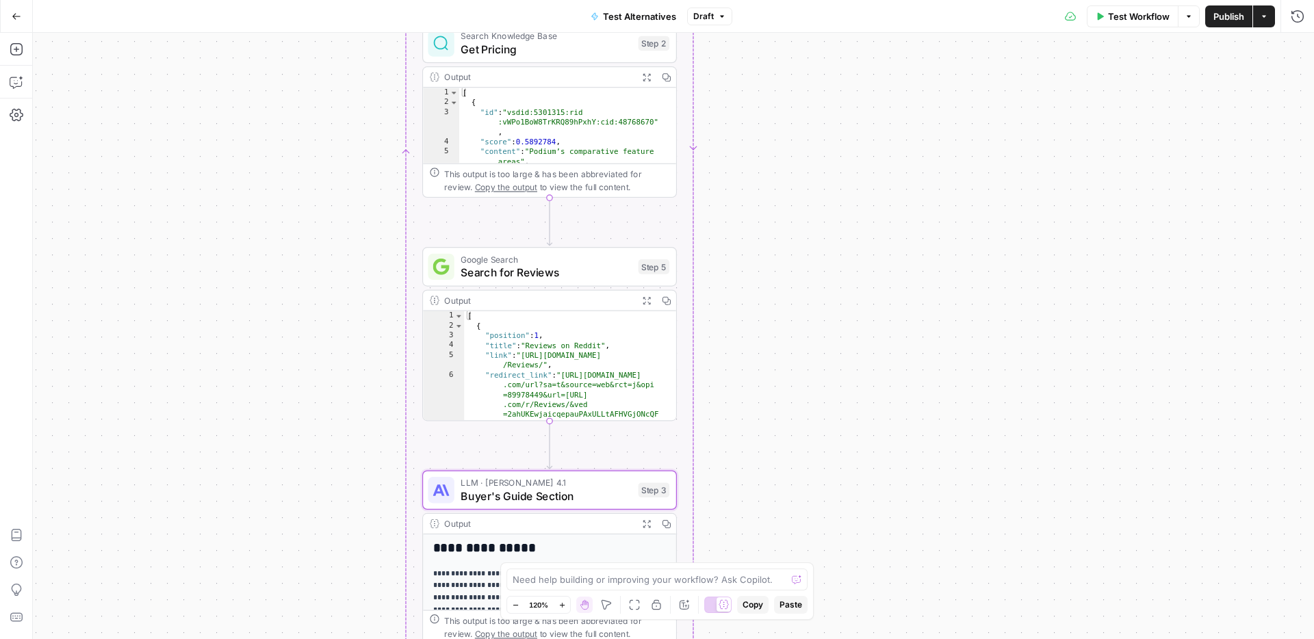
click at [584, 480] on span "Buyer's Guide Section" at bounding box center [545, 496] width 171 height 16
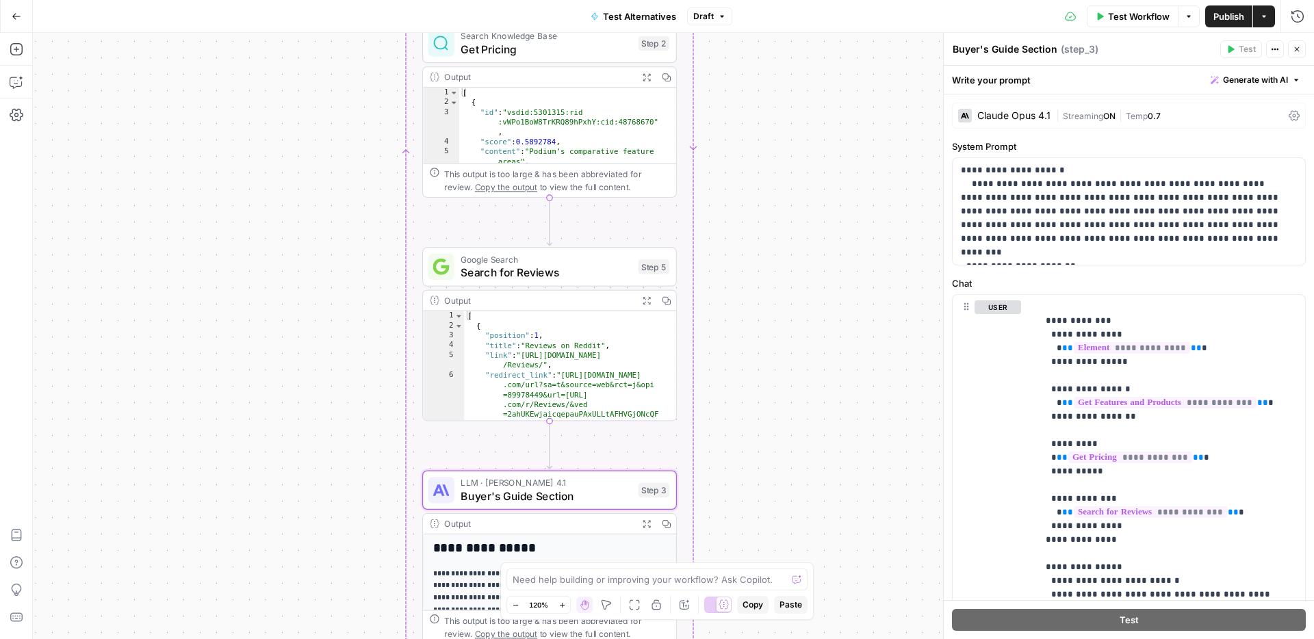
click at [994, 51] on textarea "Buyer's Guide Section" at bounding box center [1004, 49] width 105 height 14
type textarea "Alternatives Sections"
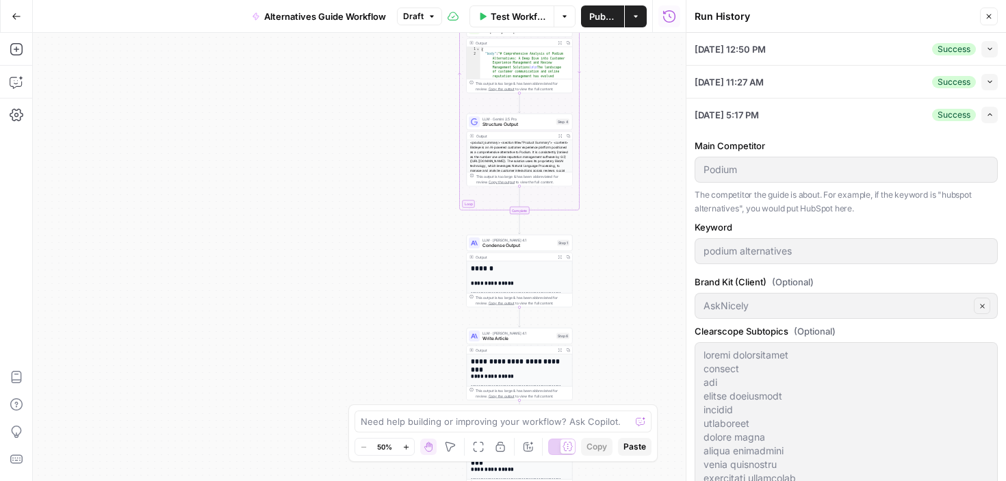
scroll to position [658, 0]
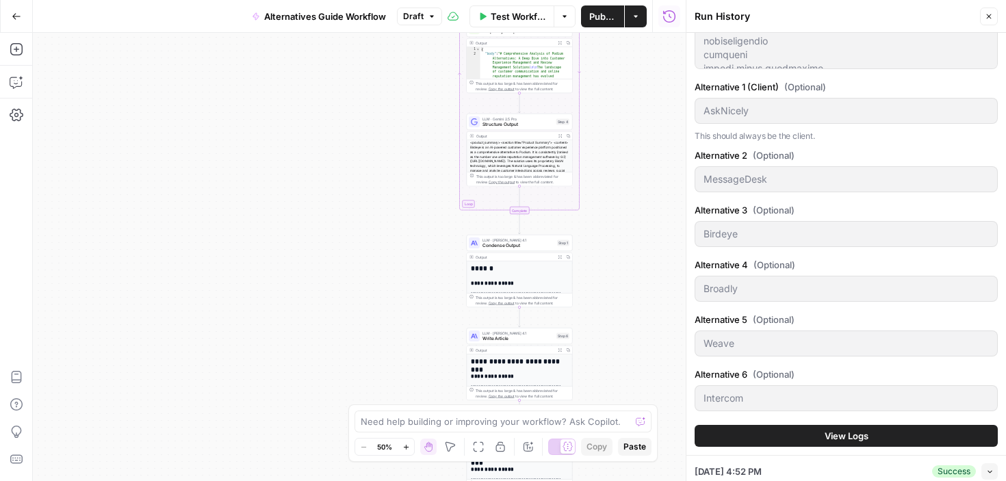
click at [19, 9] on button "Go Back" at bounding box center [16, 16] width 25 height 25
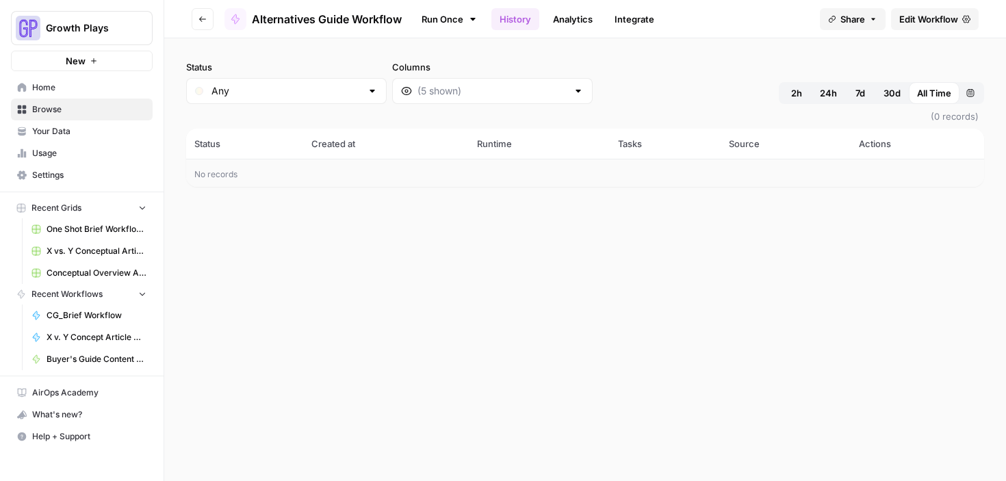
click at [55, 130] on span "Your Data" at bounding box center [89, 131] width 114 height 12
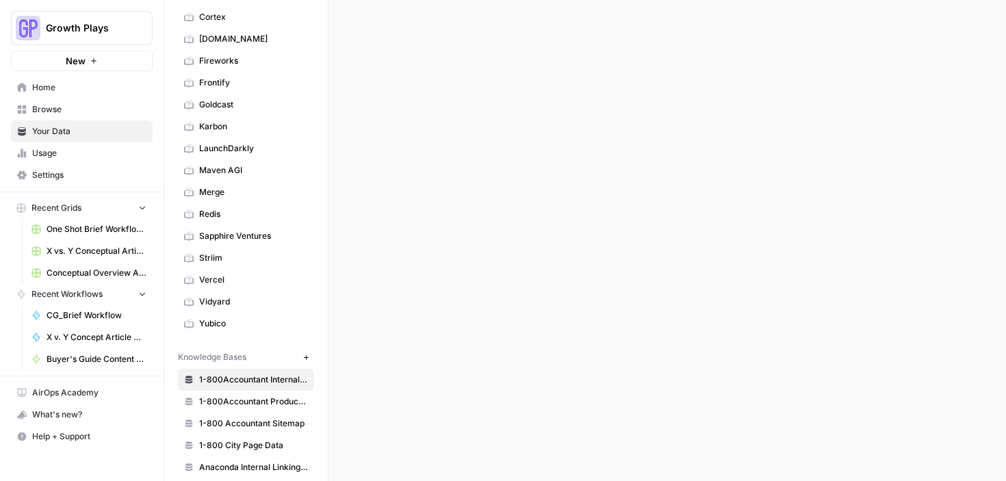
scroll to position [511, 0]
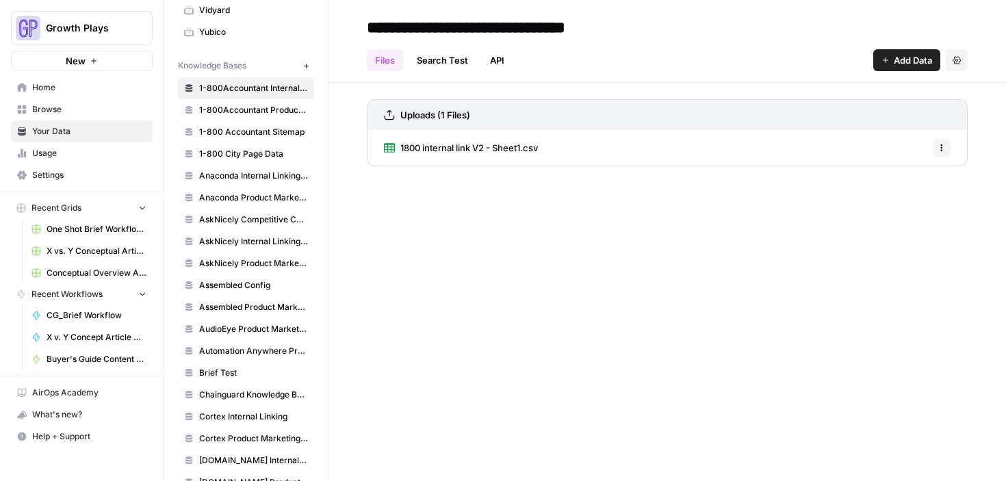
click at [244, 218] on span "AskNicely Competitive Content Database" at bounding box center [253, 219] width 109 height 12
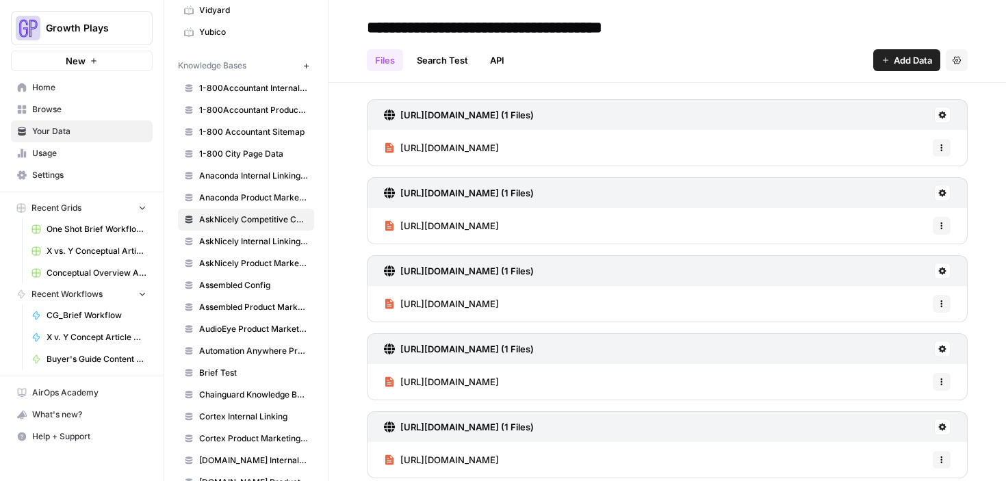
click at [894, 63] on span "Add Data" at bounding box center [913, 60] width 38 height 14
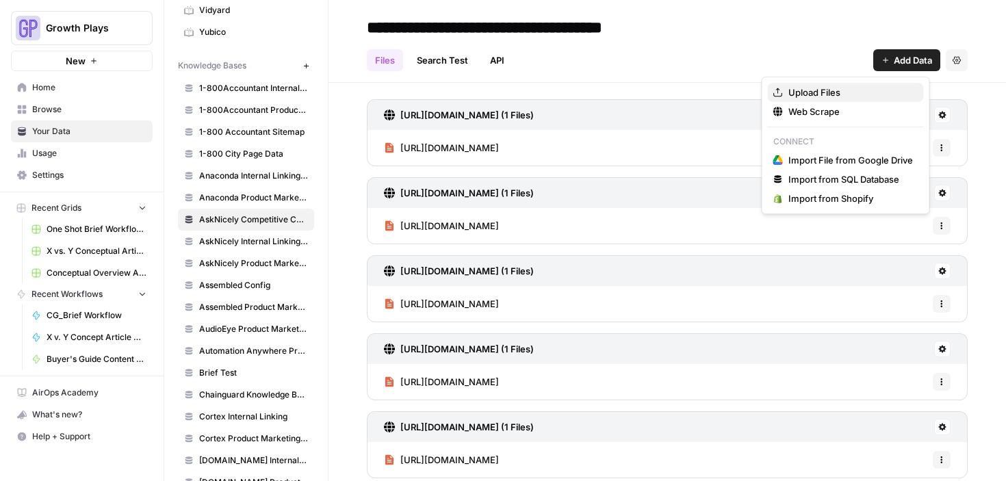
click at [842, 85] on button "Upload Files" at bounding box center [846, 92] width 156 height 19
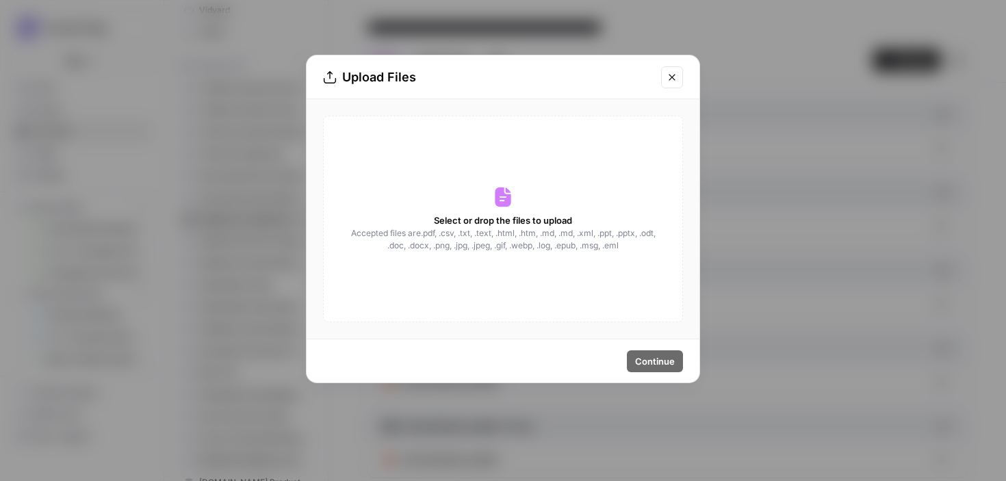
click at [543, 240] on span "Accepted files are .pdf, .csv, .txt, .text, .html, .htm, .md, .md, .xml, .ppt, …" at bounding box center [503, 239] width 307 height 25
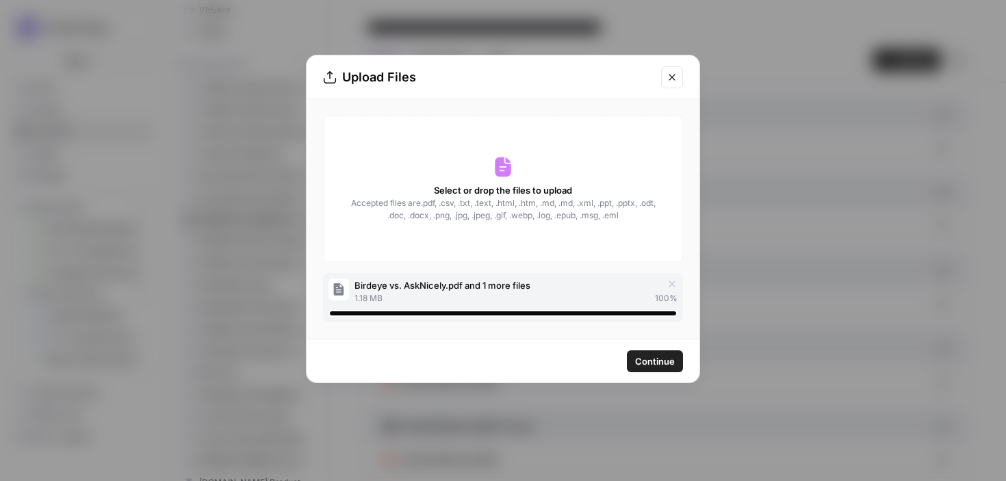
click at [649, 359] on span "Continue" at bounding box center [655, 361] width 40 height 14
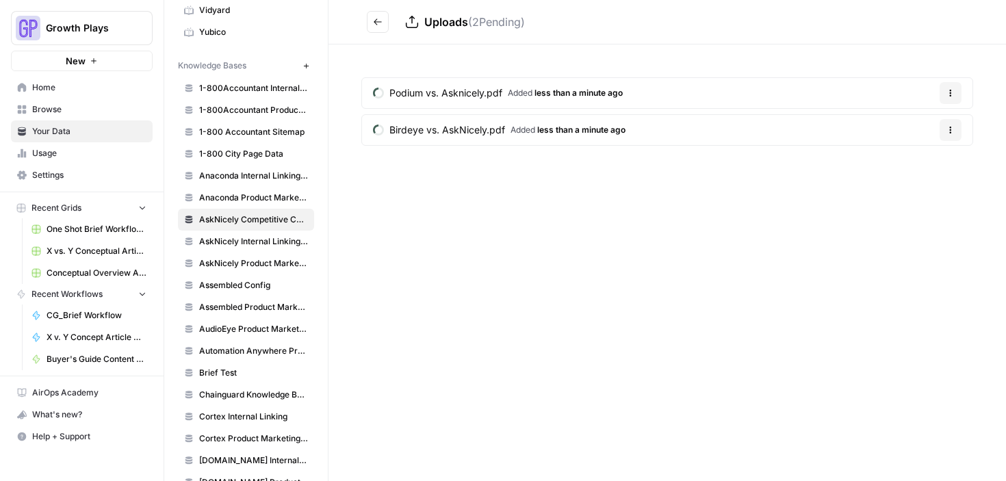
click at [380, 24] on icon "Go back" at bounding box center [378, 22] width 10 height 10
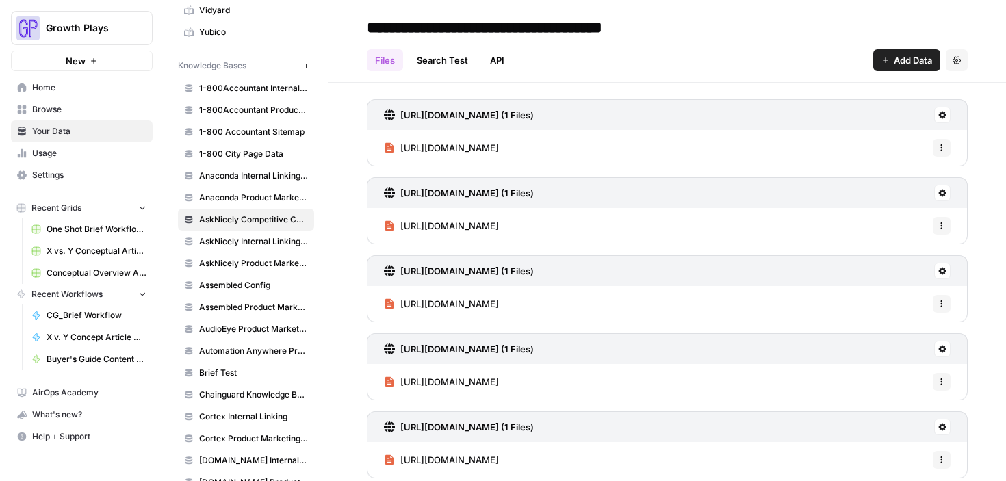
click at [434, 51] on link "Search Test" at bounding box center [442, 60] width 68 height 22
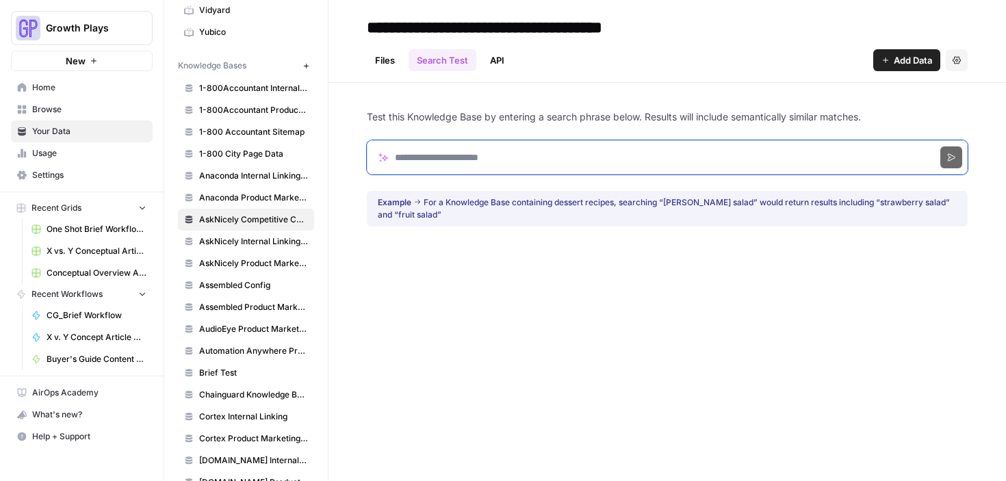
click at [473, 153] on input "Search phrase" at bounding box center [667, 157] width 601 height 34
click button "Search" at bounding box center [951, 157] width 22 height 22
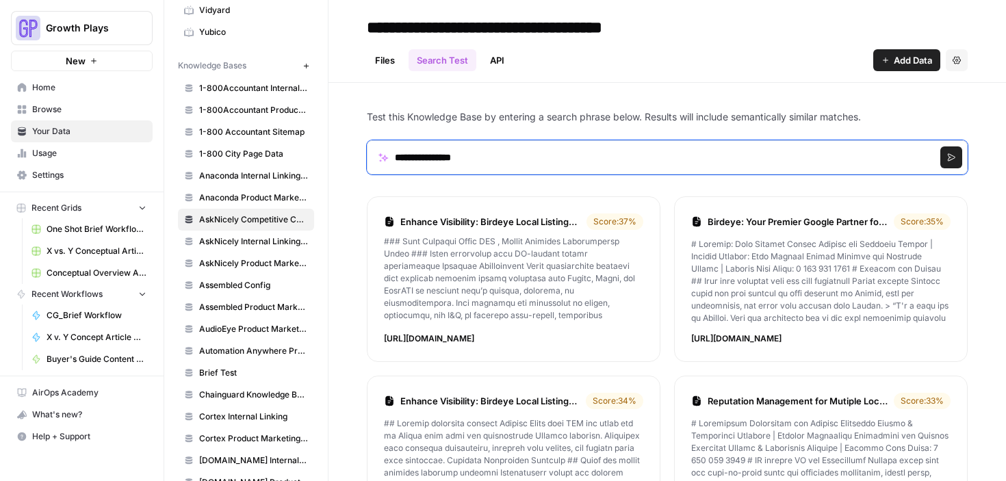
drag, startPoint x: 503, startPoint y: 159, endPoint x: 430, endPoint y: 153, distance: 73.4
click at [430, 153] on input "**********" at bounding box center [667, 157] width 601 height 34
type input "*******"
click button "Search" at bounding box center [951, 157] width 22 height 22
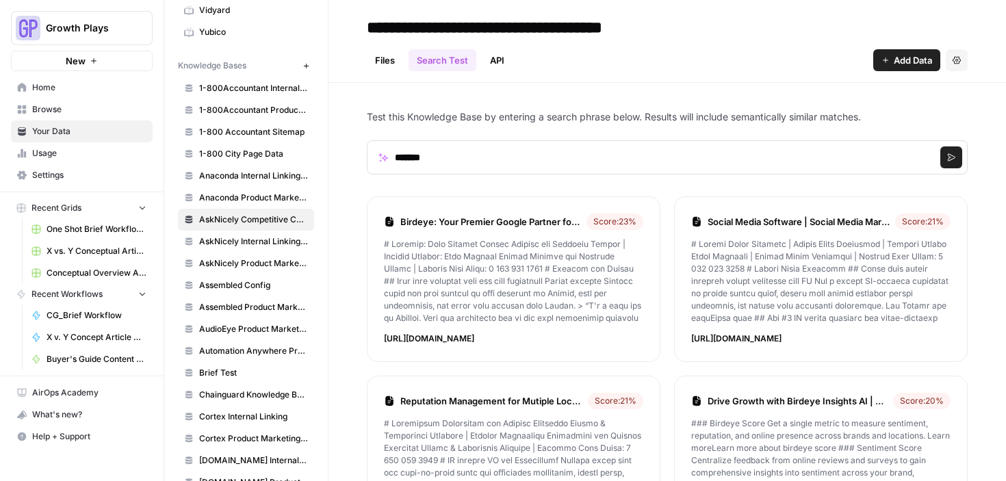
click at [391, 60] on link "Files" at bounding box center [385, 60] width 36 height 22
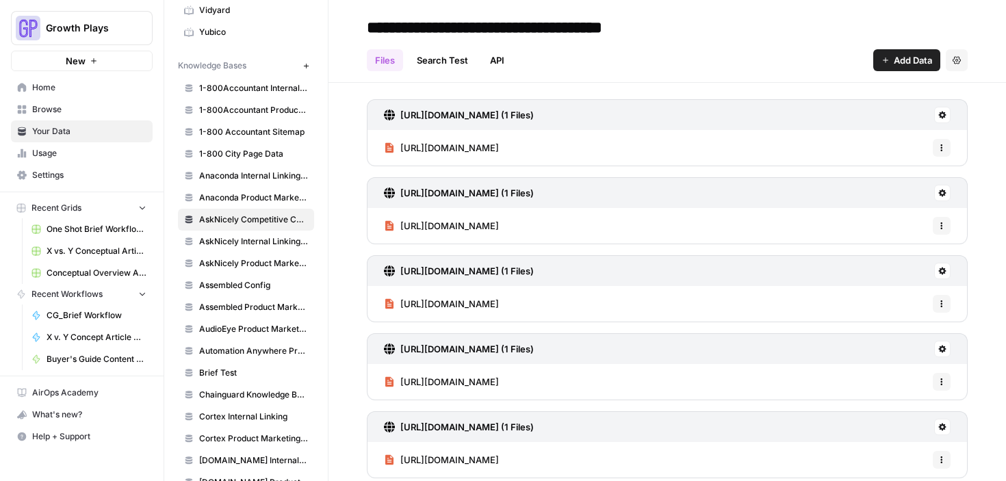
click at [47, 107] on span "Browse" at bounding box center [89, 109] width 114 height 12
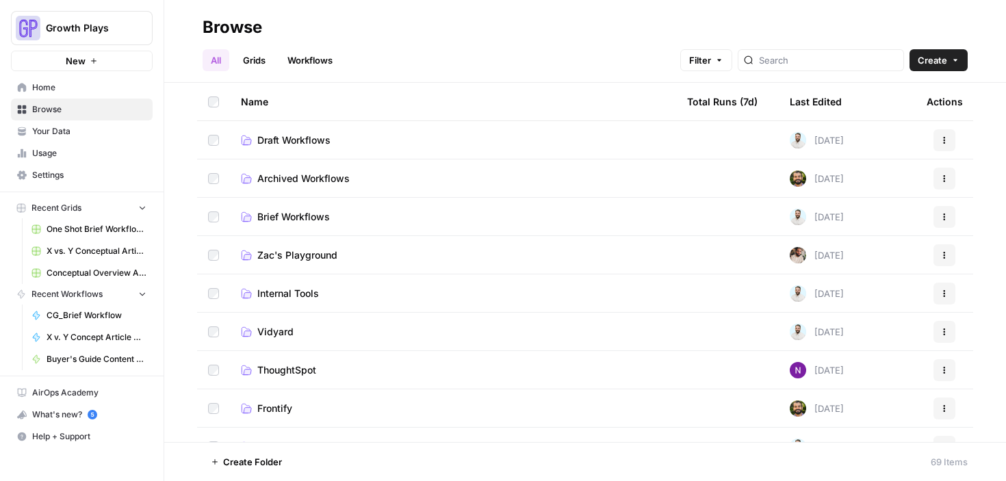
click at [273, 138] on span "Draft Workflows" at bounding box center [293, 140] width 73 height 14
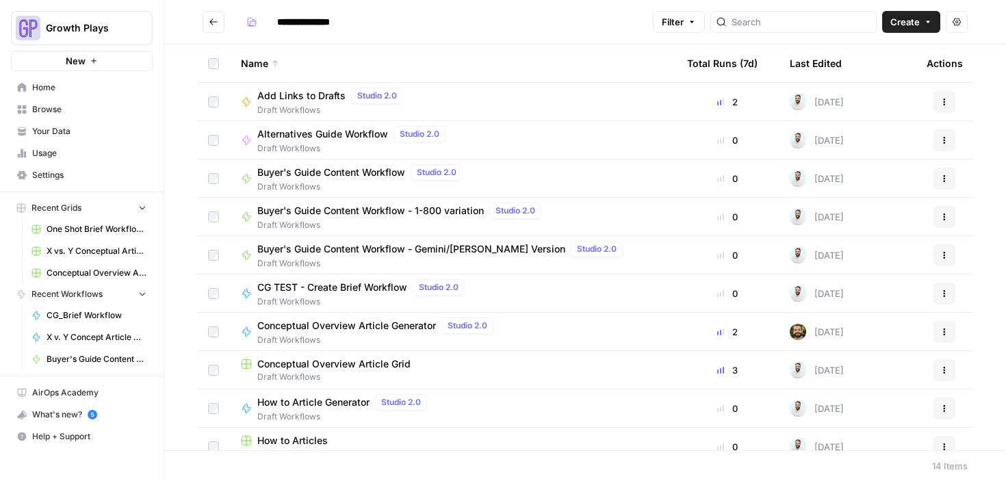
click at [309, 138] on span "Alternatives Guide Workflow" at bounding box center [322, 134] width 131 height 14
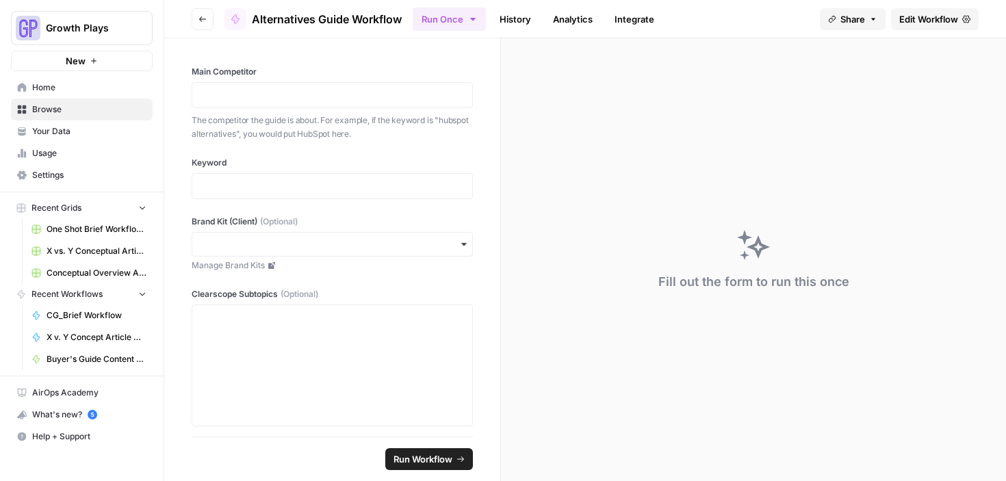
click at [919, 16] on span "Edit Workflow" at bounding box center [928, 19] width 59 height 14
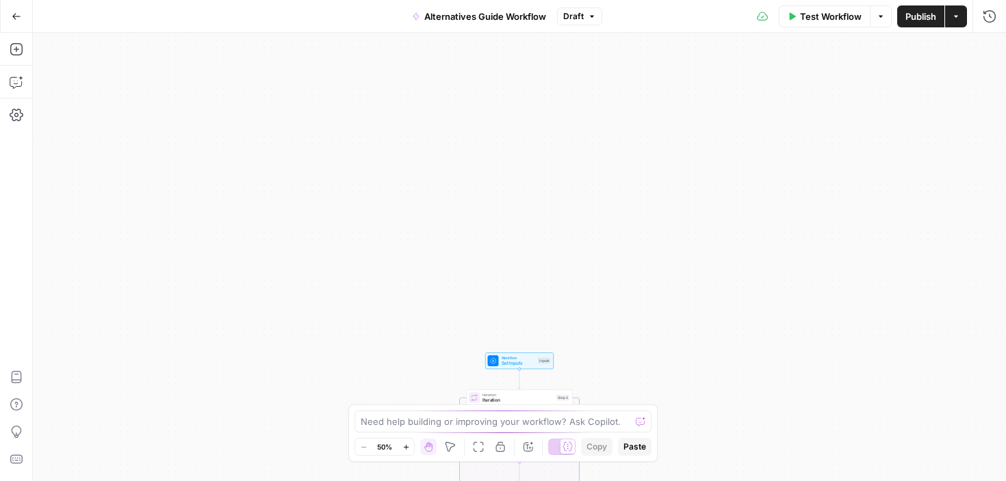
click at [521, 356] on span "Workflow" at bounding box center [519, 357] width 34 height 5
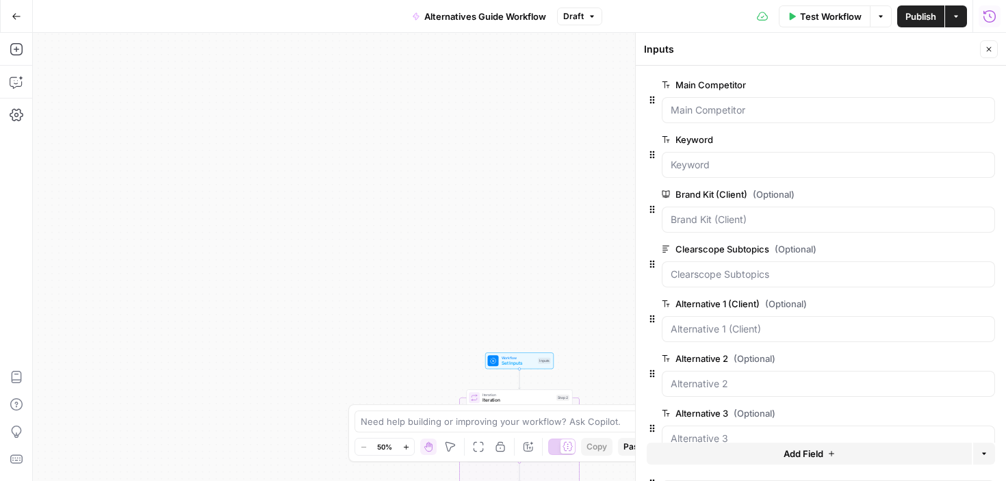
click at [988, 17] on icon "button" at bounding box center [990, 17] width 14 height 14
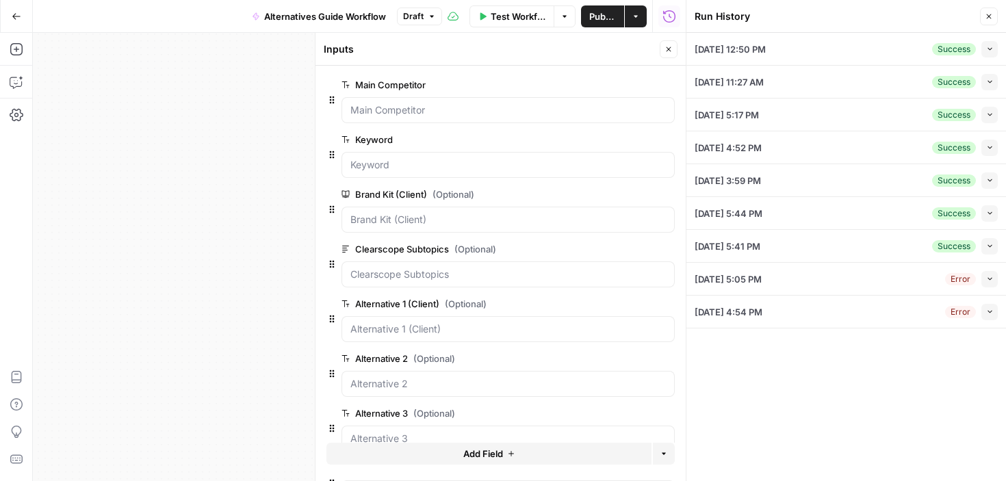
click at [917, 88] on div "[DATE] 11:27 AM Success Collapse" at bounding box center [846, 82] width 303 height 32
click at [985, 77] on button "Collapse" at bounding box center [989, 82] width 16 height 16
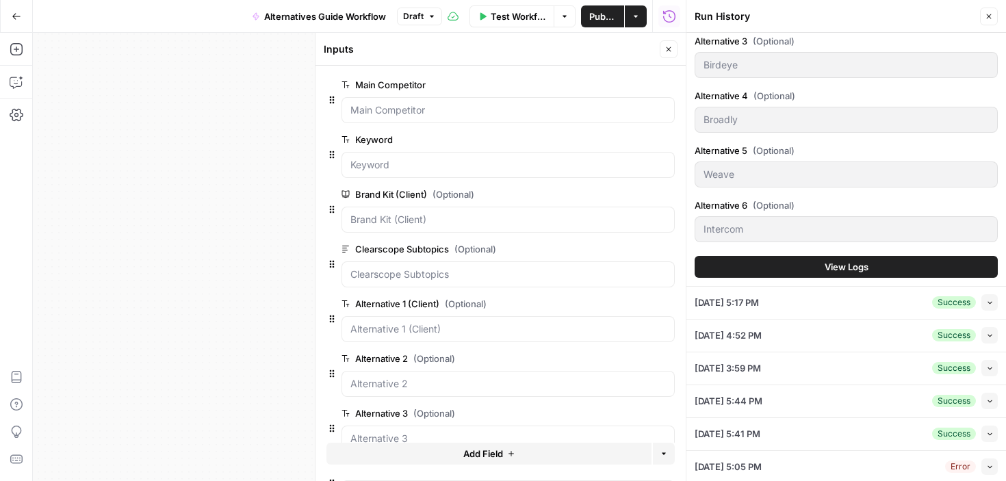
scroll to position [730, 0]
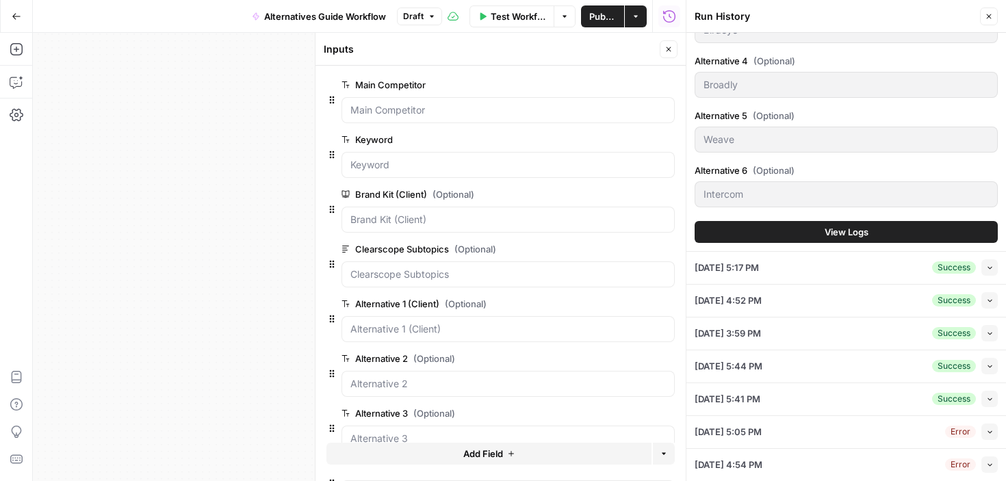
click at [870, 229] on button "View Logs" at bounding box center [846, 232] width 303 height 22
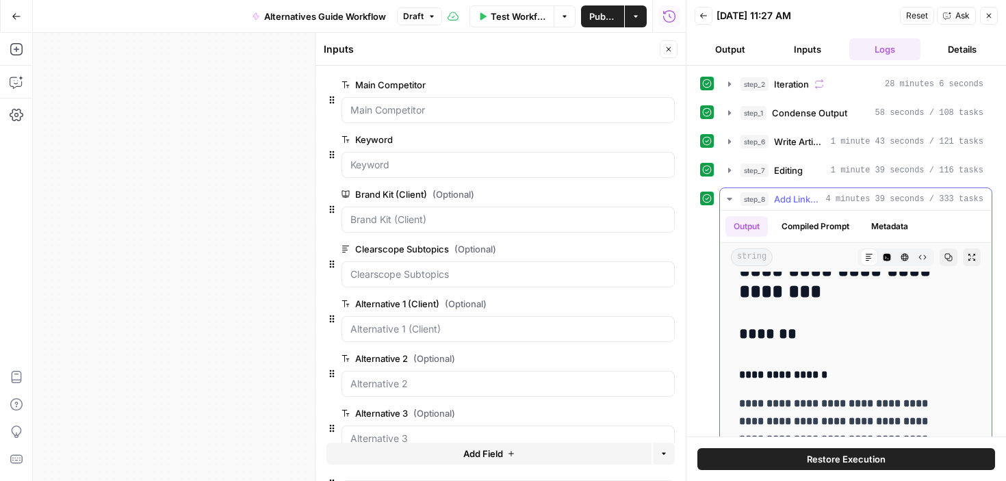
scroll to position [754, 0]
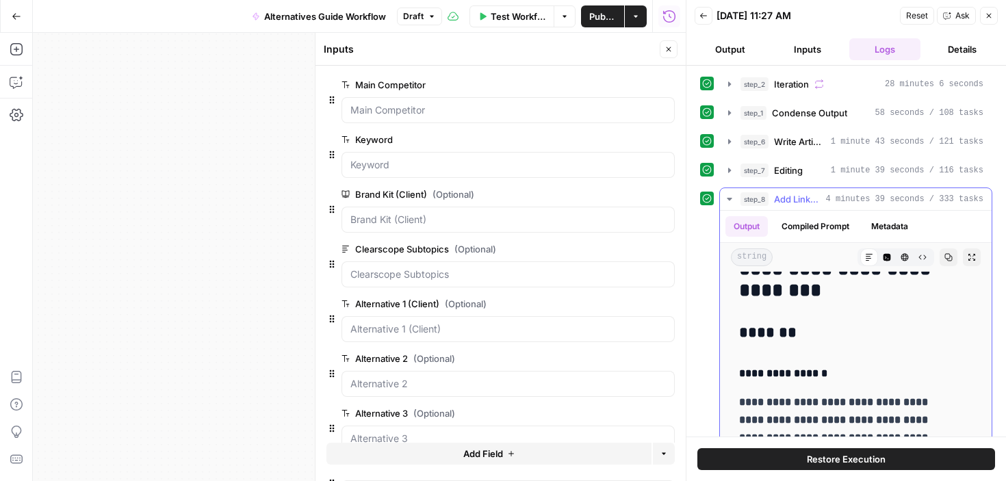
drag, startPoint x: 747, startPoint y: 309, endPoint x: 820, endPoint y: 344, distance: 82.0
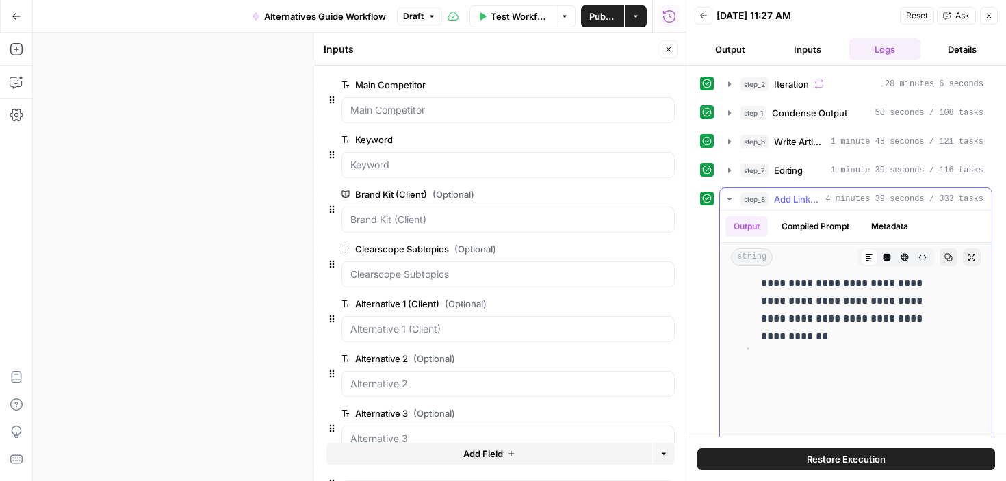
scroll to position [4465, 0]
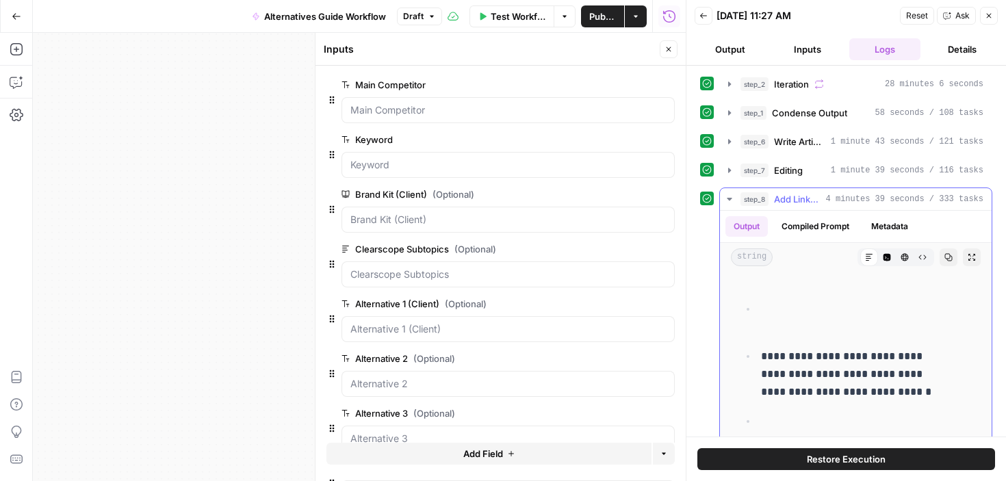
drag, startPoint x: 742, startPoint y: 370, endPoint x: 792, endPoint y: 385, distance: 51.5
click at [792, 385] on p "**********" at bounding box center [856, 374] width 191 height 53
click at [735, 201] on button "step_8 Add Links to Sources 4 minutes 39 seconds / 333 tasks" at bounding box center [856, 199] width 272 height 22
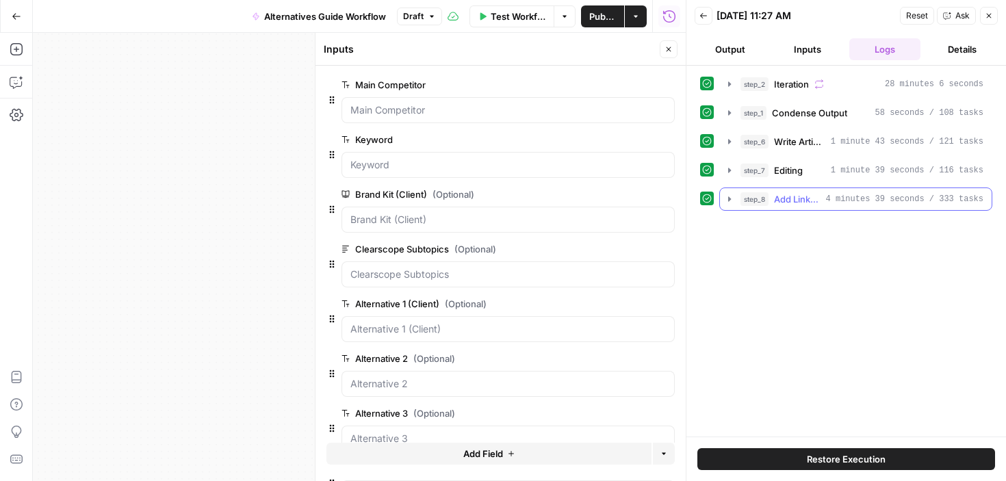
click at [734, 203] on icon "button" at bounding box center [729, 199] width 11 height 11
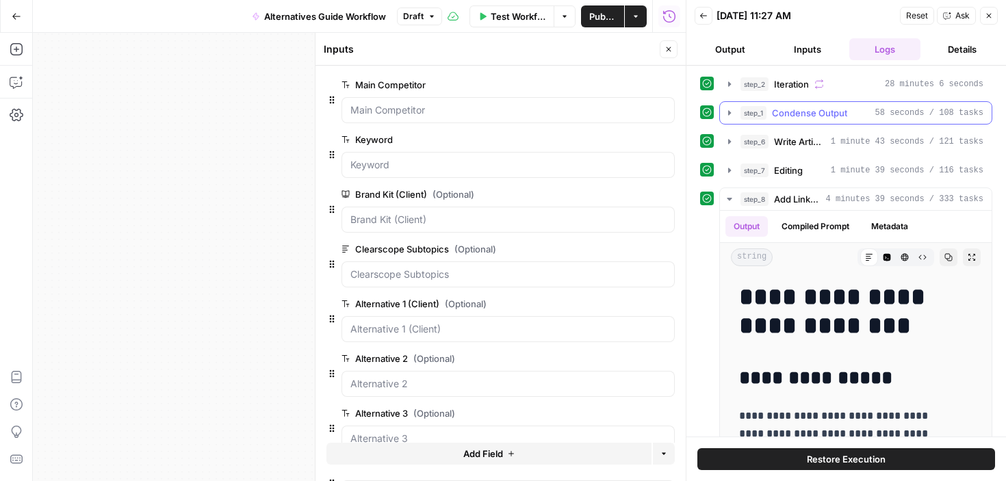
click at [730, 116] on icon "button" at bounding box center [729, 112] width 11 height 11
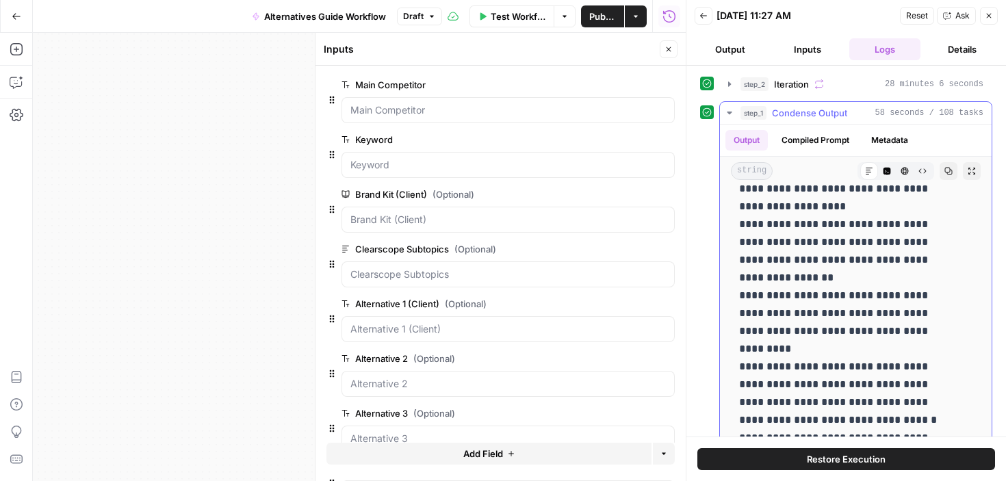
scroll to position [1237, 0]
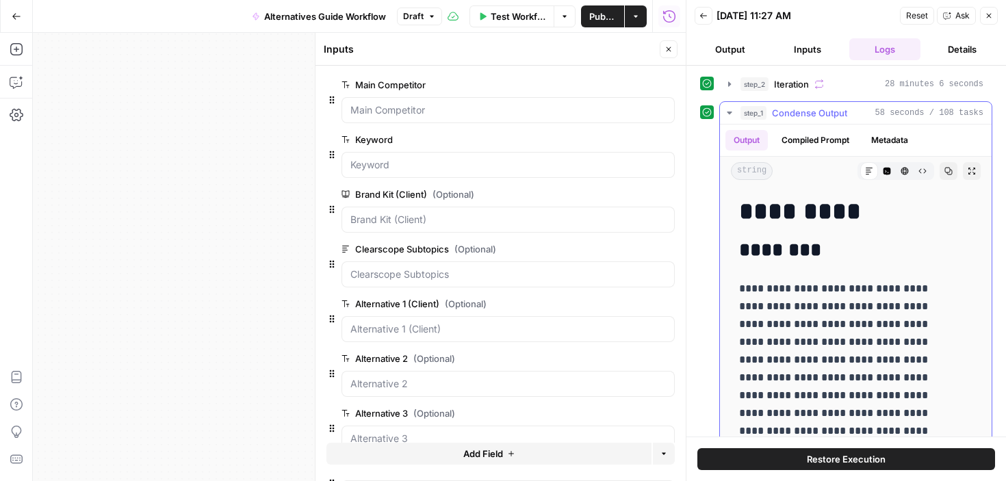
drag, startPoint x: 743, startPoint y: 202, endPoint x: 832, endPoint y: 328, distance: 154.2
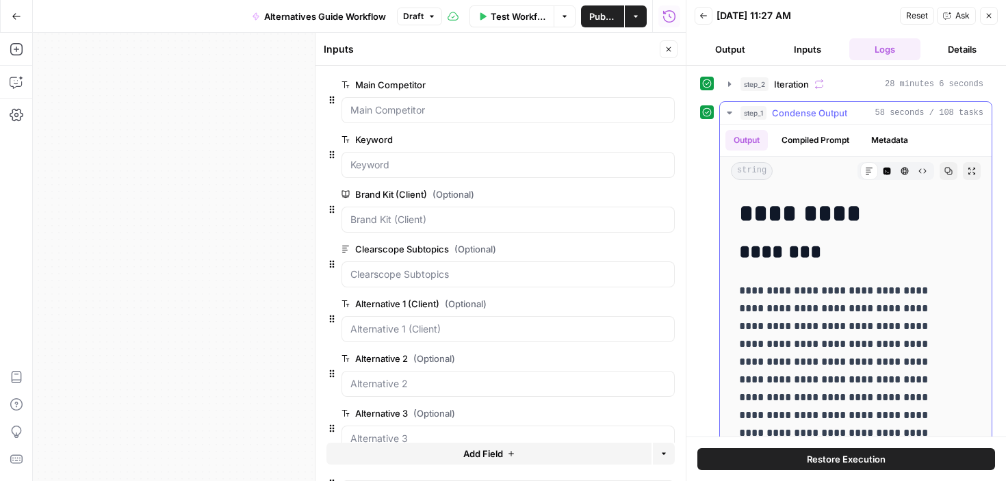
click at [832, 328] on p "**********" at bounding box center [845, 388] width 213 height 213
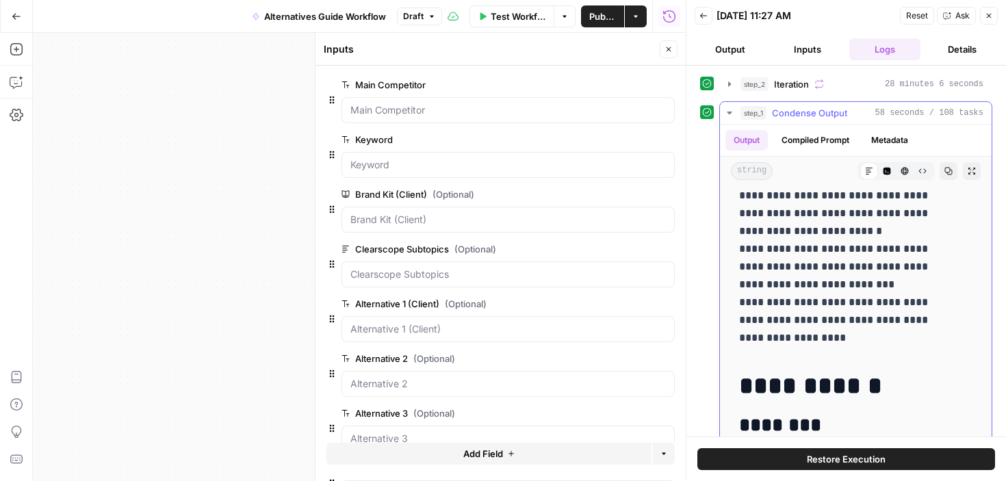
scroll to position [4250, 0]
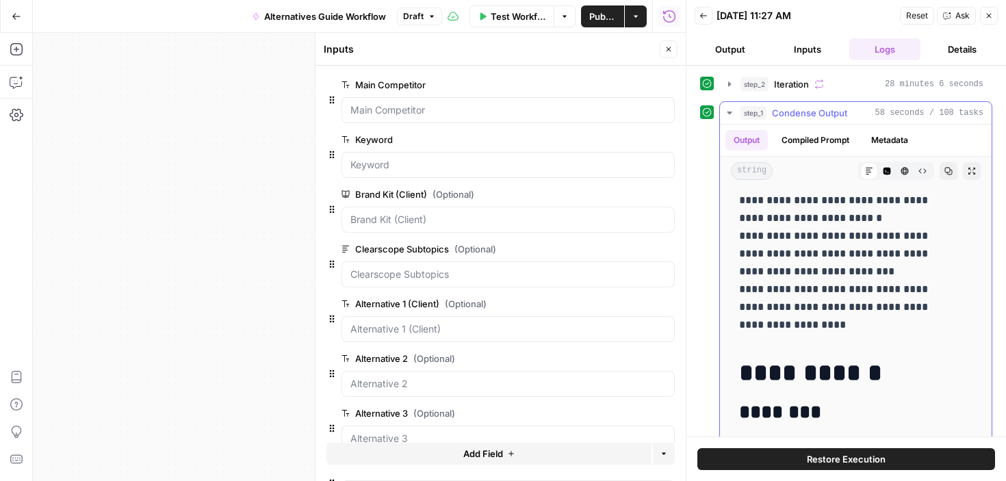
drag, startPoint x: 742, startPoint y: 247, endPoint x: 841, endPoint y: 324, distance: 124.8
click at [841, 324] on p "**********" at bounding box center [845, 174] width 213 height 320
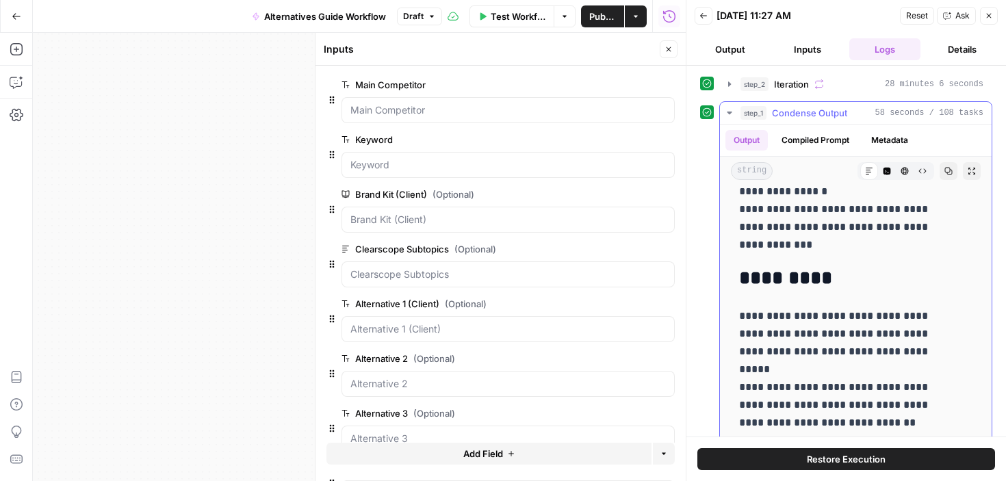
scroll to position [5778, 0]
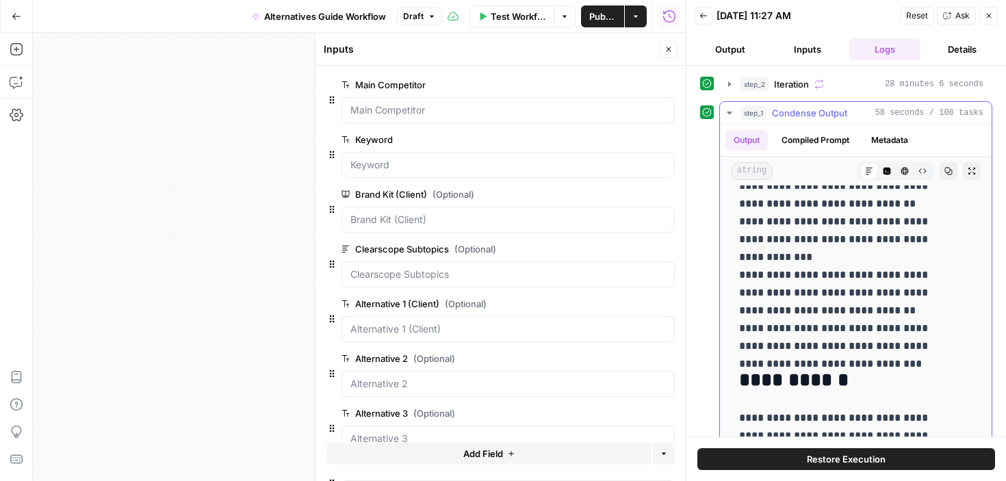
click at [728, 107] on button "step_1 Condense Output 58 seconds / 108 tasks" at bounding box center [856, 113] width 272 height 22
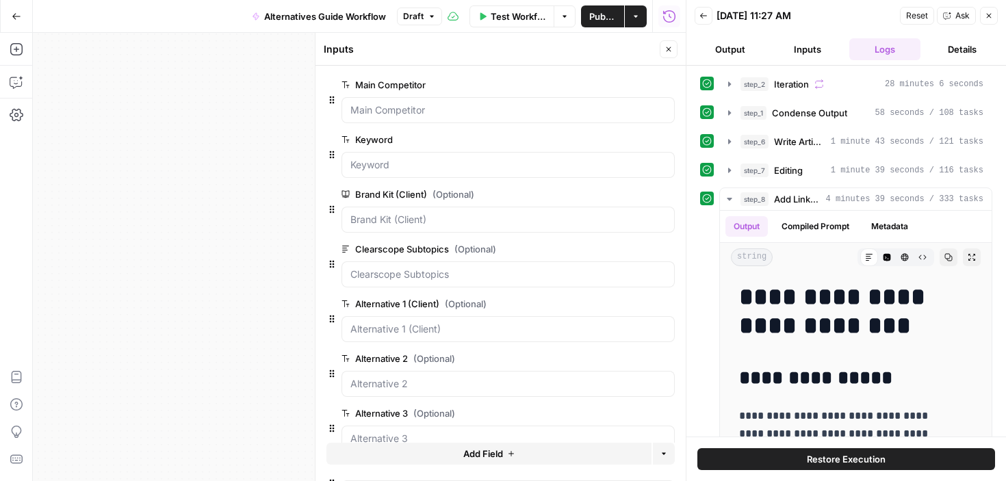
click at [996, 16] on button "Close" at bounding box center [989, 16] width 18 height 18
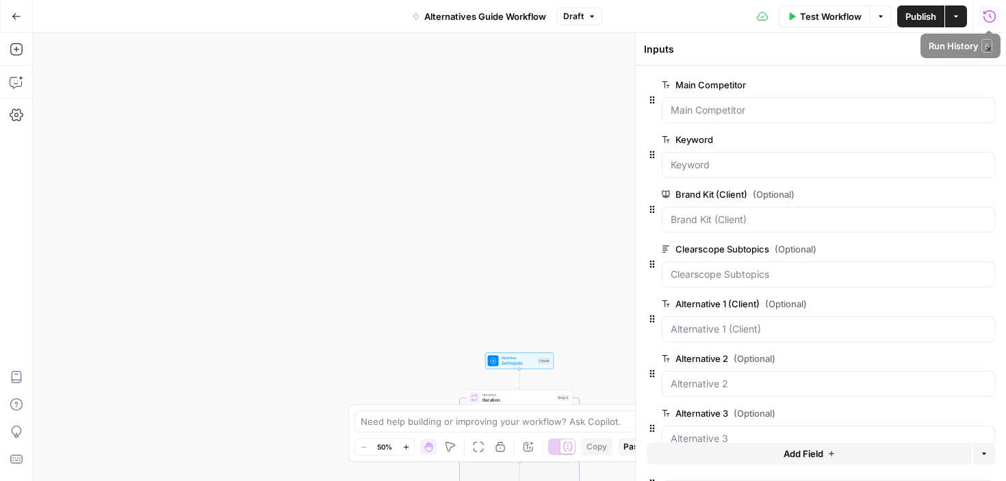
click at [997, 10] on button "Run History" at bounding box center [989, 16] width 22 height 22
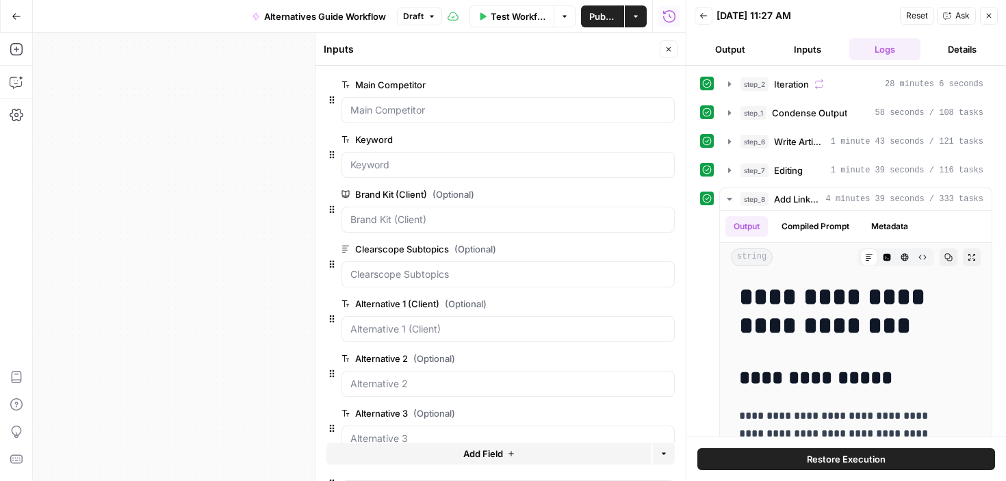
click at [712, 12] on button "Back" at bounding box center [704, 16] width 18 height 18
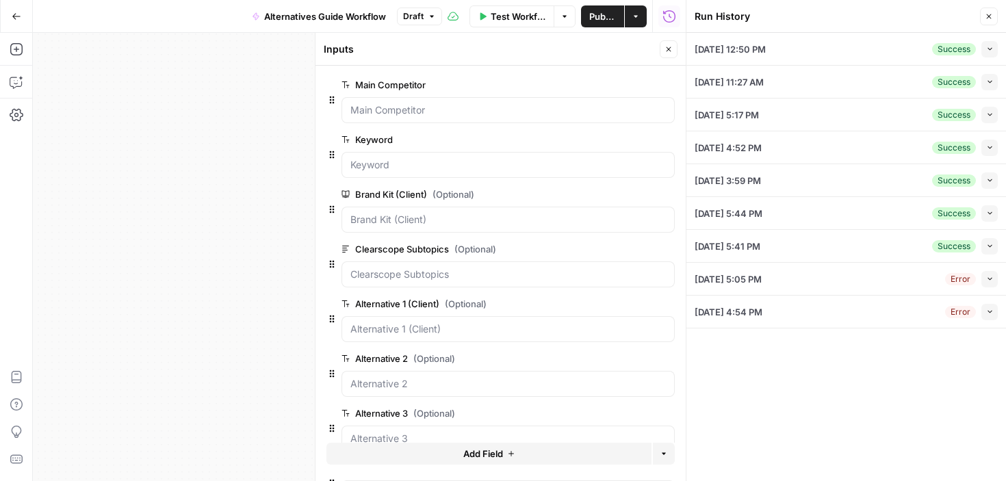
click at [986, 150] on icon "button" at bounding box center [990, 148] width 8 height 8
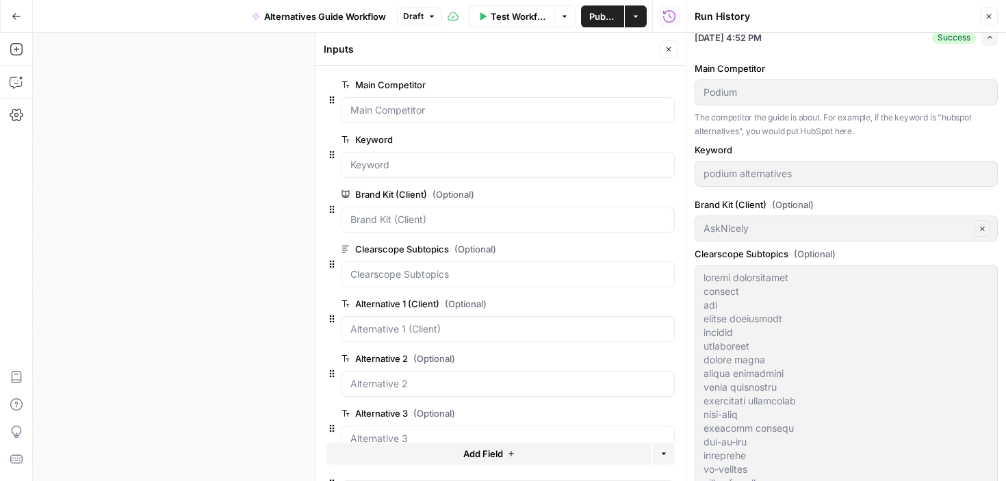
scroll to position [574, 0]
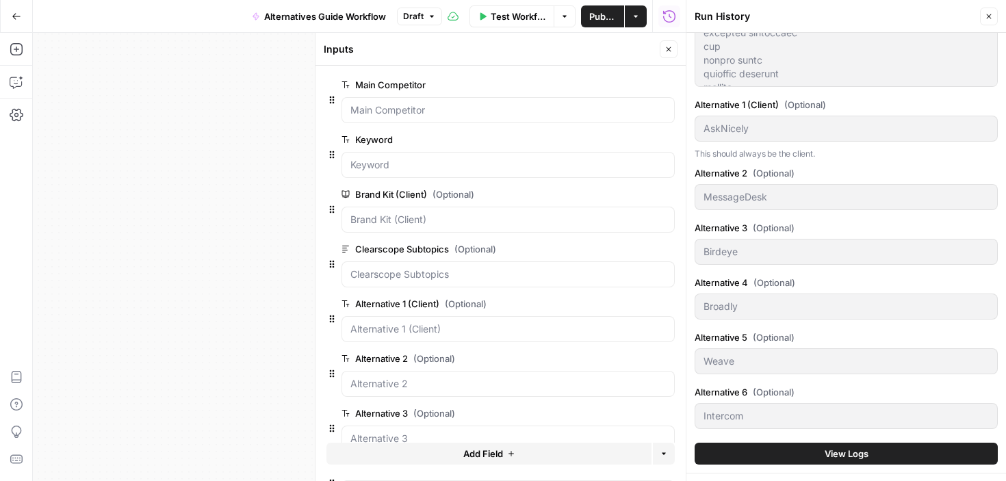
click at [851, 465] on div "Main Competitor Podium The competitor the guide is about. For example, if the k…" at bounding box center [846, 30] width 303 height 883
click at [851, 456] on span "View Logs" at bounding box center [847, 454] width 44 height 14
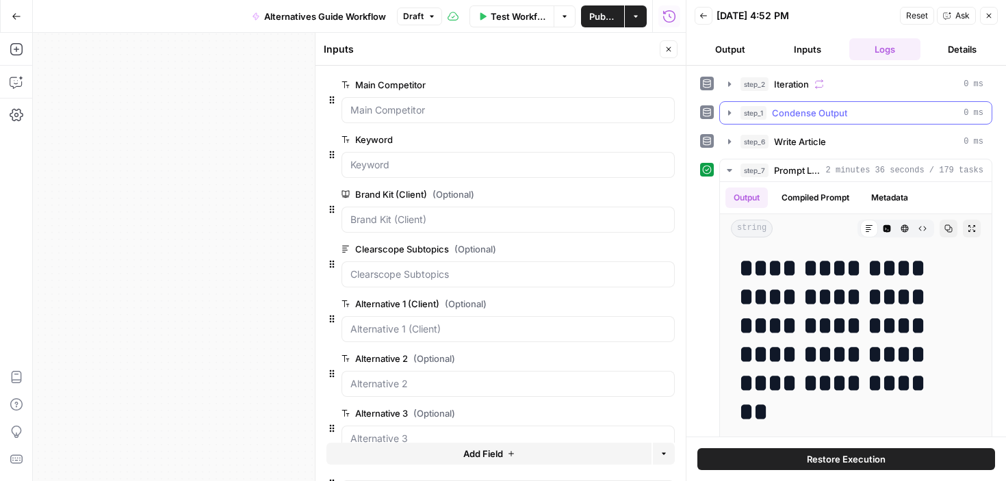
click at [729, 112] on icon "button" at bounding box center [729, 112] width 3 height 5
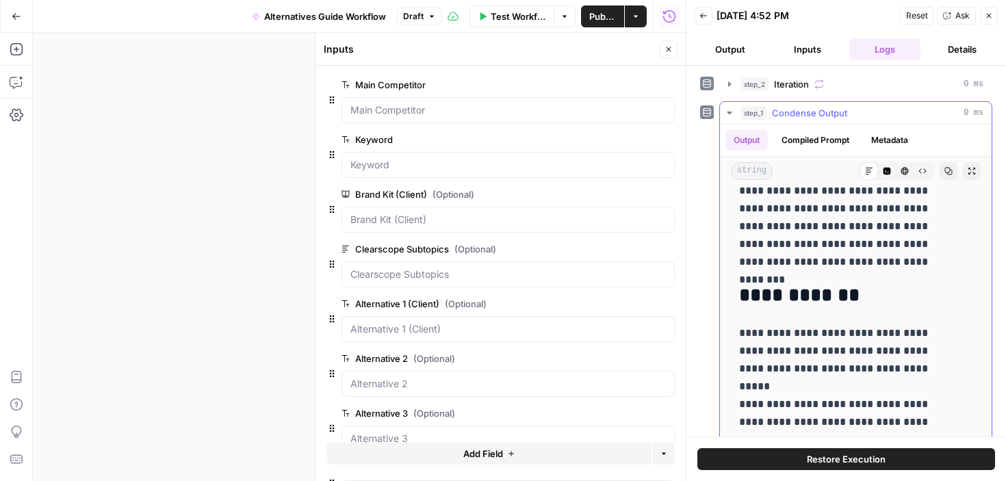
scroll to position [3473, 0]
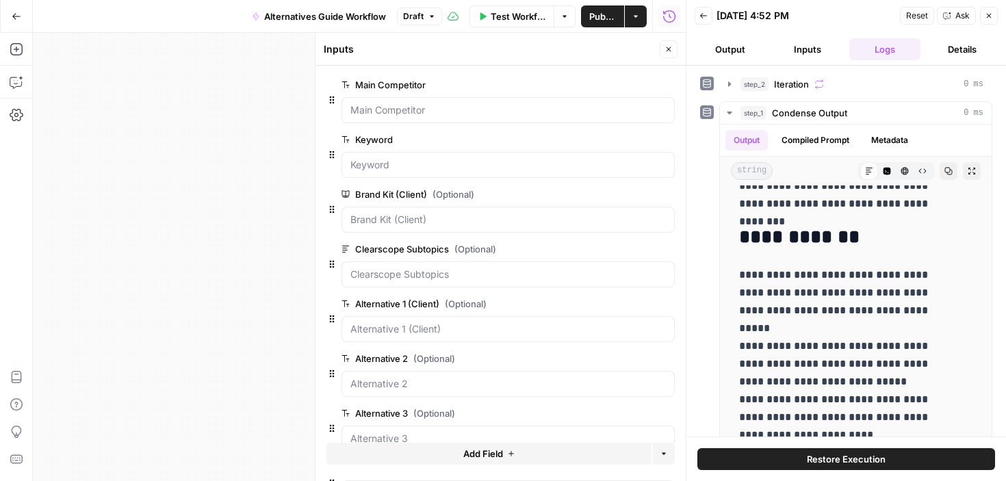
click at [987, 16] on icon "button" at bounding box center [989, 16] width 8 height 8
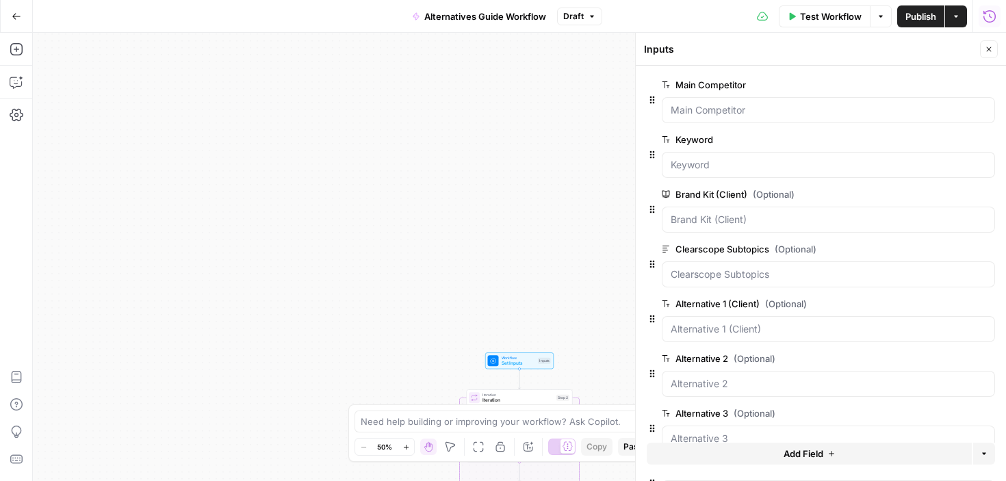
click at [985, 16] on icon "button" at bounding box center [990, 17] width 14 height 14
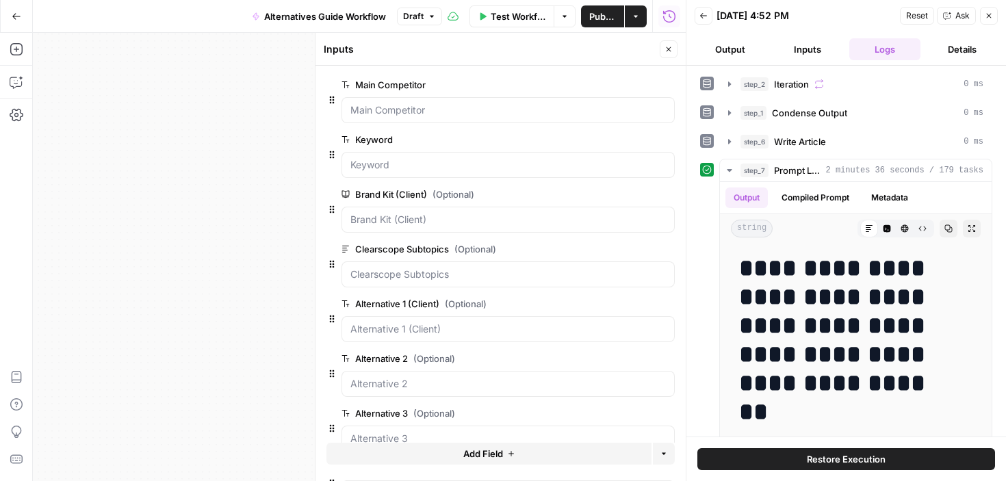
click at [712, 16] on button "Back" at bounding box center [704, 16] width 18 height 18
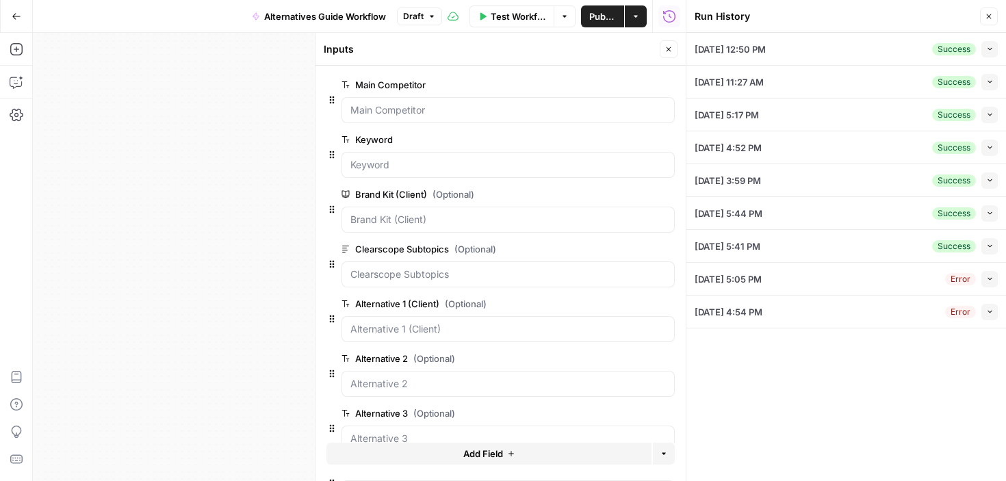
click at [990, 213] on icon "button" at bounding box center [990, 213] width 8 height 8
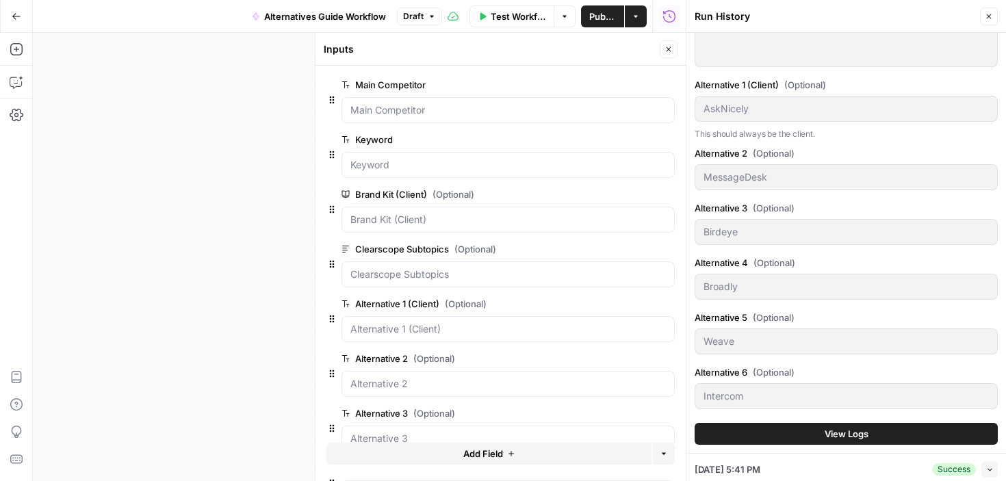
scroll to position [448, 0]
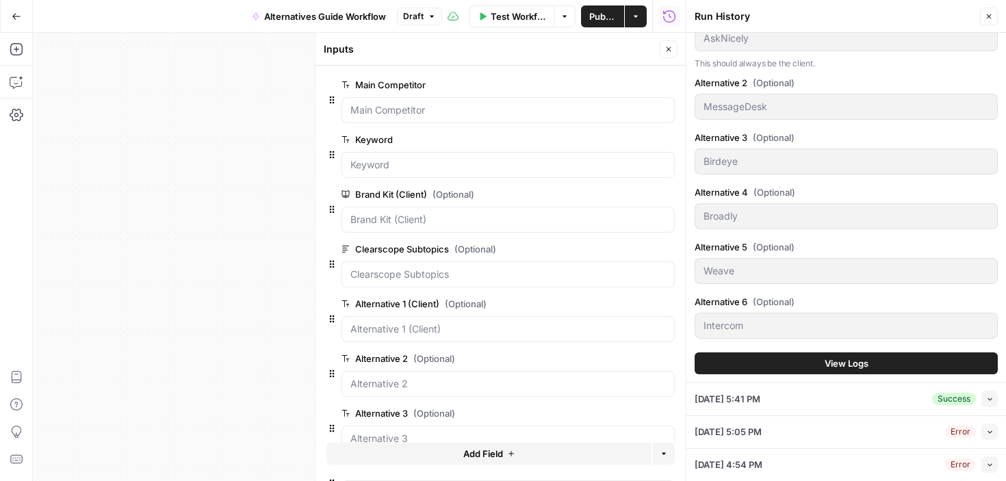
click at [879, 367] on button "View Logs" at bounding box center [846, 363] width 303 height 22
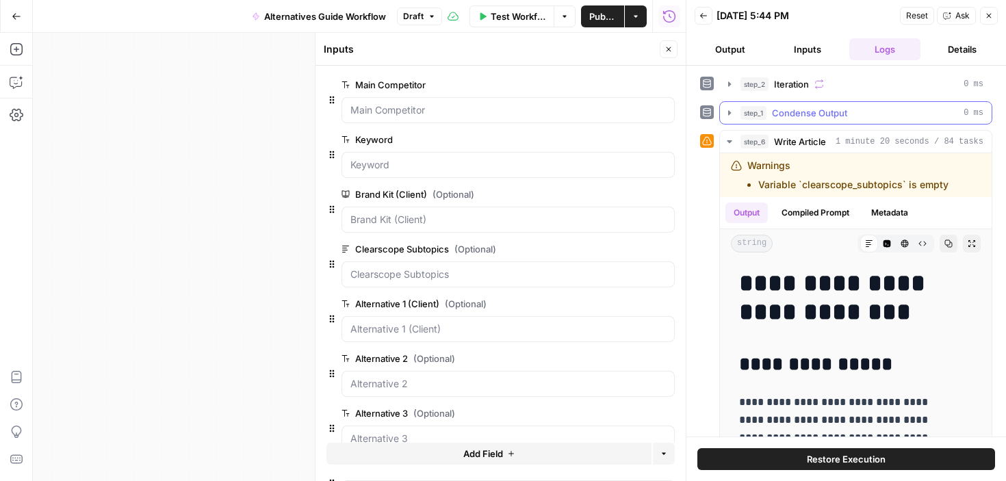
click at [727, 114] on icon "button" at bounding box center [729, 112] width 11 height 11
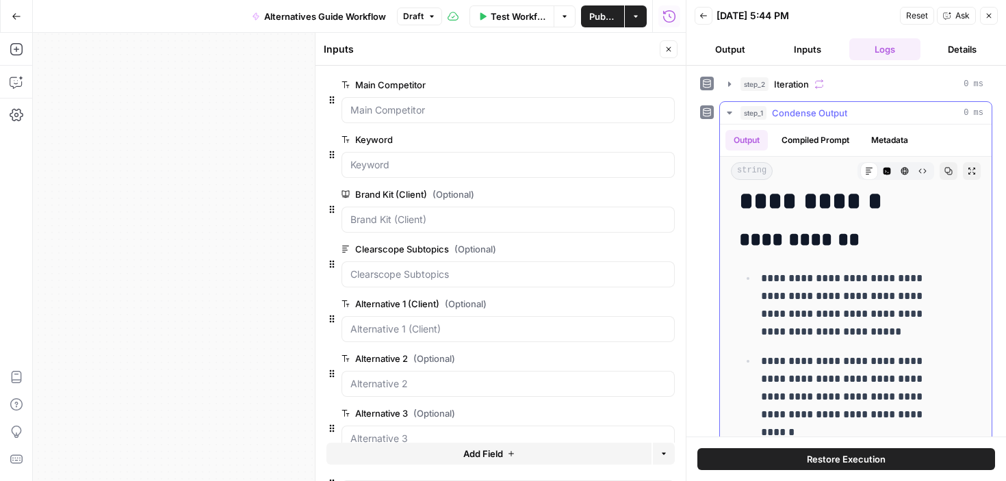
scroll to position [2003, 0]
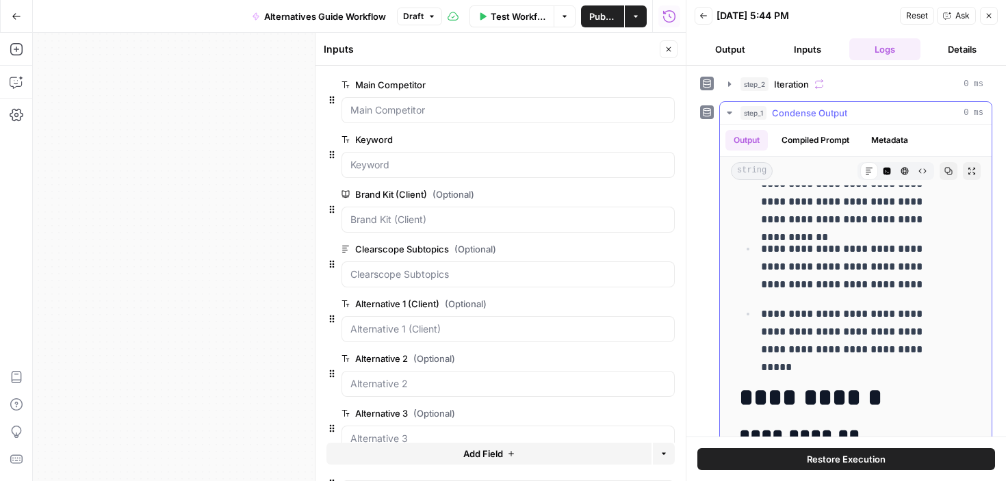
drag, startPoint x: 745, startPoint y: 211, endPoint x: 910, endPoint y: 341, distance: 210.0
copy div "**********"
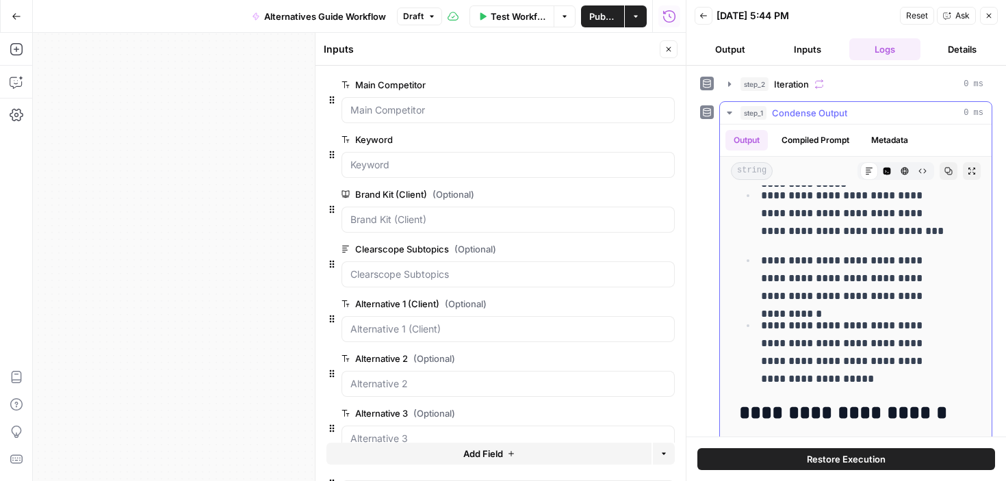
scroll to position [1220, 0]
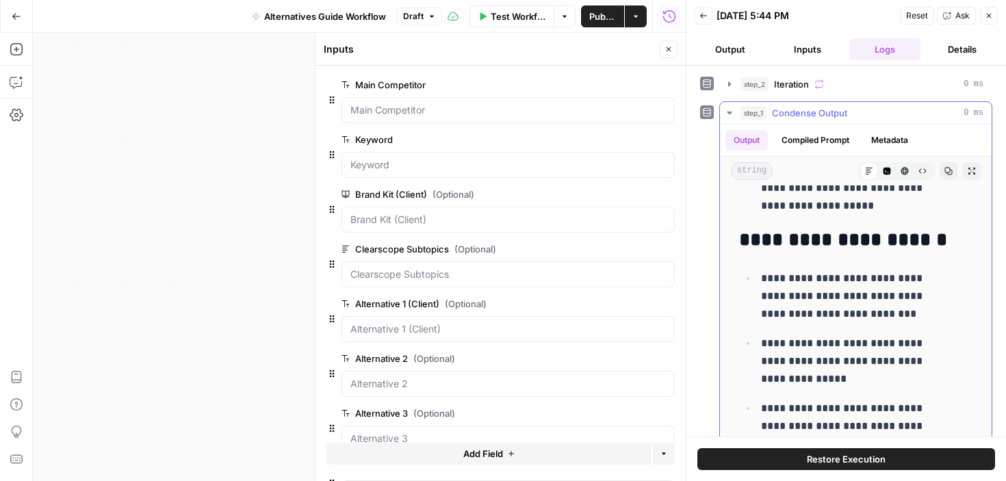
click at [862, 240] on h2 "**********" at bounding box center [845, 240] width 213 height 22
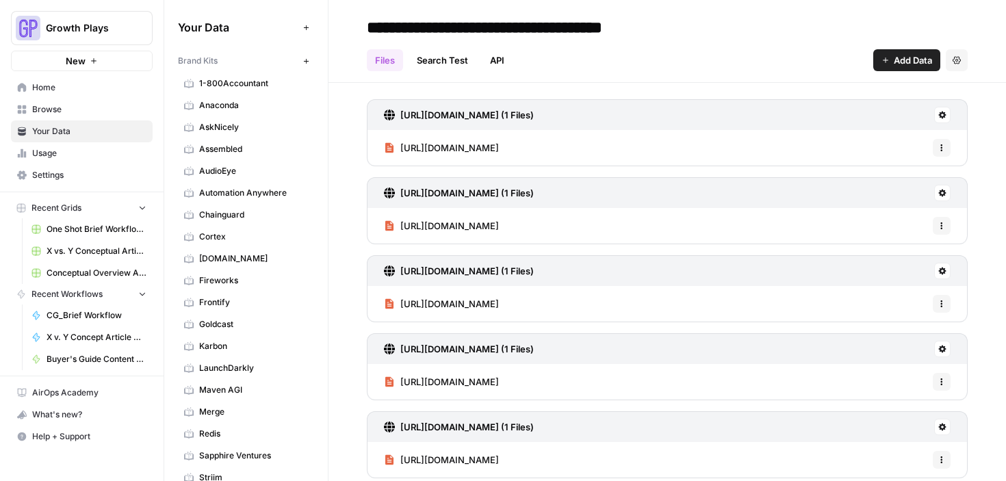
scroll to position [511, 0]
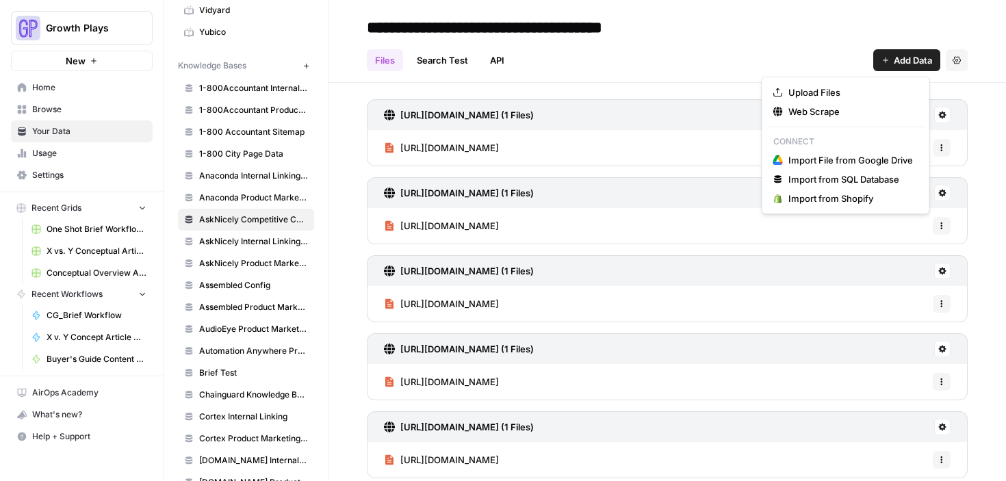
click at [894, 62] on span "Add Data" at bounding box center [913, 60] width 38 height 14
click at [814, 87] on span "Upload Files" at bounding box center [850, 93] width 125 height 14
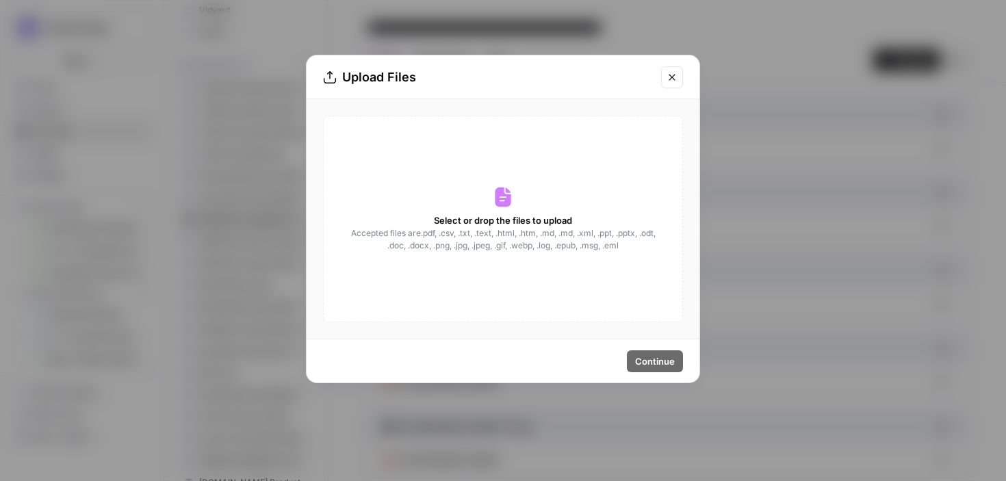
click at [540, 220] on span "Select or drop the files to upload" at bounding box center [503, 220] width 138 height 14
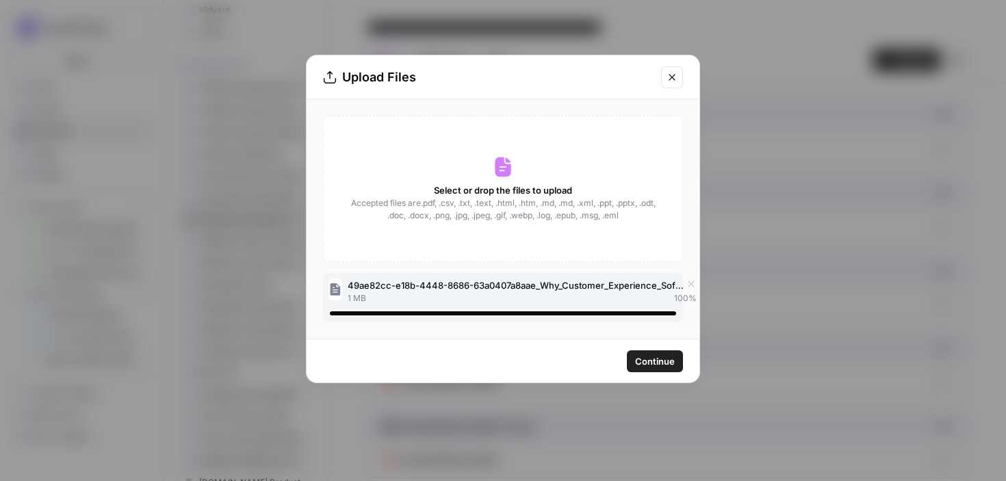
click at [643, 357] on span "Continue" at bounding box center [655, 361] width 40 height 14
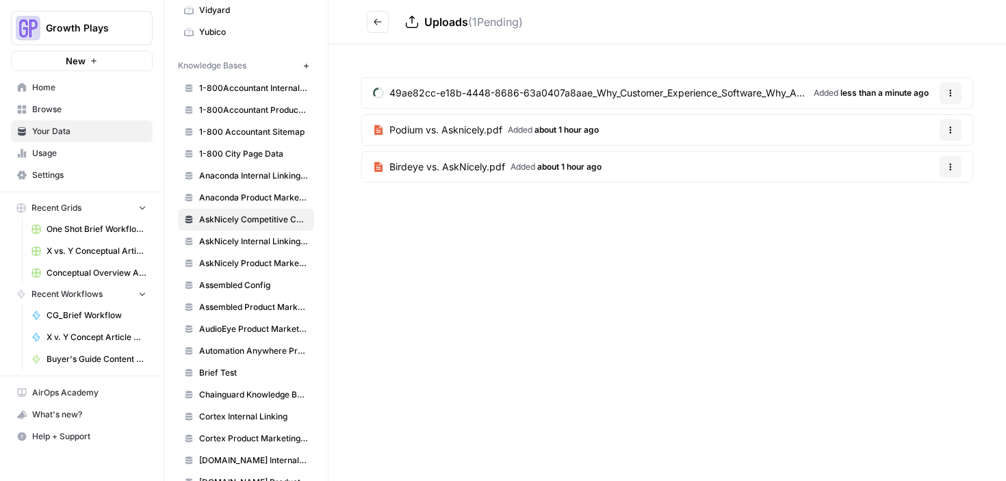
click at [372, 22] on button "Go back" at bounding box center [378, 22] width 22 height 22
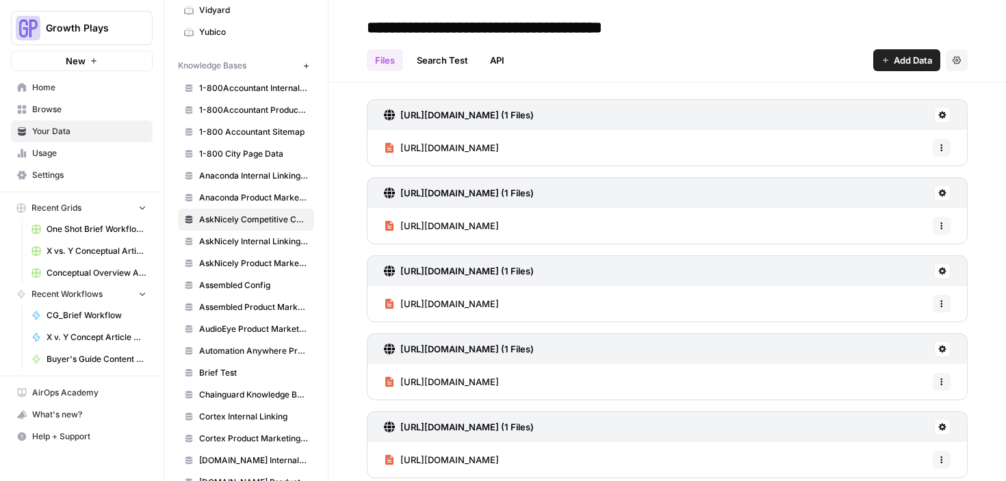
click at [877, 53] on button "Add Data" at bounding box center [906, 60] width 67 height 22
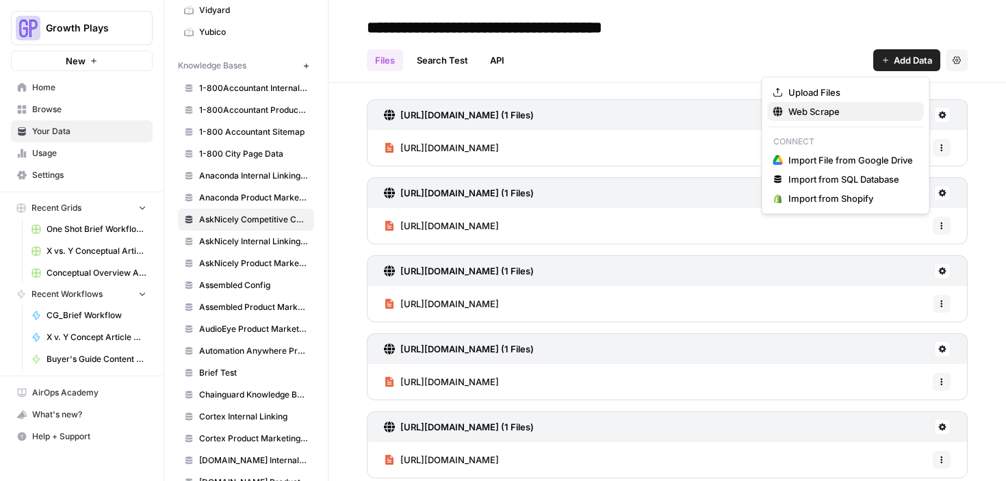
click at [835, 107] on span "Web Scrape" at bounding box center [850, 112] width 125 height 14
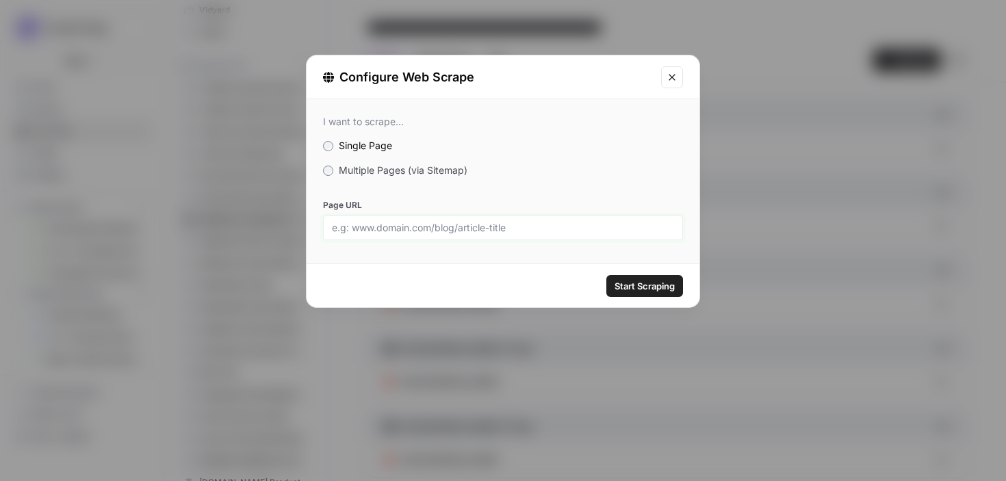
click at [517, 224] on input "Page URL" at bounding box center [503, 228] width 342 height 12
paste input "https://www.asknicely.com/product/cx-surveys"
type input "https://www.asknicely.com/product/cx-surveys"
click at [645, 294] on button "Start Scraping" at bounding box center [644, 286] width 77 height 22
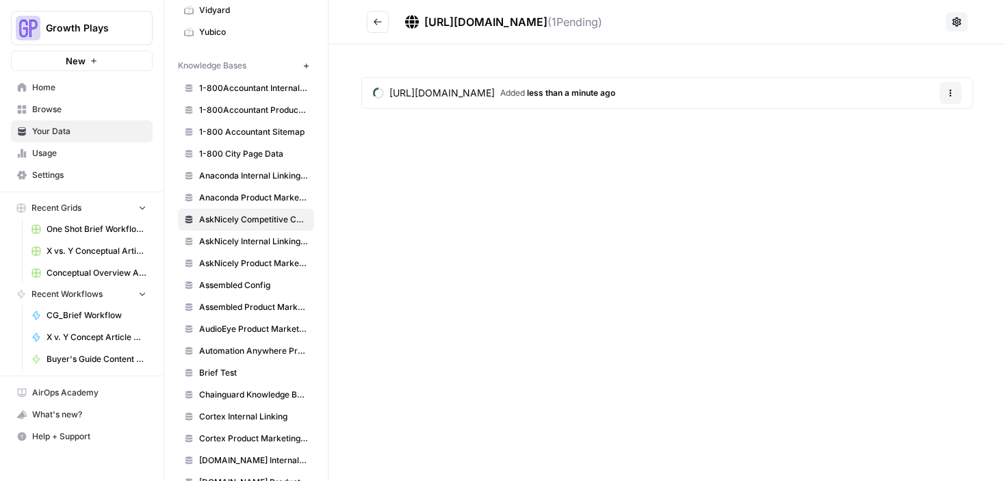
click at [377, 23] on icon "Go back" at bounding box center [378, 22] width 10 height 10
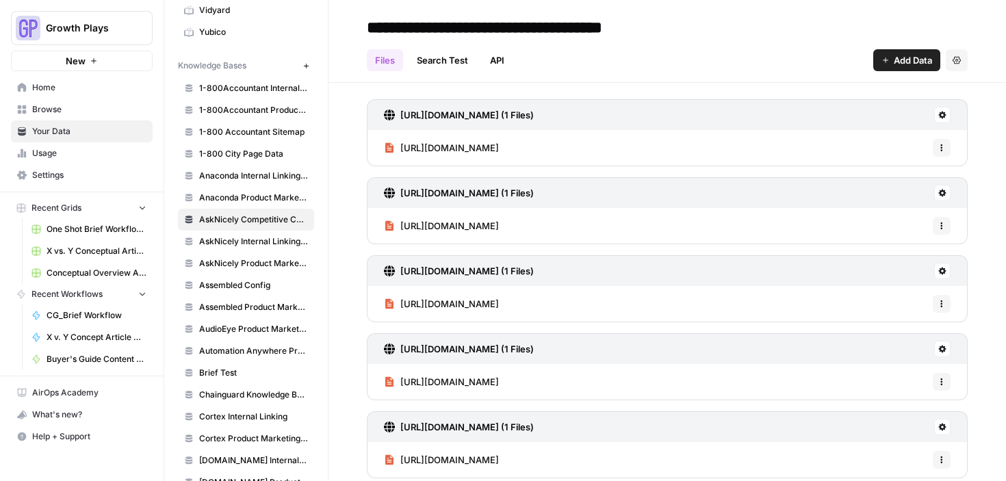
click at [920, 58] on span "Add Data" at bounding box center [913, 60] width 38 height 14
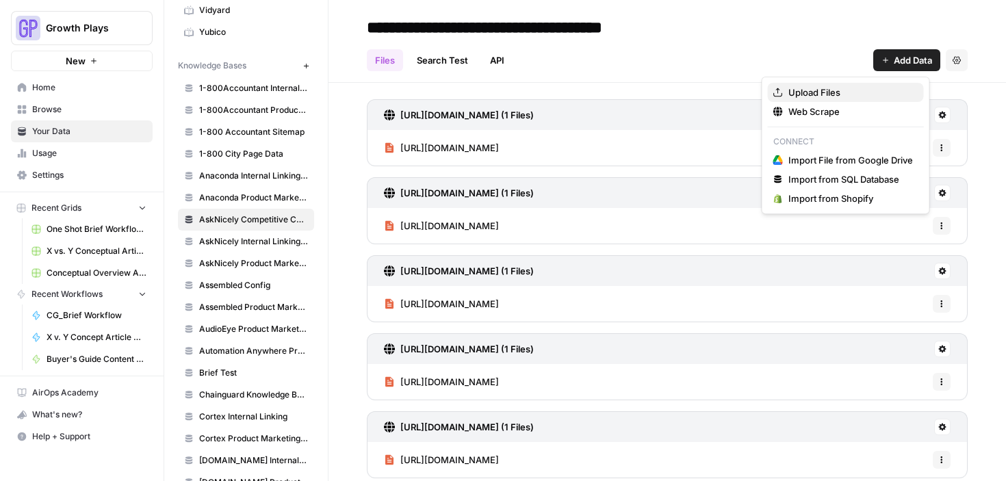
click at [837, 99] on button "Upload Files" at bounding box center [846, 92] width 156 height 19
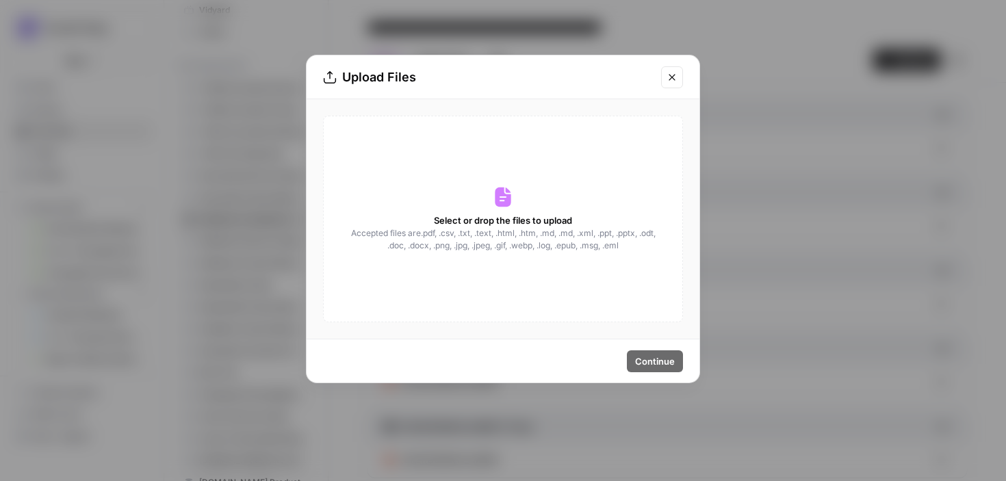
click at [675, 73] on icon "Close modal" at bounding box center [671, 77] width 11 height 11
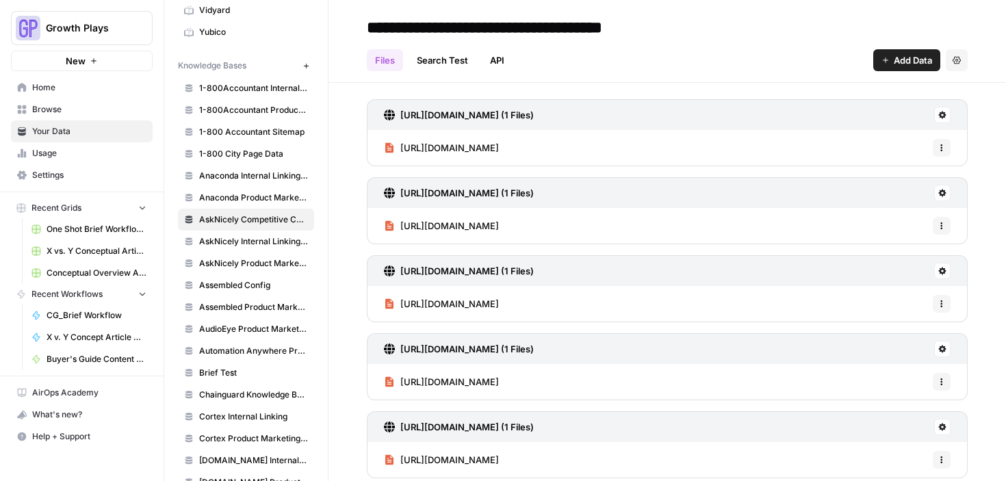
click at [894, 65] on span "Add Data" at bounding box center [913, 60] width 38 height 14
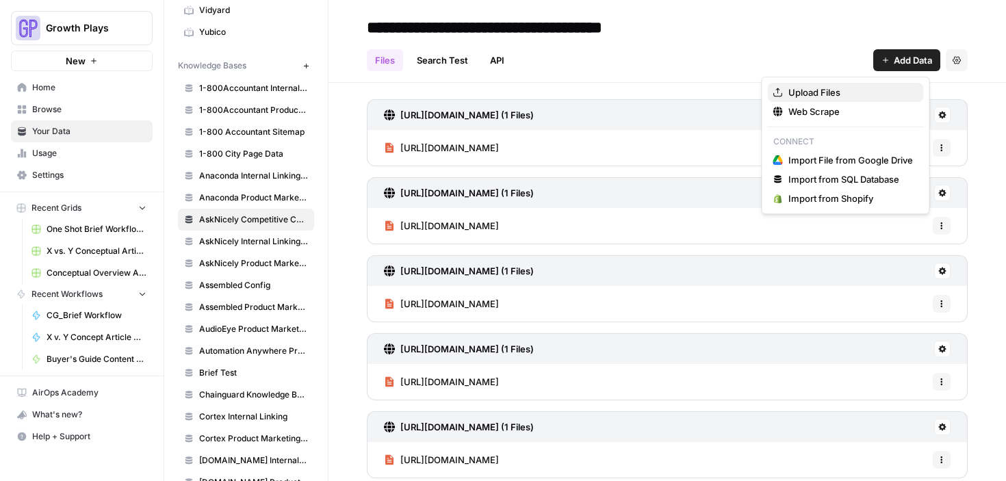
click at [814, 88] on span "Upload Files" at bounding box center [850, 93] width 125 height 14
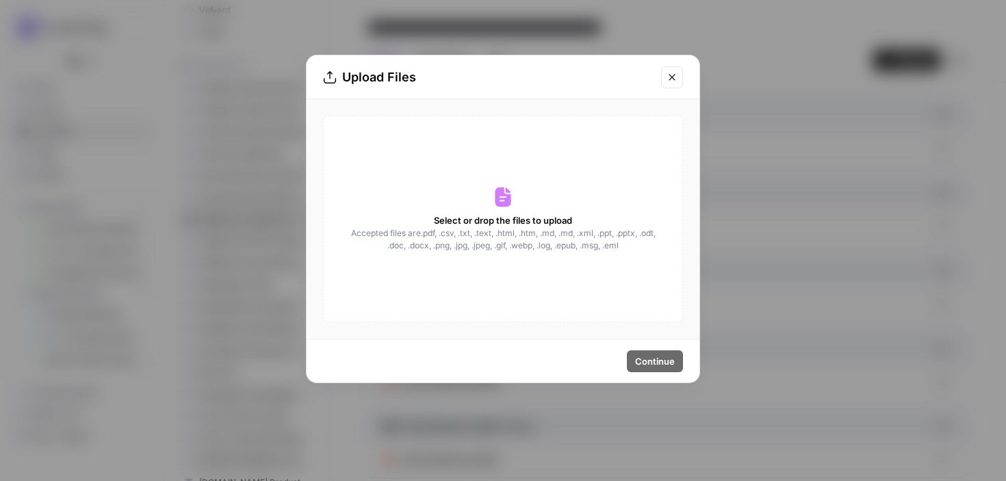
drag, startPoint x: 671, startPoint y: 78, endPoint x: 840, endPoint y: 68, distance: 169.3
click at [686, 76] on div "Upload Files" at bounding box center [503, 77] width 393 height 44
click at [672, 78] on icon "Close modal" at bounding box center [671, 77] width 11 height 11
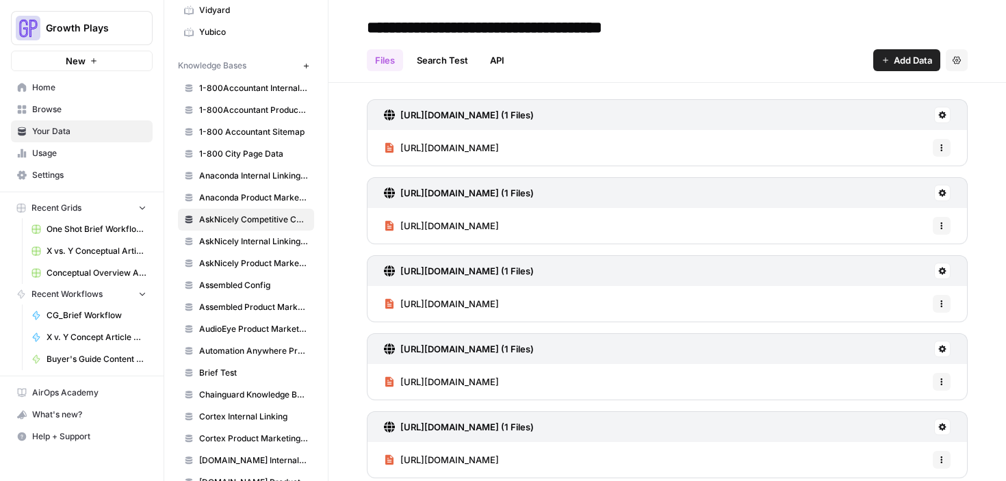
drag, startPoint x: 873, startPoint y: 58, endPoint x: 681, endPoint y: 102, distance: 197.2
click at [881, 58] on icon "button" at bounding box center [885, 60] width 8 height 8
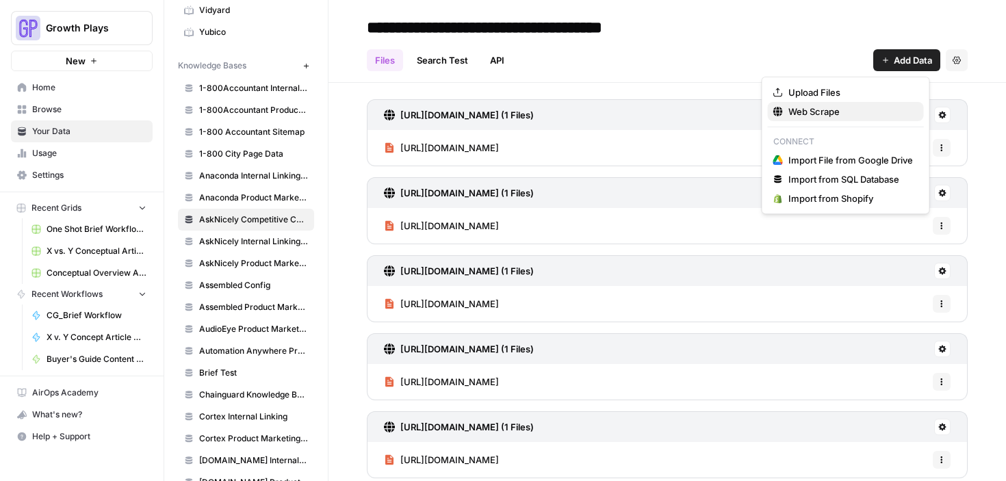
click at [822, 115] on span "Web Scrape" at bounding box center [850, 112] width 125 height 14
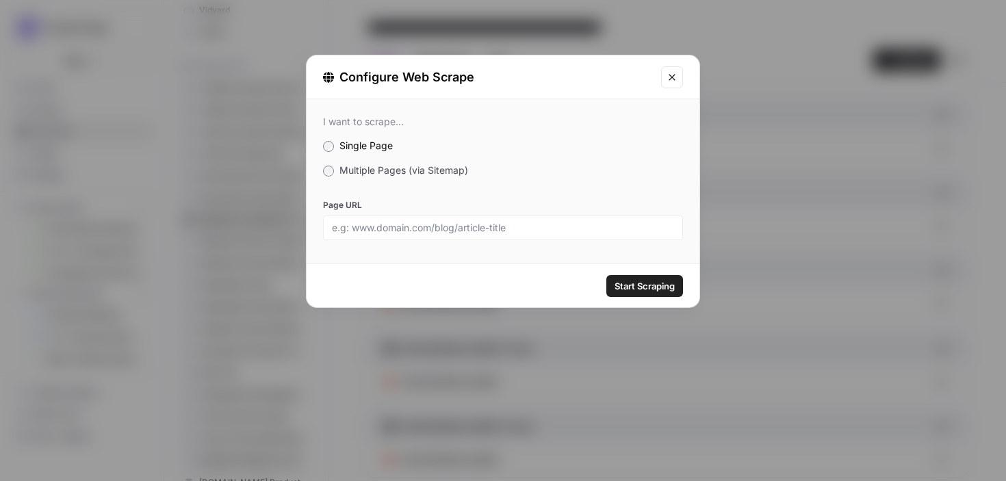
click at [508, 218] on div at bounding box center [503, 228] width 360 height 25
click at [503, 224] on input "Page URL" at bounding box center [503, 228] width 342 height 12
paste input "https://www.asknicely.com/product/feedback-analytics"
type input "https://www.asknicely.com/product/feedback-analytics"
click at [660, 286] on span "Start Scraping" at bounding box center [644, 286] width 60 height 14
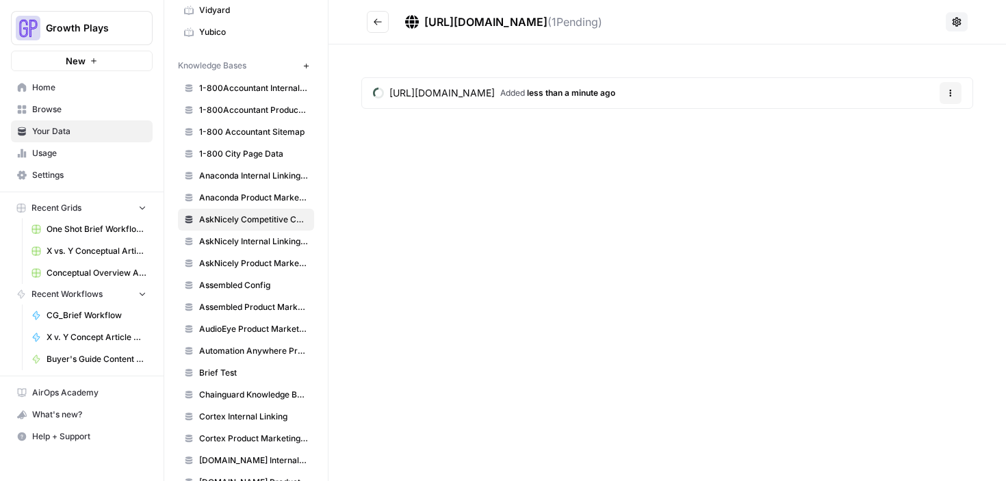
click at [383, 15] on button "Go back" at bounding box center [378, 22] width 22 height 22
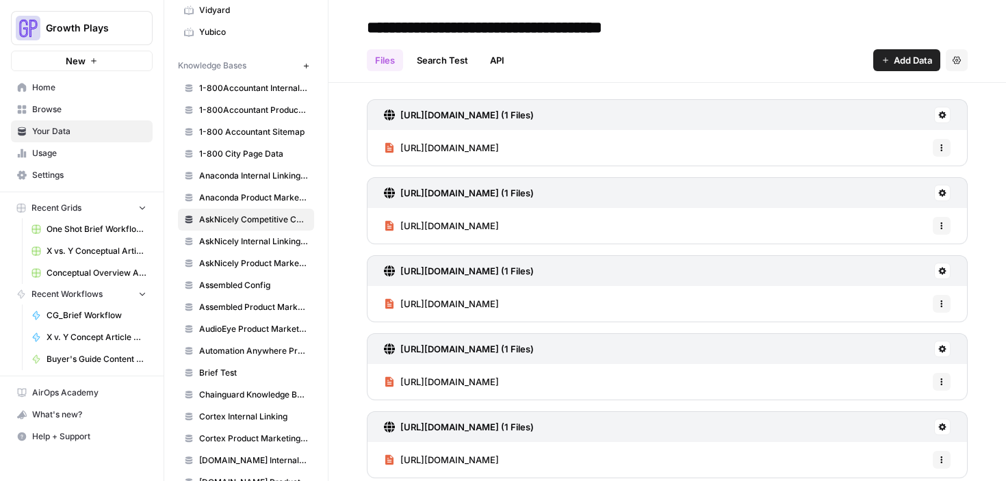
click at [881, 56] on icon "button" at bounding box center [885, 60] width 8 height 8
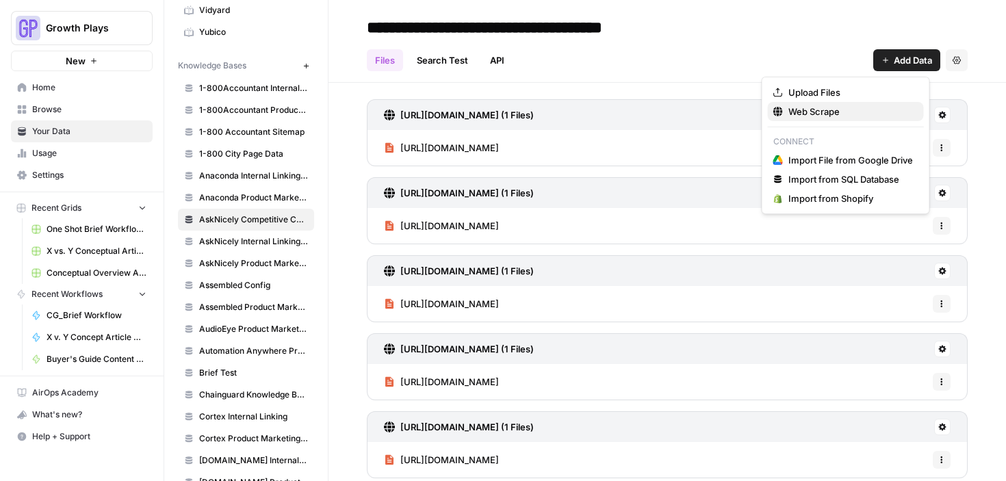
click at [822, 105] on span "Web Scrape" at bounding box center [850, 112] width 125 height 14
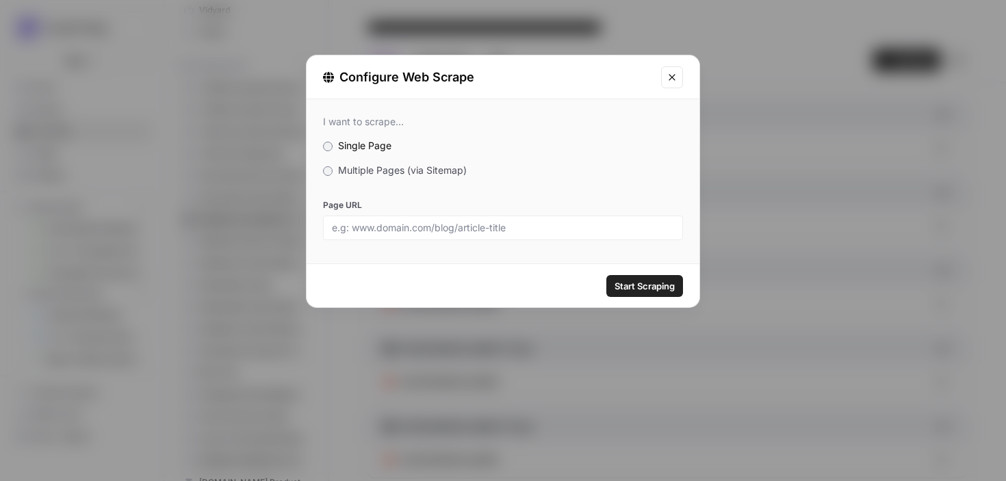
click at [460, 234] on div at bounding box center [503, 228] width 360 height 25
click at [457, 226] on input "Page URL" at bounding box center [503, 228] width 342 height 12
paste input "https://www.asknicely.com/product/feedback-analytics"
type input "https://www.asknicely.com/product/feedback-analytics"
click at [661, 285] on span "Start Scraping" at bounding box center [644, 286] width 60 height 14
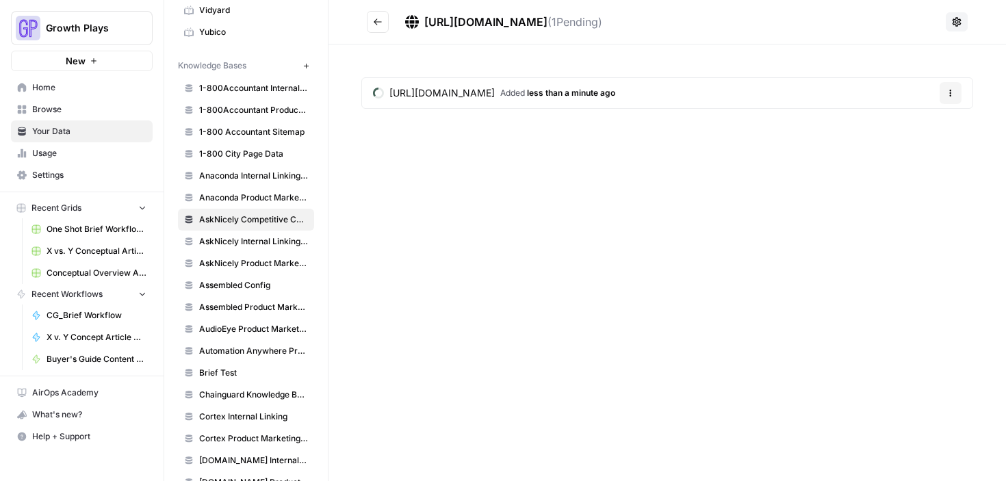
click at [376, 18] on icon "Go back" at bounding box center [378, 22] width 10 height 10
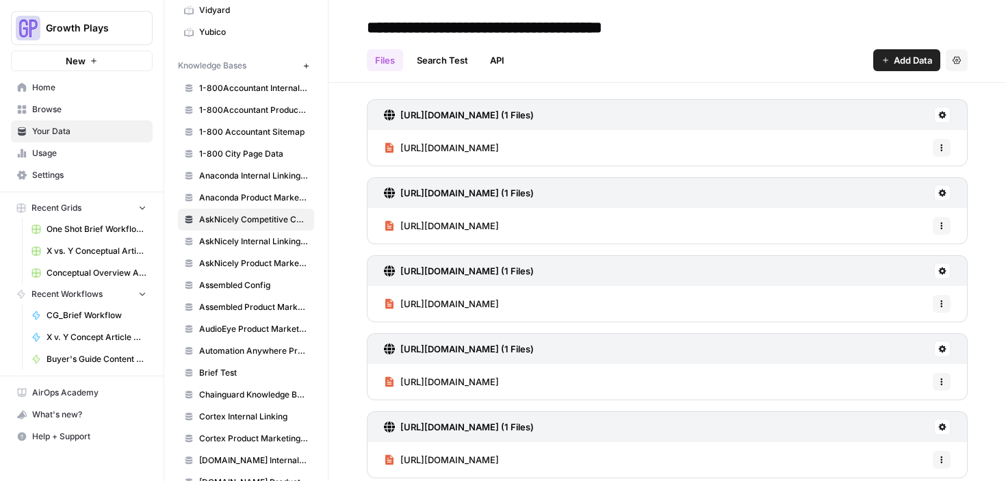
click at [894, 58] on span "Add Data" at bounding box center [913, 60] width 38 height 14
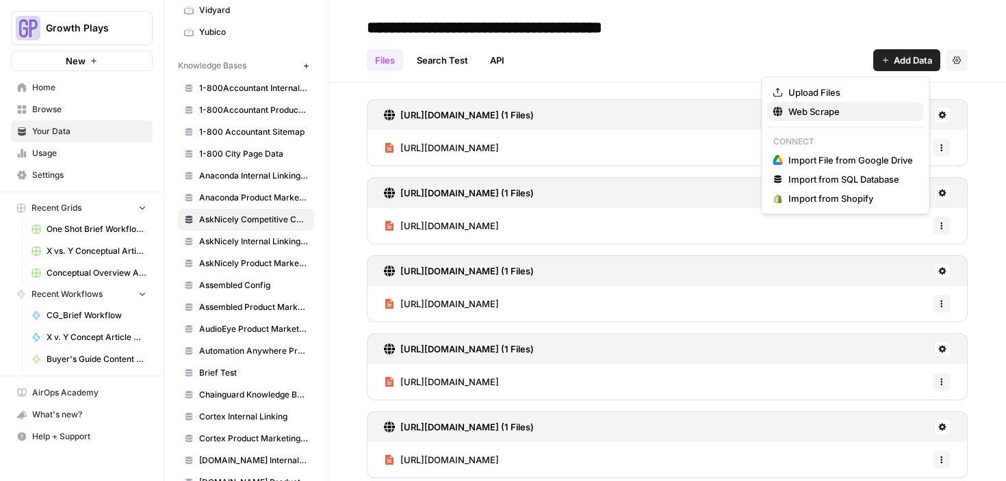
click at [828, 110] on span "Web Scrape" at bounding box center [850, 112] width 125 height 14
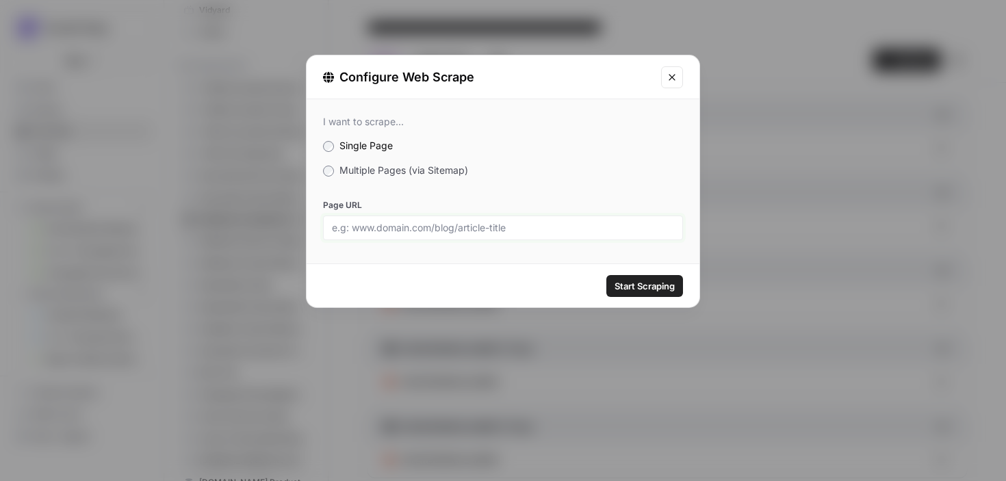
click at [405, 232] on input "Page URL" at bounding box center [503, 228] width 342 height 12
paste input "https://www.asknicely.com/product/reputation-management"
type input "https://www.asknicely.com/product/reputation-management"
click at [645, 273] on div "Start Scraping" at bounding box center [503, 285] width 393 height 43
click at [647, 279] on span "Start Scraping" at bounding box center [644, 286] width 60 height 14
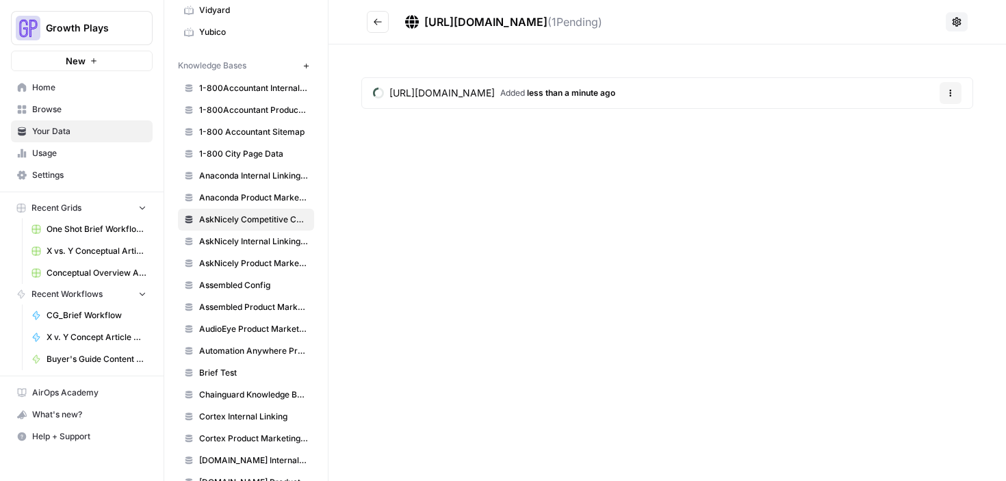
click at [386, 20] on button "Go back" at bounding box center [378, 22] width 22 height 22
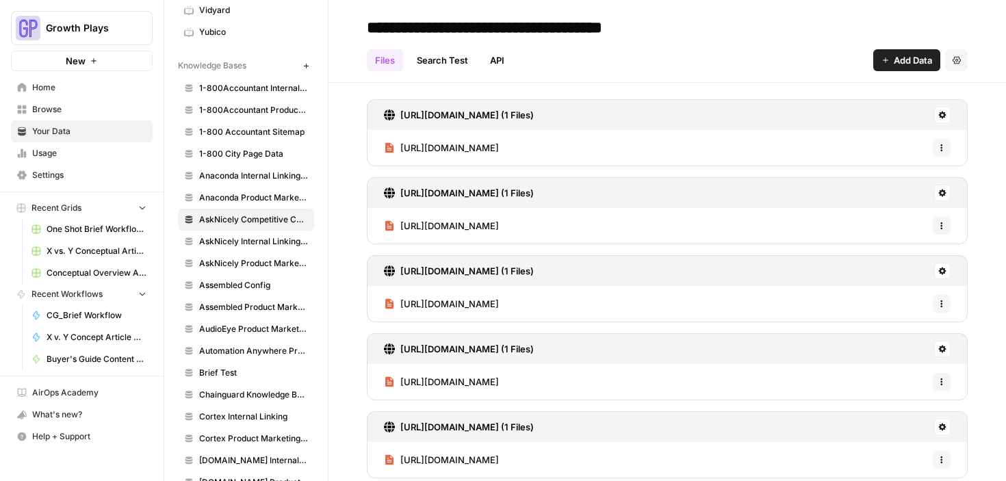
click at [881, 59] on icon "button" at bounding box center [885, 60] width 8 height 8
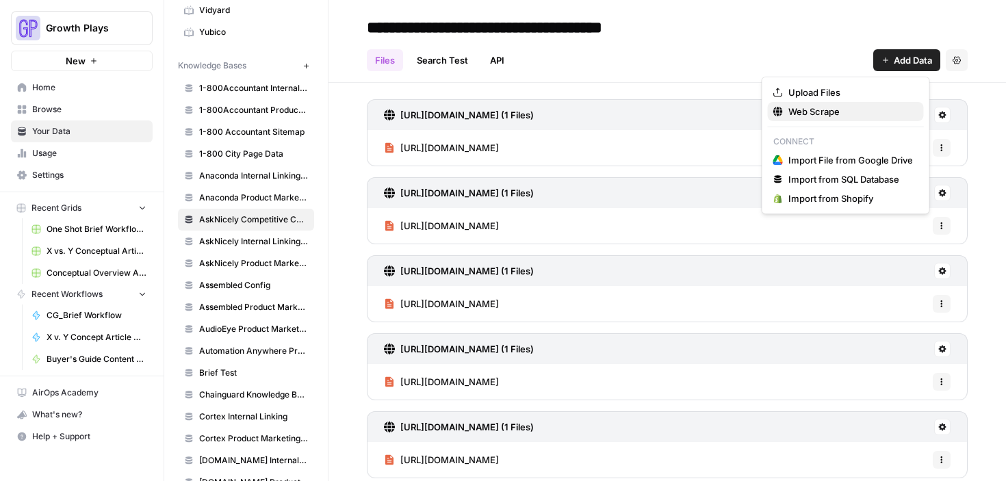
click at [840, 107] on span "Web Scrape" at bounding box center [850, 112] width 125 height 14
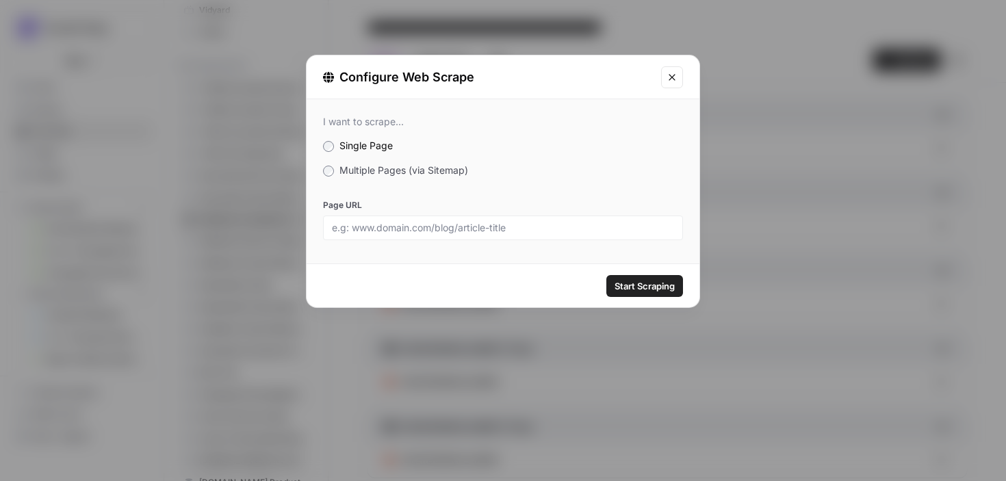
click at [410, 235] on div at bounding box center [503, 228] width 360 height 25
click at [489, 218] on div at bounding box center [503, 228] width 360 height 25
click at [489, 222] on input "Page URL" at bounding box center [503, 228] width 342 height 12
paste input "https://www.asknicely.com/integrations"
type input "https://www.asknicely.com/integrations"
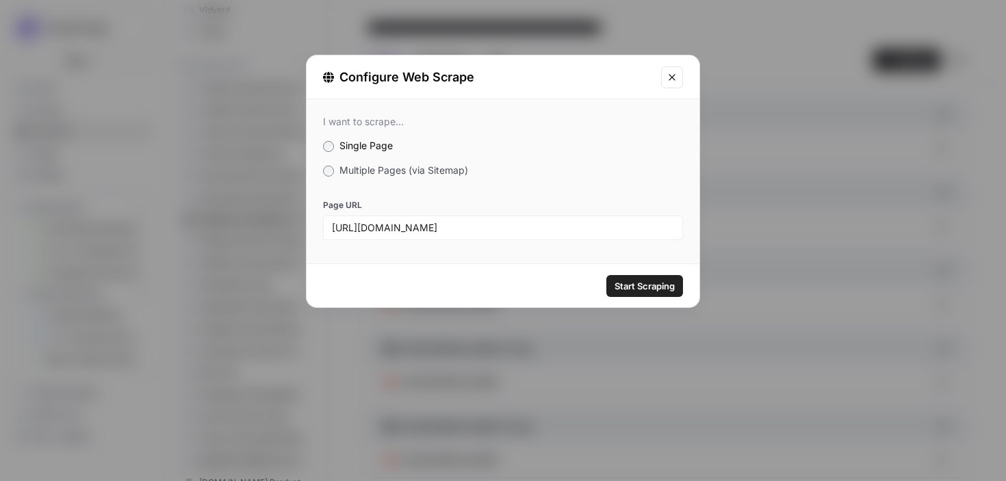
click at [648, 281] on span "Start Scraping" at bounding box center [644, 286] width 60 height 14
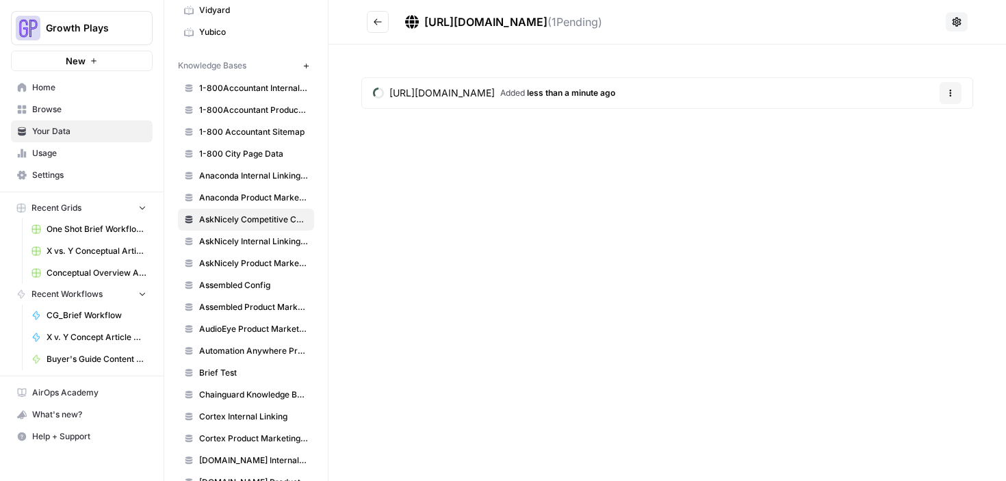
click at [373, 10] on header "https://www.asknicely.com/integrations ( 1 Pending)" at bounding box center [666, 22] width 677 height 44
click at [374, 13] on button "Go back" at bounding box center [378, 22] width 22 height 22
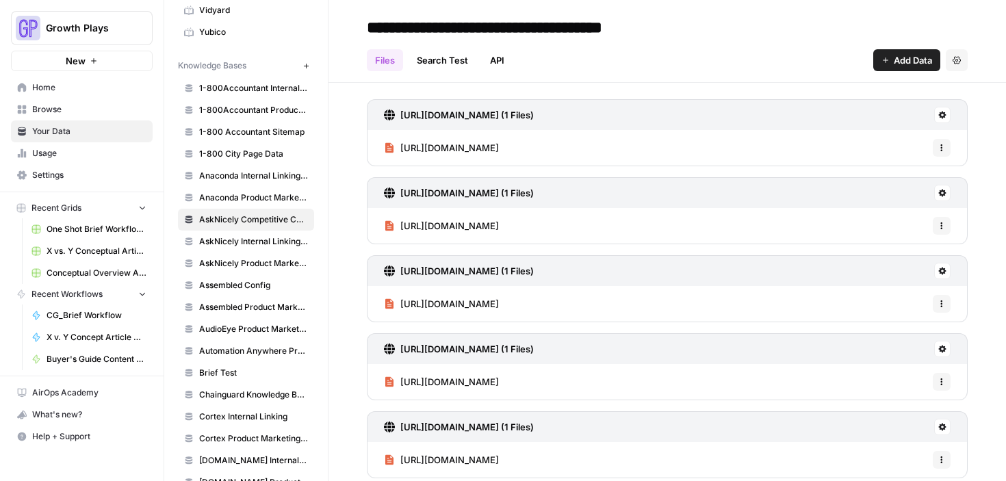
click at [913, 66] on span "Add Data" at bounding box center [913, 60] width 38 height 14
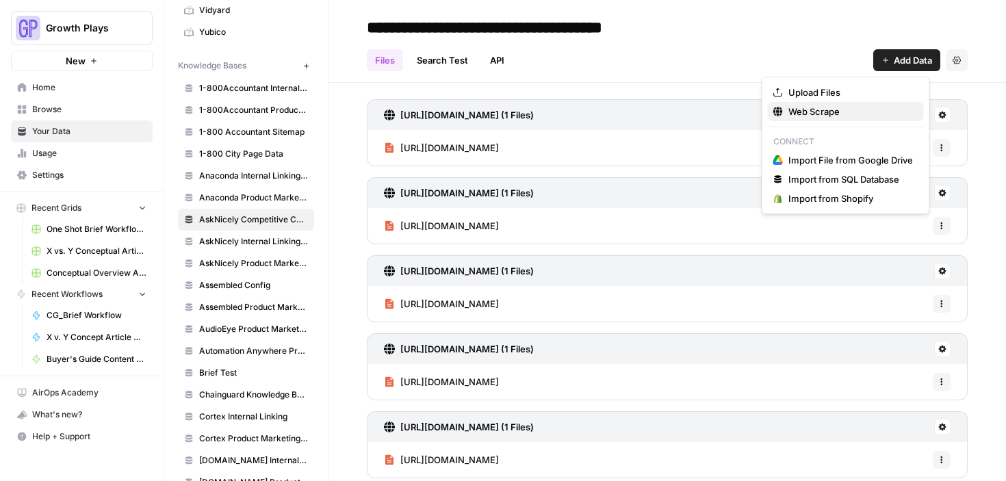
click at [830, 115] on span "Web Scrape" at bounding box center [850, 112] width 125 height 14
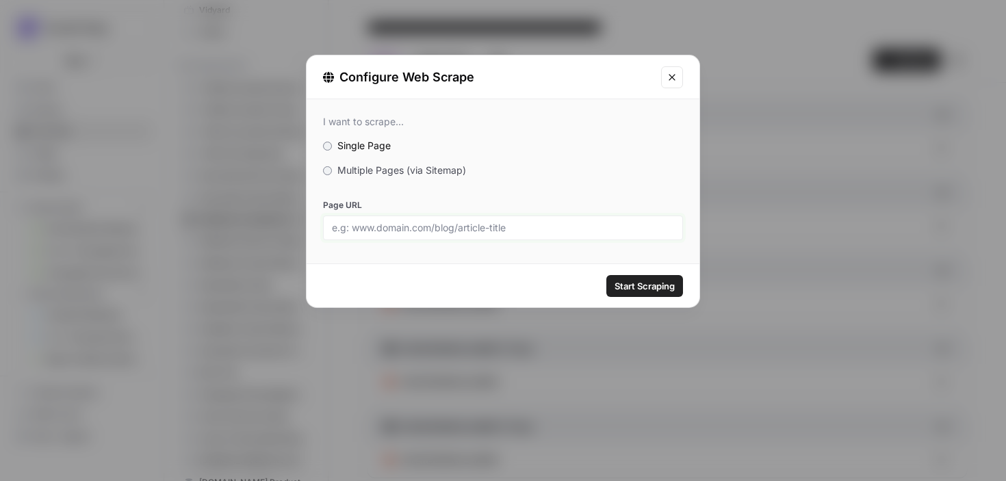
click at [465, 225] on input "Page URL" at bounding box center [503, 228] width 342 height 12
paste input "https://www.asknicely.com/product/customer-feedback-management"
type input "https://www.asknicely.com/product/customer-feedback-management"
click at [654, 278] on button "Start Scraping" at bounding box center [644, 286] width 77 height 22
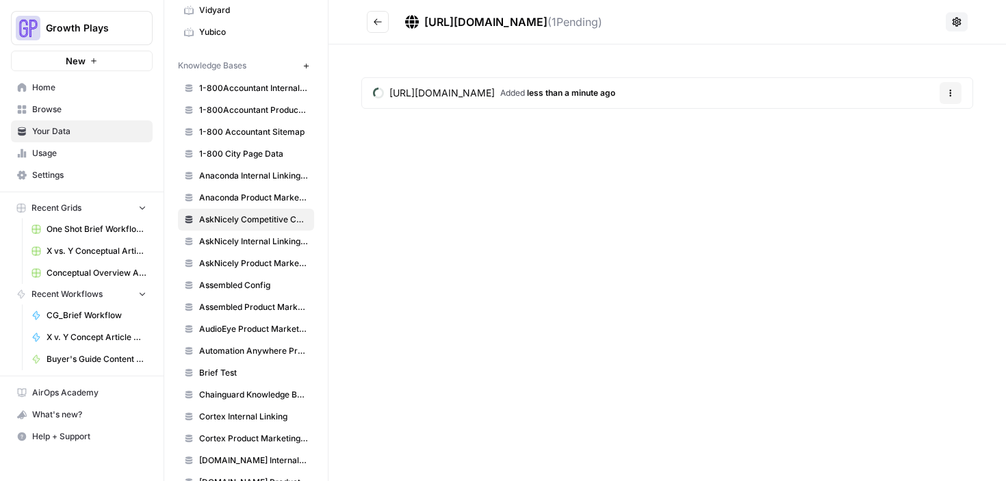
click at [374, 19] on icon "Go back" at bounding box center [378, 22] width 10 height 10
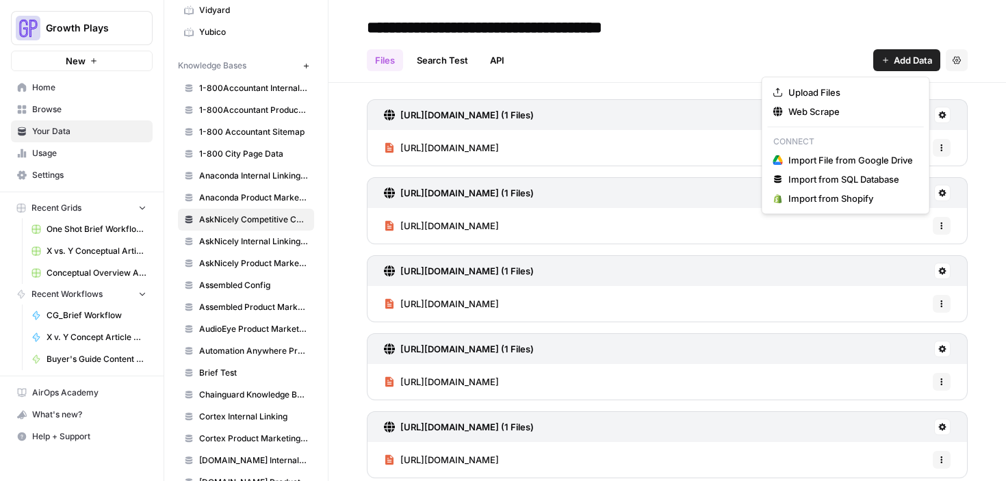
click at [894, 64] on span "Add Data" at bounding box center [913, 60] width 38 height 14
click at [839, 114] on span "Web Scrape" at bounding box center [850, 112] width 125 height 14
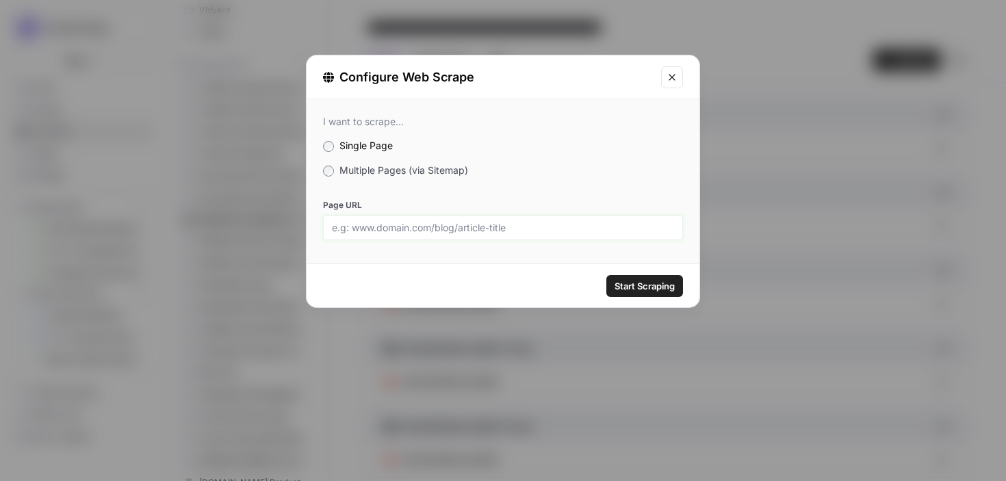
click at [463, 225] on input "Page URL" at bounding box center [503, 228] width 342 height 12
paste input "https://www.asknicely.com/product/employee-activation"
type input "https://www.asknicely.com/product/employee-activation"
click at [620, 275] on button "Start Scraping" at bounding box center [644, 286] width 77 height 22
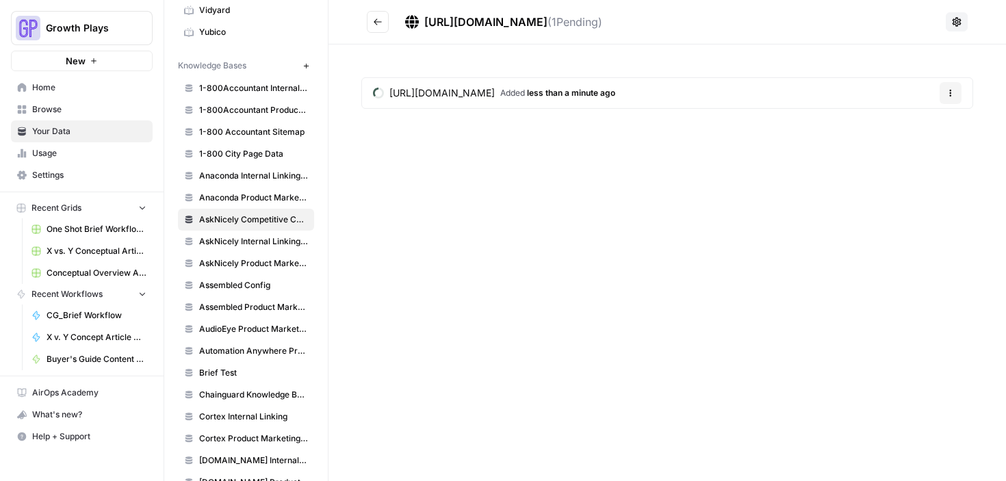
click at [381, 18] on icon "Go back" at bounding box center [378, 22] width 10 height 10
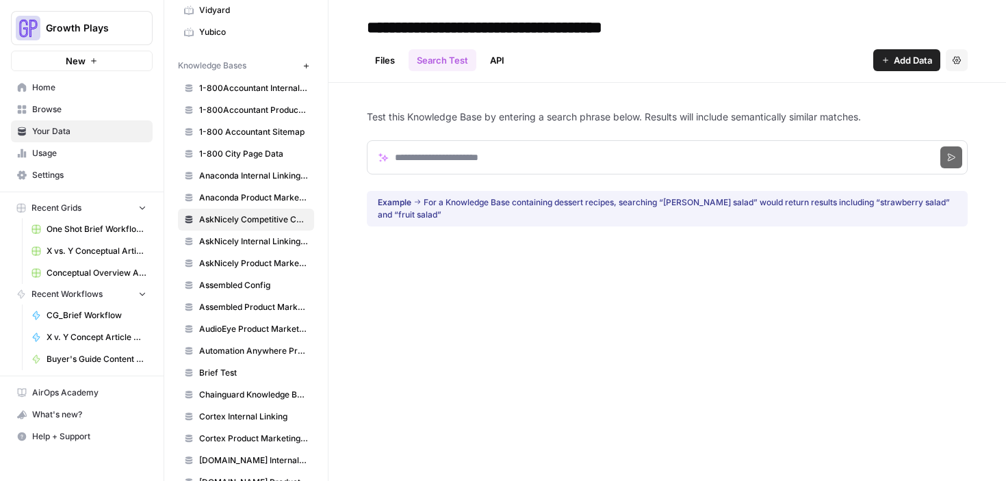
click at [390, 60] on link "Files" at bounding box center [385, 60] width 36 height 22
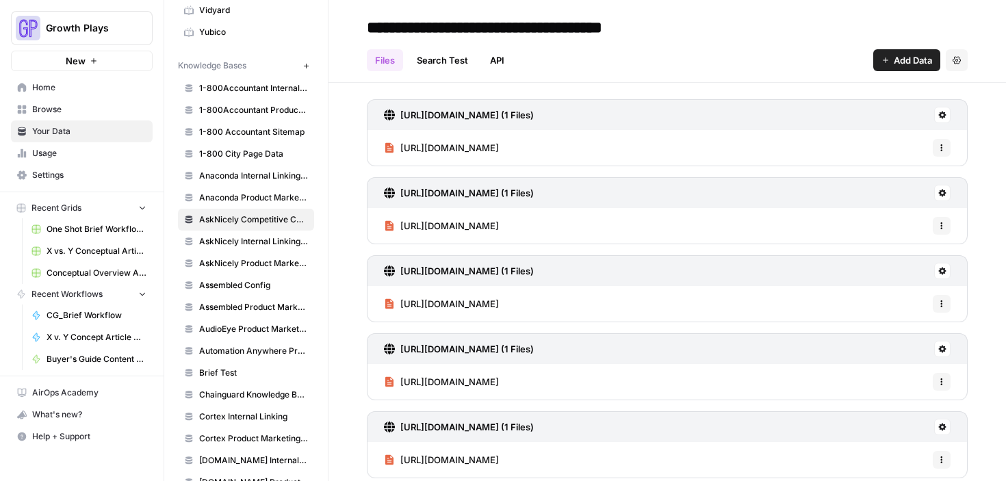
click at [924, 64] on div "Add Data Settings" at bounding box center [920, 60] width 94 height 22
click at [909, 62] on span "Add Data" at bounding box center [913, 60] width 38 height 14
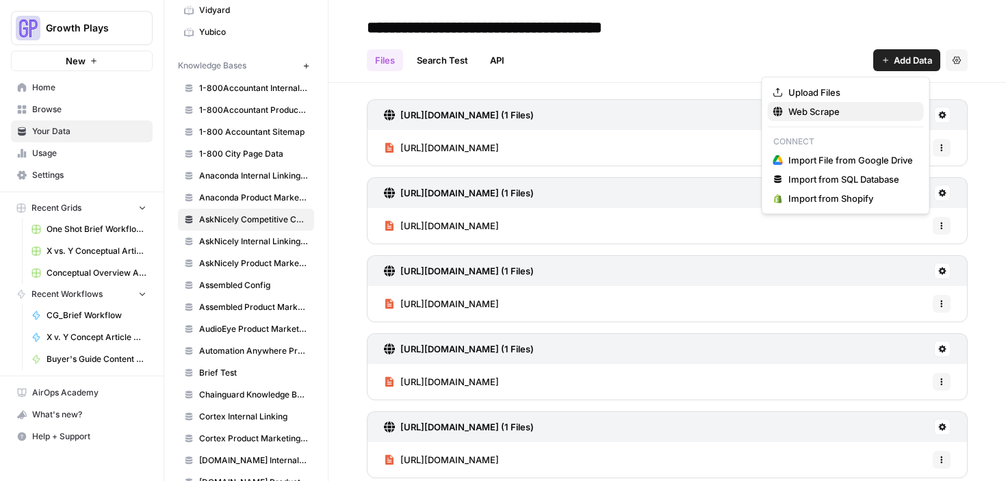
click at [846, 108] on span "Web Scrape" at bounding box center [850, 112] width 125 height 14
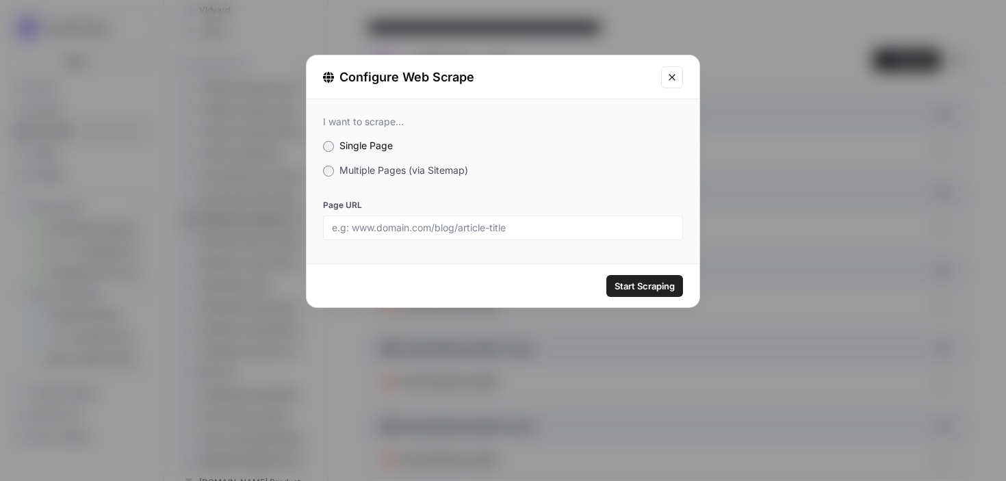
click at [470, 218] on div at bounding box center [503, 228] width 360 height 25
click at [470, 226] on input "Page URL" at bounding box center [503, 228] width 342 height 12
paste input "https://www.asknicely.com/product/niceai"
type input "https://www.asknicely.com/product/niceai"
click at [629, 287] on span "Start Scraping" at bounding box center [644, 286] width 60 height 14
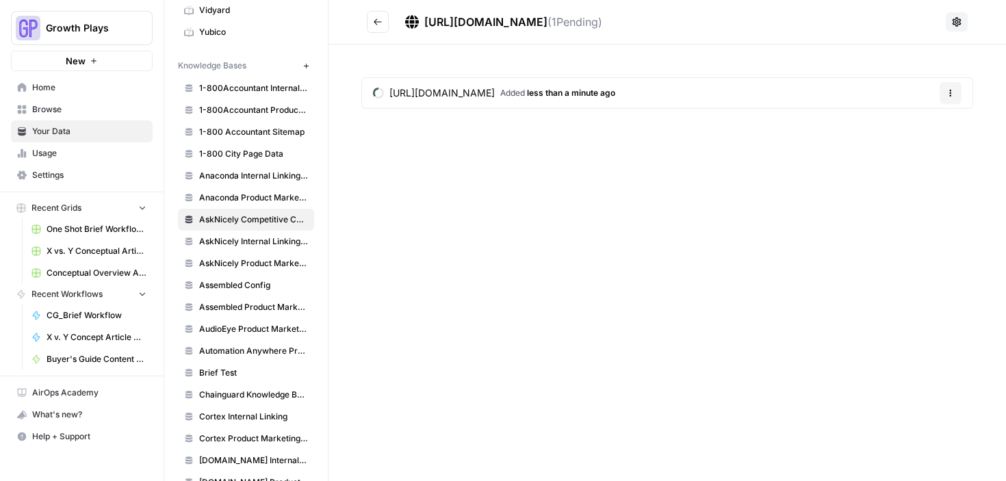
click at [369, 21] on button "Go back" at bounding box center [378, 22] width 22 height 22
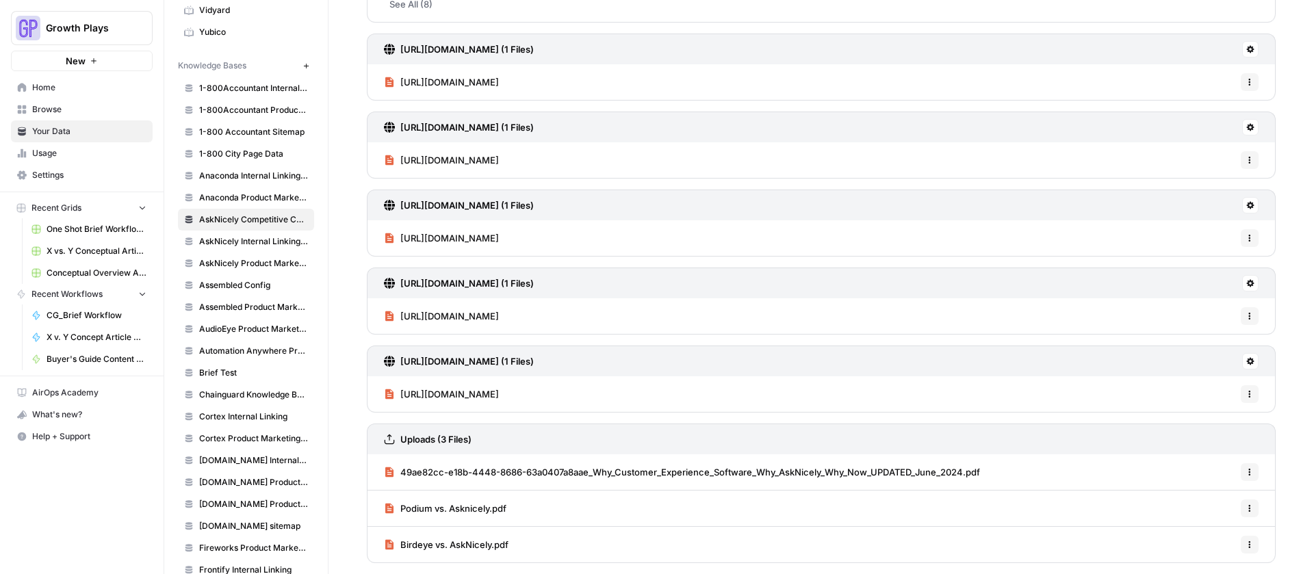
scroll to position [1807, 0]
